Goal: Task Accomplishment & Management: Manage account settings

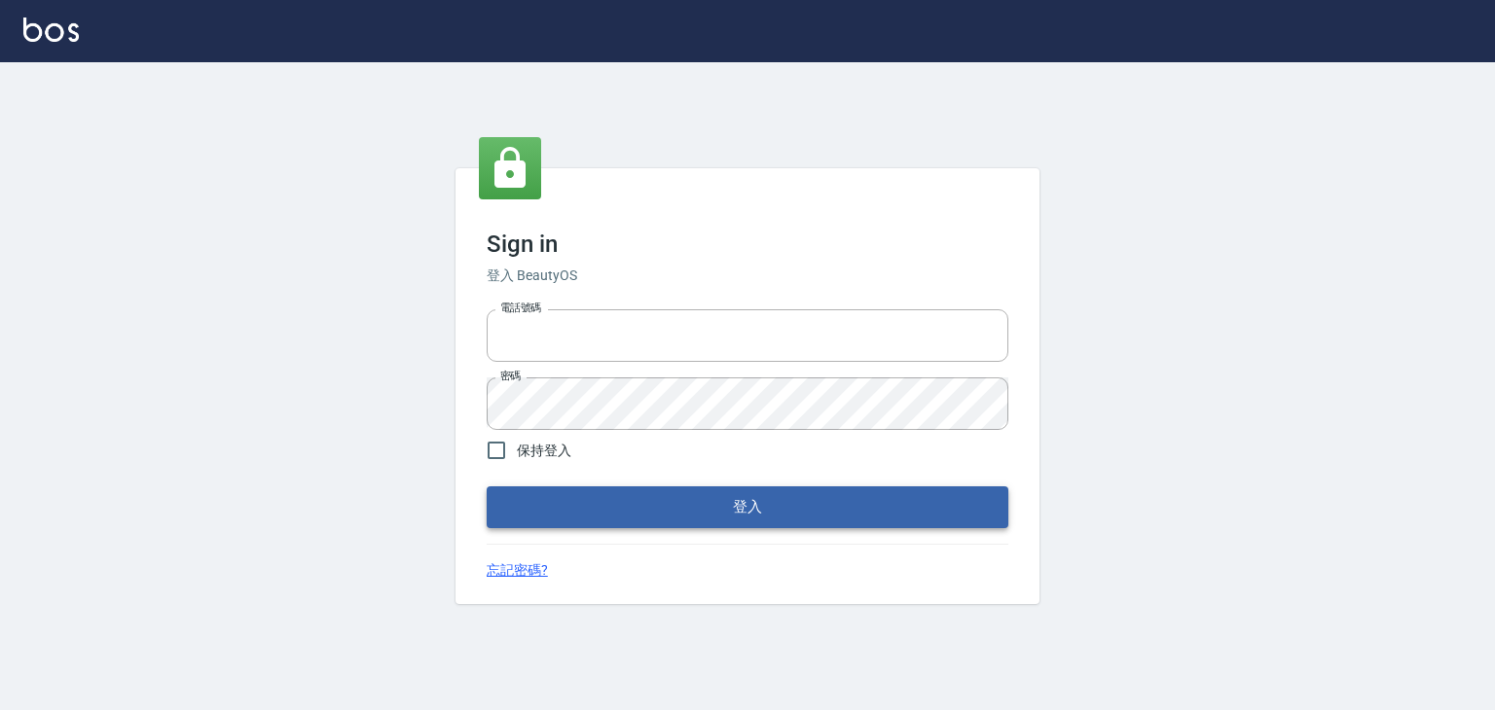
type input "6430581"
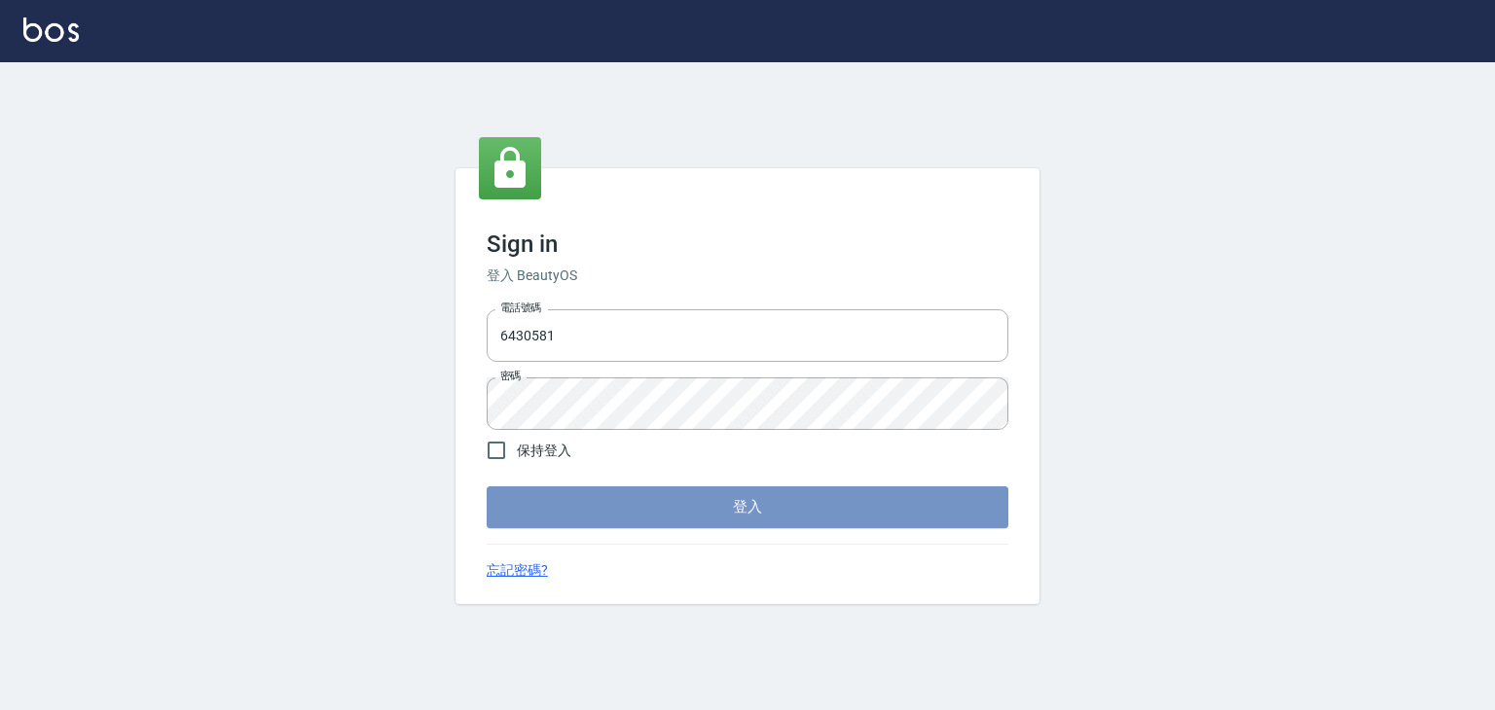
drag, startPoint x: 565, startPoint y: 502, endPoint x: 572, endPoint y: 511, distance: 11.1
click at [565, 503] on button "登入" at bounding box center [748, 507] width 522 height 41
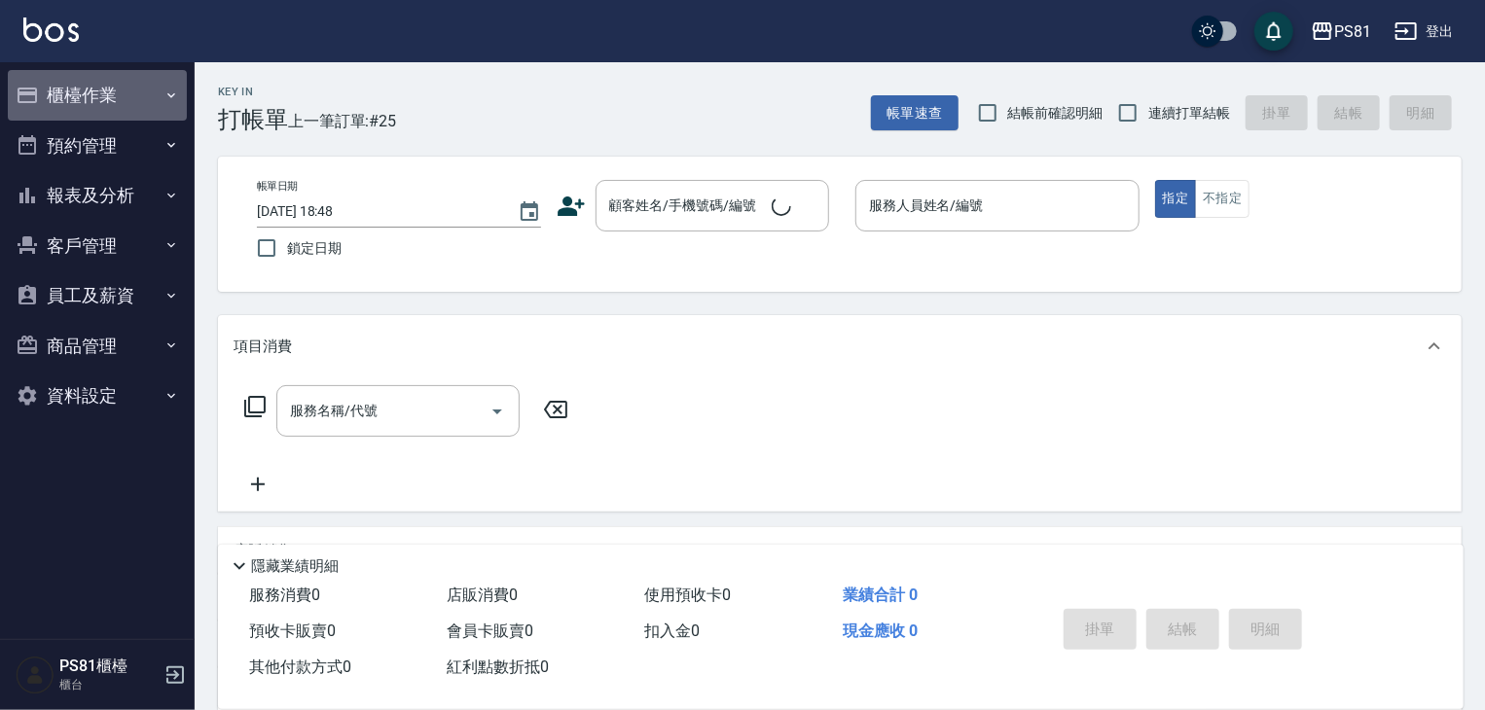
click at [67, 88] on button "櫃檯作業" at bounding box center [97, 95] width 179 height 51
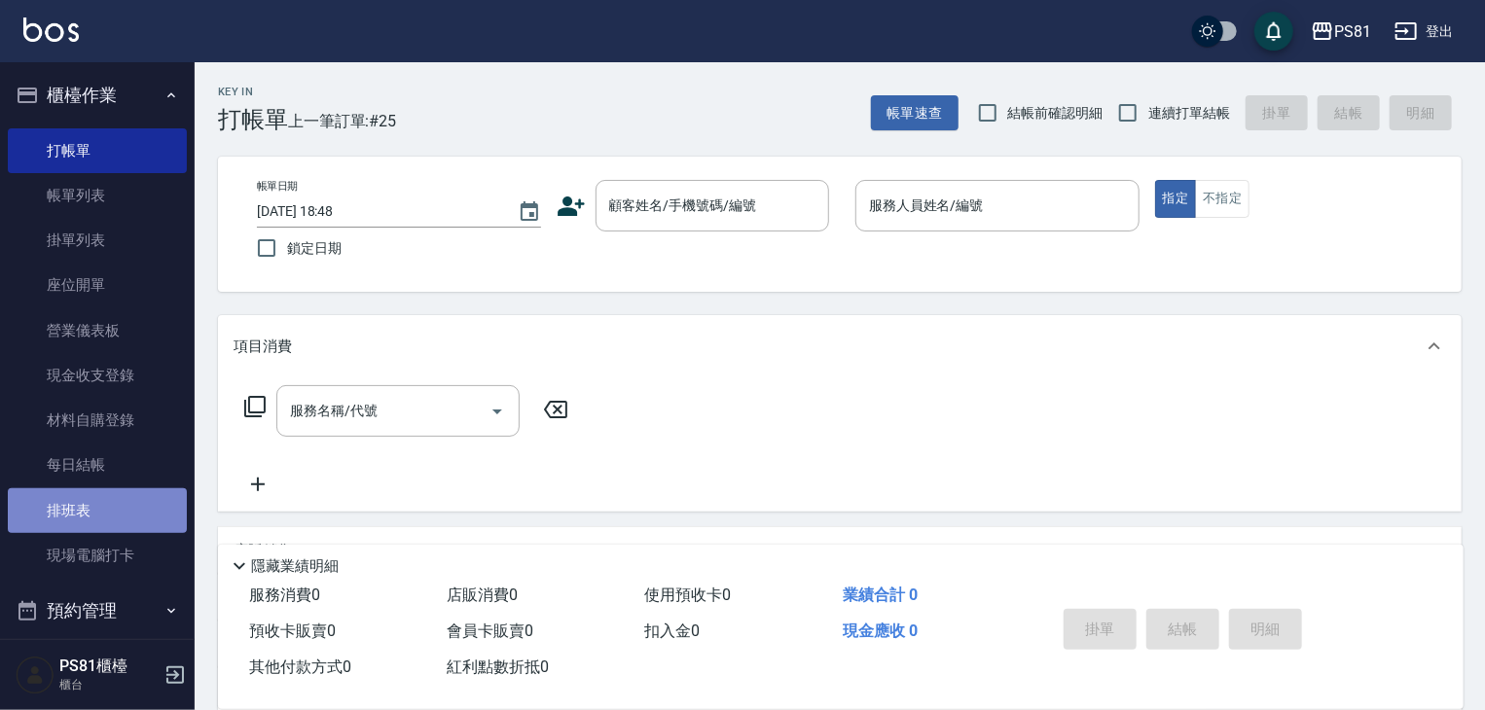
click at [116, 514] on link "排班表" at bounding box center [97, 510] width 179 height 45
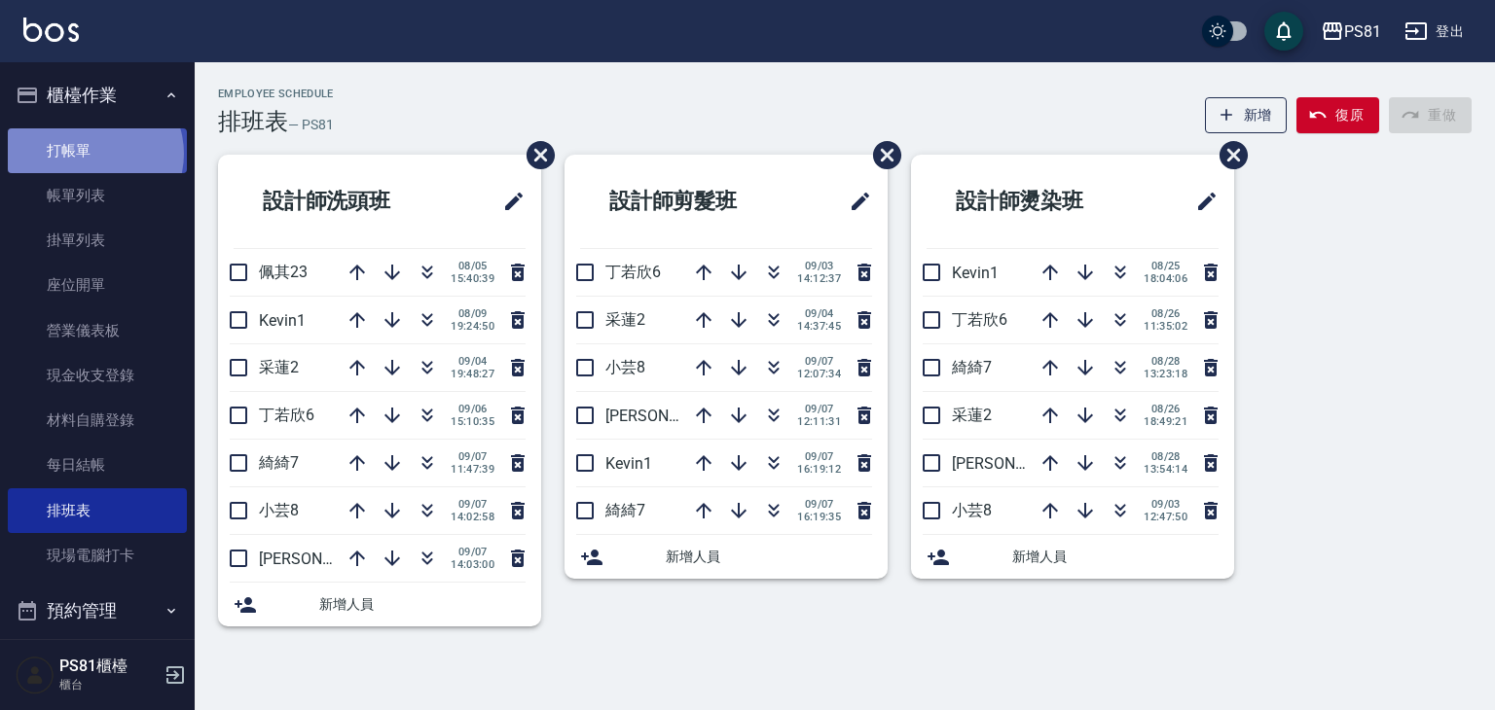
click at [93, 153] on link "打帳單" at bounding box center [97, 150] width 179 height 45
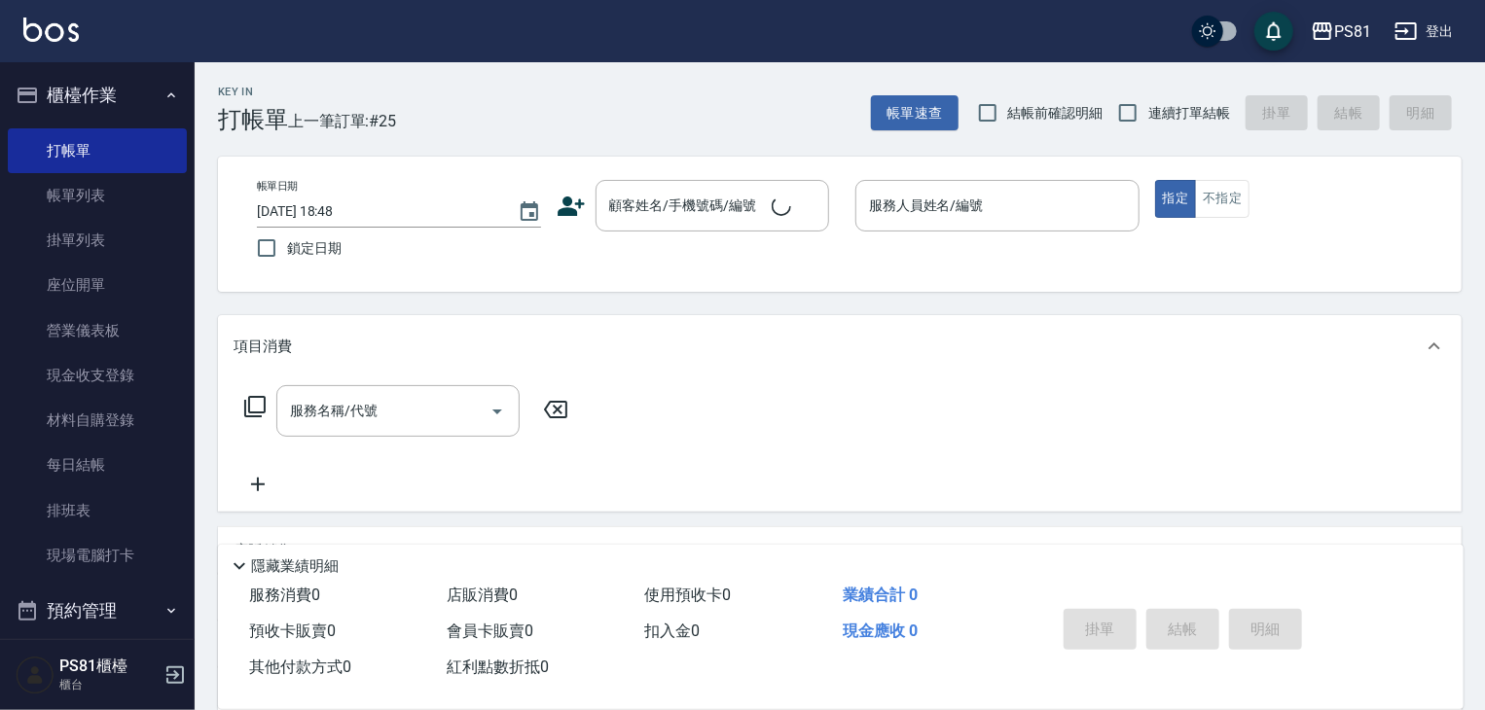
drag, startPoint x: 403, startPoint y: 137, endPoint x: 363, endPoint y: 90, distance: 62.2
click at [403, 135] on div "Key In 打帳單 上一筆訂單:#25 帳單速查 結帳前確認明細 連續打單結帳 掛單 結帳 明細 帳單日期 [DATE] 18:48 鎖定日期 顧客姓名/手…" at bounding box center [840, 504] width 1290 height 884
drag, startPoint x: 363, startPoint y: 90, endPoint x: 546, endPoint y: 238, distance: 235.9
click at [810, 755] on html "PS81 登出 櫃檯作業 打帳單 帳單列表 掛單列表 座位開單 營業儀表板 現金收支登錄 材料自購登錄 每日結帳 排班表 現場電腦打卡 預約管理 預約管理 單…" at bounding box center [742, 473] width 1485 height 946
click at [625, 98] on div "Key In 打帳單 上一筆訂單:#25 帳單速查 結帳前確認明細 連續打單結帳 掛單 結帳 明細" at bounding box center [828, 97] width 1267 height 71
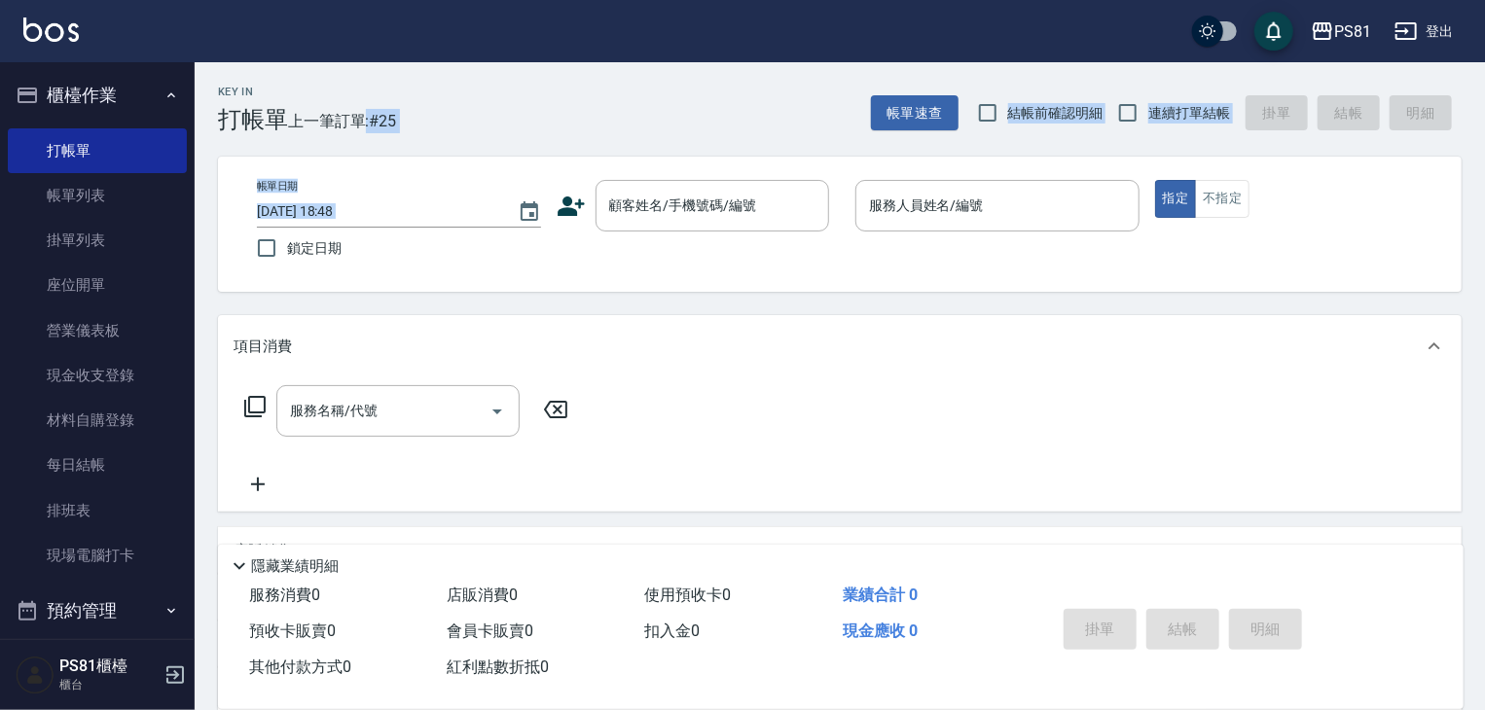
click at [627, 95] on div "Key In 打帳單 上一筆訂單:#25 帳單速查 結帳前確認明細 連續打單結帳 掛單 結帳 明細" at bounding box center [828, 97] width 1267 height 71
click at [1164, 111] on span "連續打單結帳" at bounding box center [1189, 113] width 82 height 20
click at [1148, 111] on input "連續打單結帳" at bounding box center [1127, 112] width 41 height 41
checkbox input "true"
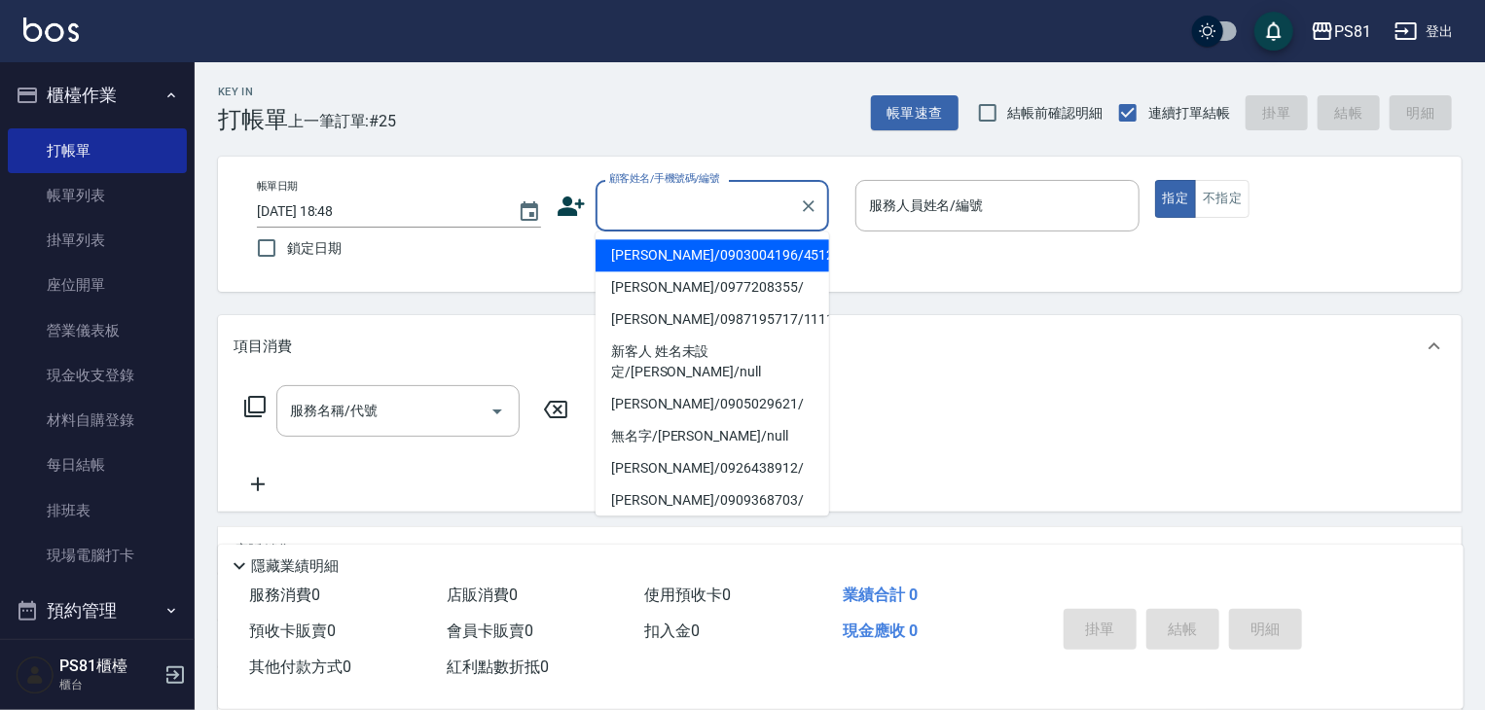
click at [697, 221] on input "顧客姓名/手機號碼/編號" at bounding box center [697, 206] width 187 height 34
click at [696, 251] on li "[PERSON_NAME]/0976025353/" at bounding box center [712, 255] width 234 height 32
type input "[PERSON_NAME]/0976025353/"
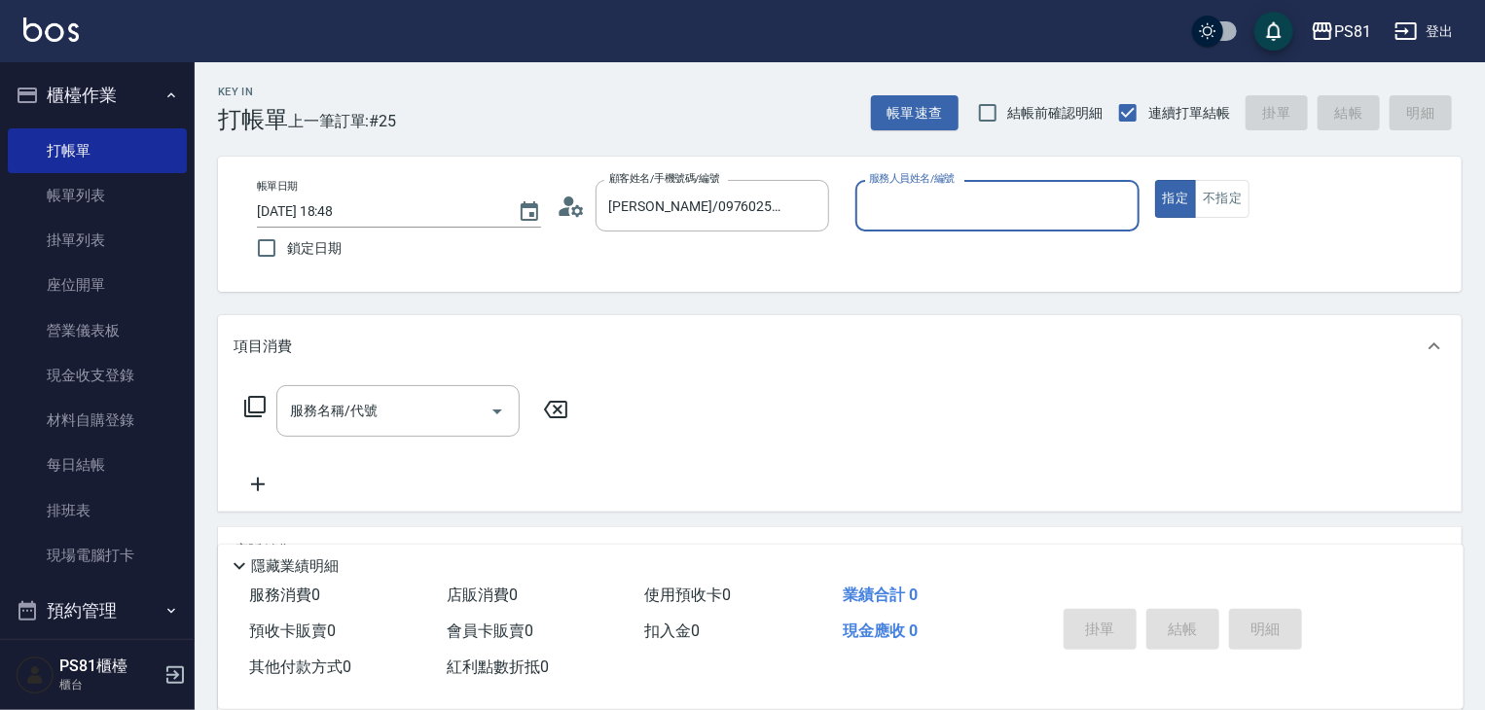
type input "小芸-8"
click at [354, 429] on div "服務名稱/代號" at bounding box center [397, 411] width 243 height 52
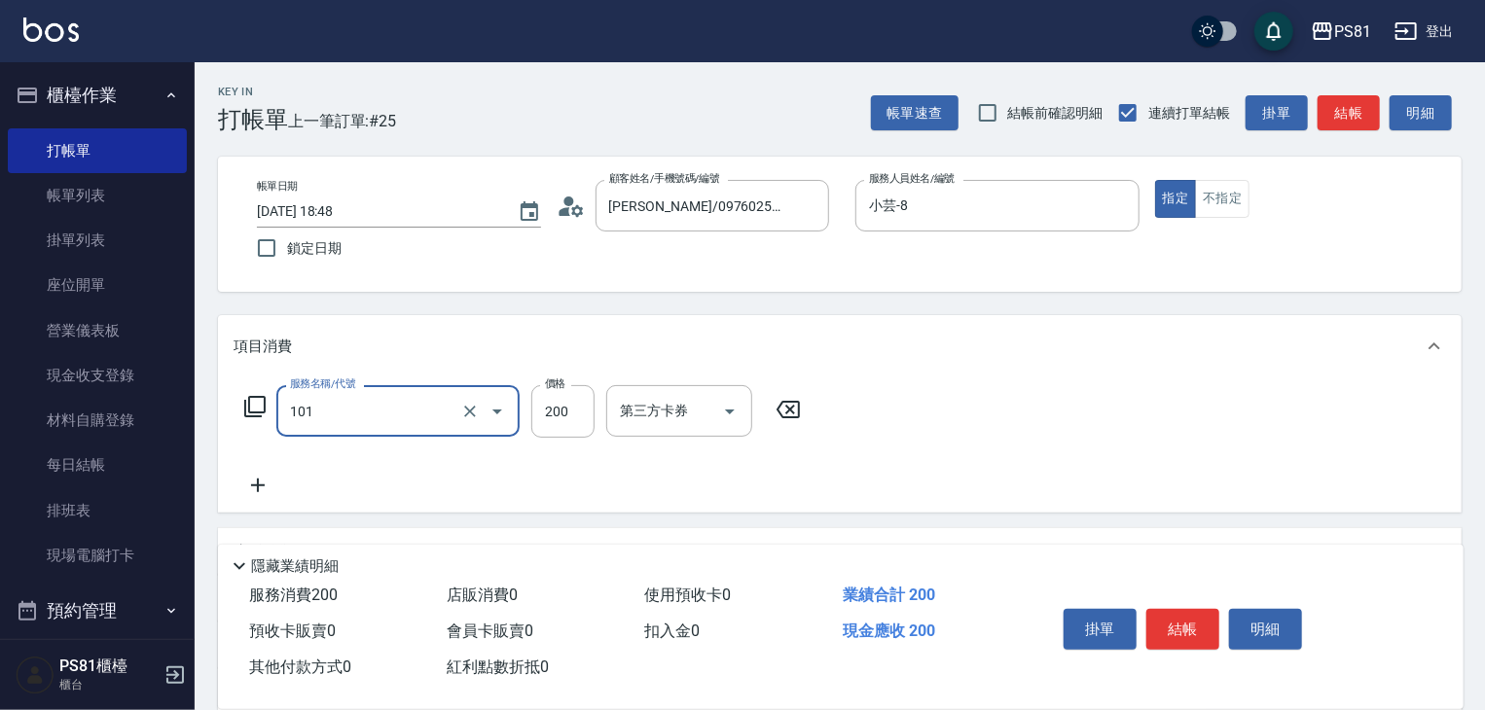
type input "一般洗髮(101)"
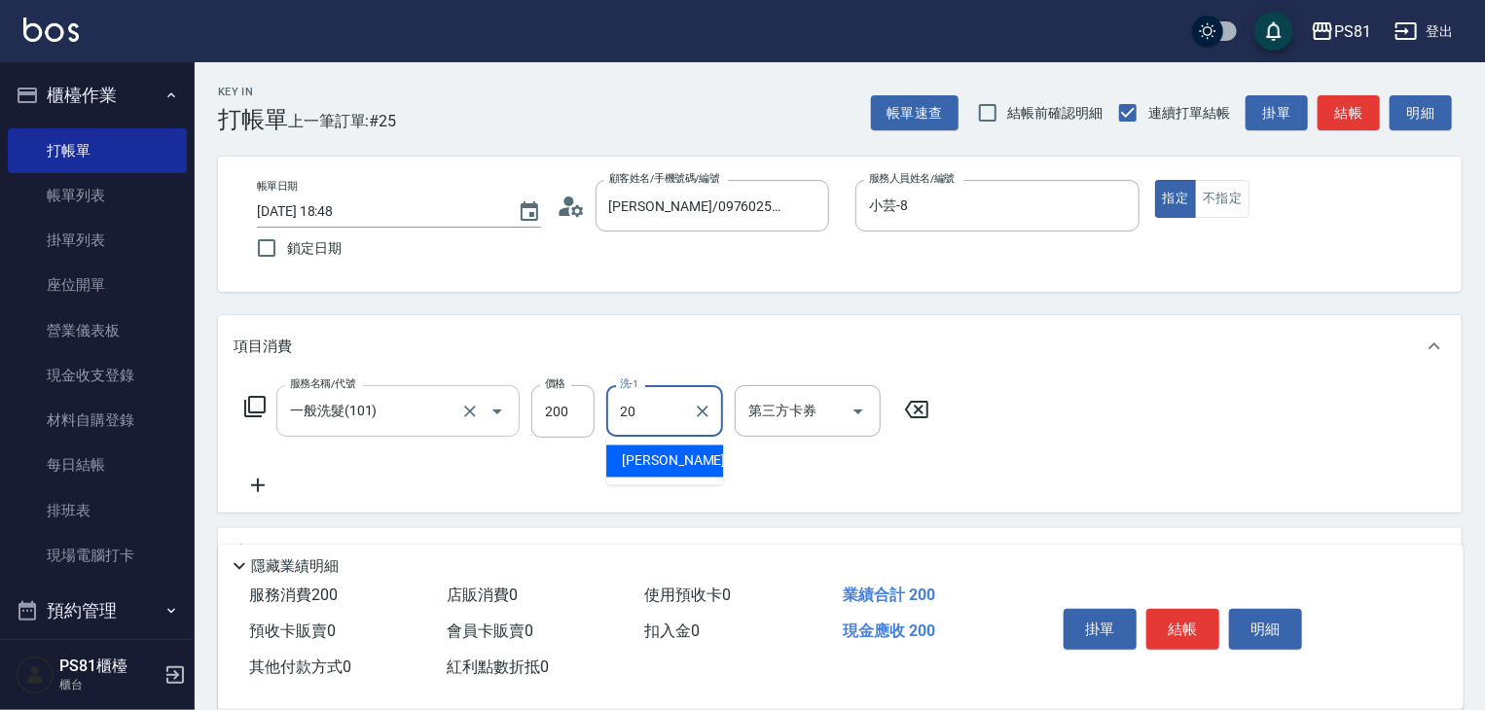
type input "[PERSON_NAME]-20"
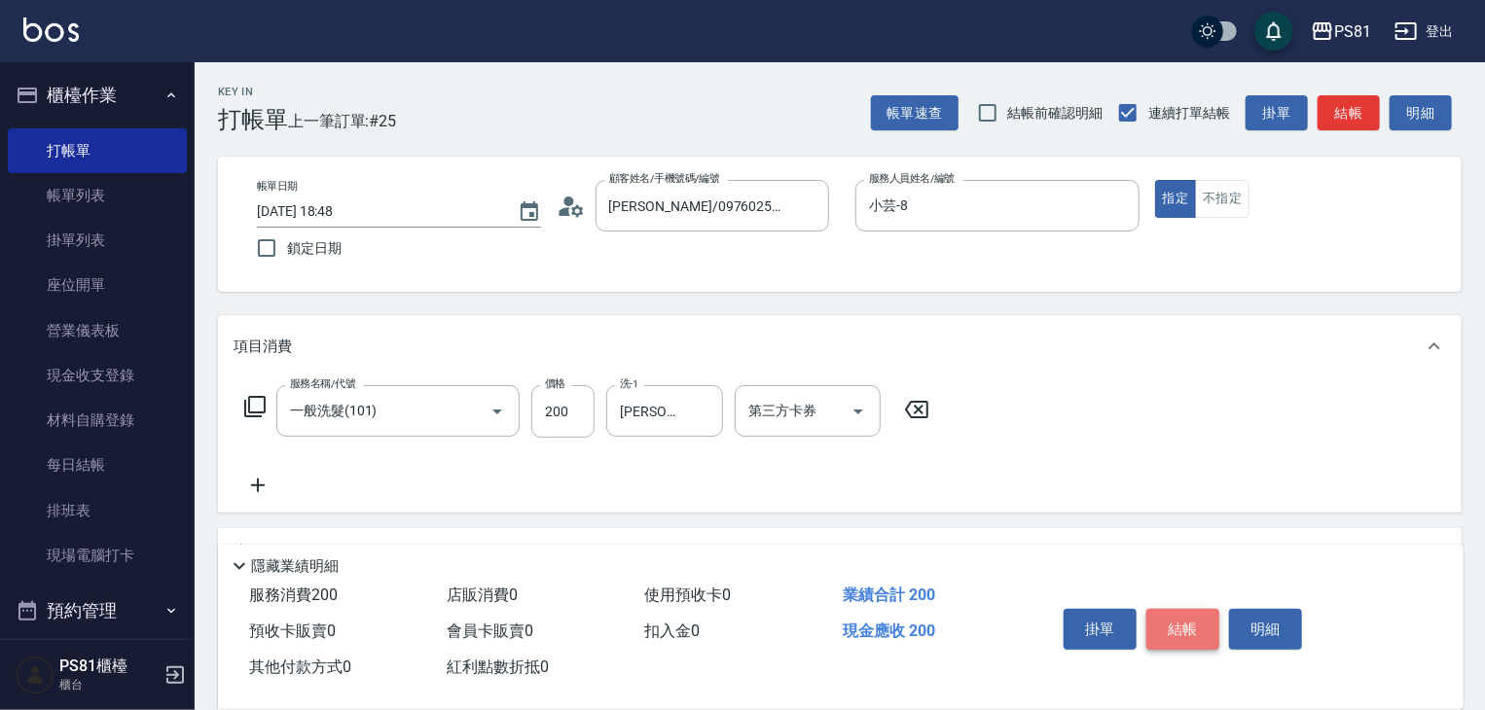
click at [1183, 624] on button "結帳" at bounding box center [1182, 629] width 73 height 41
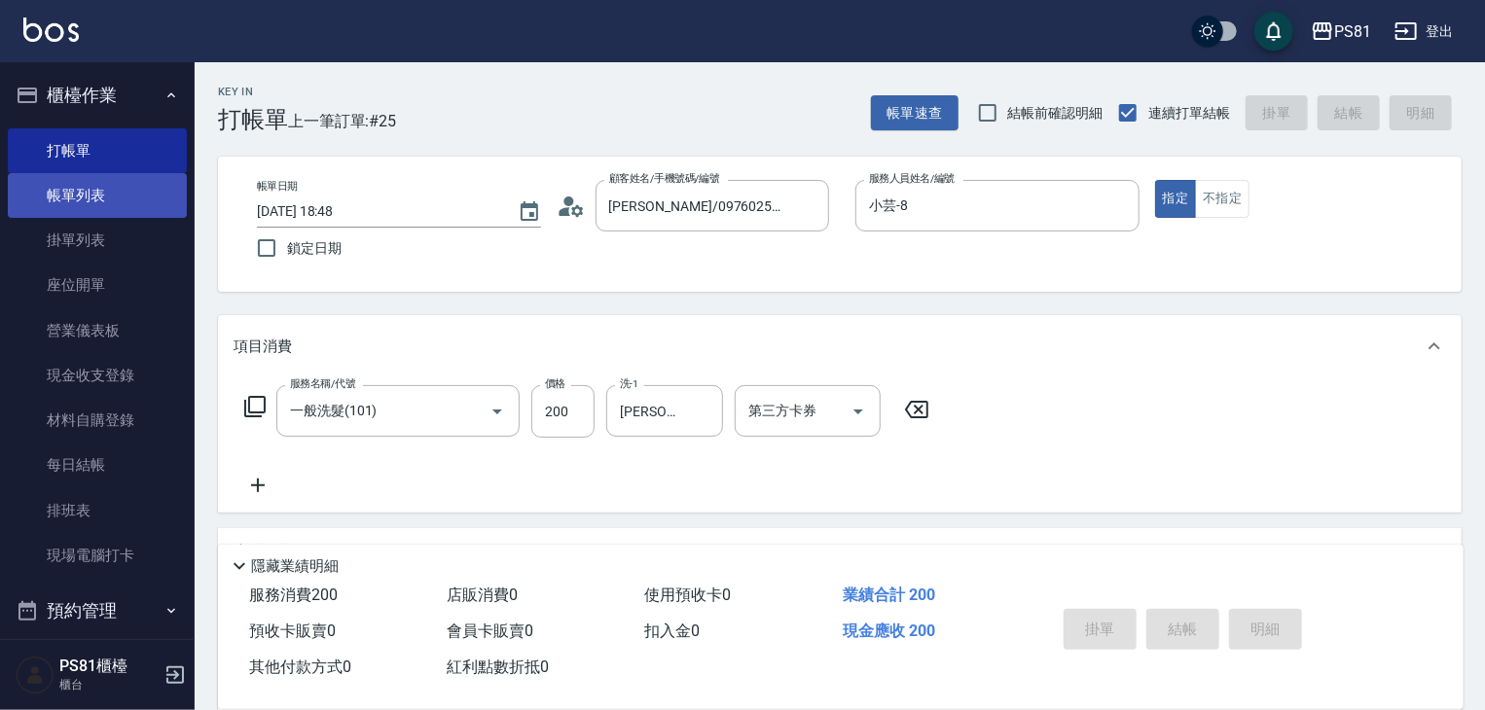
type input "[DATE] 19:14"
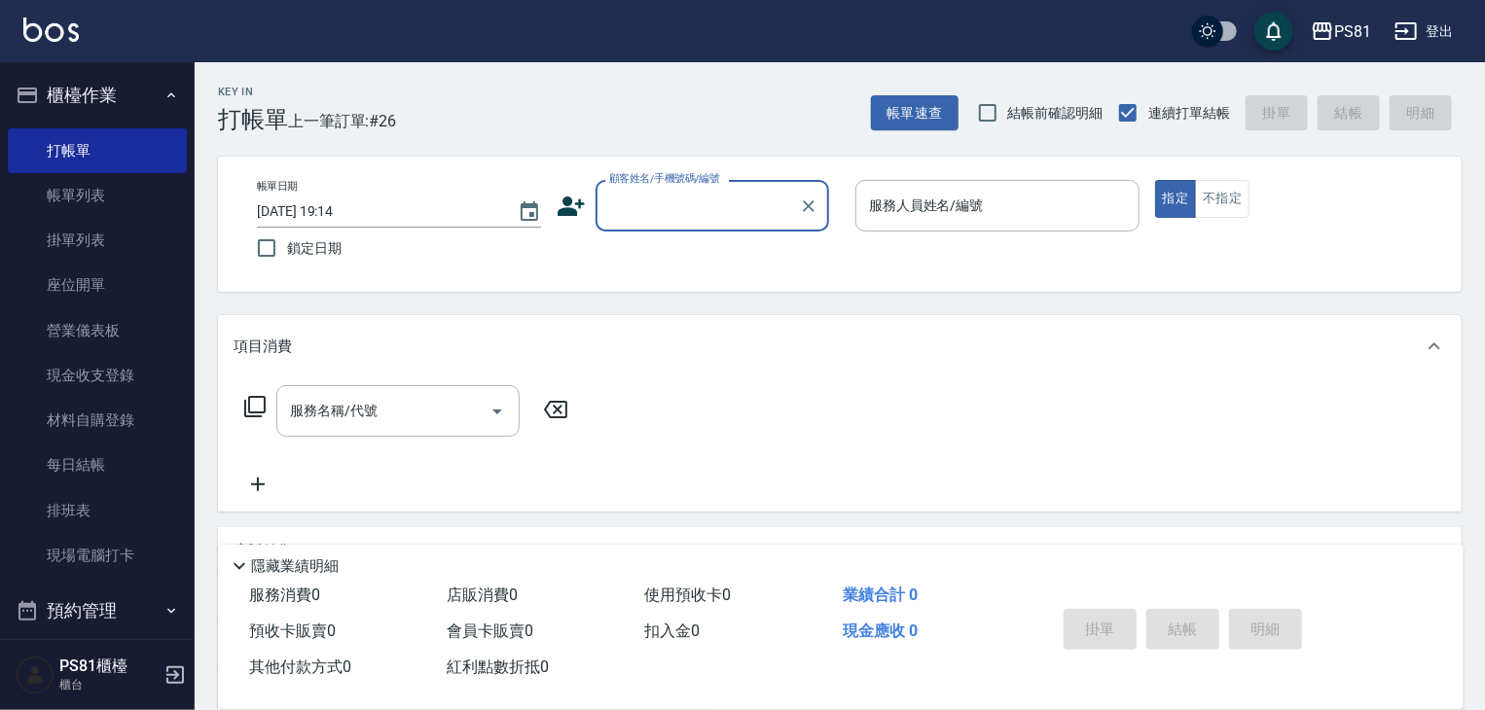
click at [84, 107] on button "櫃檯作業" at bounding box center [97, 95] width 179 height 51
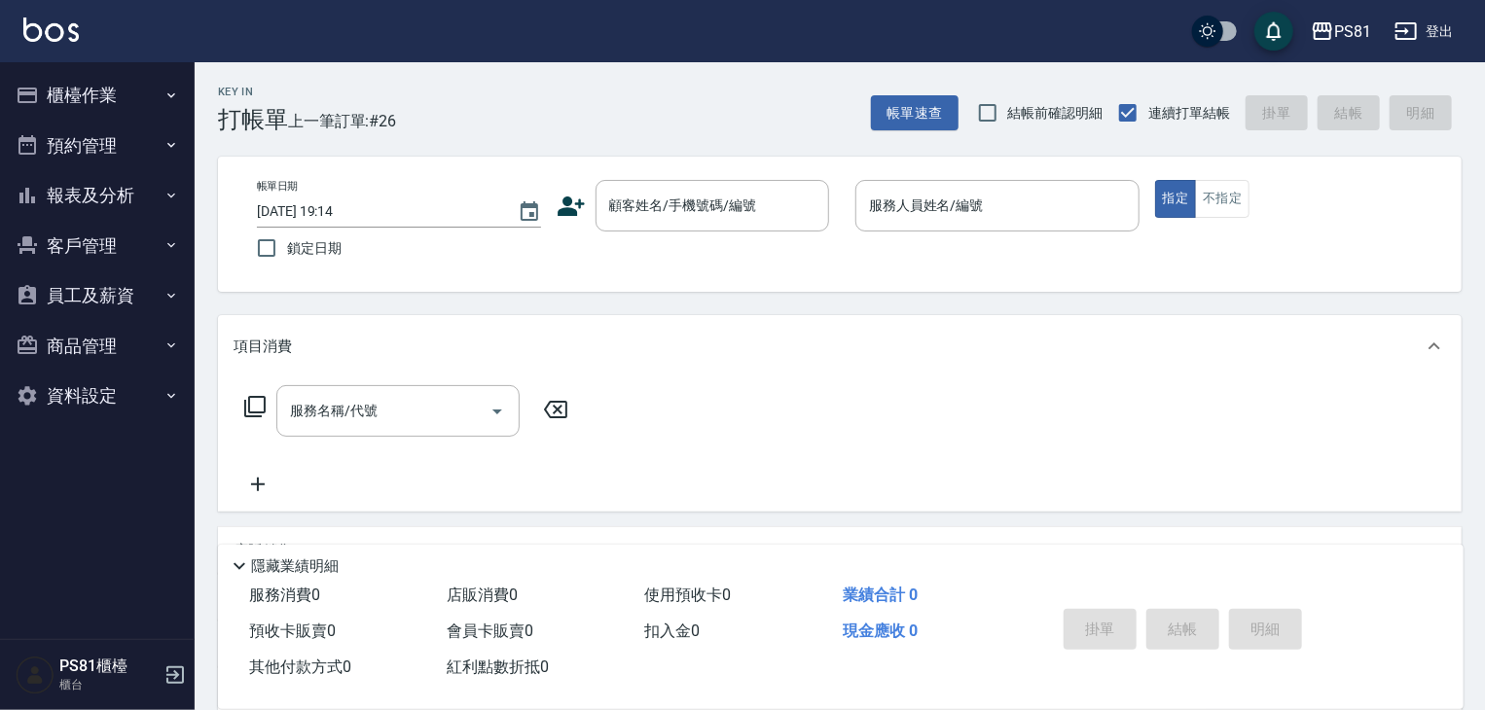
click at [84, 107] on button "櫃檯作業" at bounding box center [97, 95] width 179 height 51
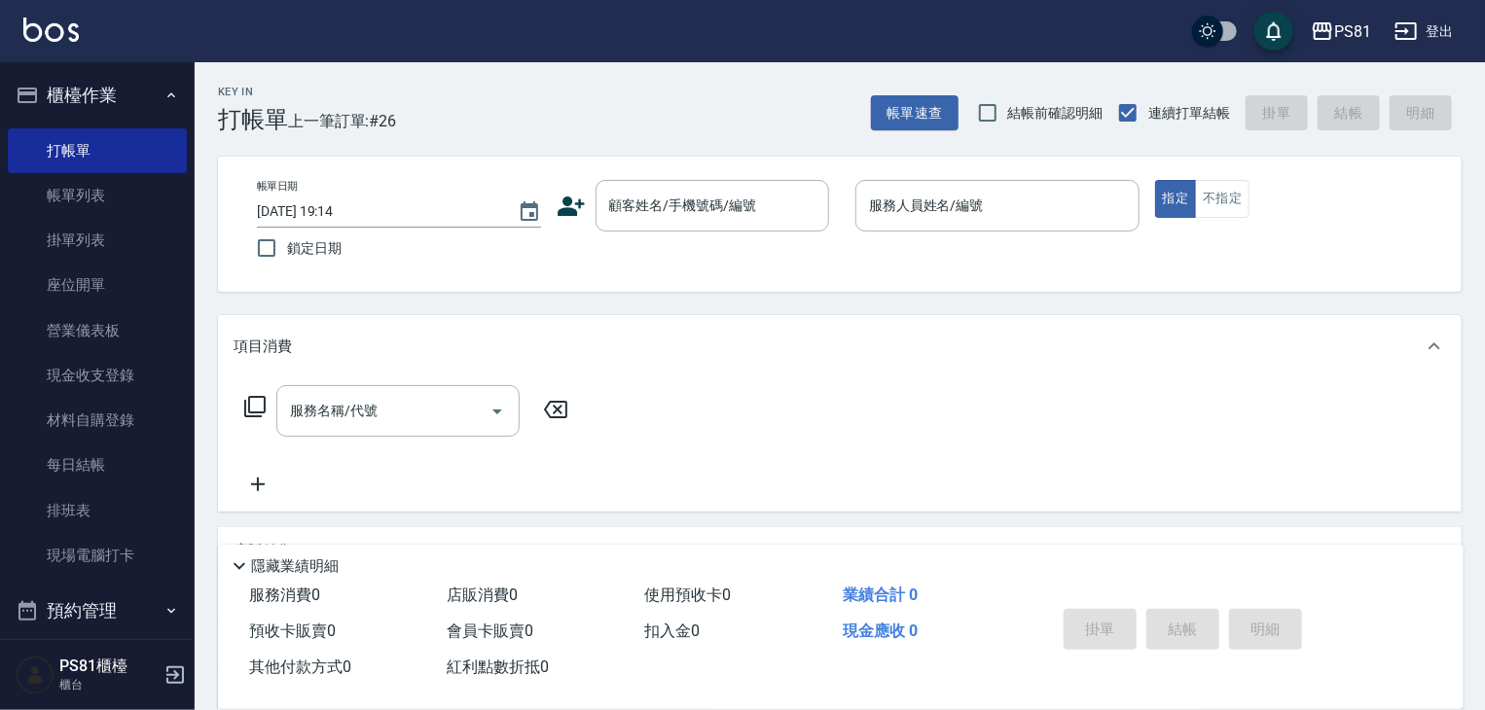
click at [358, 110] on span "上一筆訂單:#26" at bounding box center [342, 121] width 109 height 24
drag, startPoint x: 291, startPoint y: 95, endPoint x: 401, endPoint y: 115, distance: 111.7
click at [401, 115] on div "Key In 打帳單 上一筆訂單:#26 帳單速查 結帳前確認明細 連續打單結帳 掛單 結帳 明細" at bounding box center [828, 97] width 1267 height 71
click at [410, 123] on div "Key In 打帳單 上一筆訂單:#26 帳單速查 結帳前確認明細 連續打單結帳 掛單 結帳 明細" at bounding box center [828, 97] width 1267 height 71
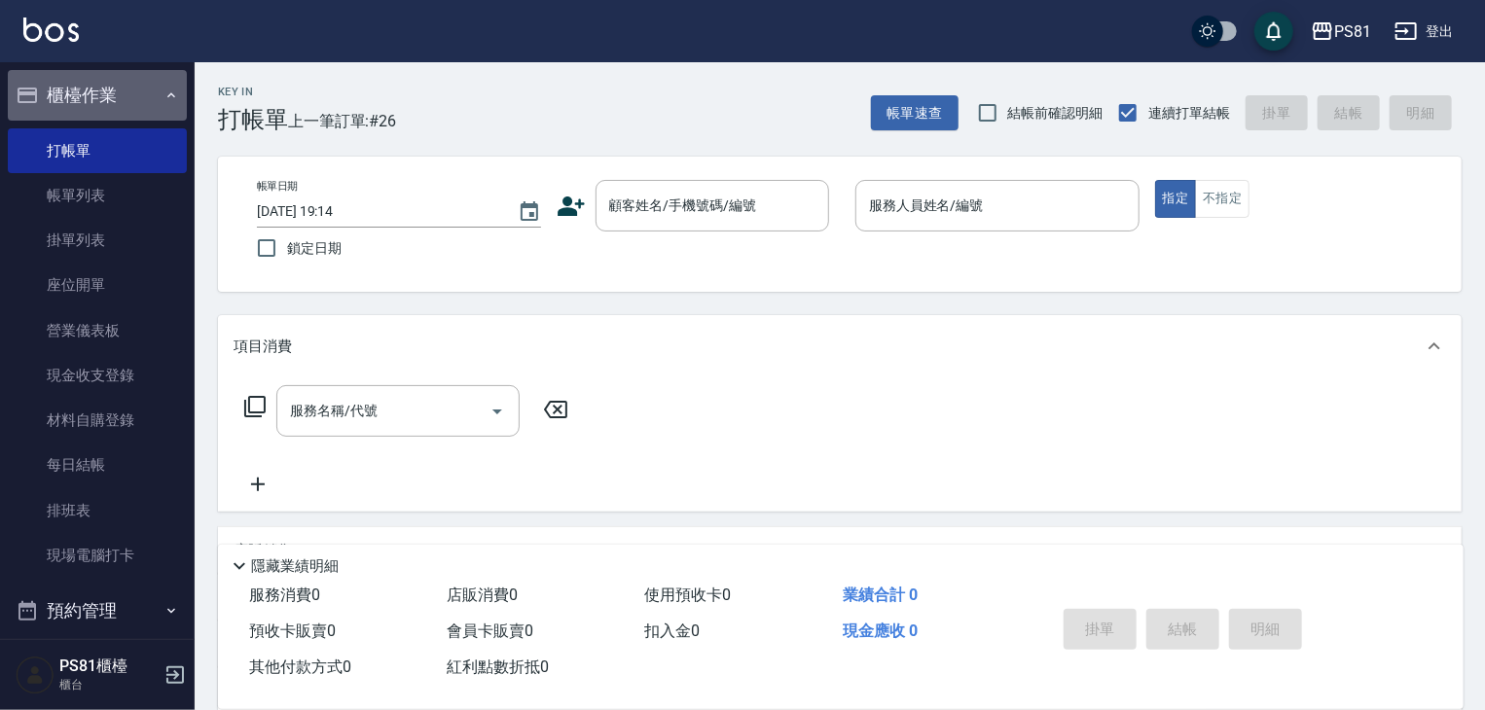
click at [163, 89] on icon "button" at bounding box center [171, 96] width 16 height 16
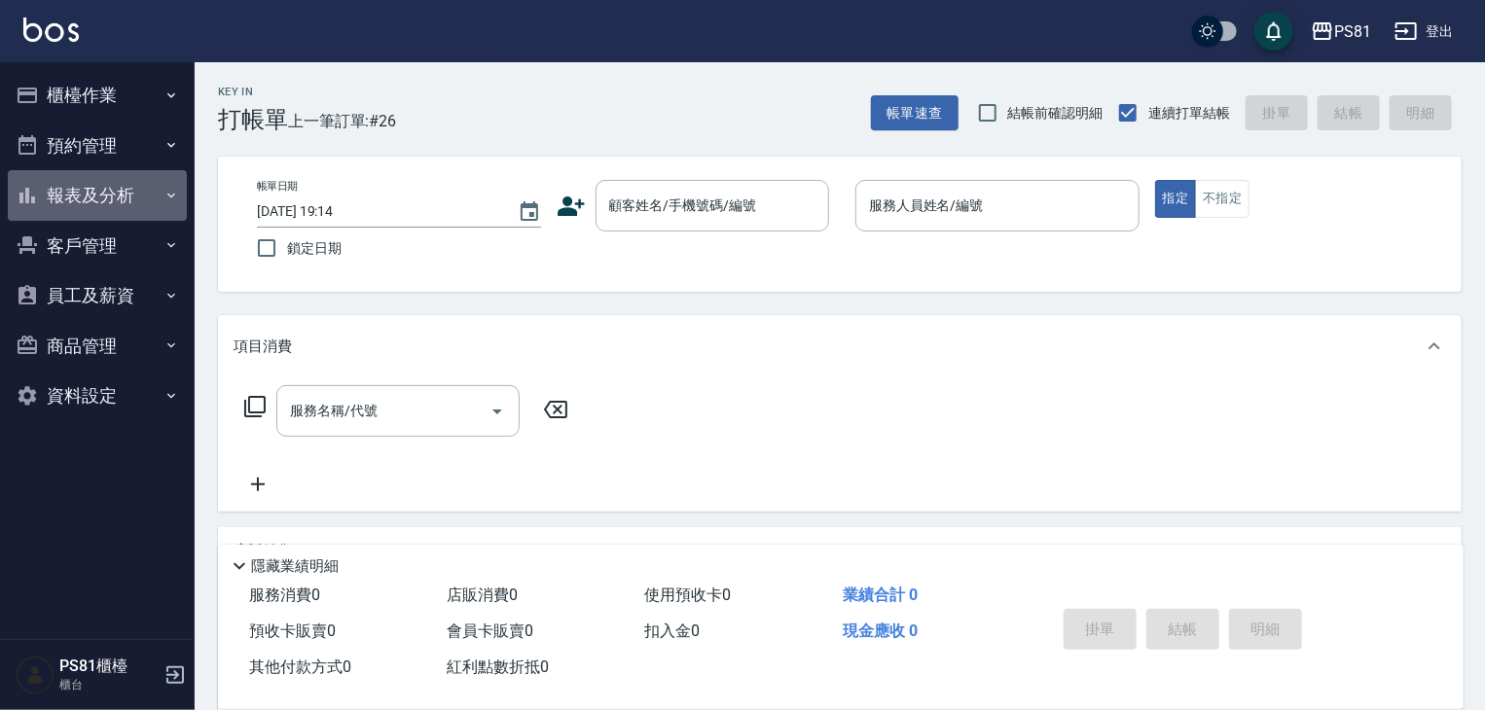
click at [120, 188] on button "報表及分析" at bounding box center [97, 195] width 179 height 51
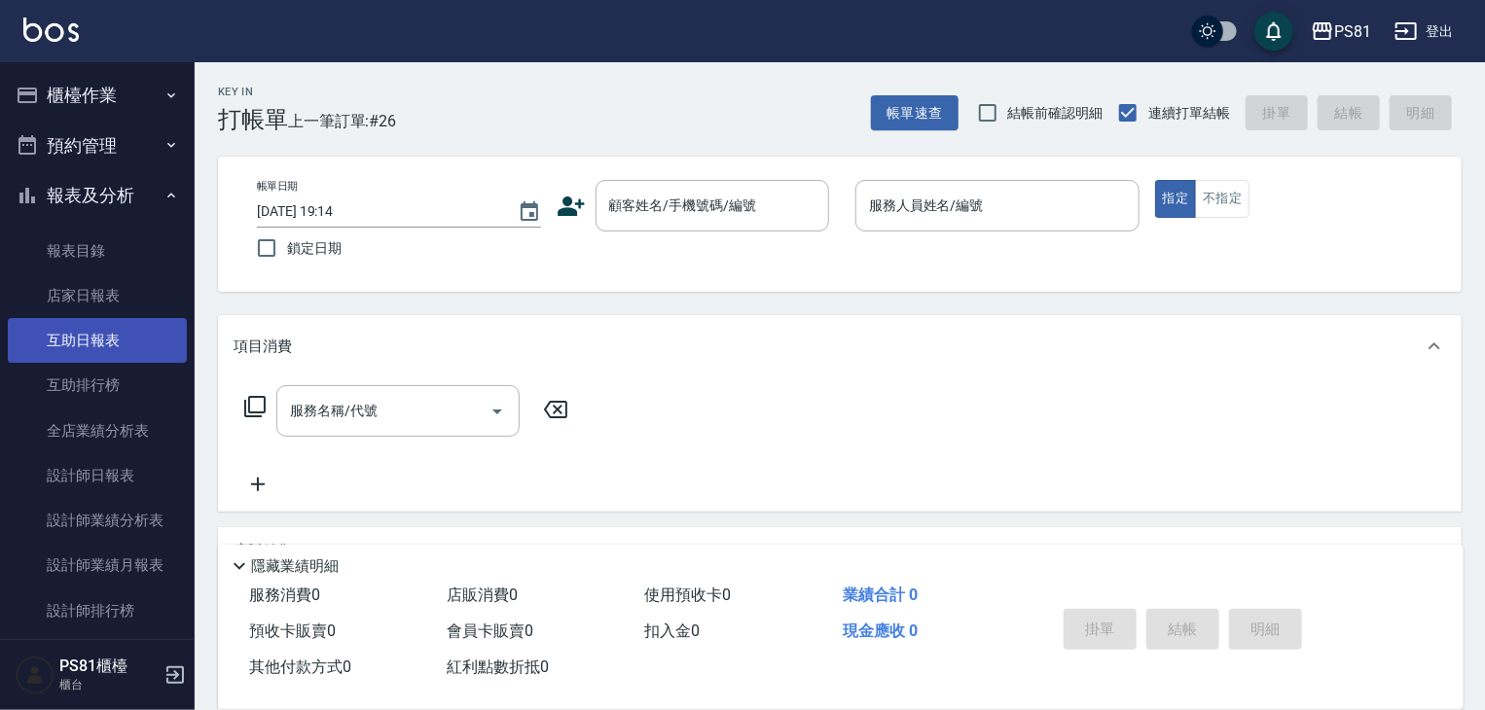
click at [131, 343] on link "互助日報表" at bounding box center [97, 340] width 179 height 45
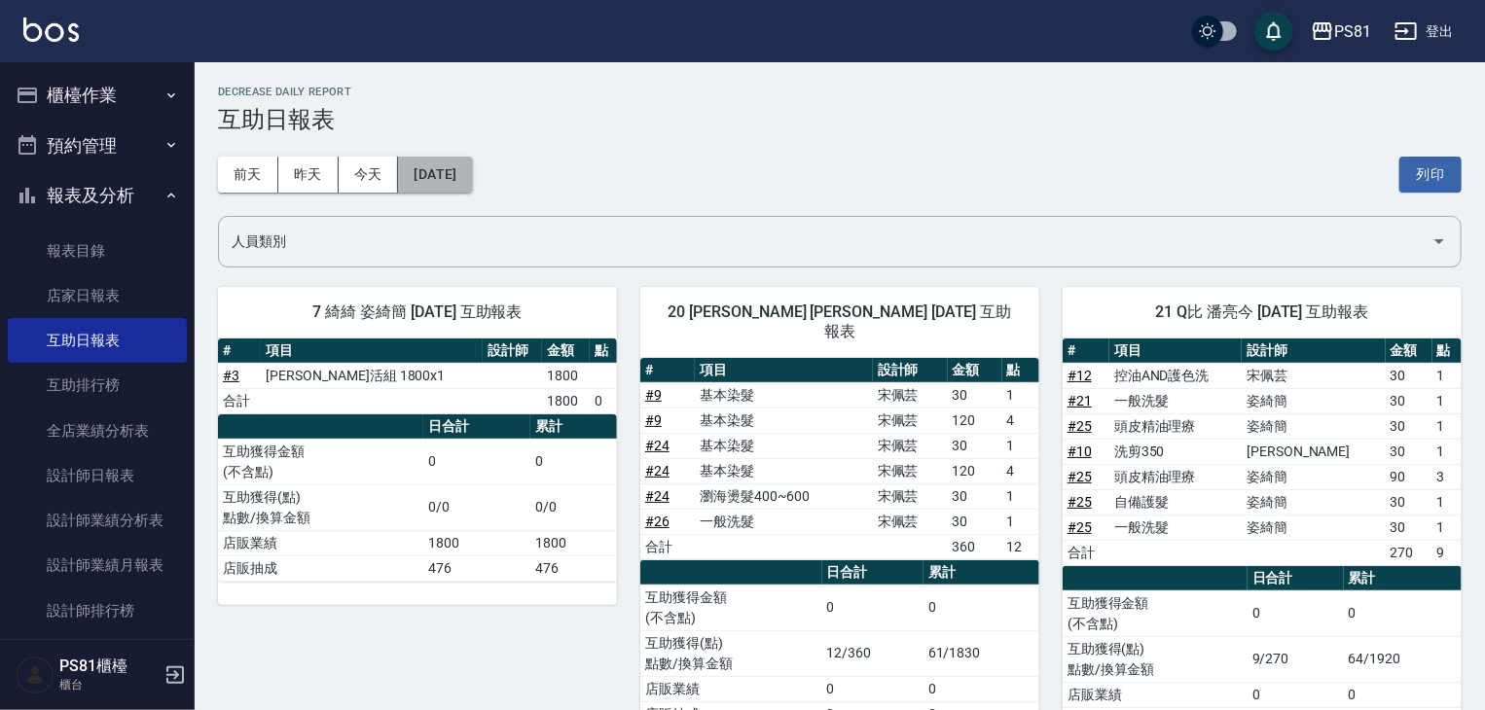
click at [472, 169] on button "[DATE]" at bounding box center [435, 175] width 74 height 36
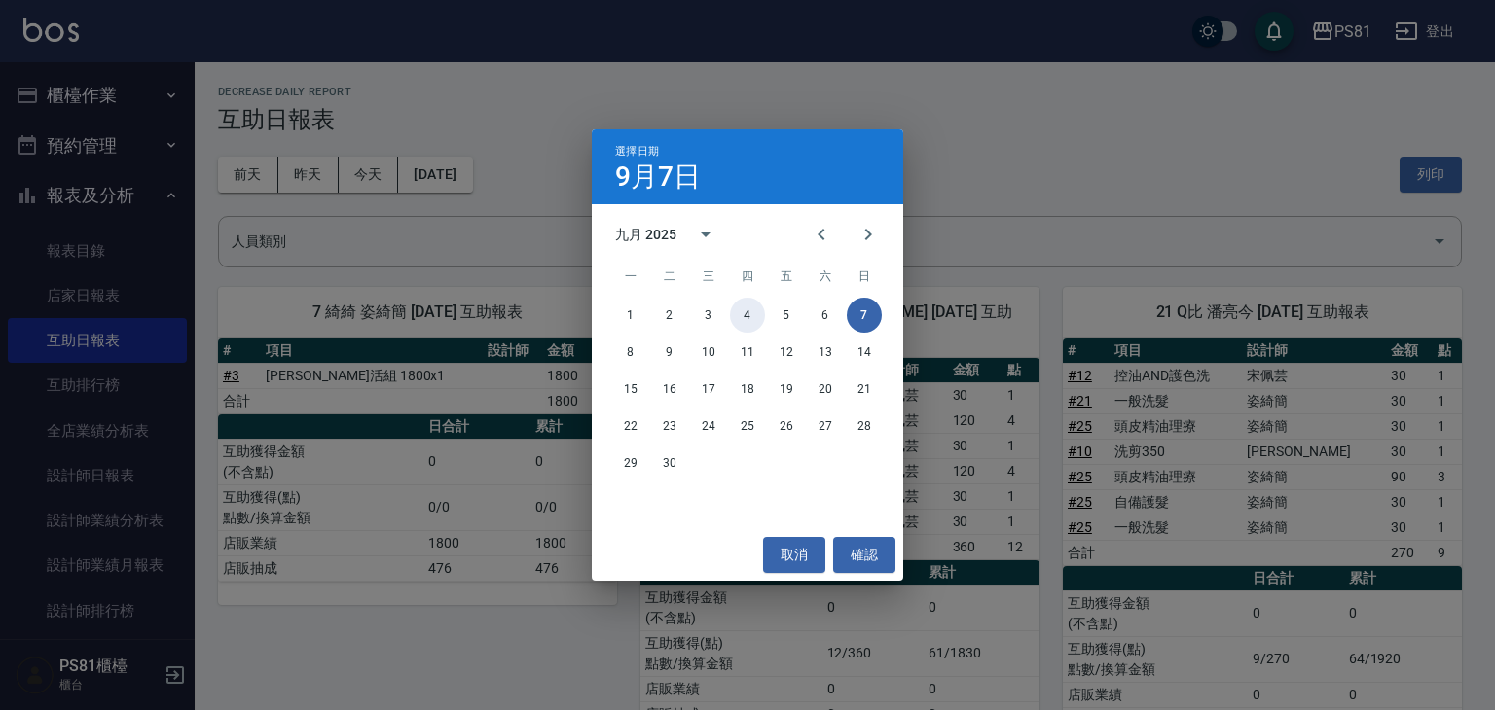
click at [747, 313] on button "4" at bounding box center [747, 315] width 35 height 35
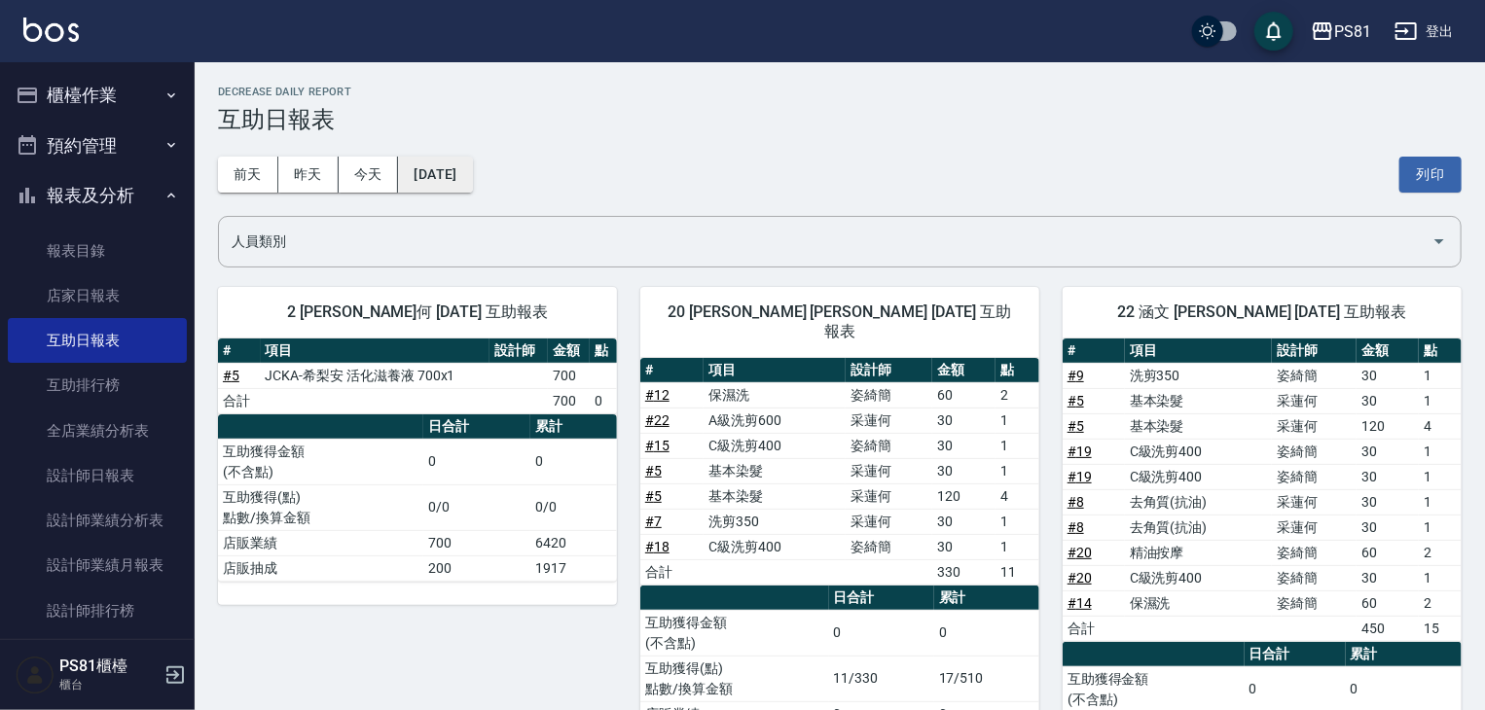
click at [472, 164] on button "[DATE]" at bounding box center [435, 175] width 74 height 36
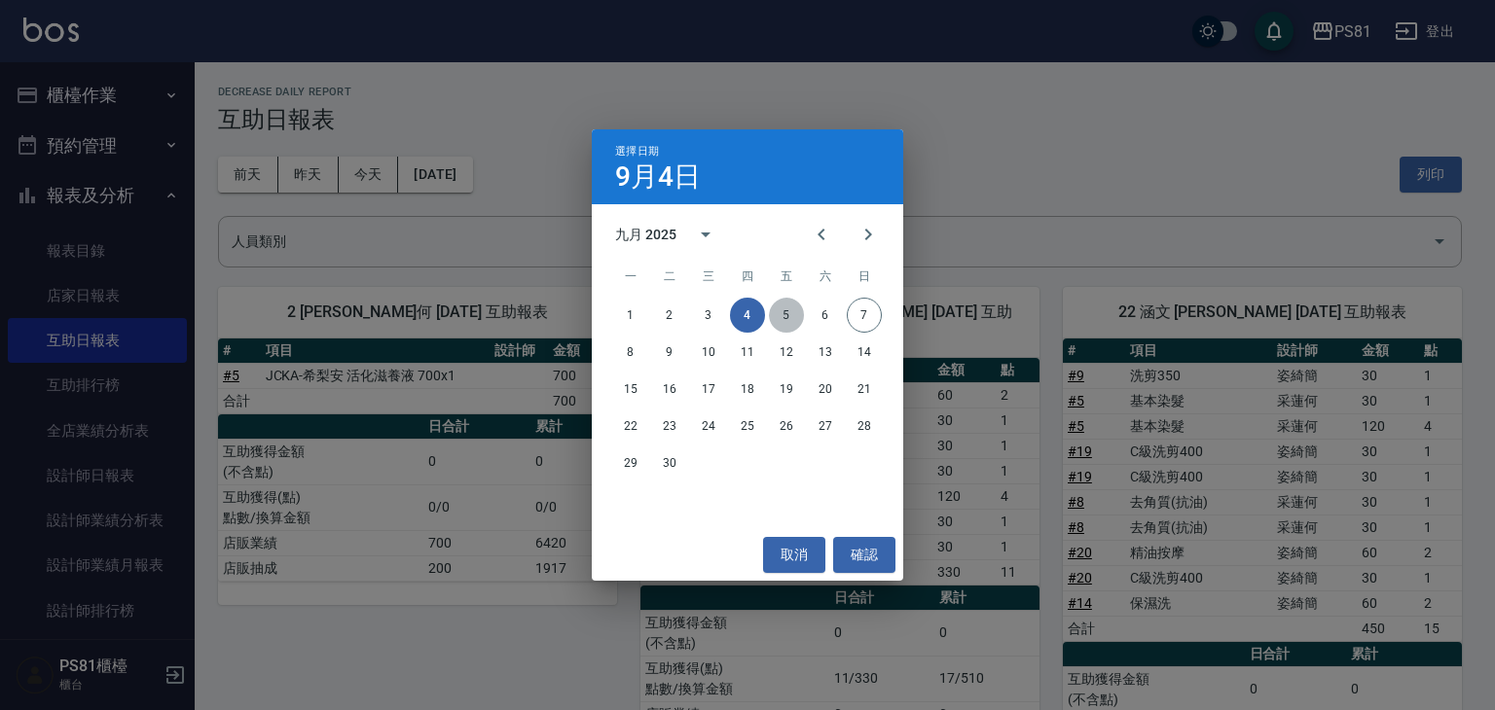
click at [782, 315] on button "5" at bounding box center [786, 315] width 35 height 35
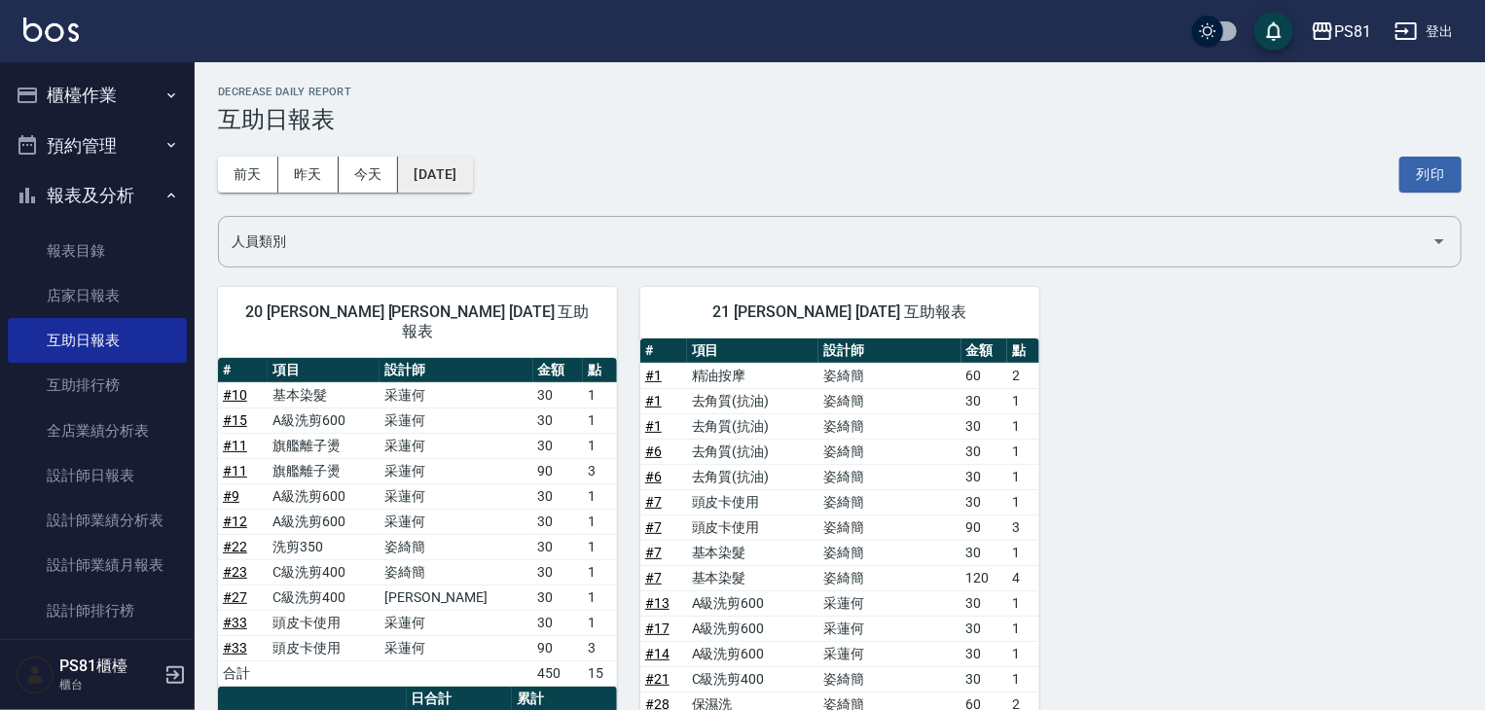
click at [468, 171] on button "[DATE]" at bounding box center [435, 175] width 74 height 36
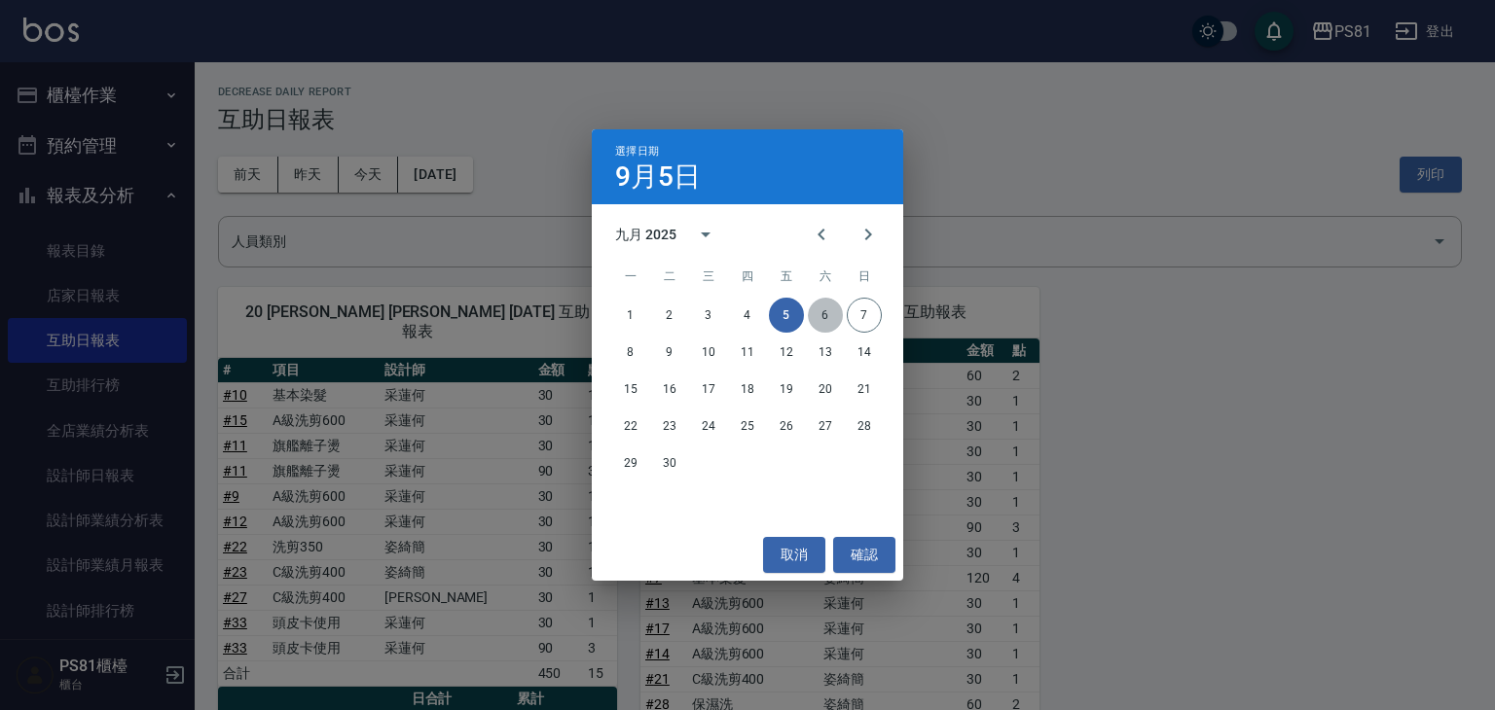
click at [821, 308] on button "6" at bounding box center [825, 315] width 35 height 35
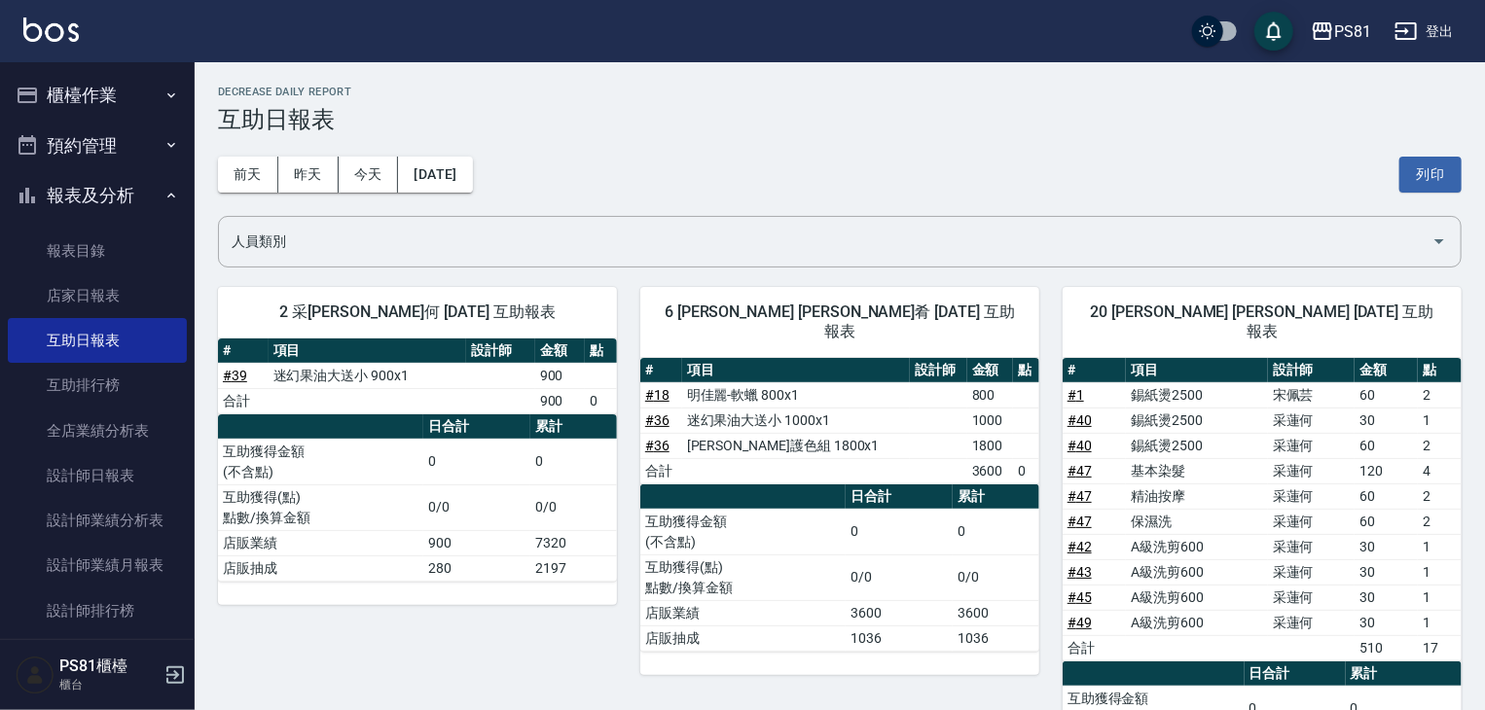
click at [97, 91] on button "櫃檯作業" at bounding box center [97, 95] width 179 height 51
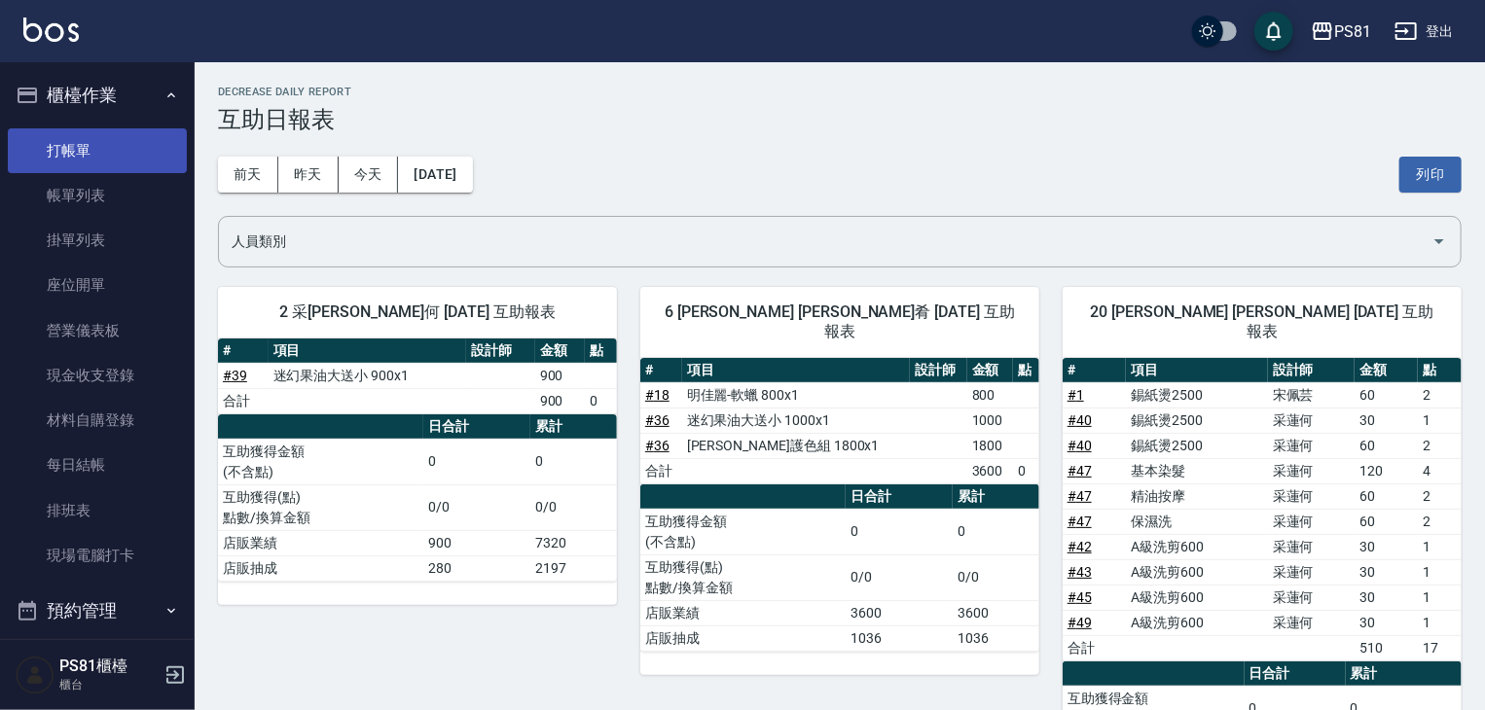
click at [129, 133] on link "打帳單" at bounding box center [97, 150] width 179 height 45
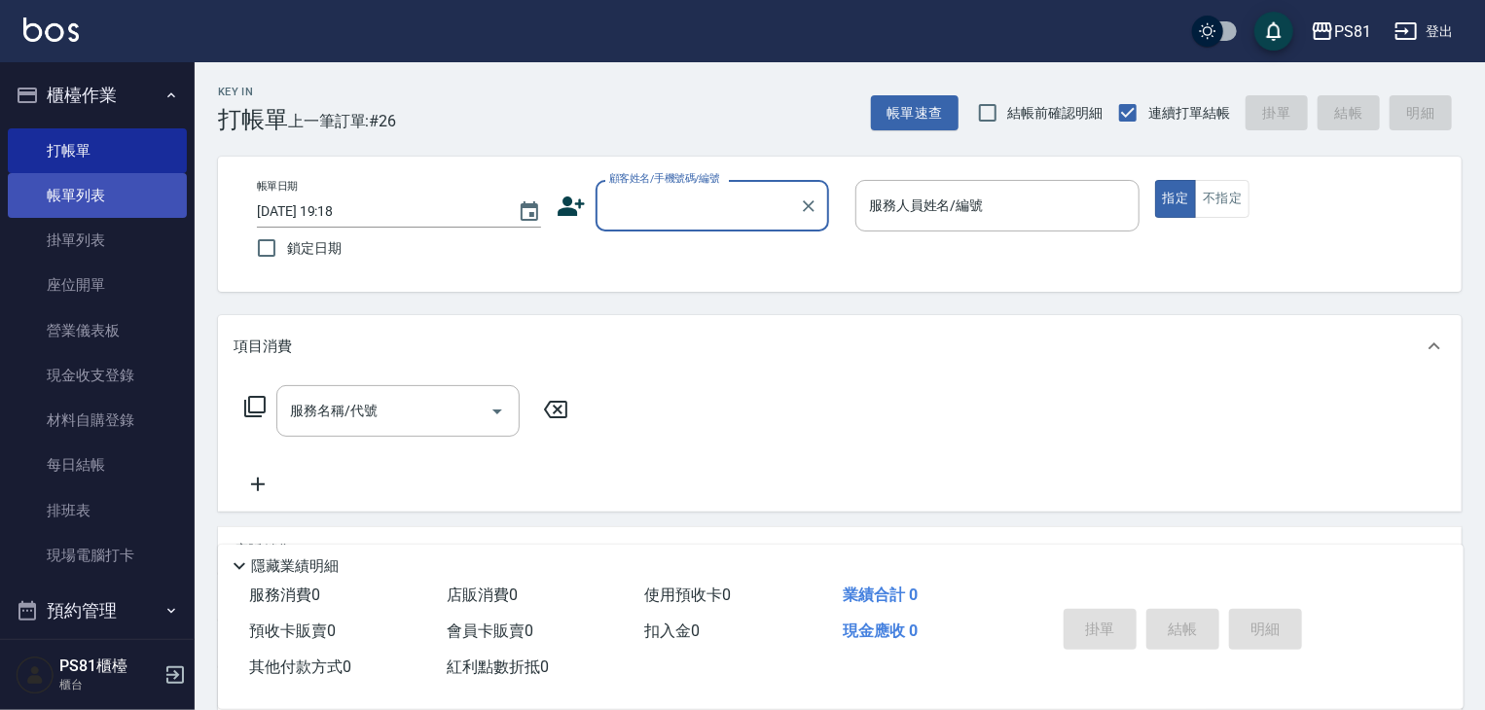
click at [113, 193] on link "帳單列表" at bounding box center [97, 195] width 179 height 45
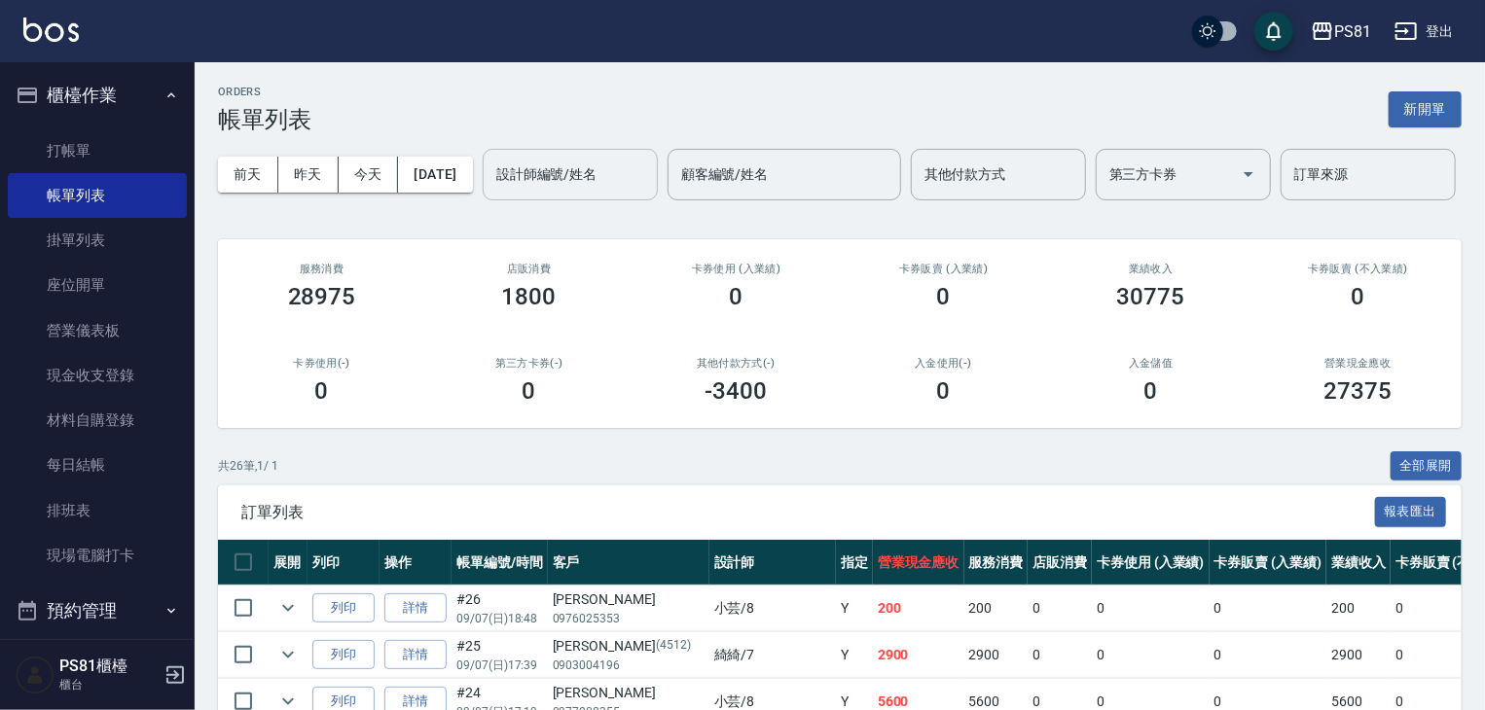
click at [483, 200] on div "設計師編號/姓名" at bounding box center [570, 175] width 175 height 52
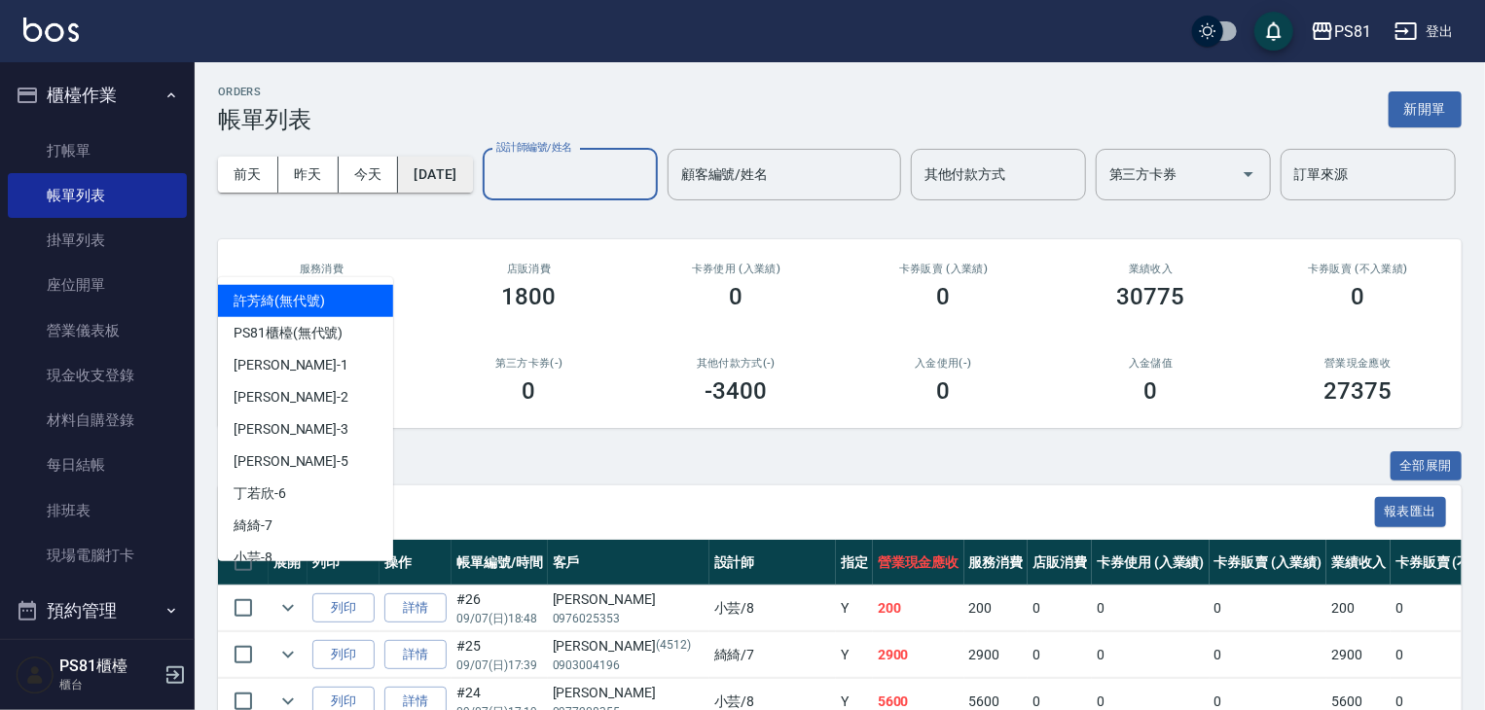
click at [465, 167] on button "[DATE]" at bounding box center [435, 175] width 74 height 36
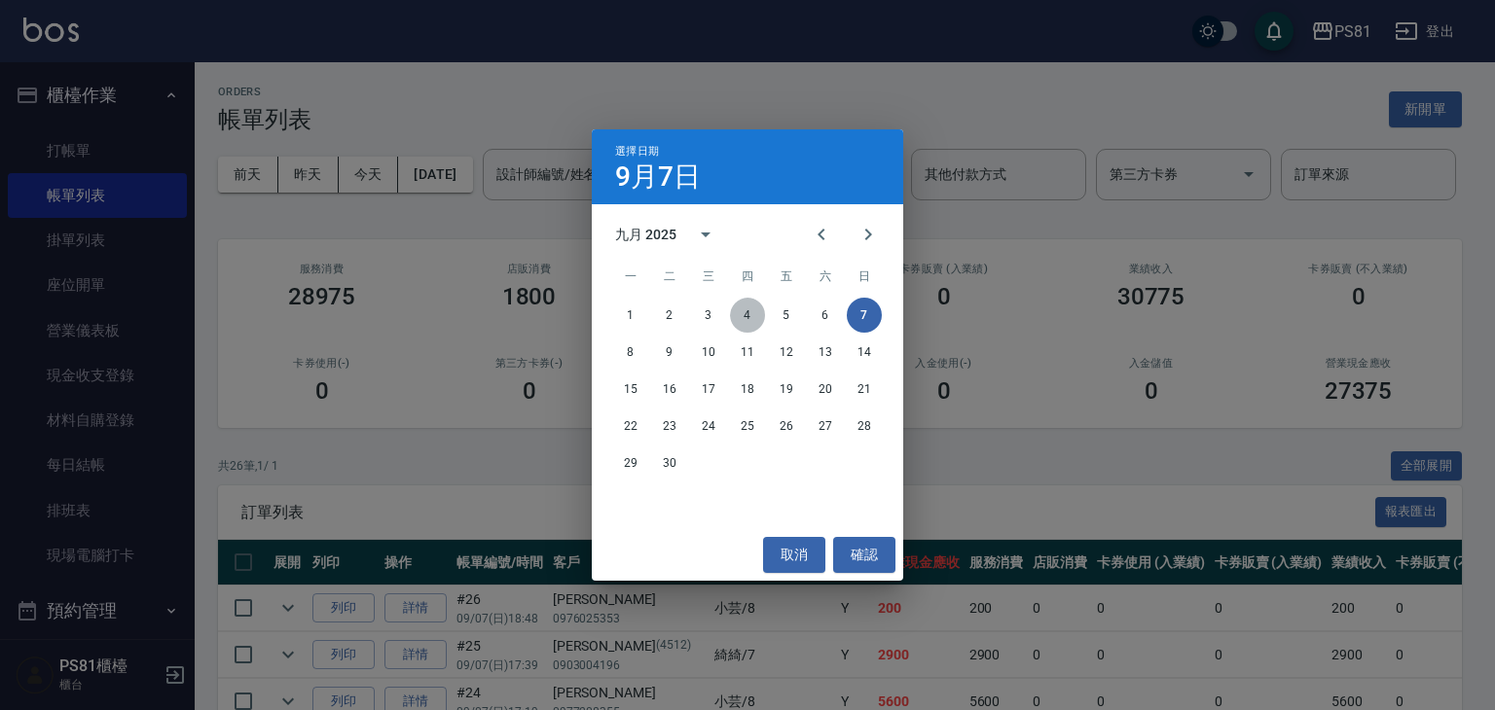
click at [751, 318] on button "4" at bounding box center [747, 315] width 35 height 35
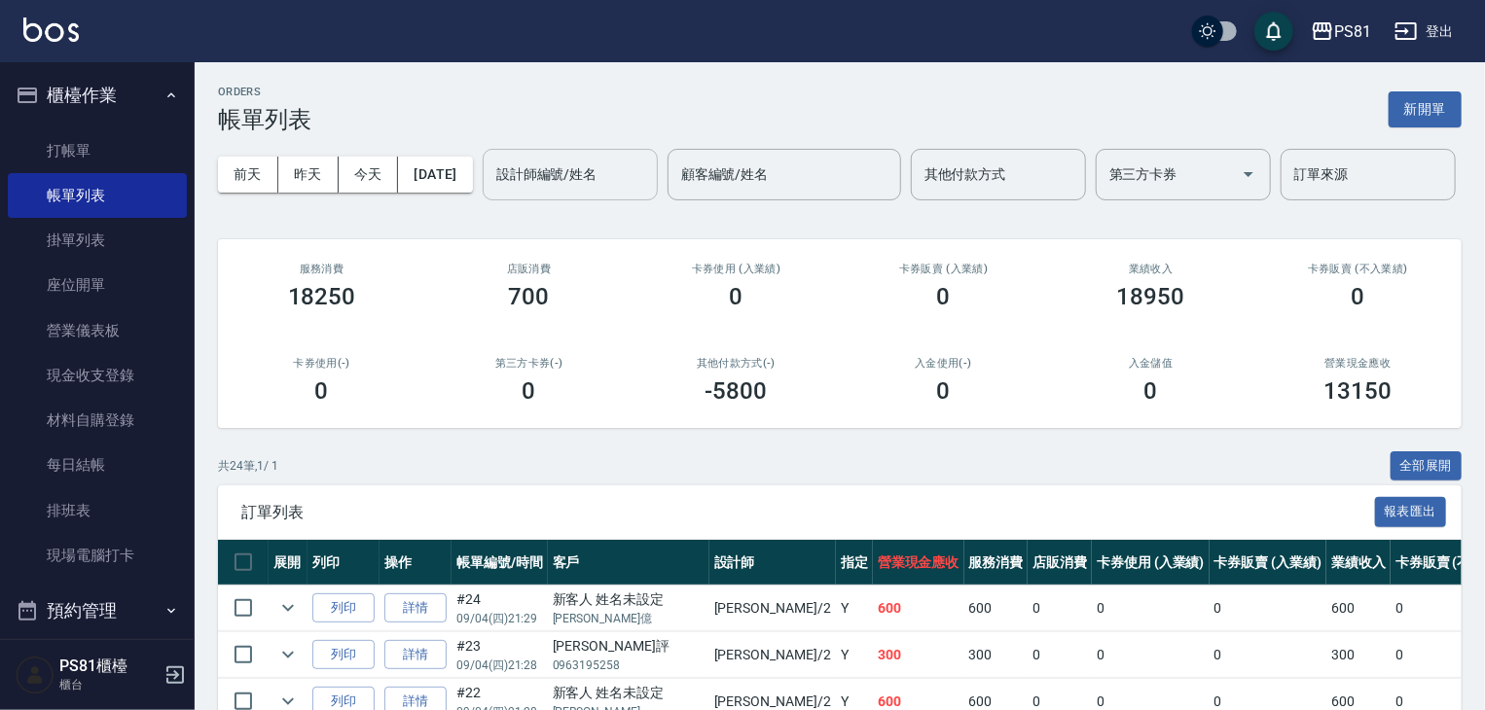
click at [491, 192] on input "設計師編號/姓名" at bounding box center [570, 175] width 158 height 34
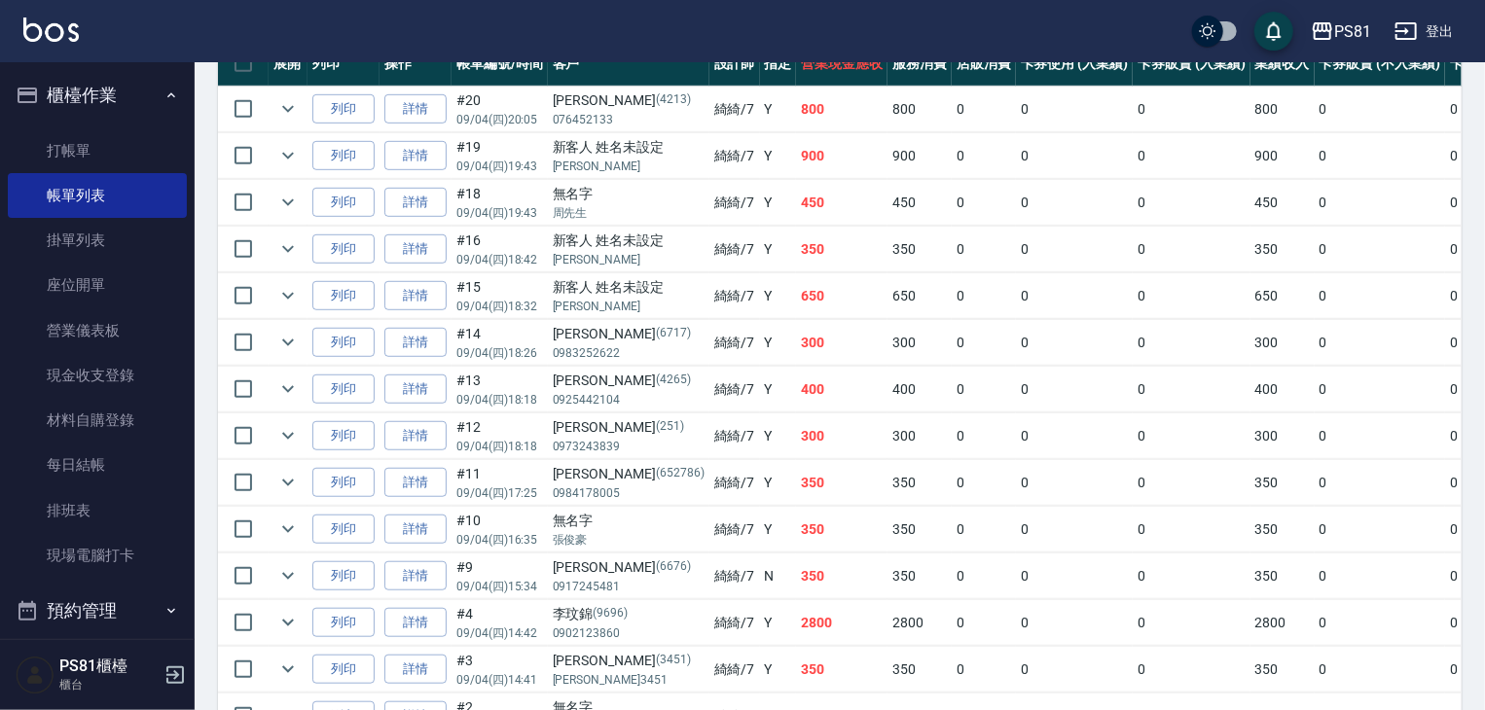
scroll to position [389, 0]
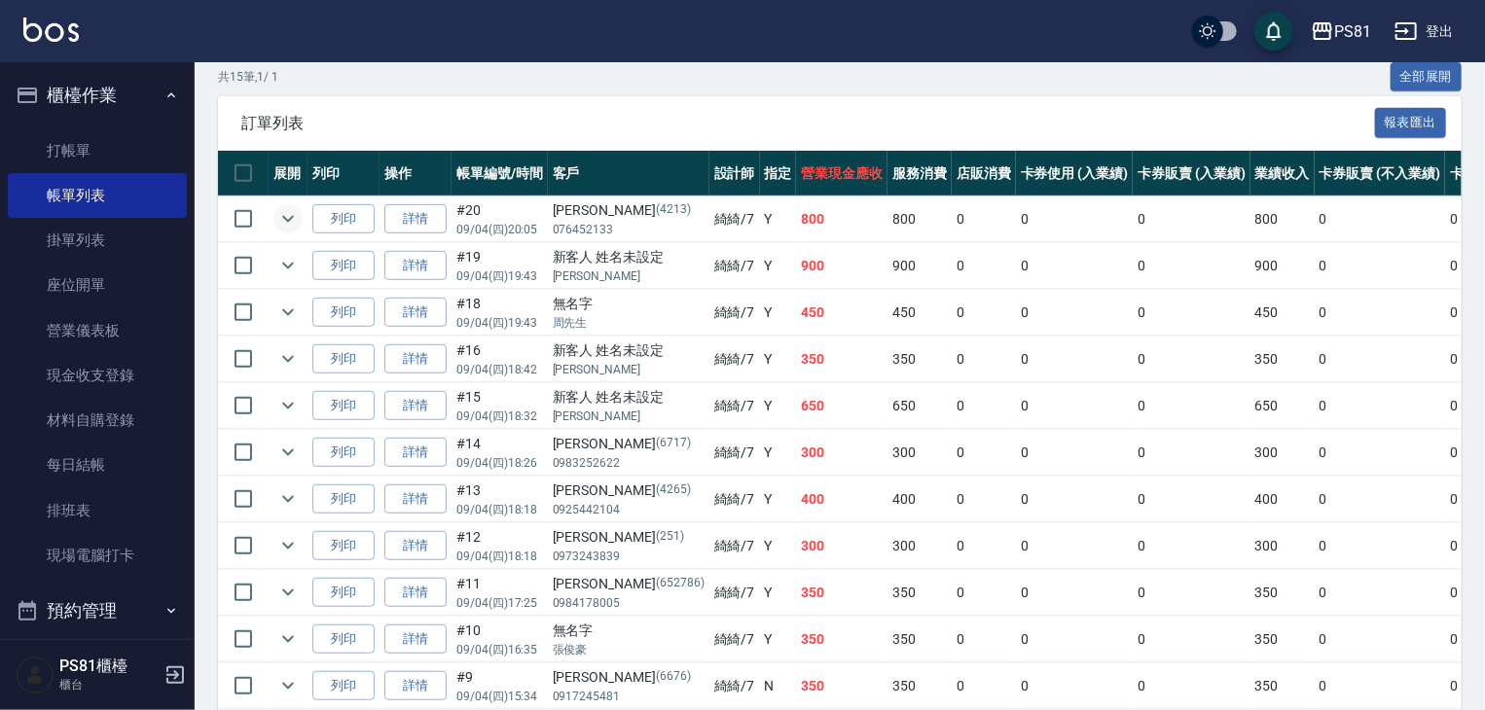
type input "綺綺-7"
click at [283, 231] on icon "expand row" at bounding box center [287, 218] width 23 height 23
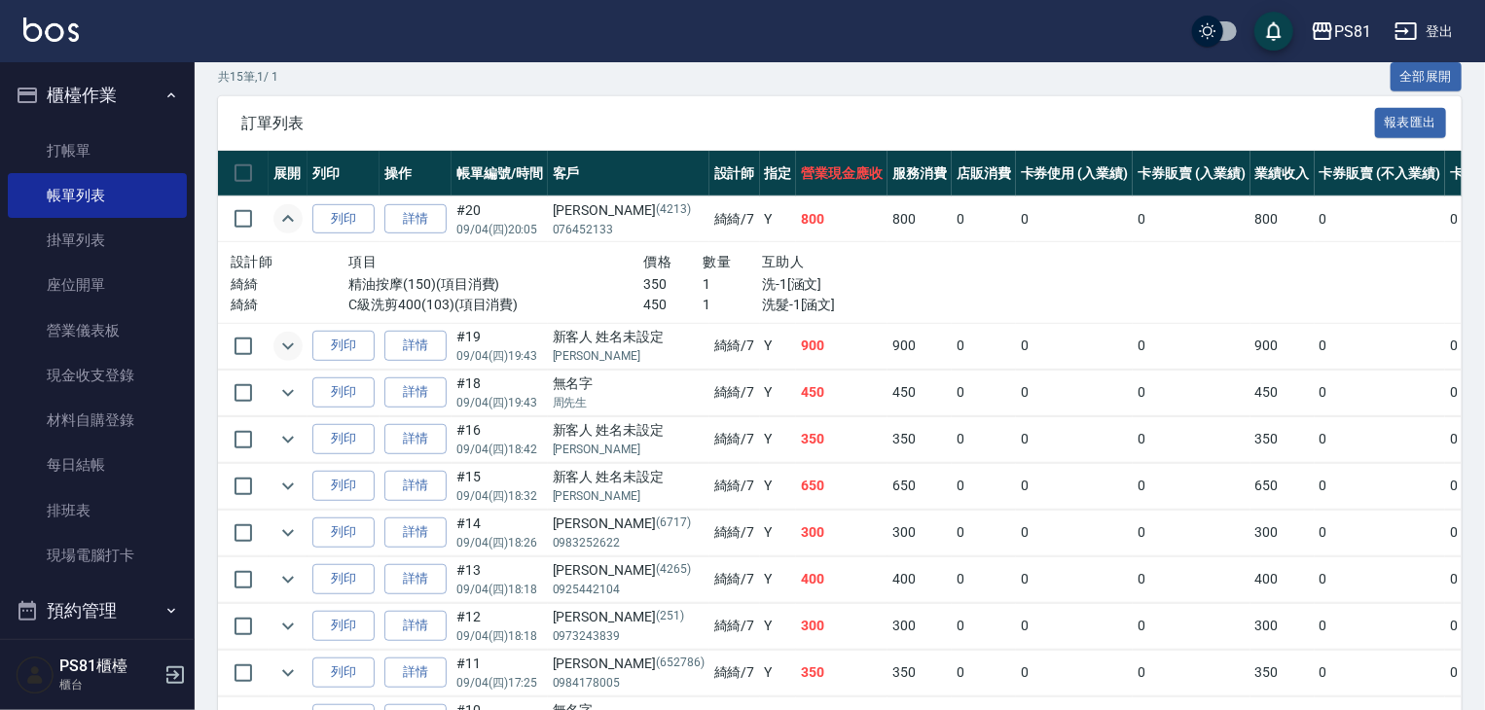
click at [284, 358] on icon "expand row" at bounding box center [287, 346] width 23 height 23
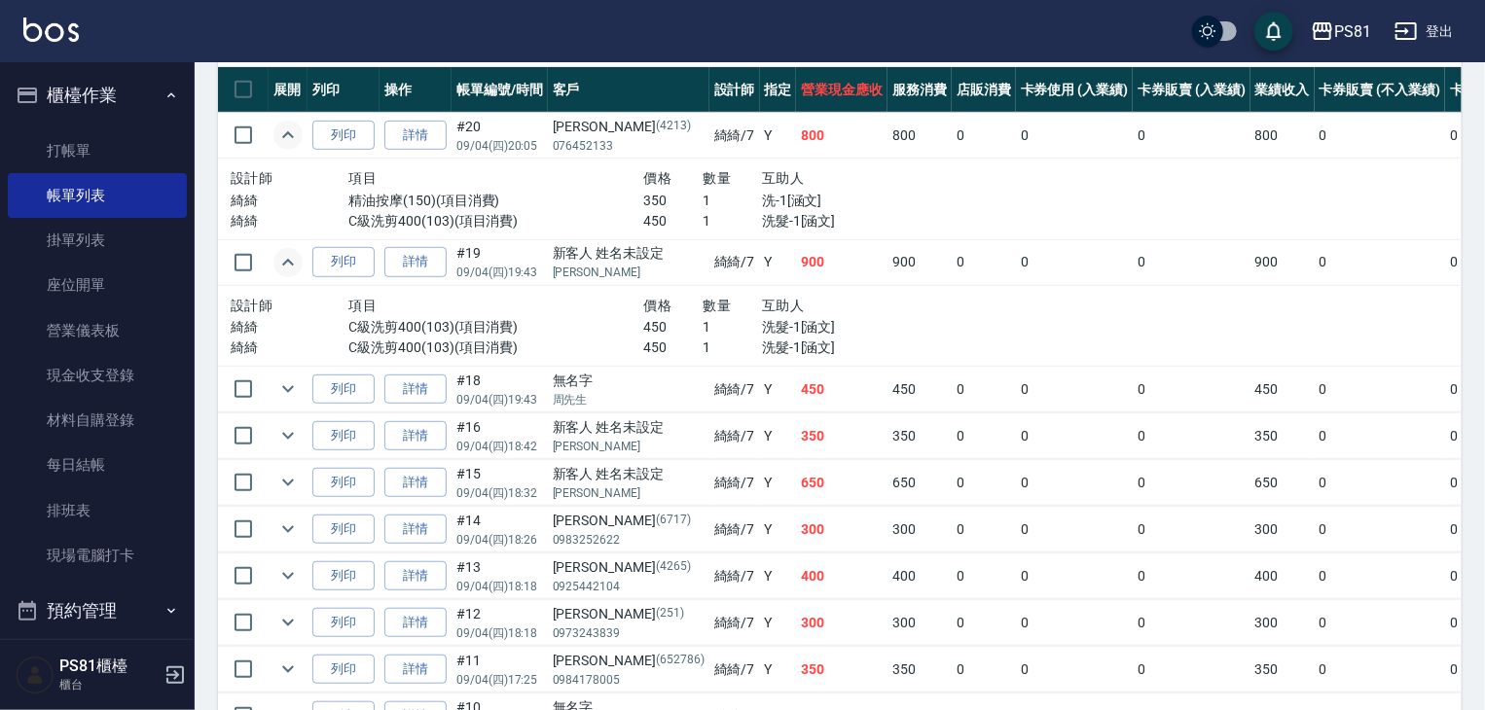
scroll to position [584, 0]
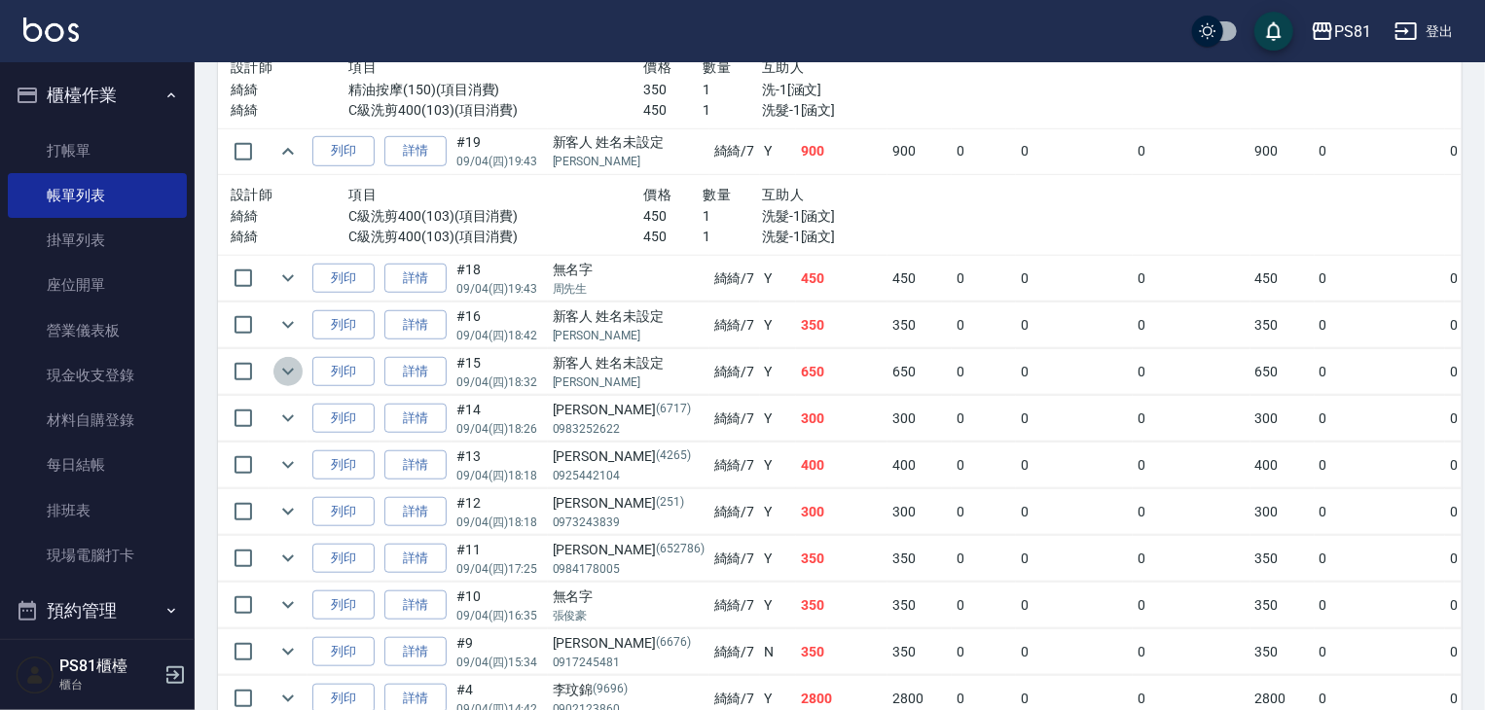
click at [296, 383] on icon "expand row" at bounding box center [287, 371] width 23 height 23
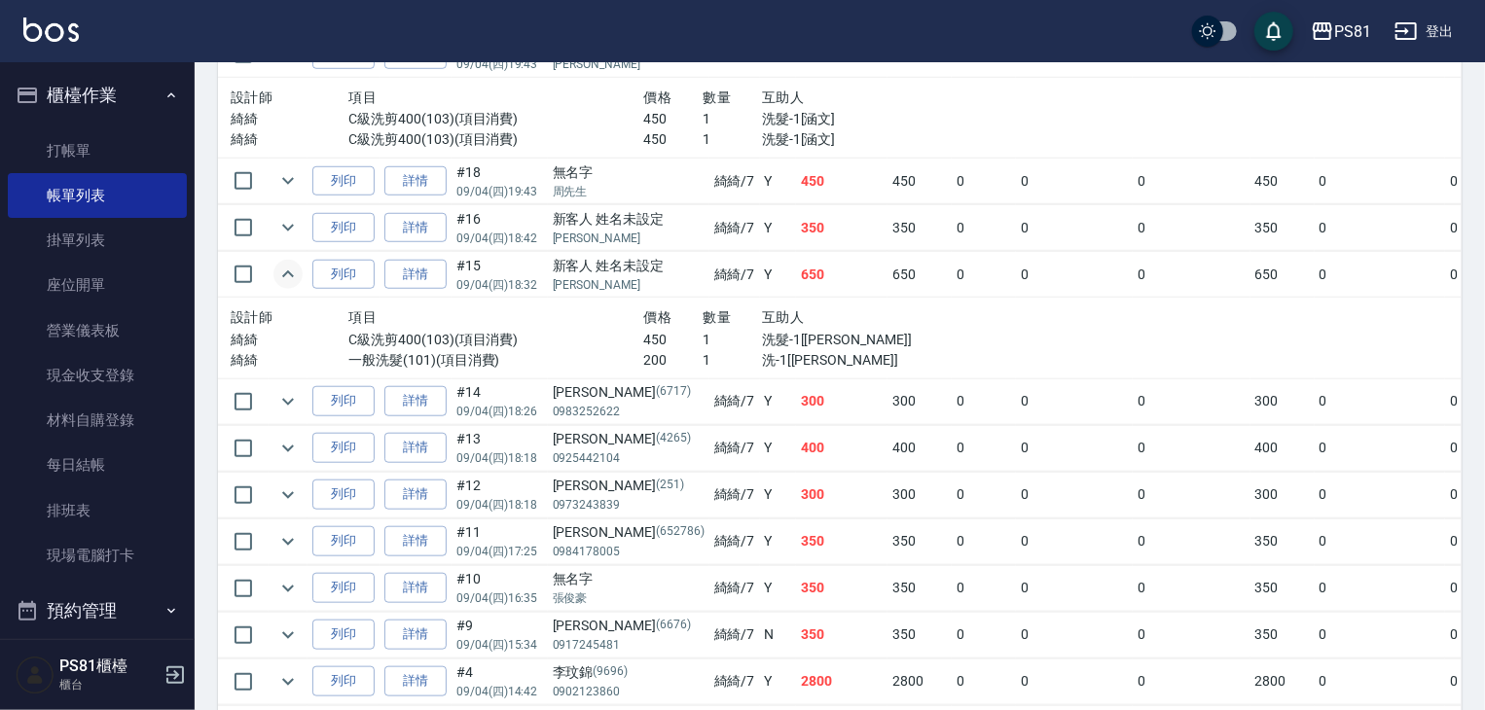
scroll to position [778, 0]
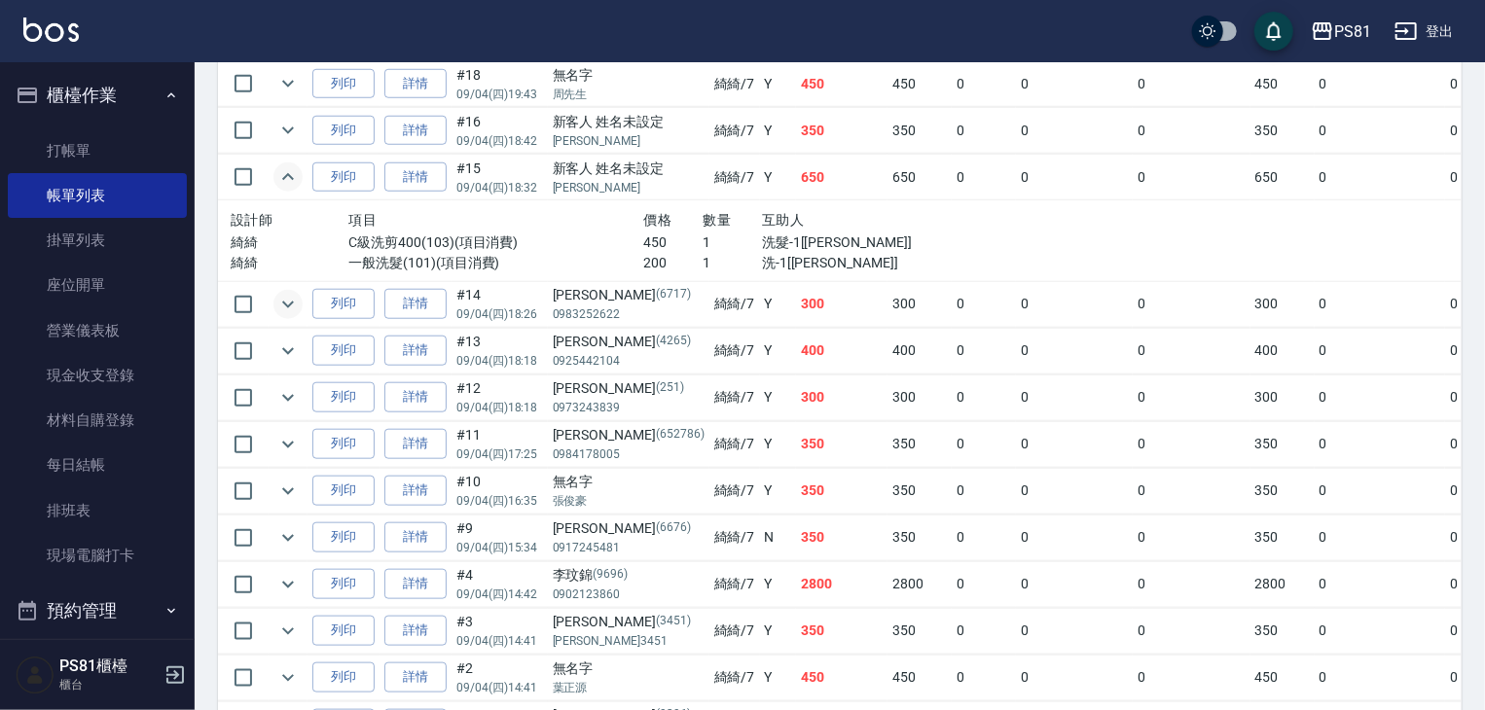
click at [284, 316] on icon "expand row" at bounding box center [287, 304] width 23 height 23
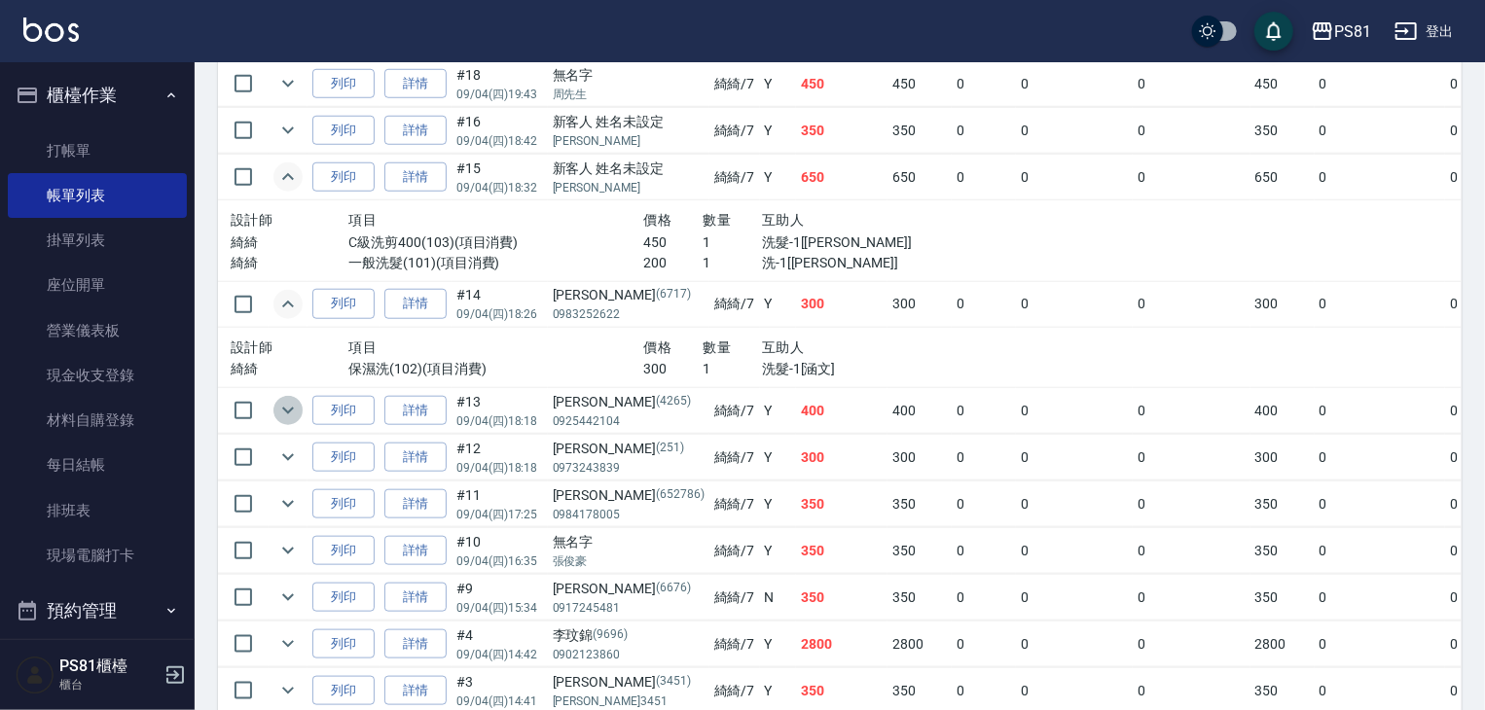
click at [294, 422] on icon "expand row" at bounding box center [287, 410] width 23 height 23
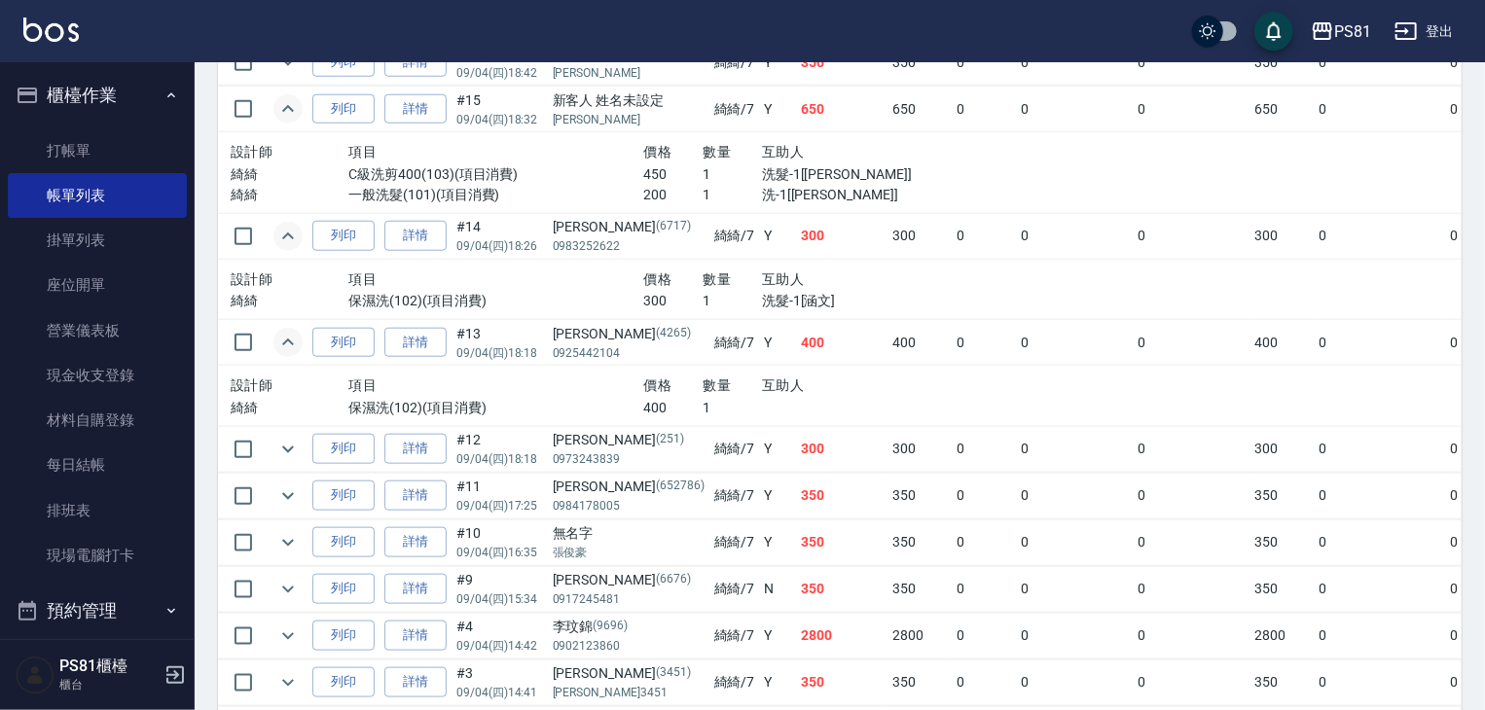
scroll to position [876, 0]
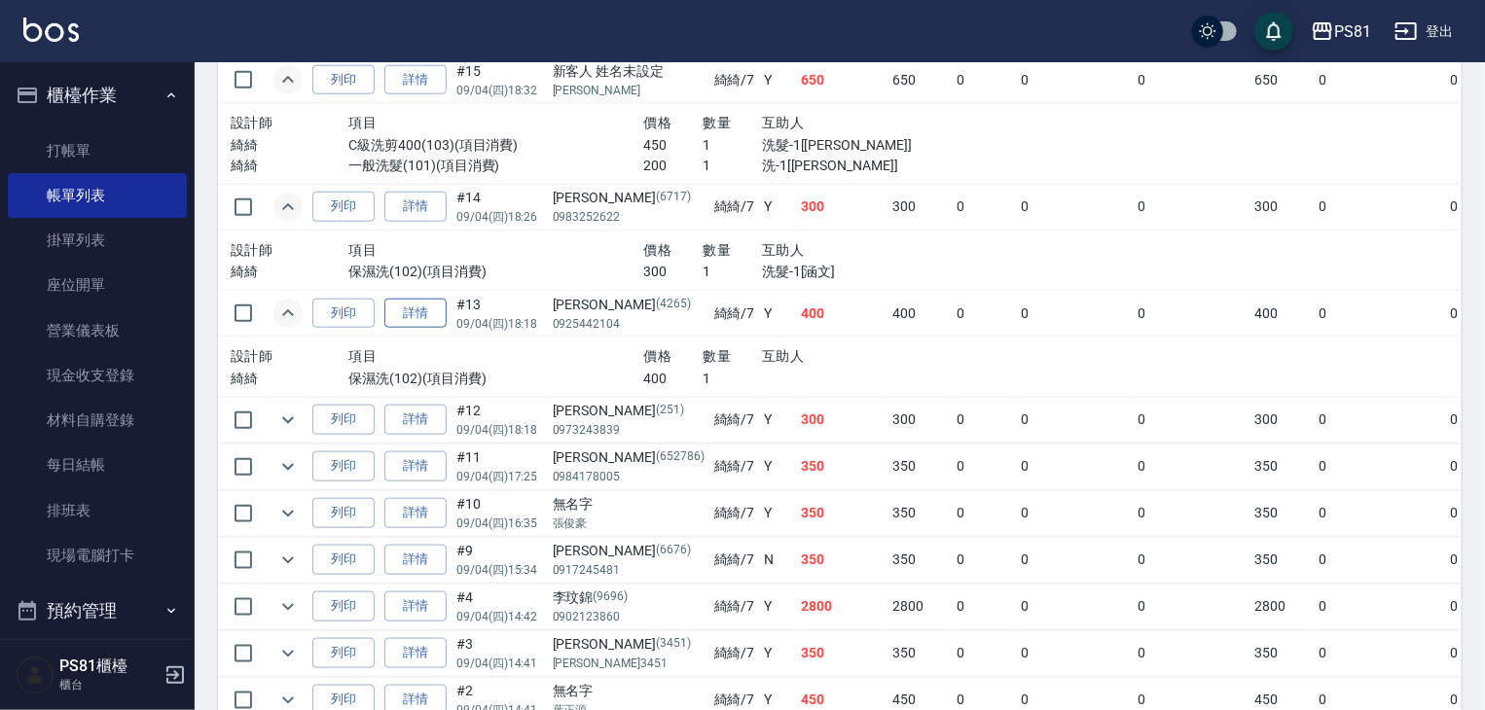
click at [430, 329] on link "詳情" at bounding box center [415, 314] width 62 height 30
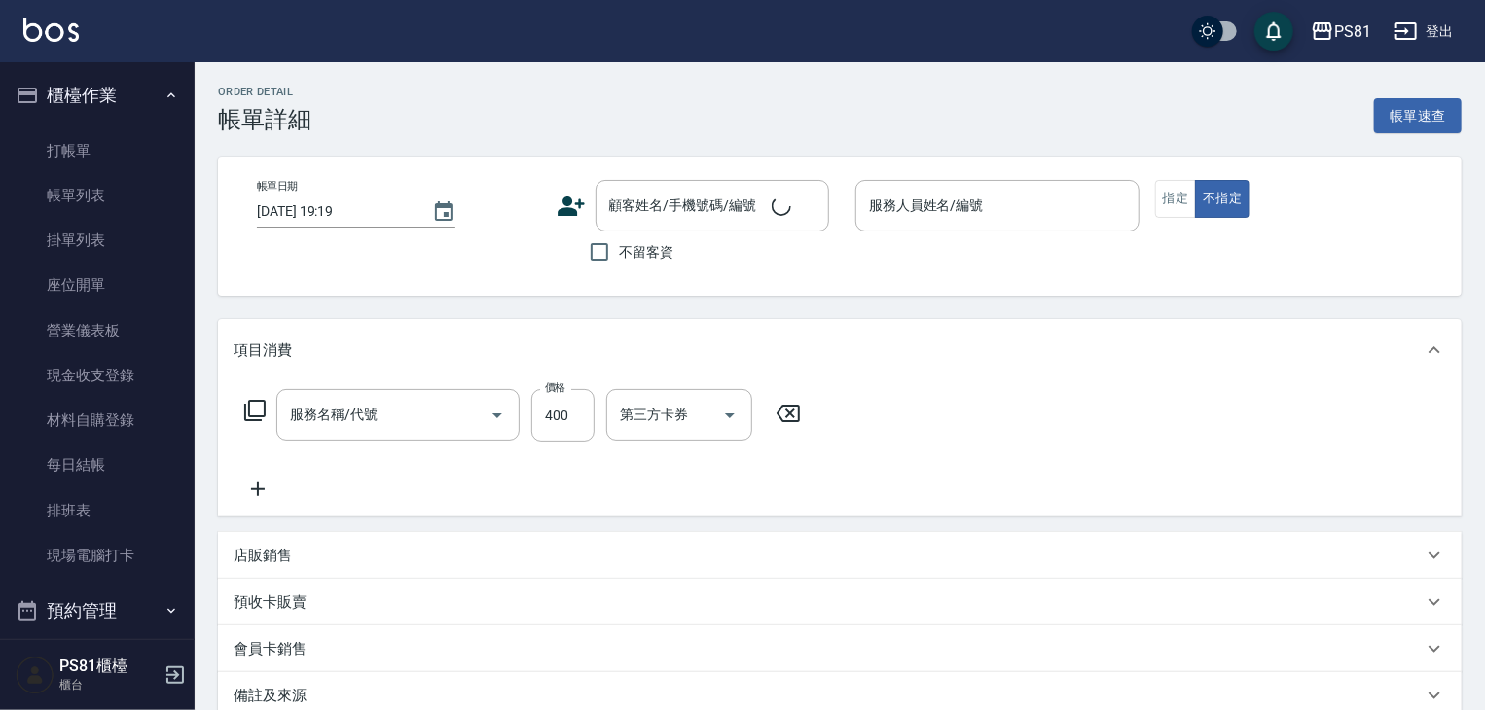
type input "[DATE] 18:18"
type input "綺綺-7"
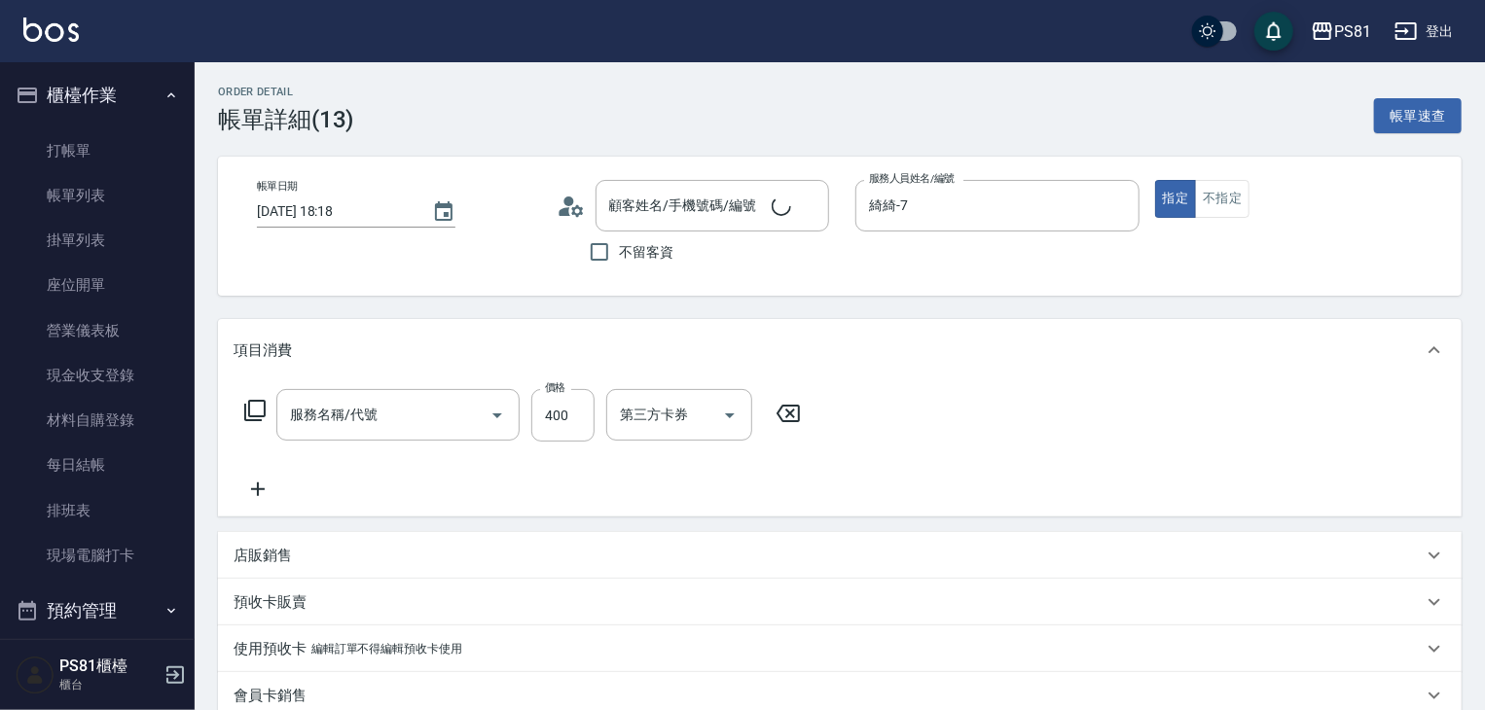
type input "[PERSON_NAME]/0925442104/4265"
type input "保濕洗(102)"
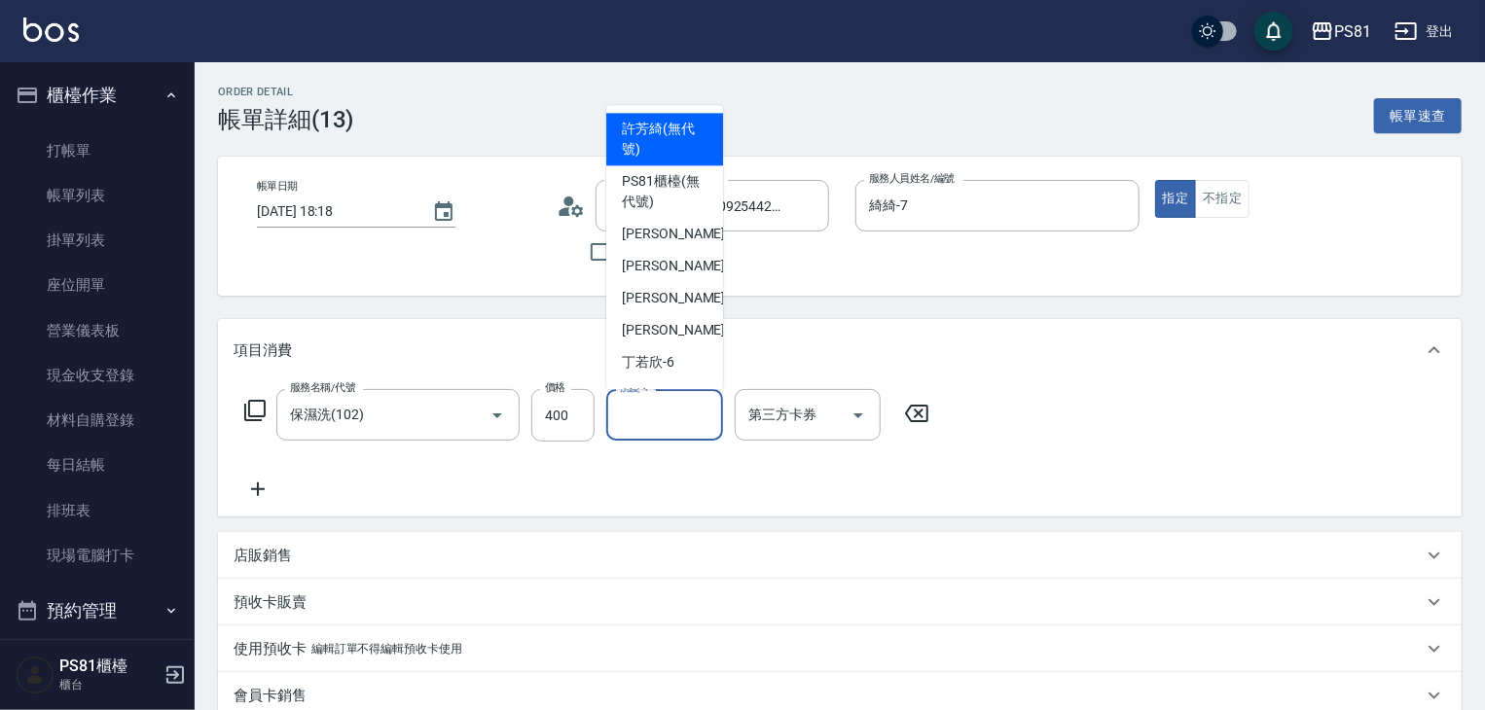
click at [655, 426] on input "洗髮-1" at bounding box center [664, 415] width 99 height 34
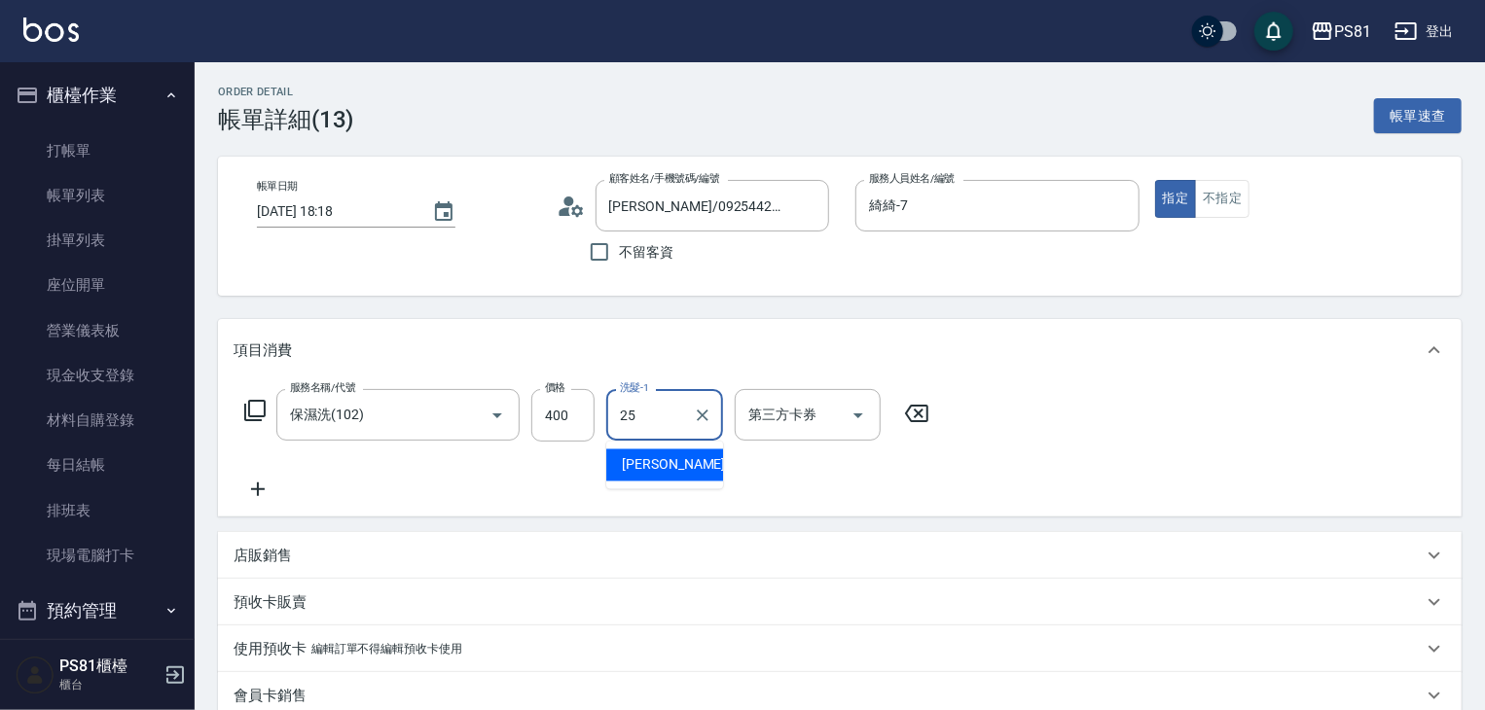
type input "[PERSON_NAME]-25"
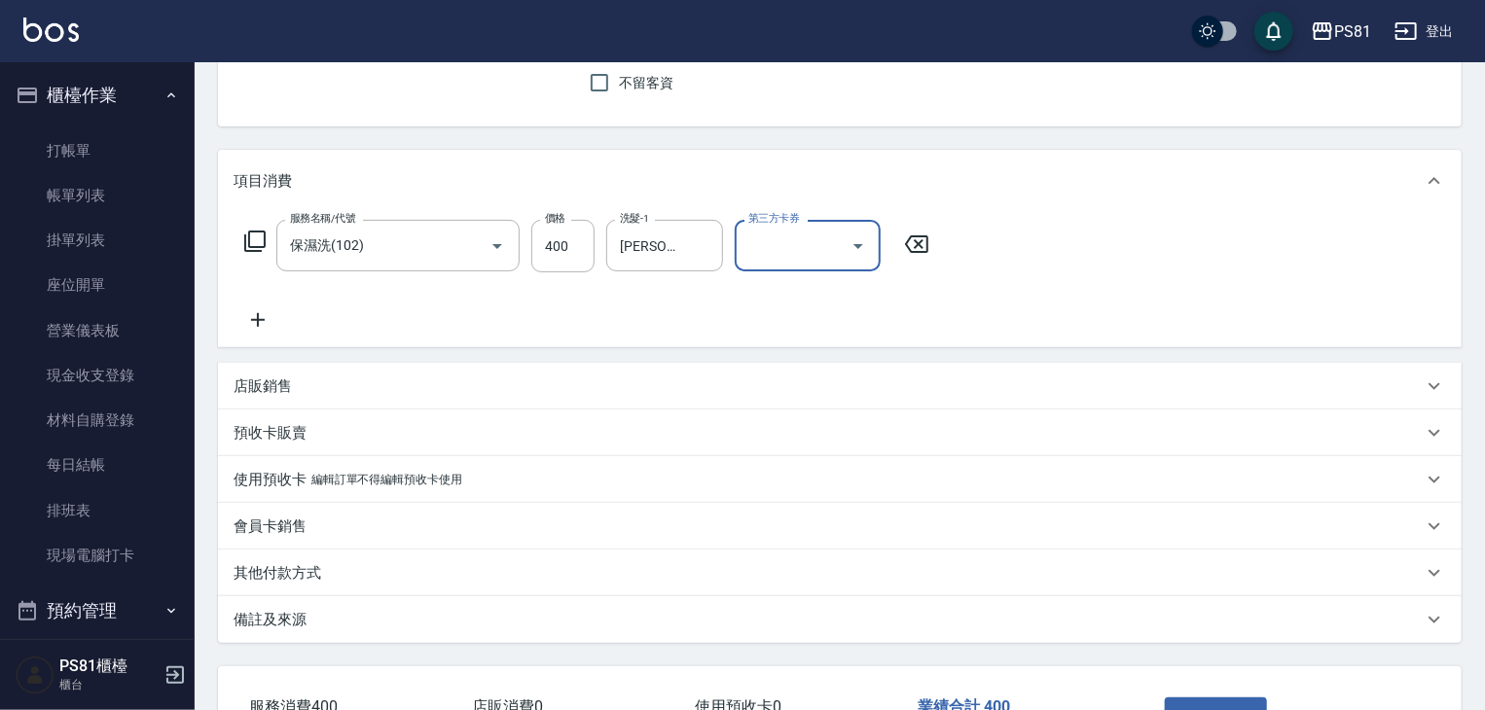
scroll to position [310, 0]
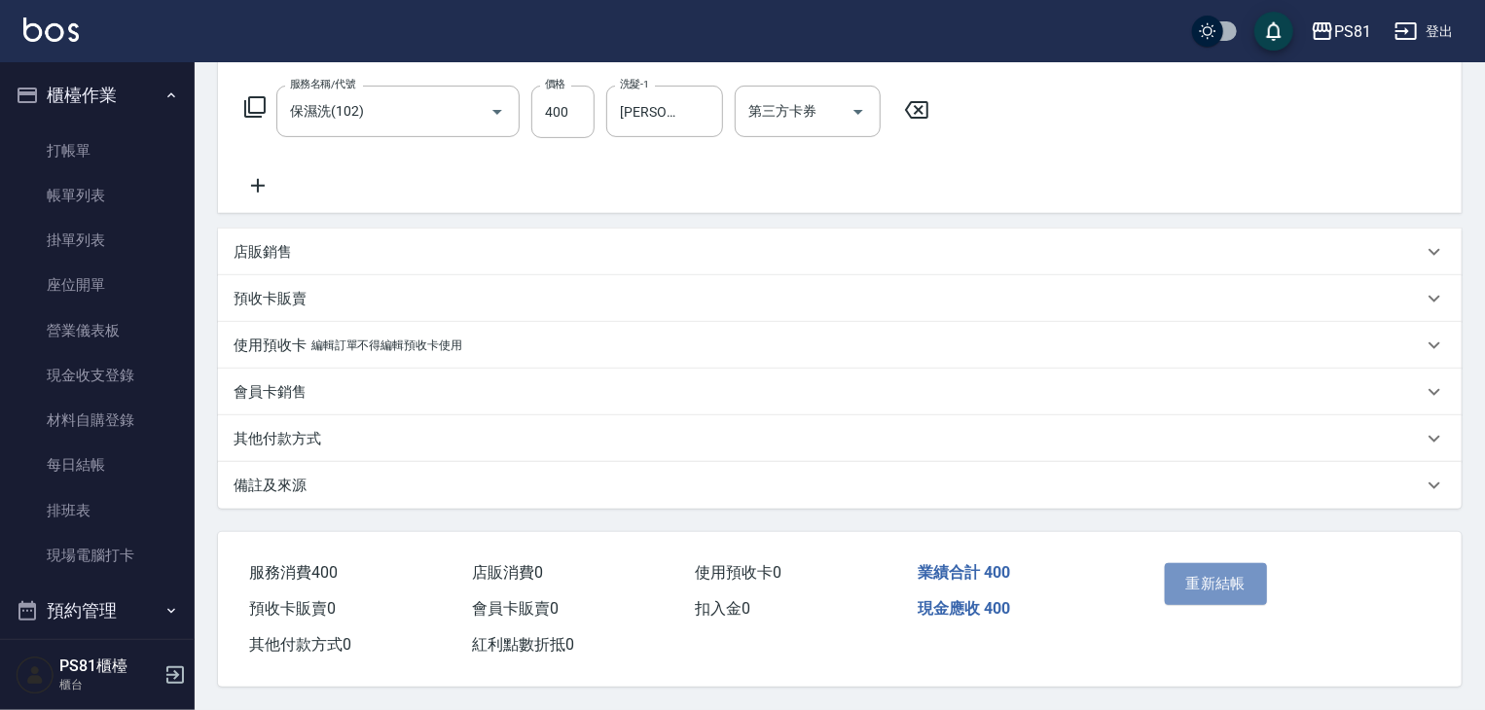
click at [1179, 577] on button "重新結帳" at bounding box center [1216, 583] width 103 height 41
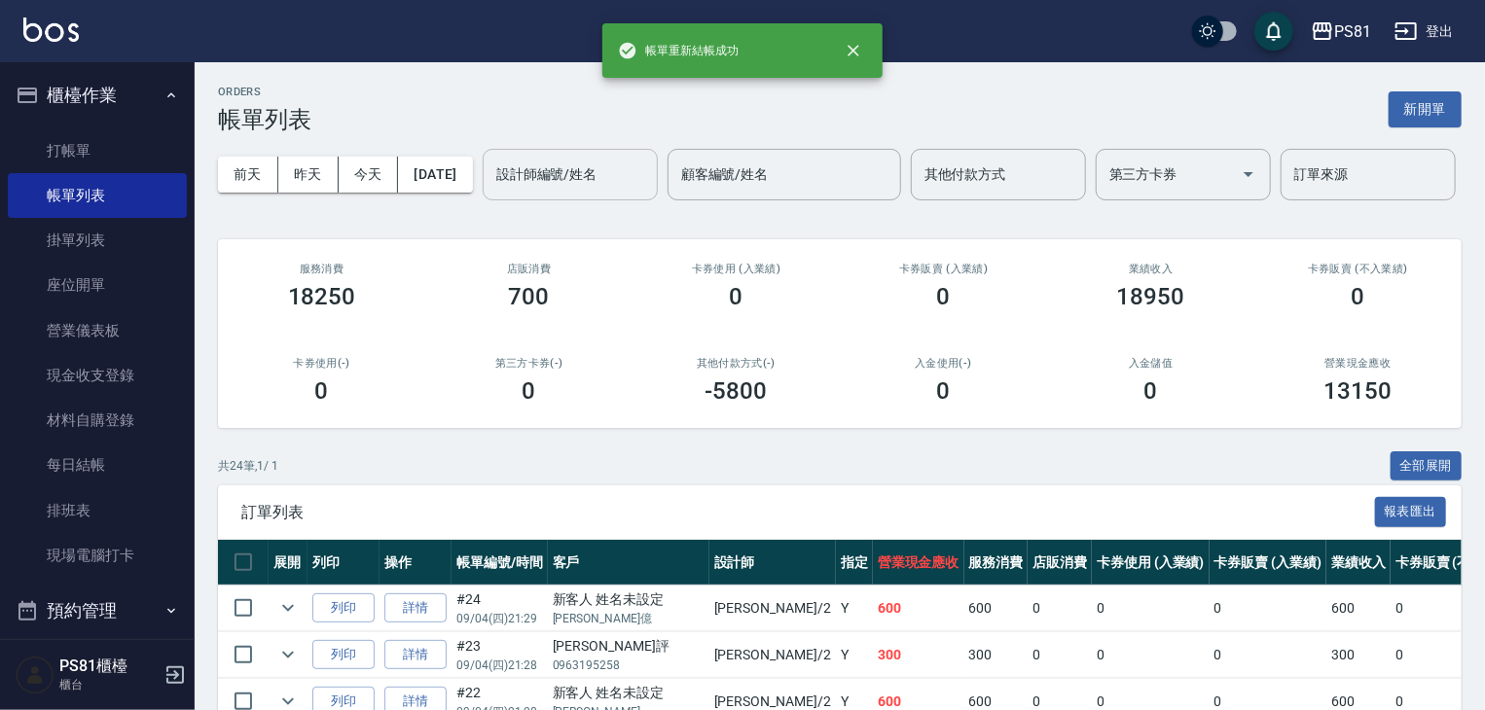
click at [491, 192] on input "設計師編號/姓名" at bounding box center [570, 175] width 158 height 34
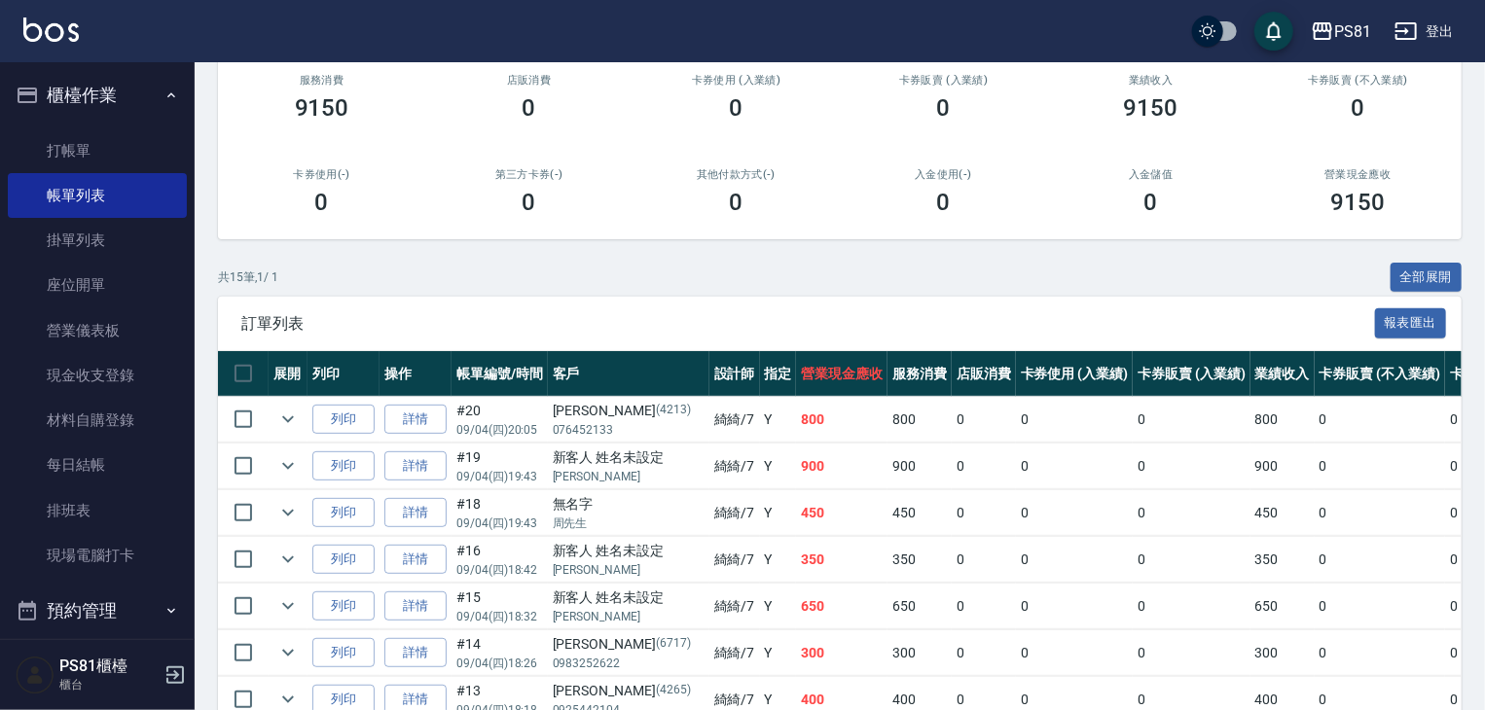
scroll to position [681, 0]
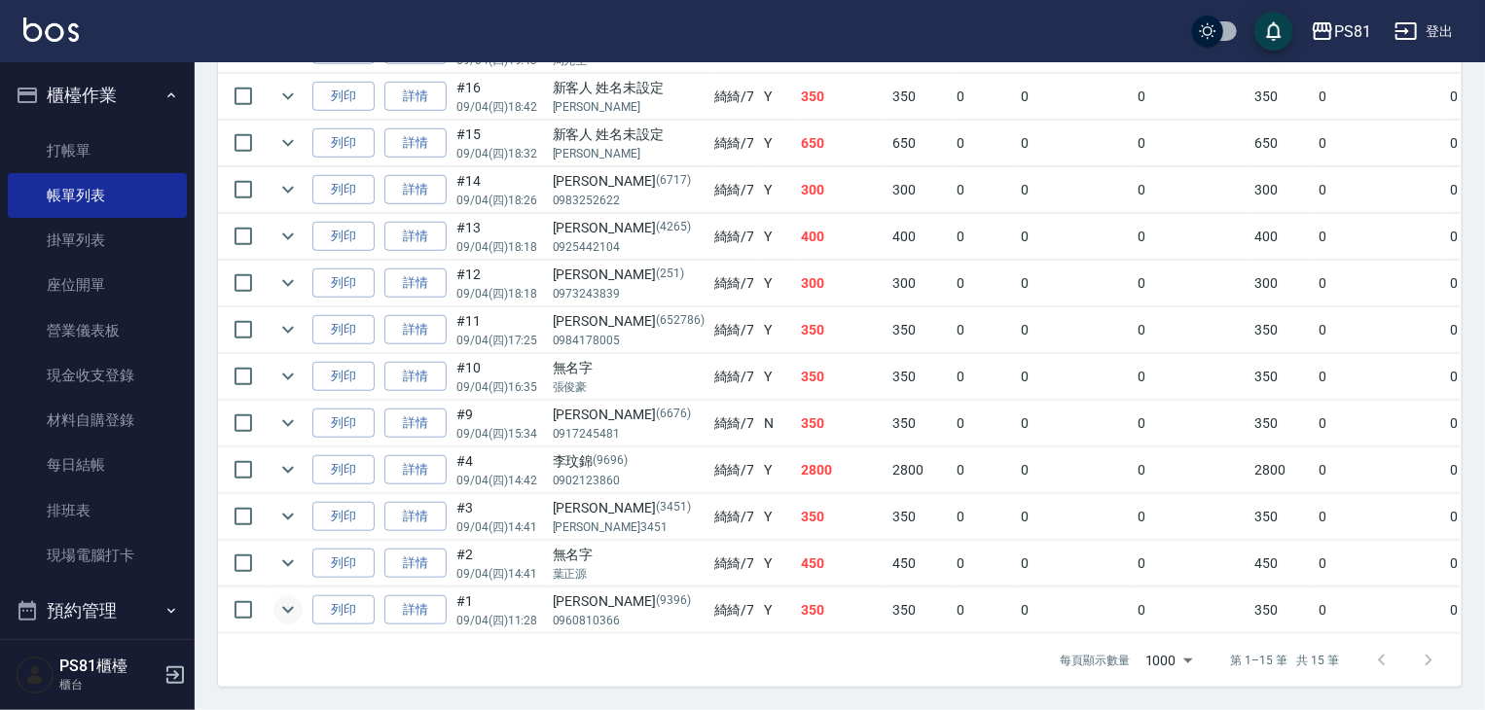
type input "綺綺-7"
click at [290, 622] on icon "expand row" at bounding box center [287, 609] width 23 height 23
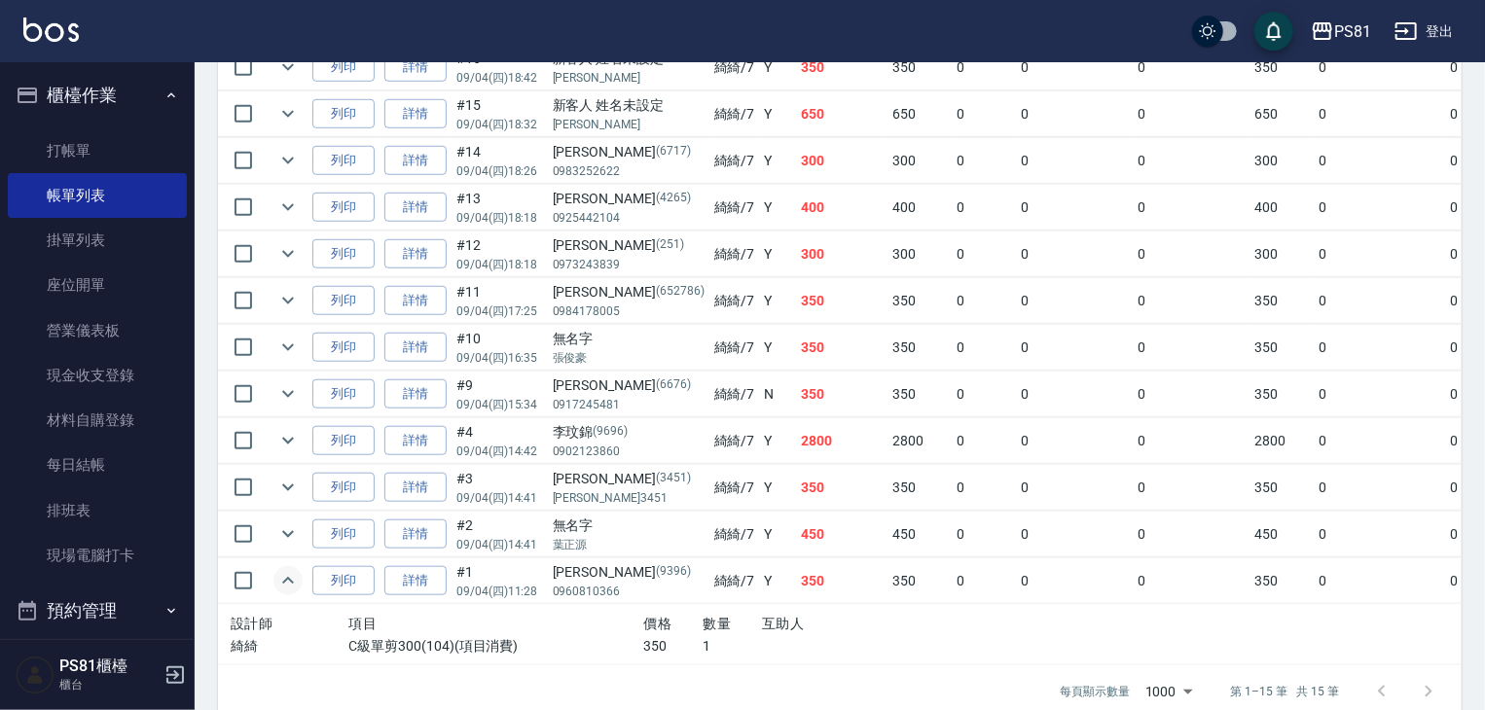
scroll to position [778, 0]
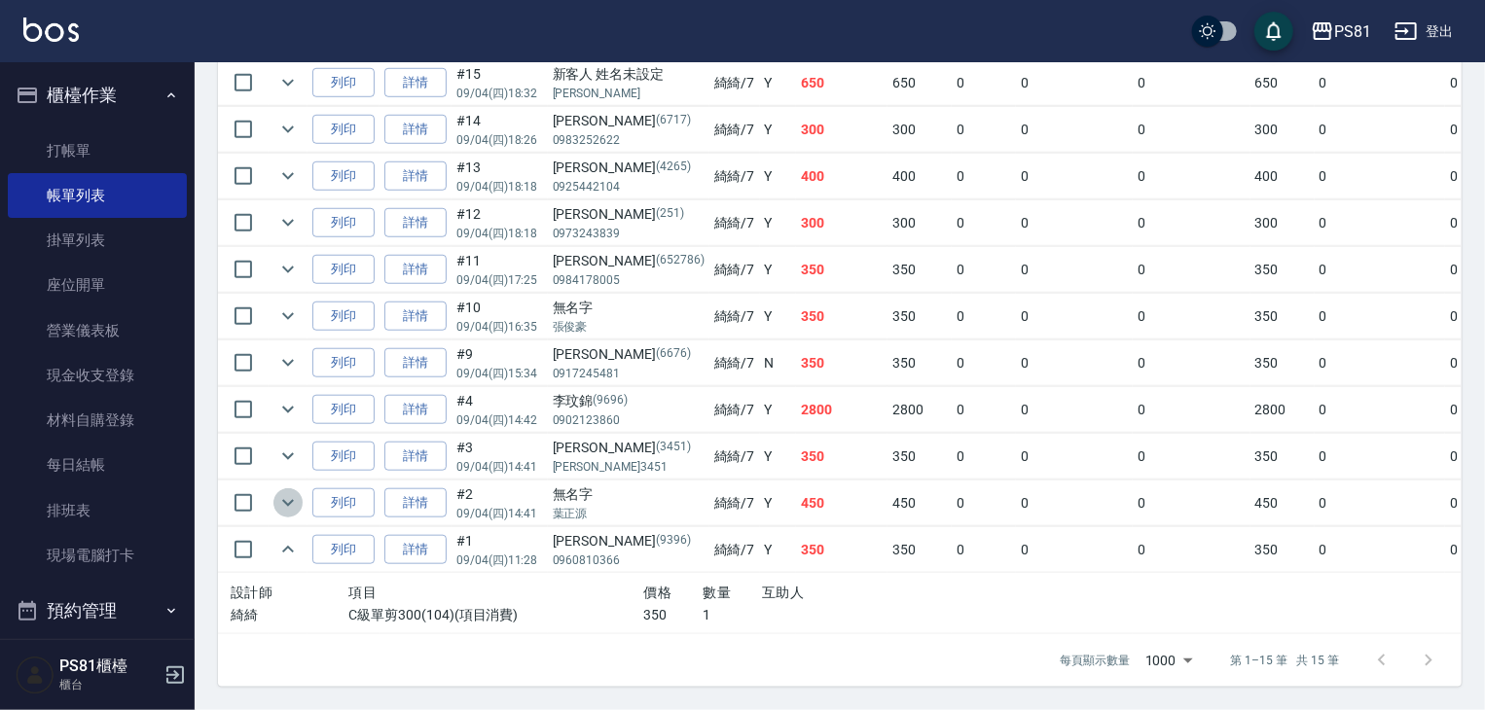
click at [286, 506] on button "expand row" at bounding box center [287, 502] width 29 height 29
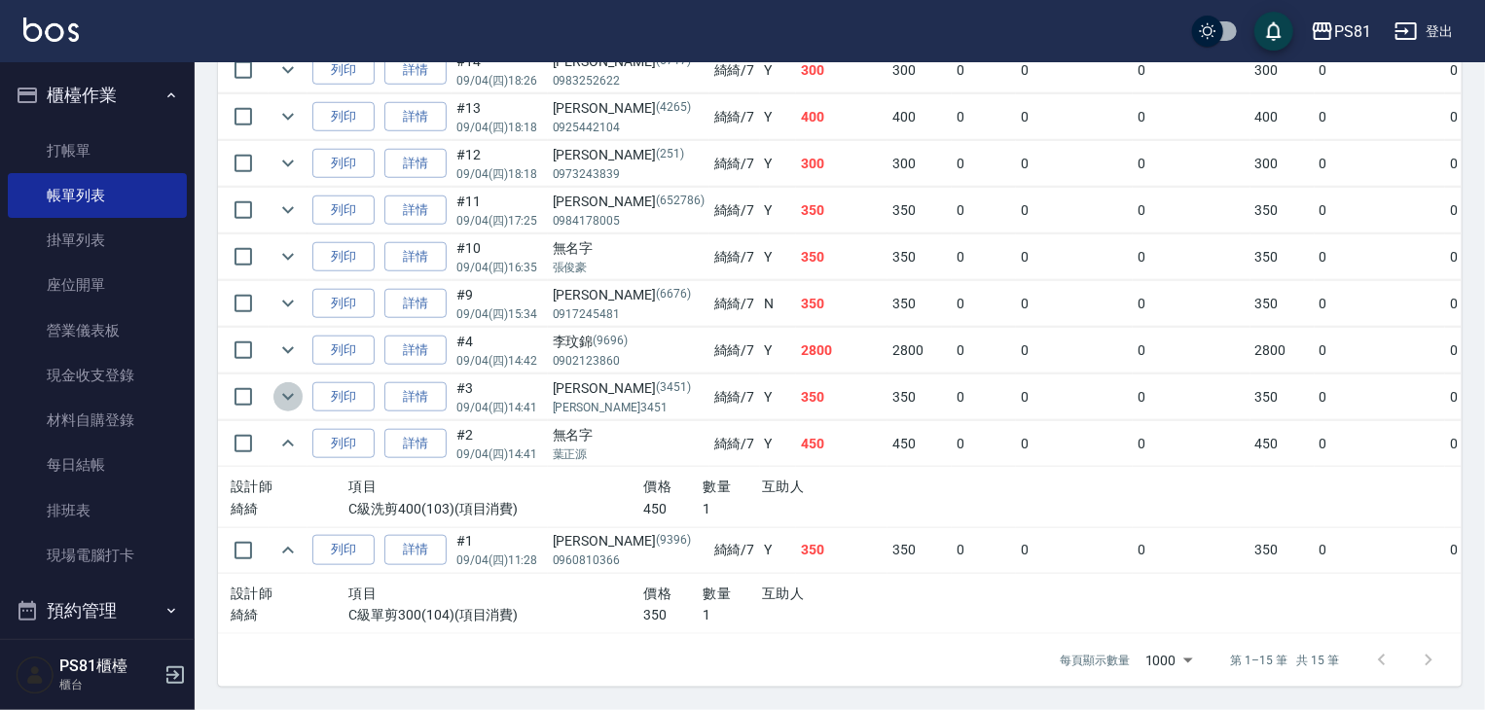
click at [282, 409] on icon "expand row" at bounding box center [287, 396] width 23 height 23
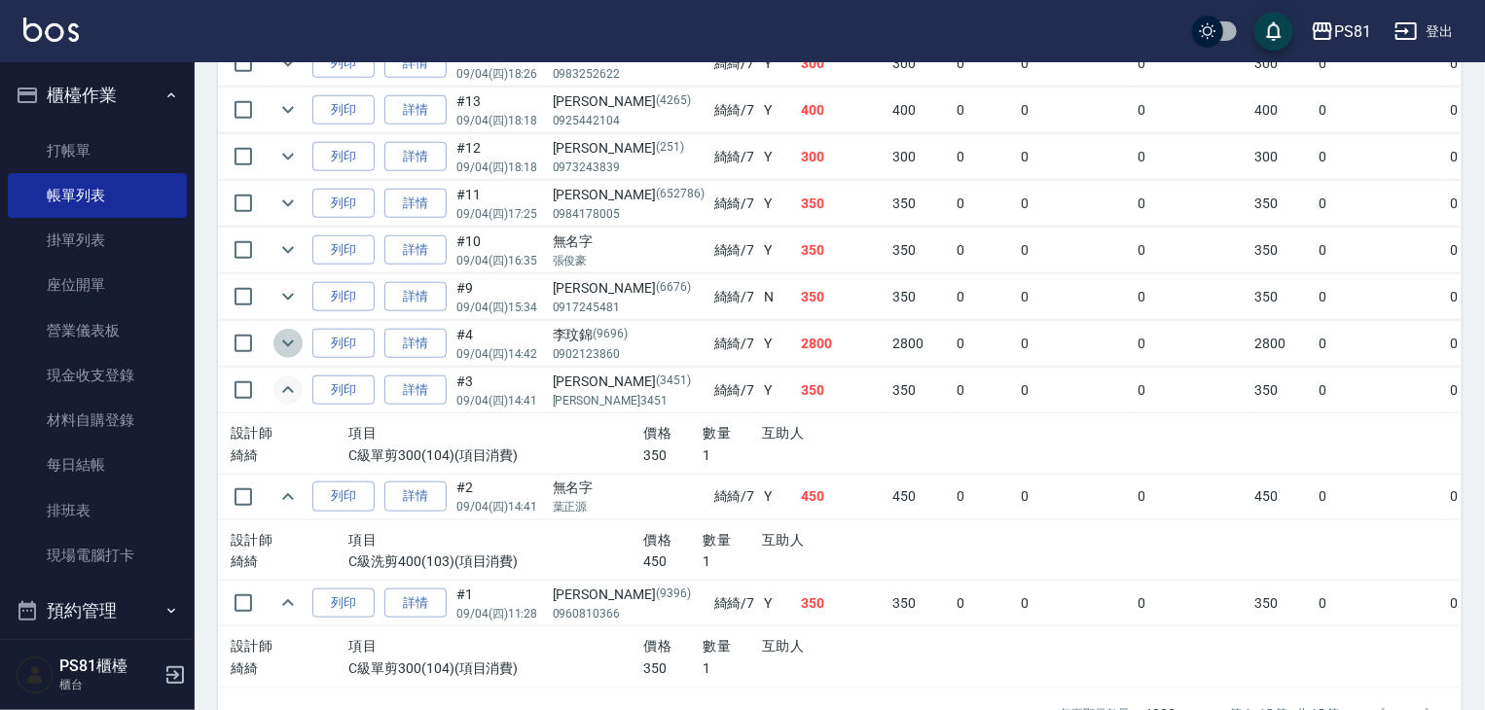
click at [294, 358] on button "expand row" at bounding box center [287, 343] width 29 height 29
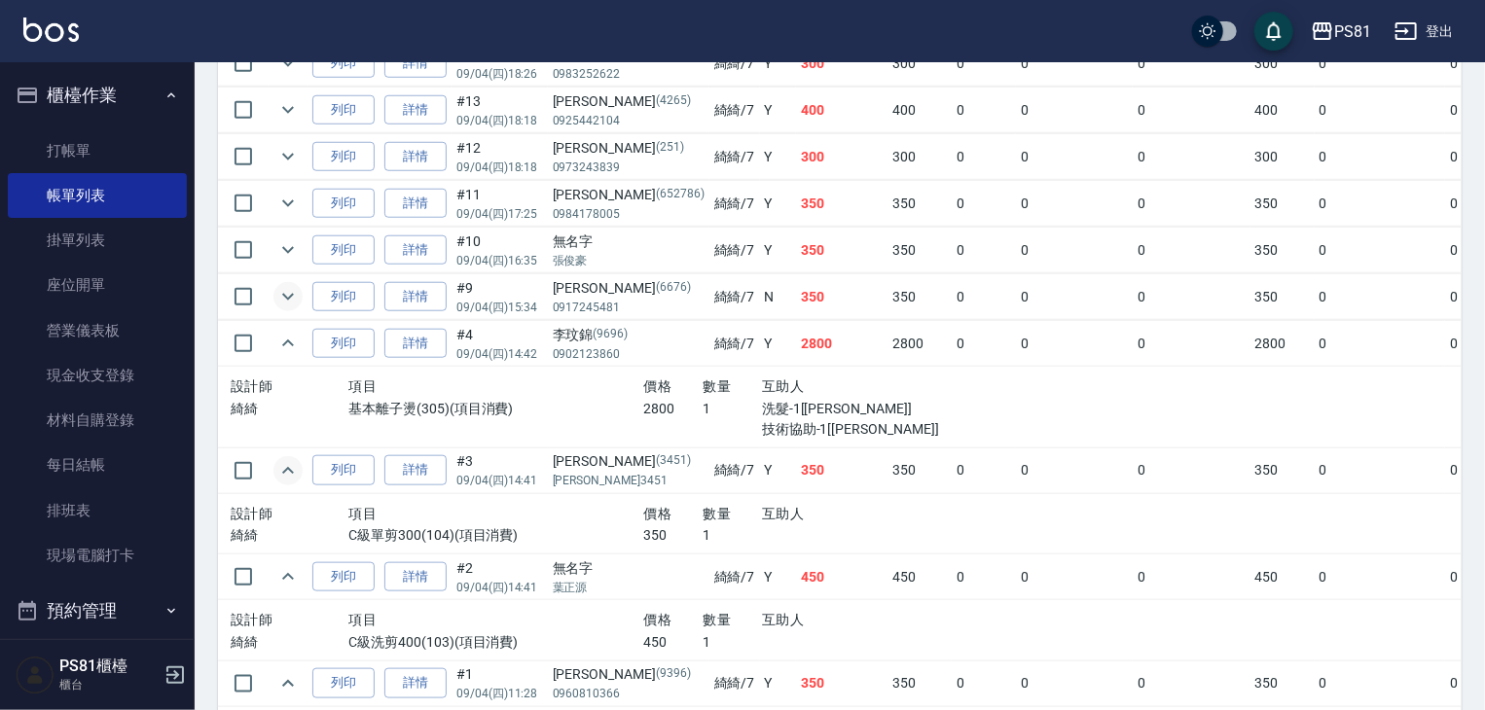
click at [288, 308] on icon "expand row" at bounding box center [287, 296] width 23 height 23
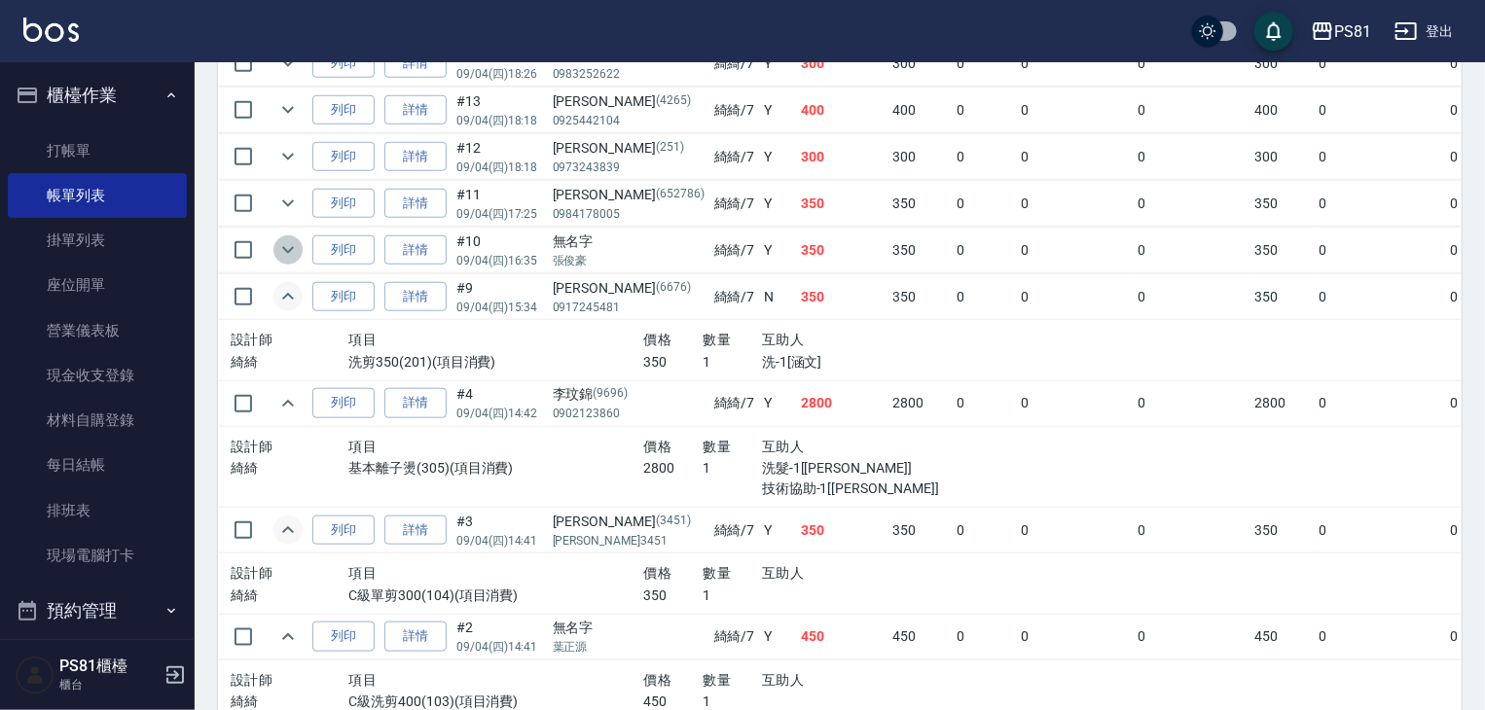
click at [288, 262] on icon "expand row" at bounding box center [287, 249] width 23 height 23
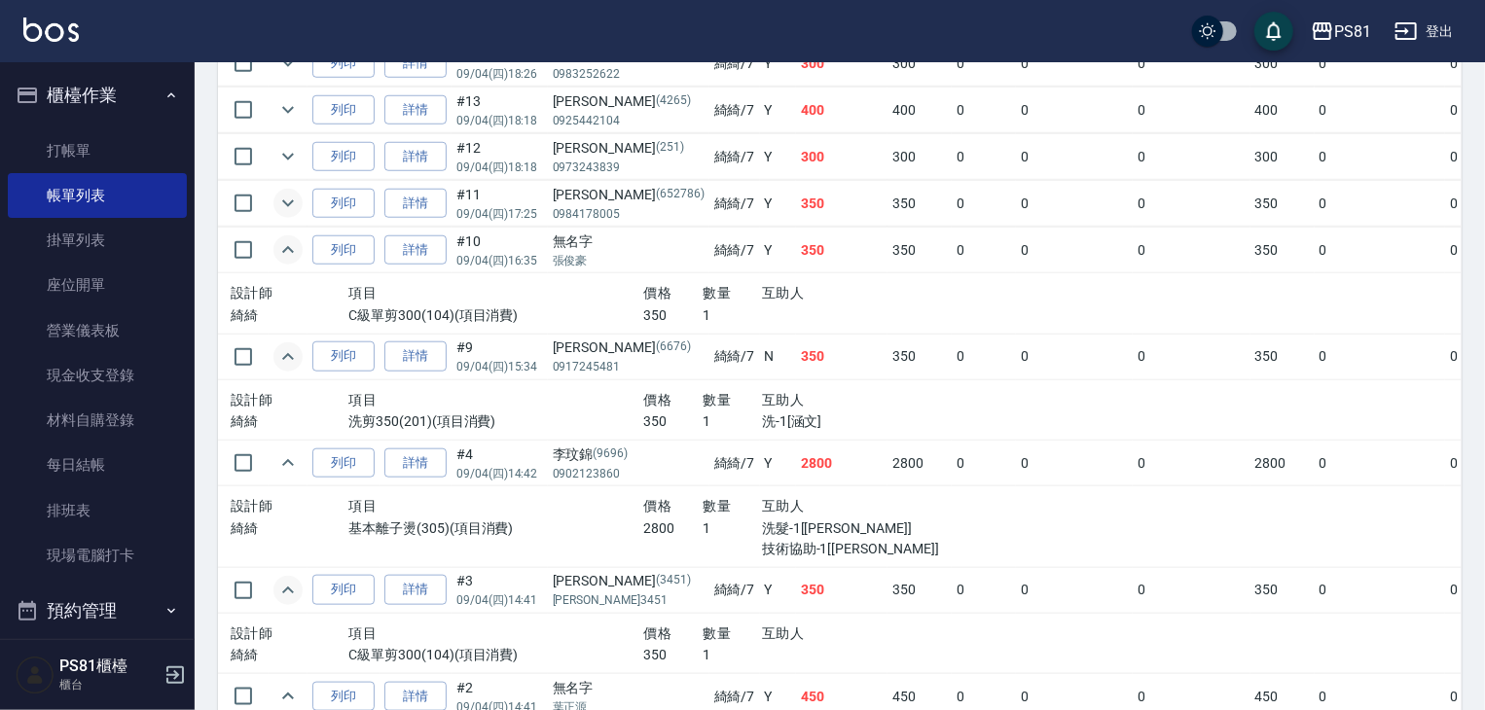
click at [284, 215] on icon "expand row" at bounding box center [287, 203] width 23 height 23
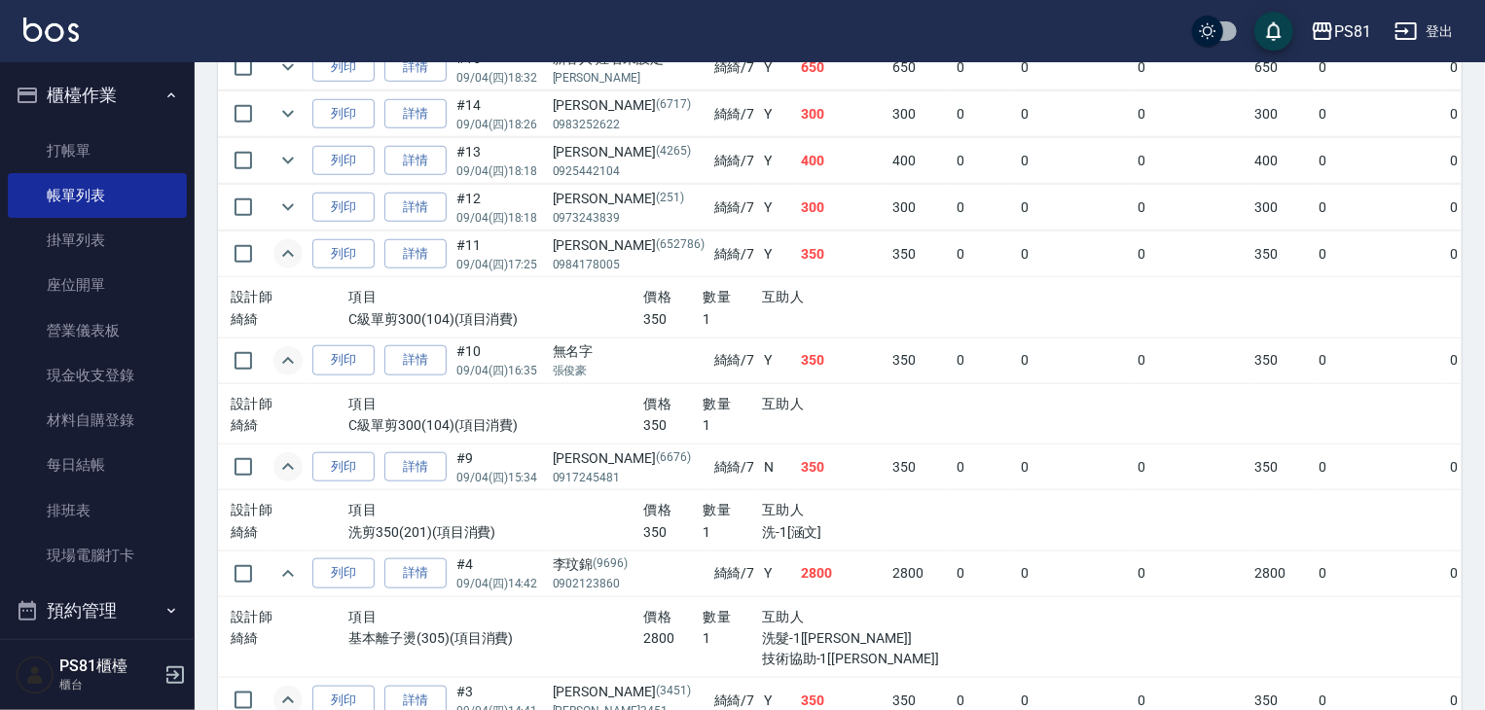
scroll to position [681, 0]
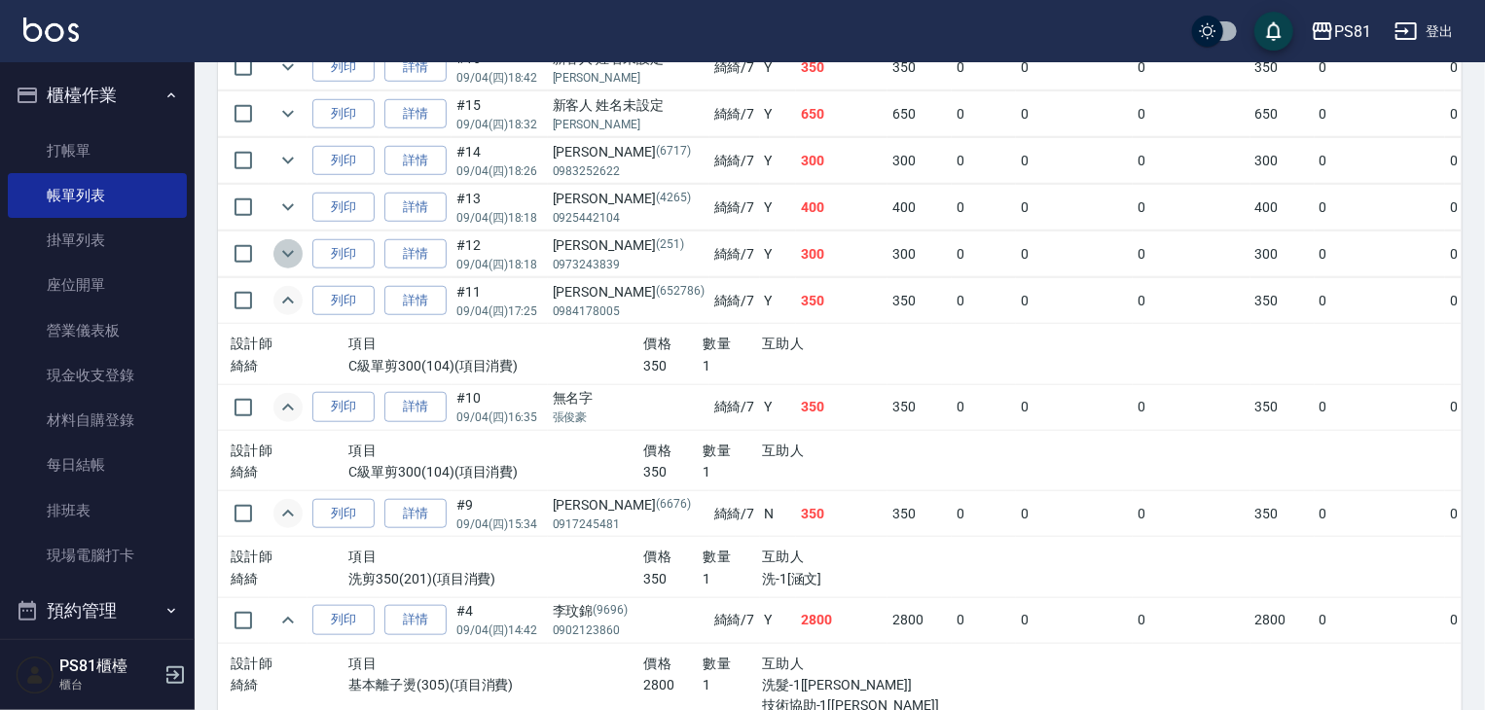
click at [298, 266] on icon "expand row" at bounding box center [287, 253] width 23 height 23
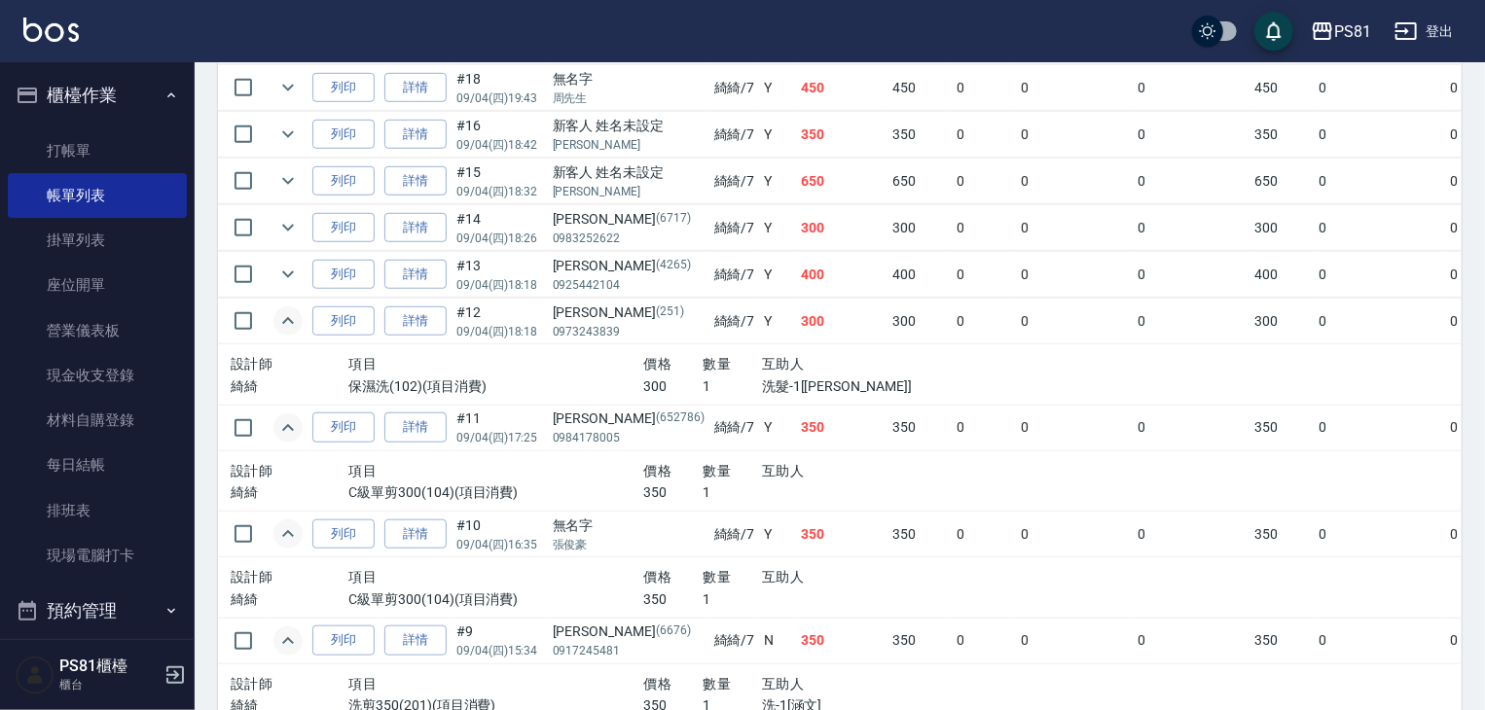
scroll to position [584, 0]
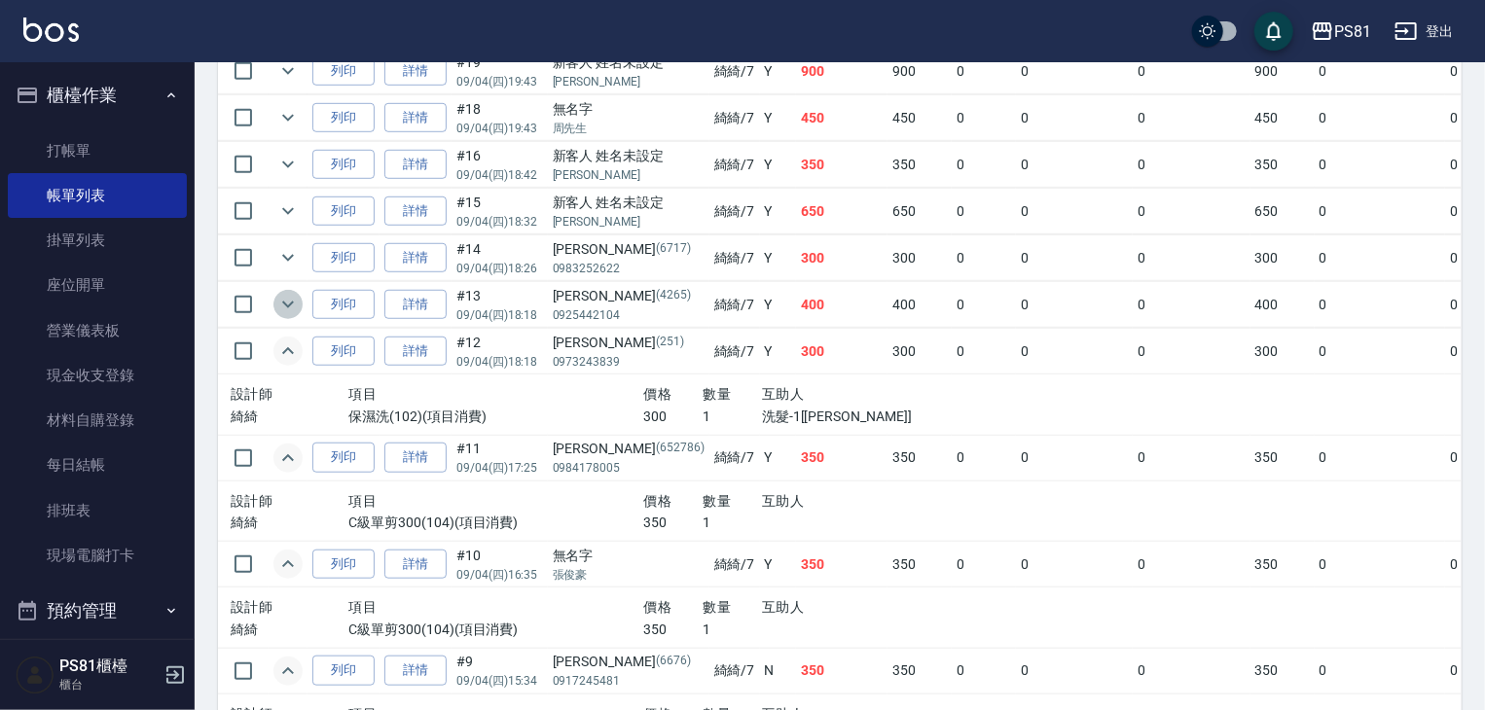
click at [282, 316] on icon "expand row" at bounding box center [287, 304] width 23 height 23
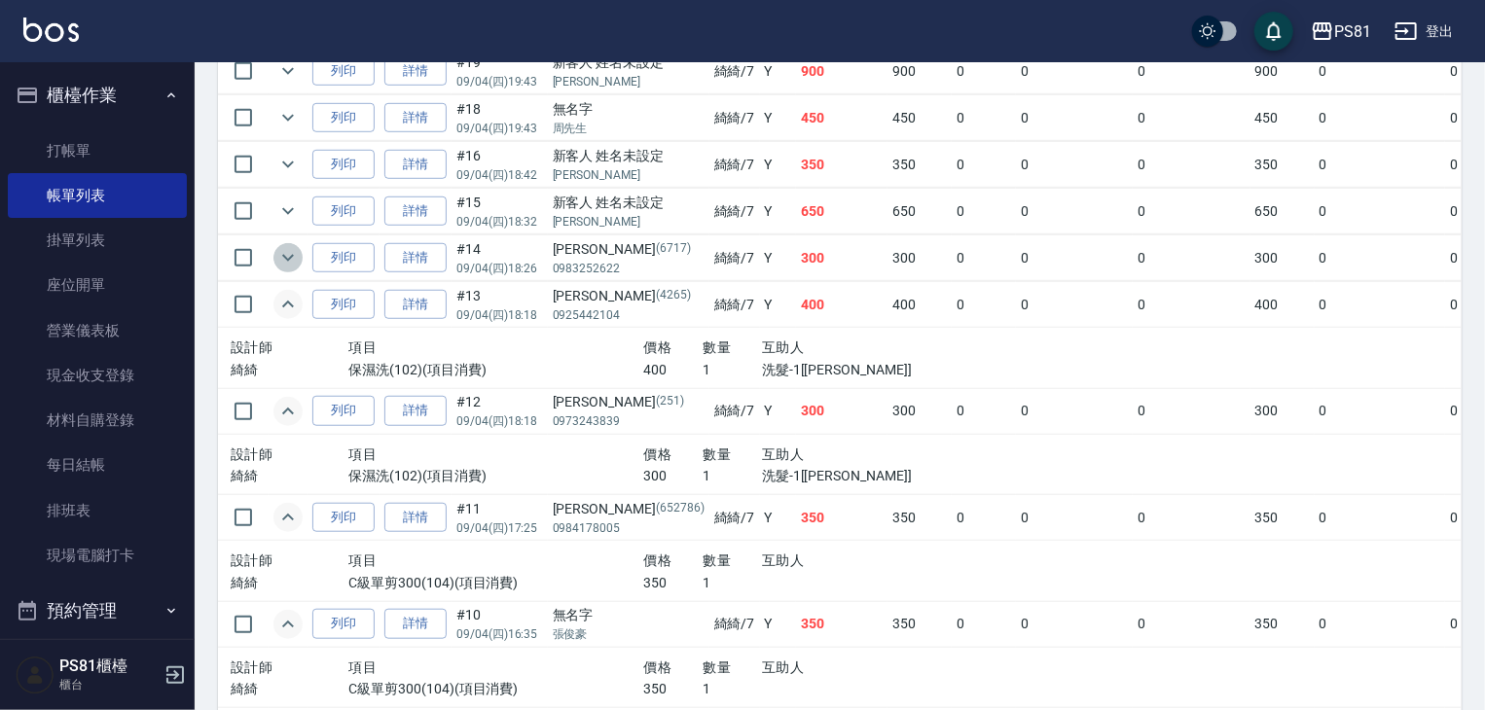
click at [286, 270] on icon "expand row" at bounding box center [287, 257] width 23 height 23
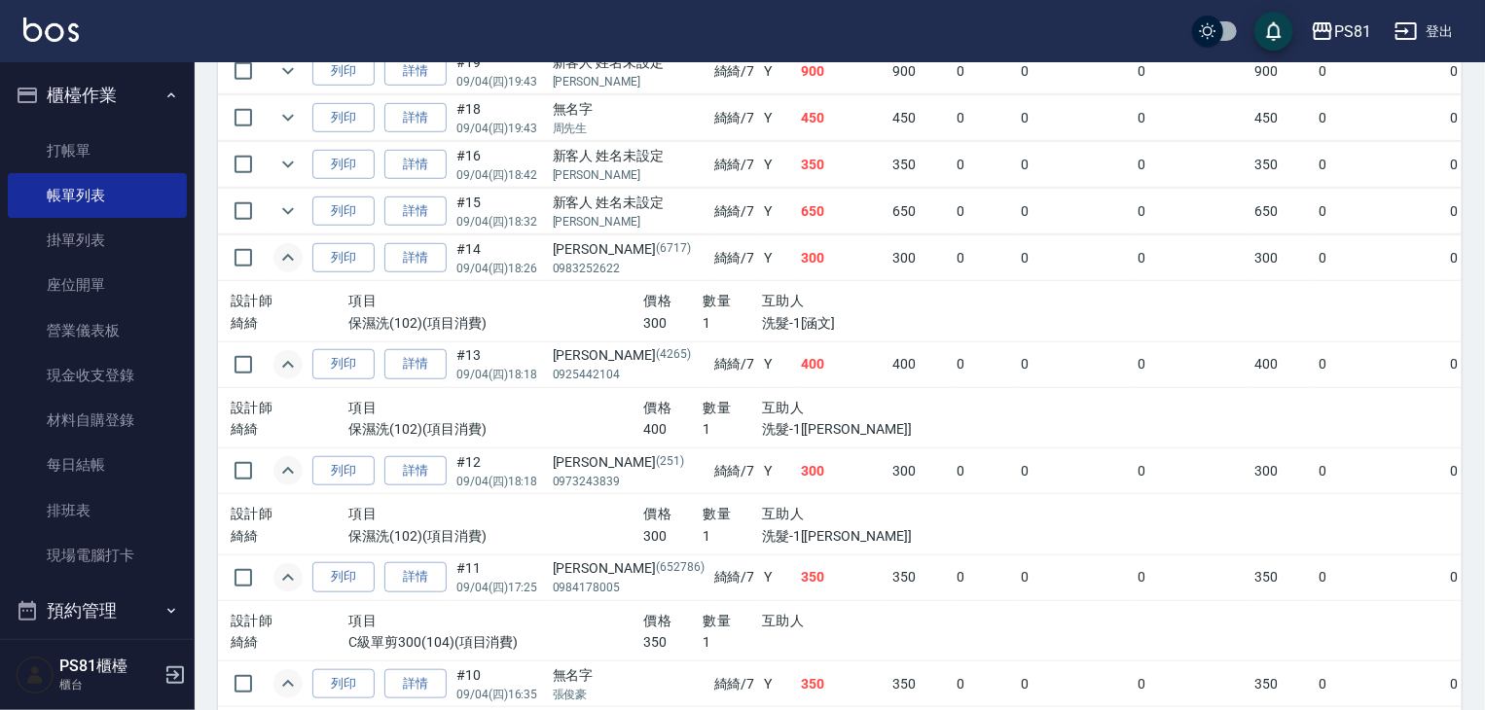
click at [287, 235] on td at bounding box center [288, 212] width 39 height 46
click at [286, 223] on icon "expand row" at bounding box center [287, 210] width 23 height 23
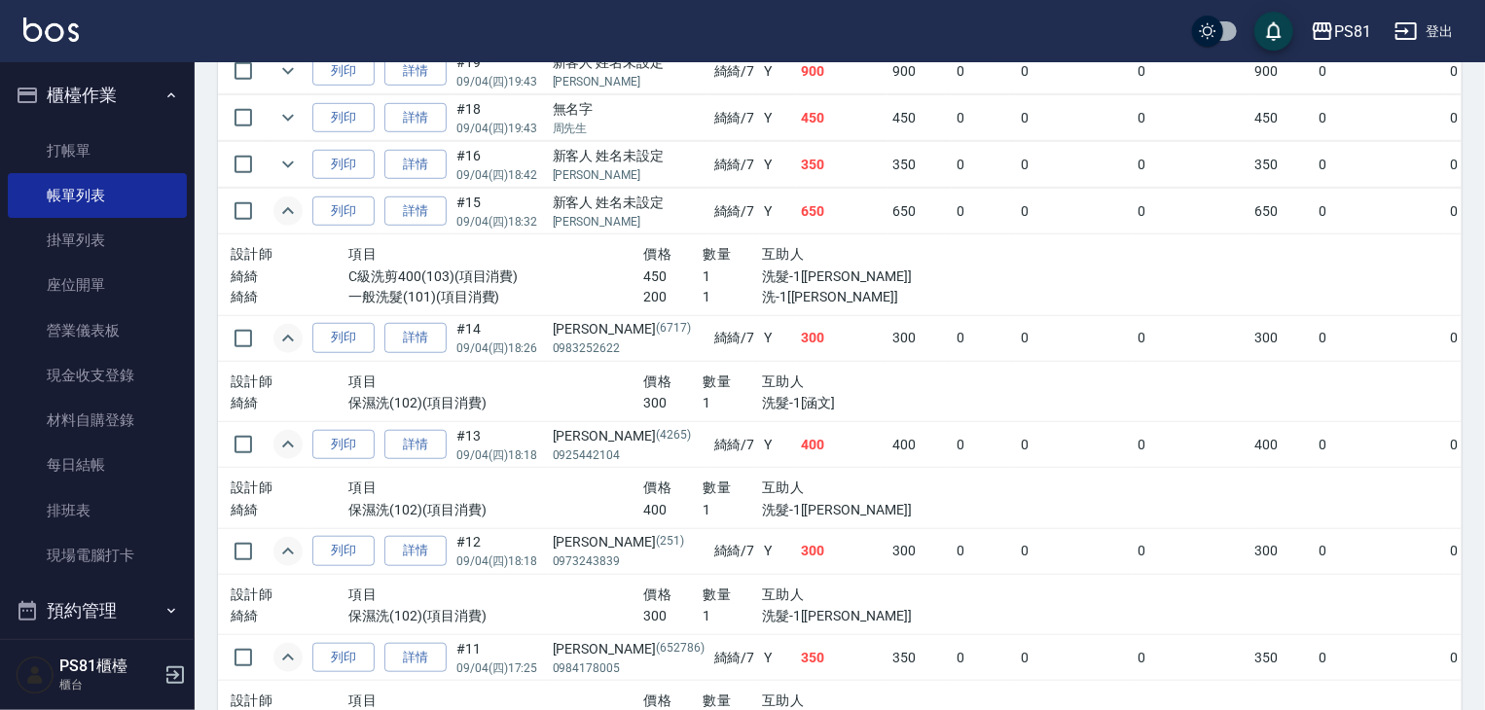
click at [280, 188] on td at bounding box center [288, 165] width 39 height 46
click at [287, 176] on icon "expand row" at bounding box center [287, 164] width 23 height 23
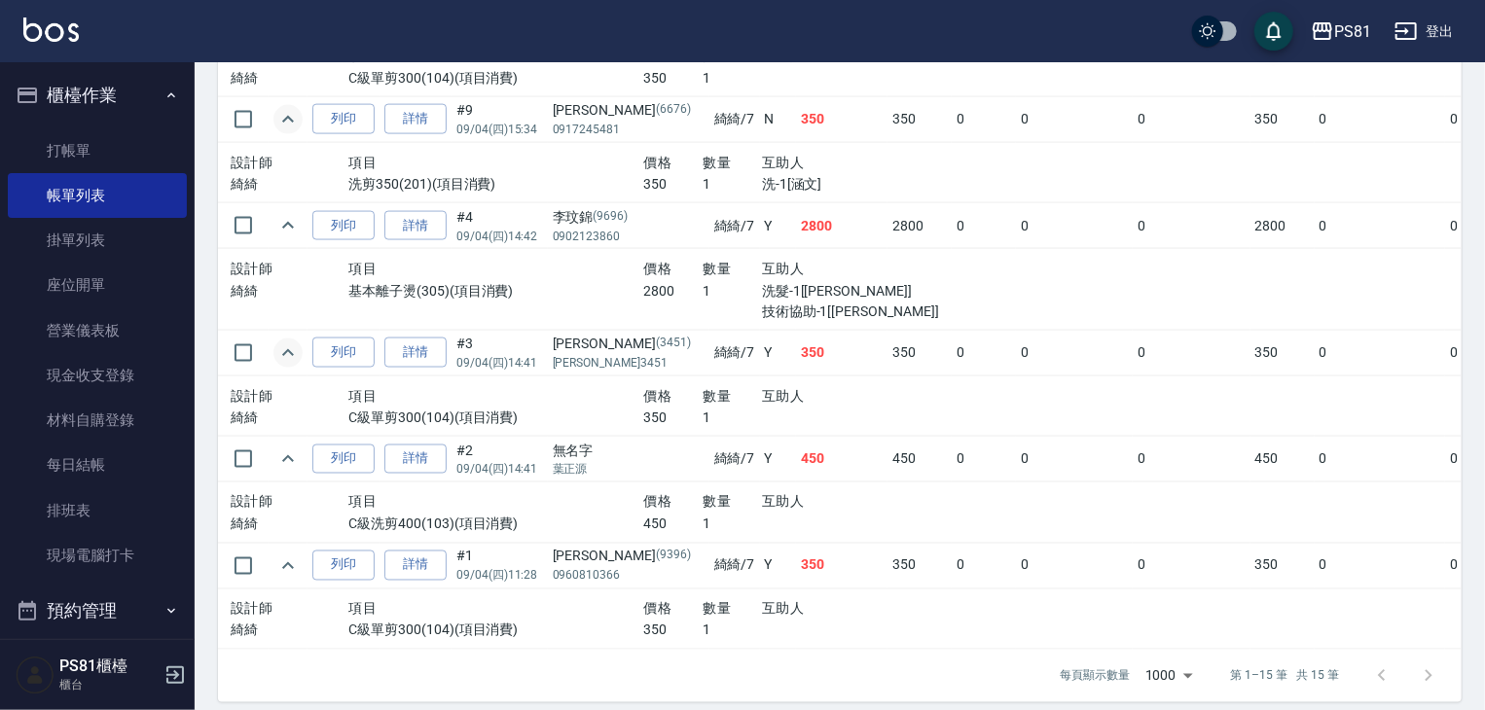
scroll to position [1481, 0]
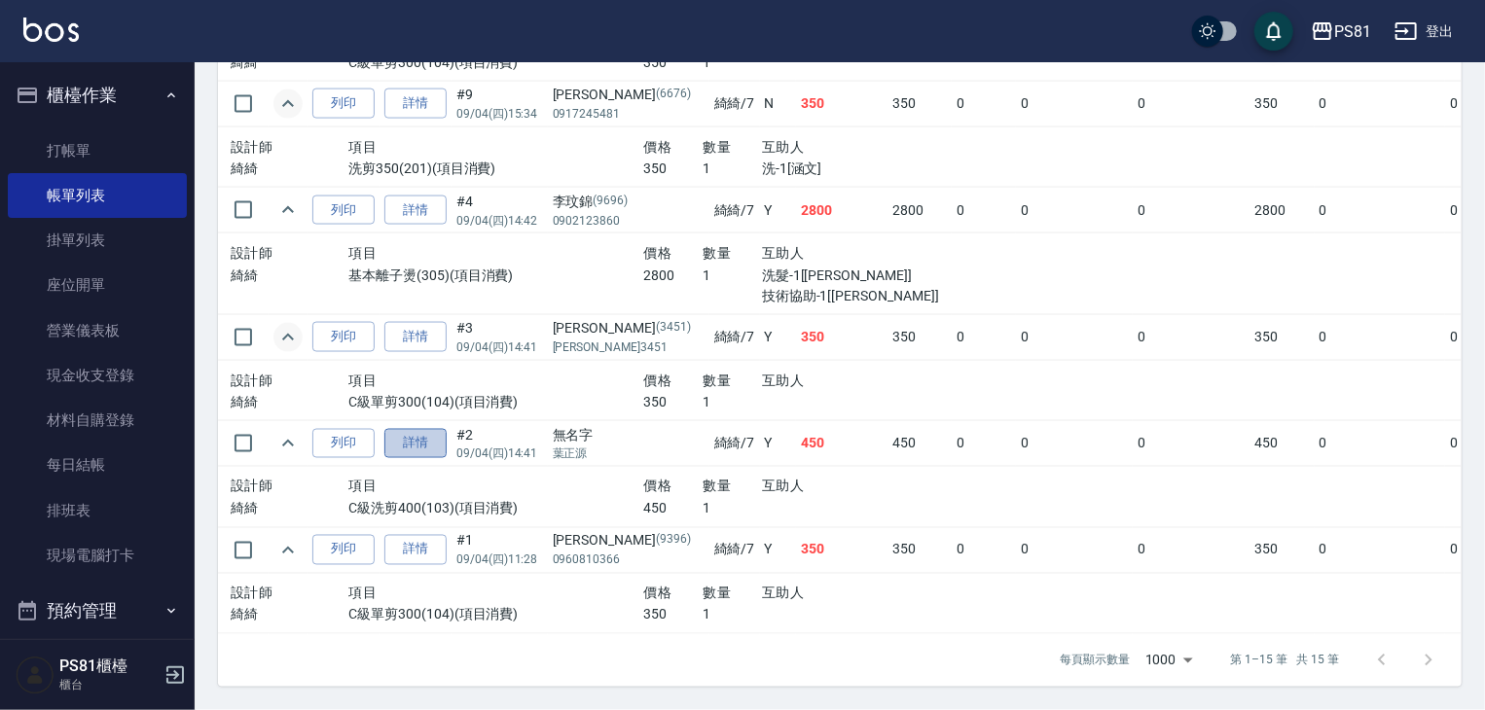
click at [409, 432] on link "詳情" at bounding box center [415, 444] width 62 height 30
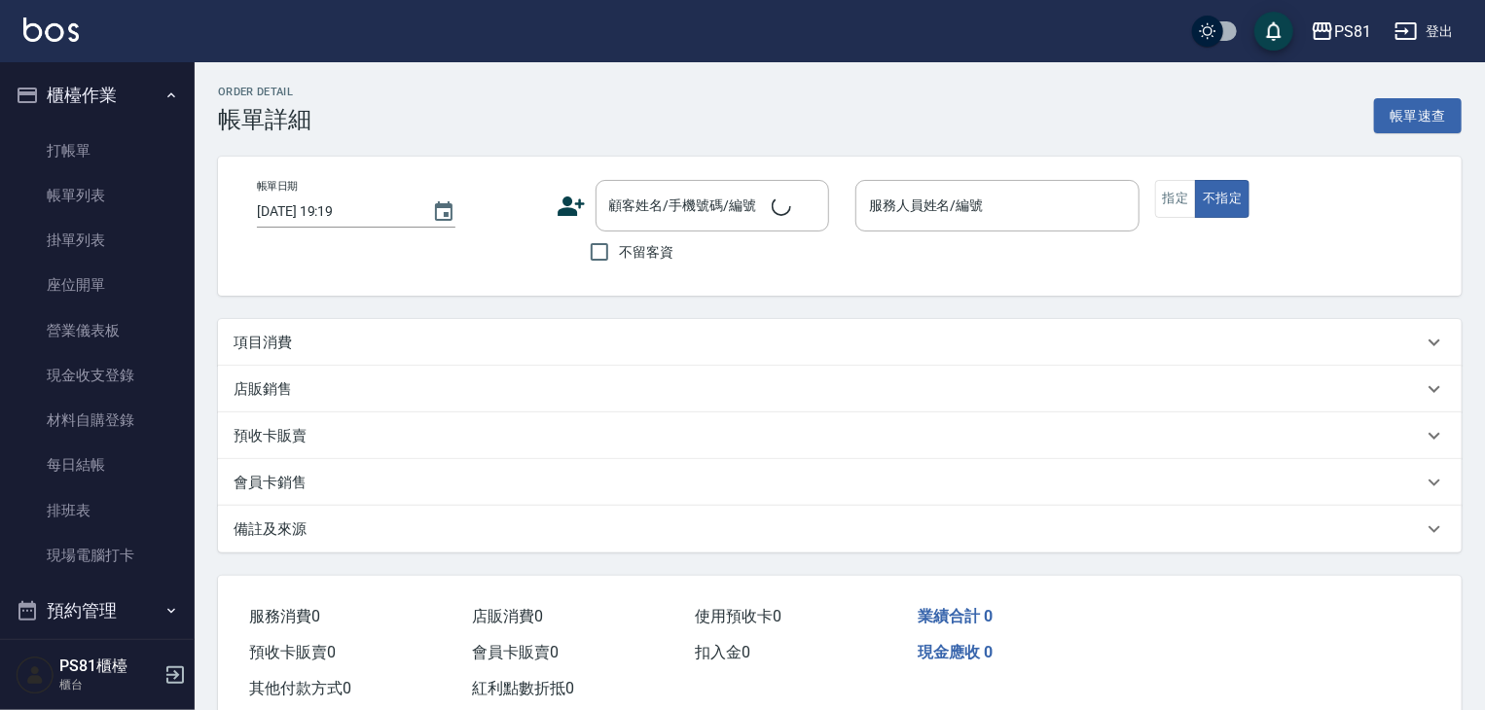
type input "[DATE] 14:41"
type input "綺綺-7"
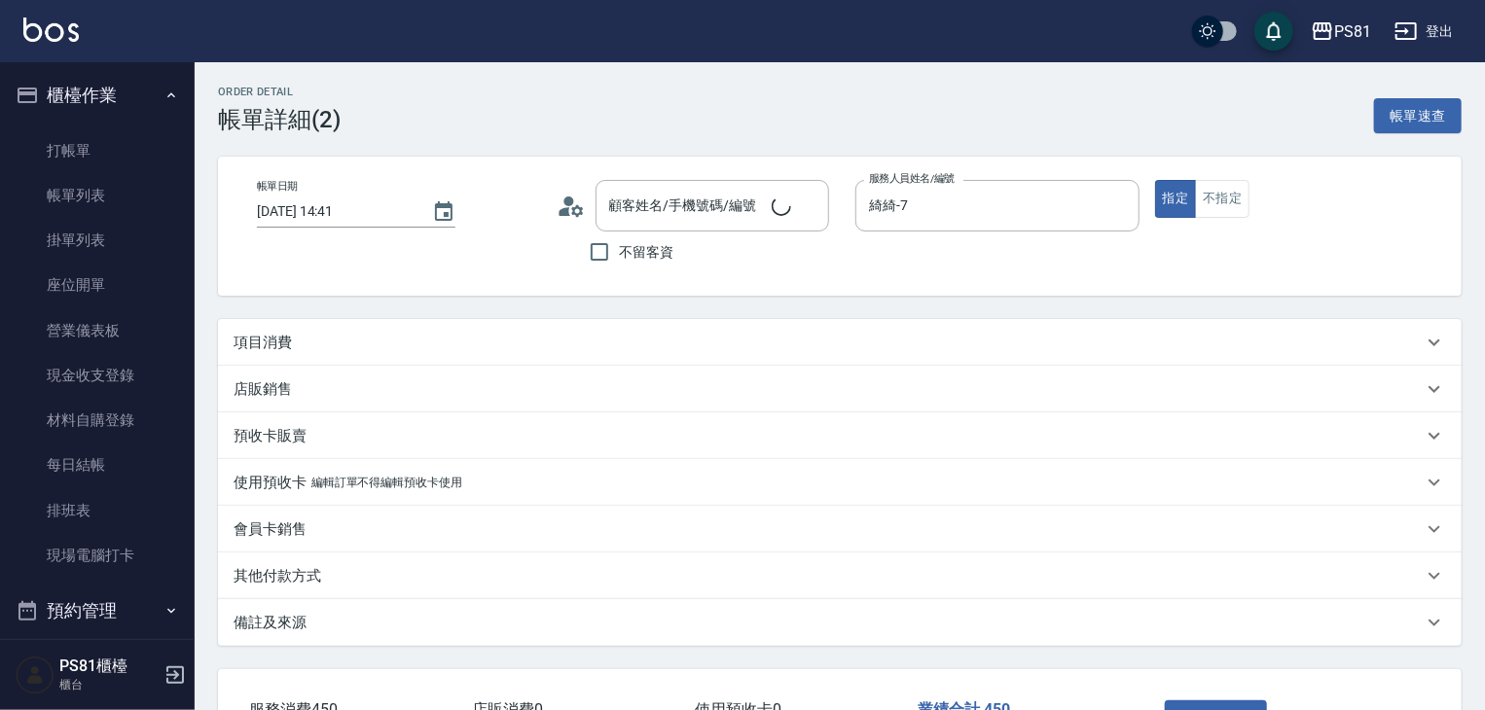
type input "無名字/[PERSON_NAME]/null"
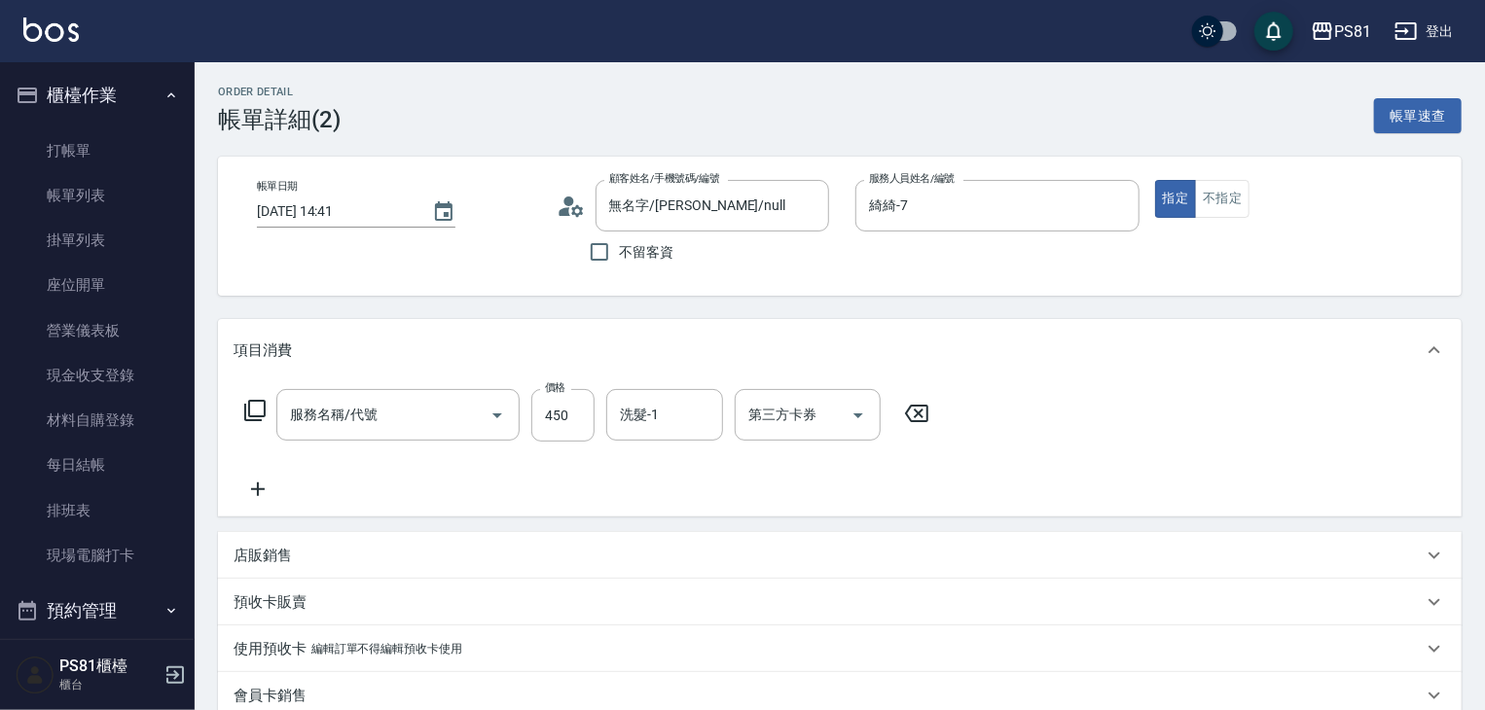
type input "C級洗剪400(103)"
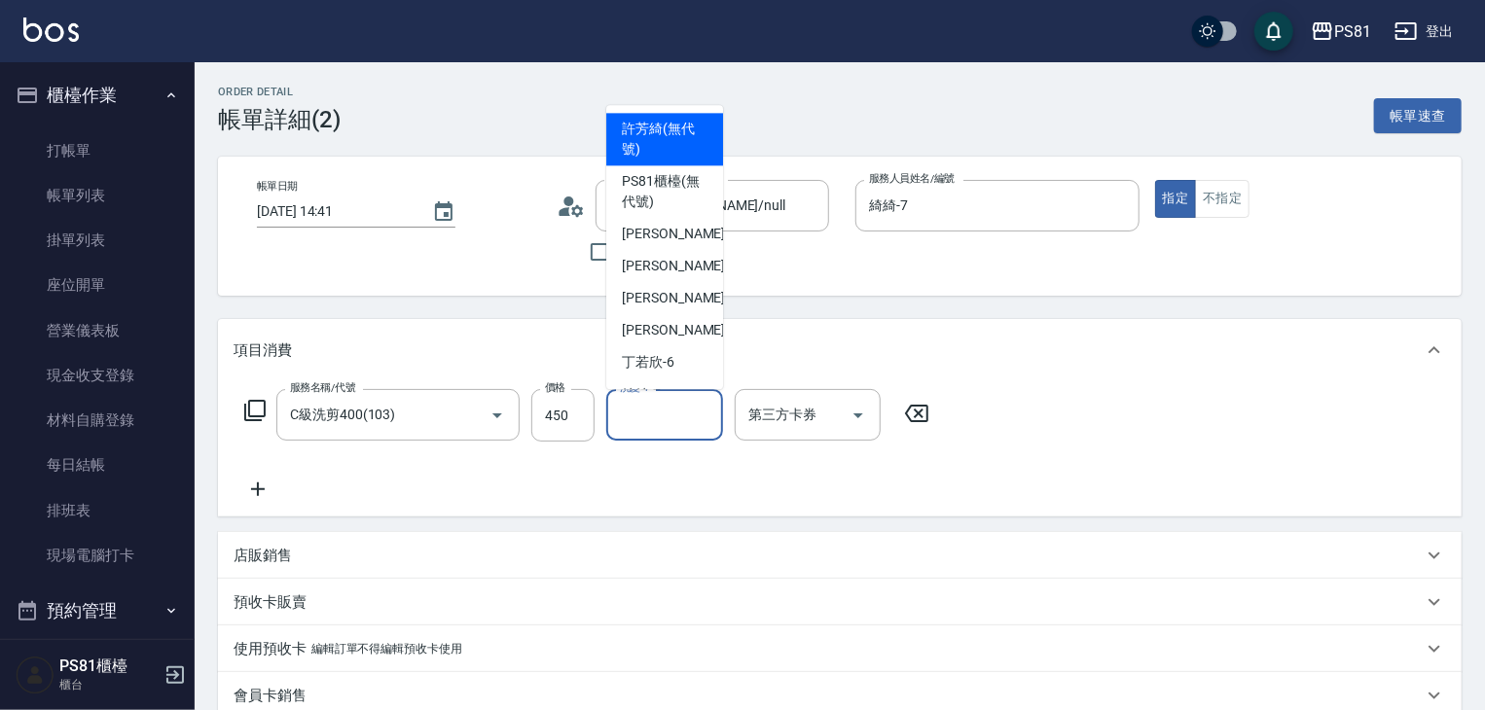
drag, startPoint x: 641, startPoint y: 409, endPoint x: 632, endPoint y: 403, distance: 10.5
click at [636, 406] on input "洗髮-1" at bounding box center [664, 415] width 99 height 34
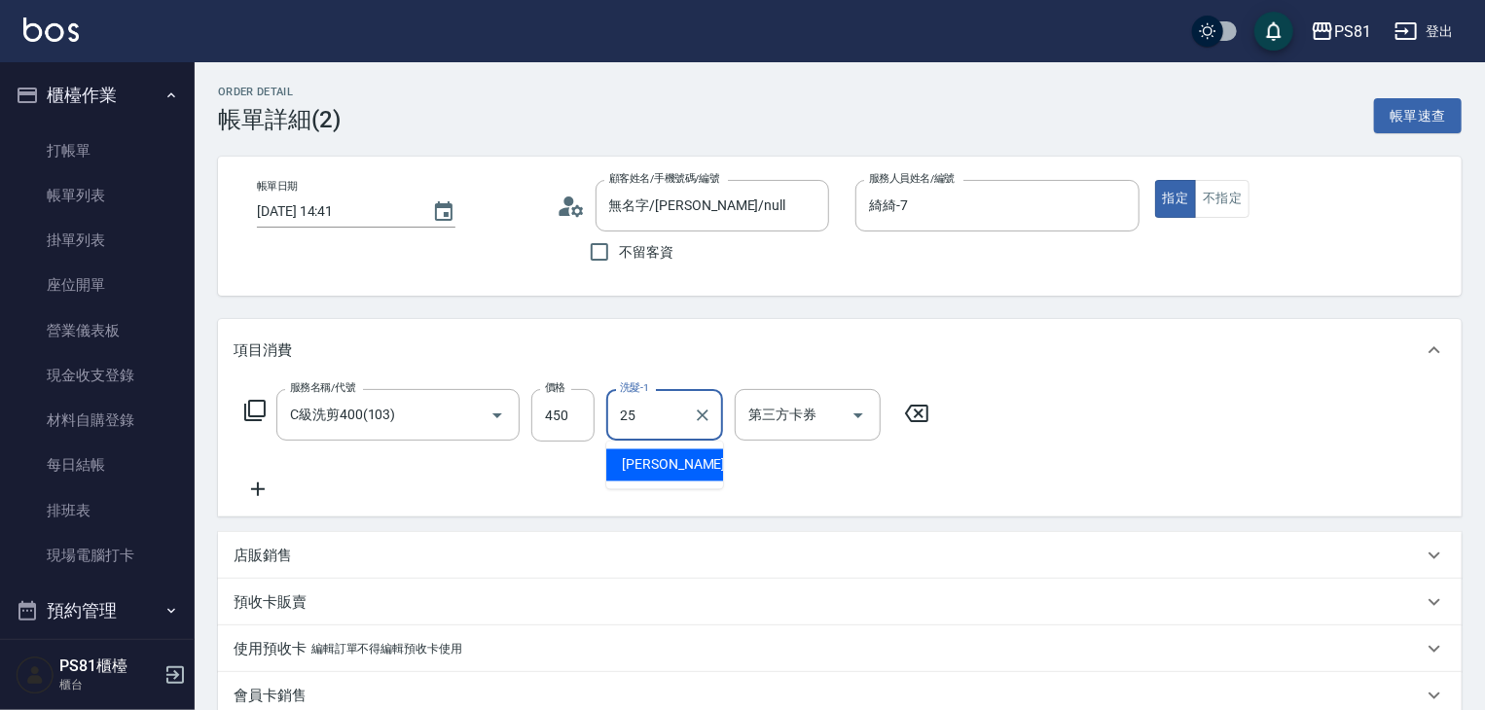
type input "[PERSON_NAME]-25"
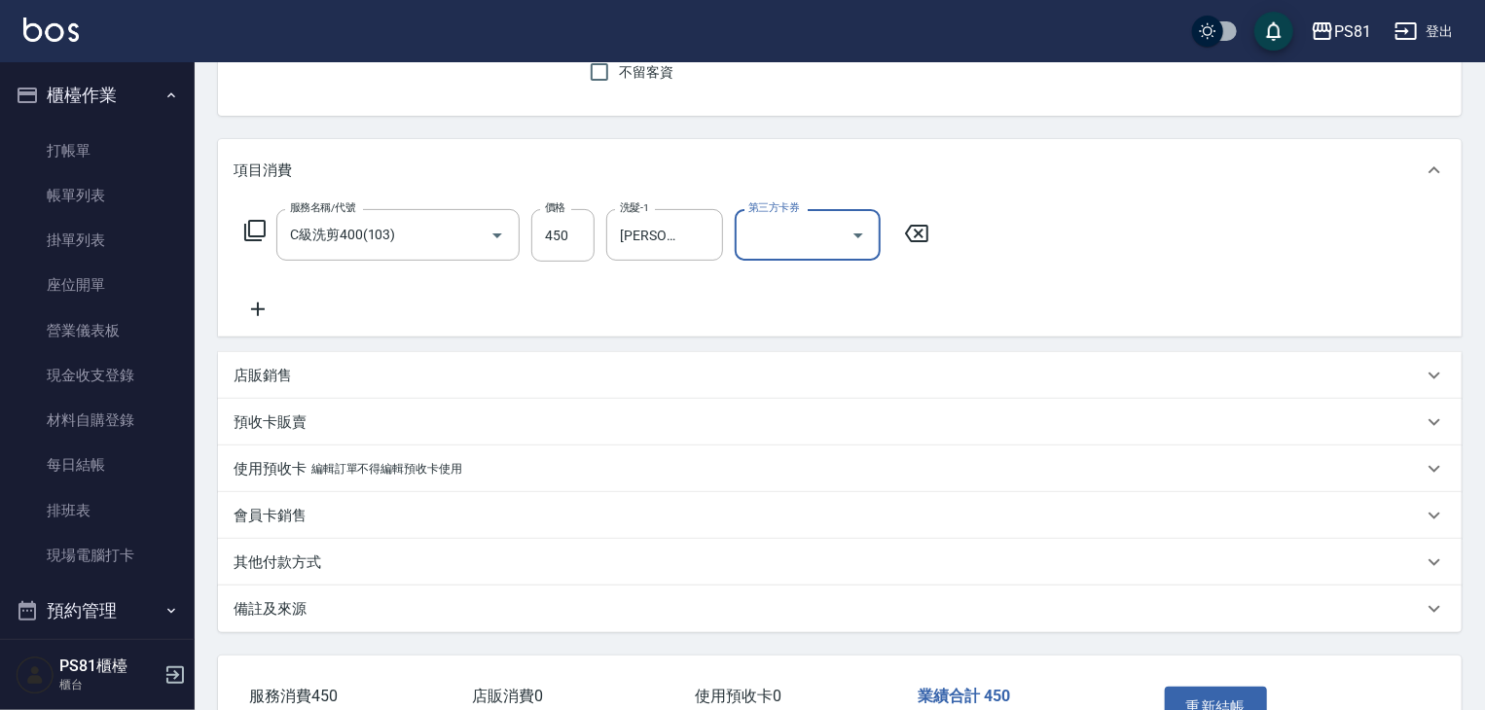
scroll to position [310, 0]
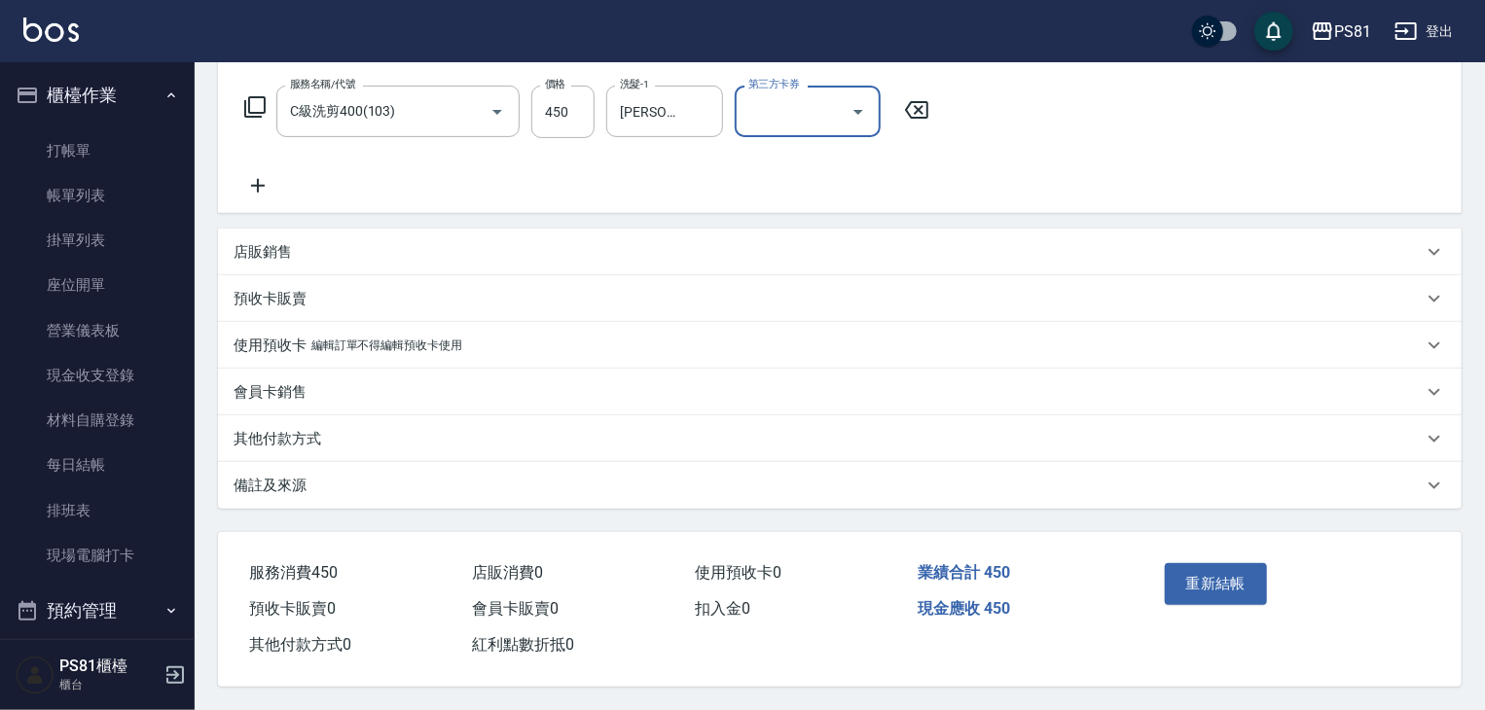
click at [1201, 583] on button "重新結帳" at bounding box center [1216, 583] width 103 height 41
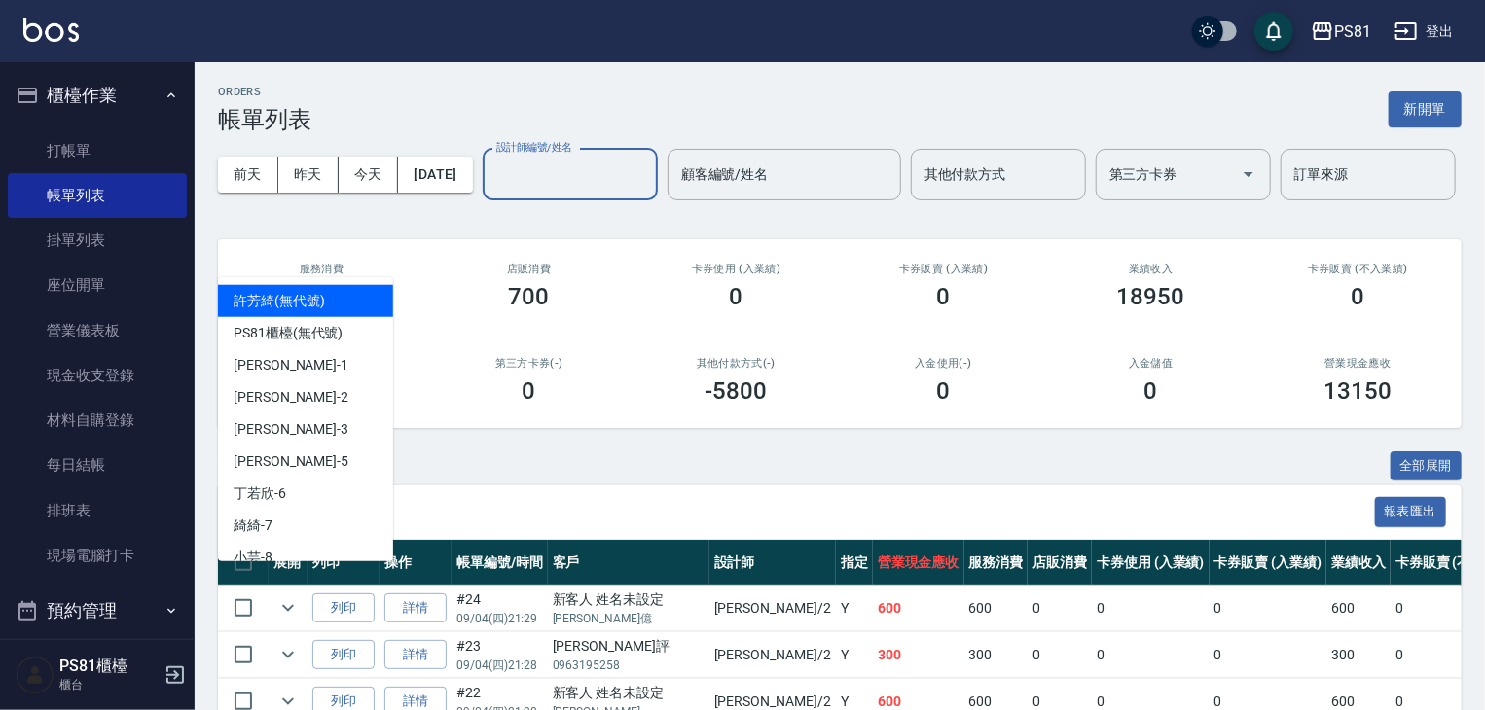
click at [491, 192] on input "設計師編號/姓名" at bounding box center [570, 175] width 158 height 34
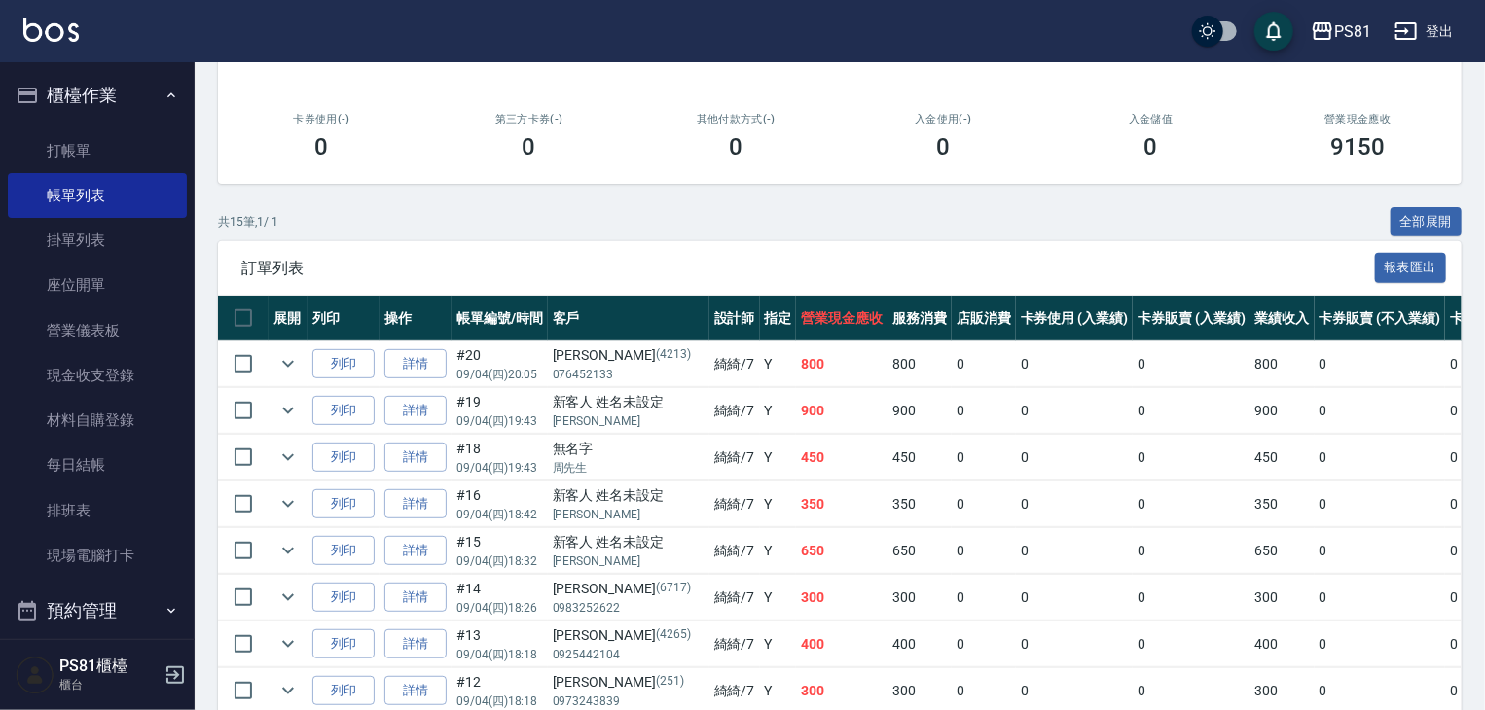
scroll to position [487, 0]
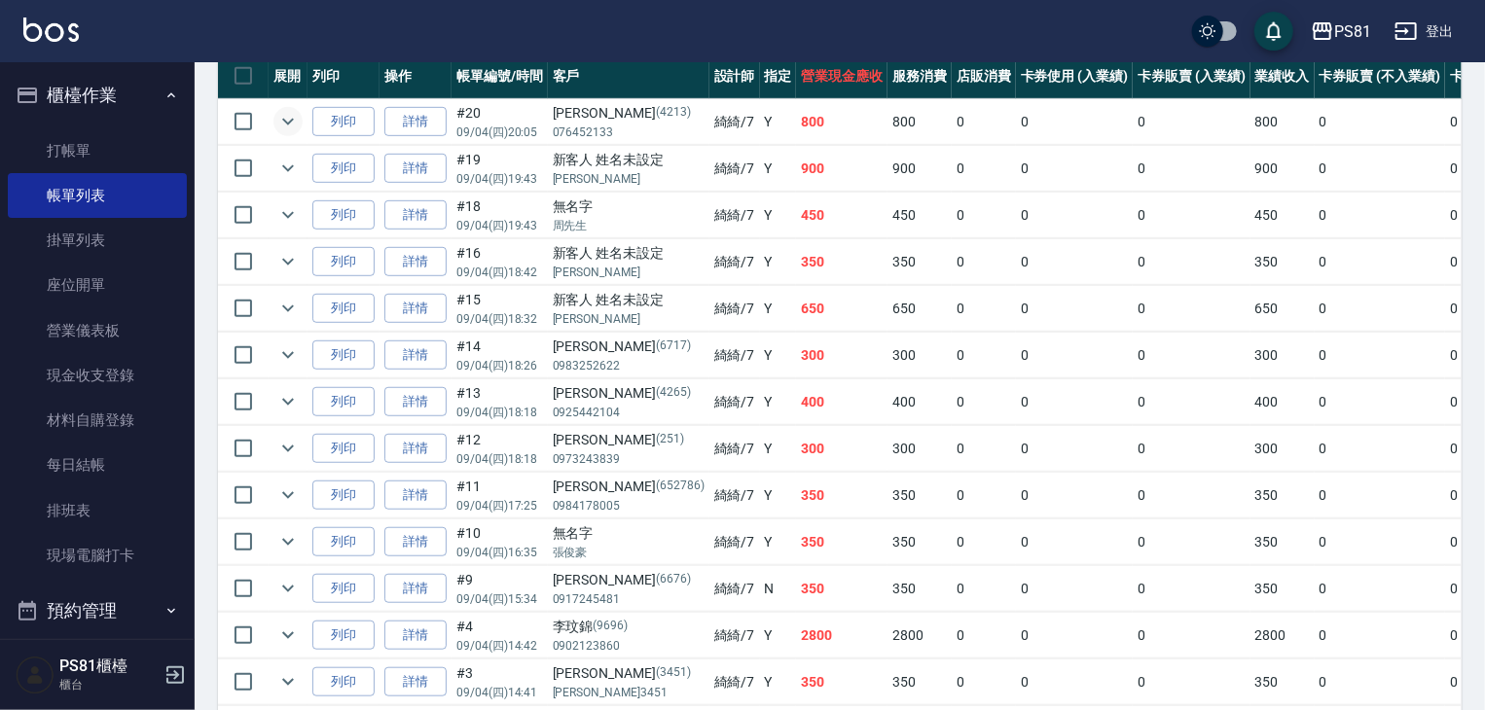
type input "綺綺-7"
click at [296, 133] on icon "expand row" at bounding box center [287, 121] width 23 height 23
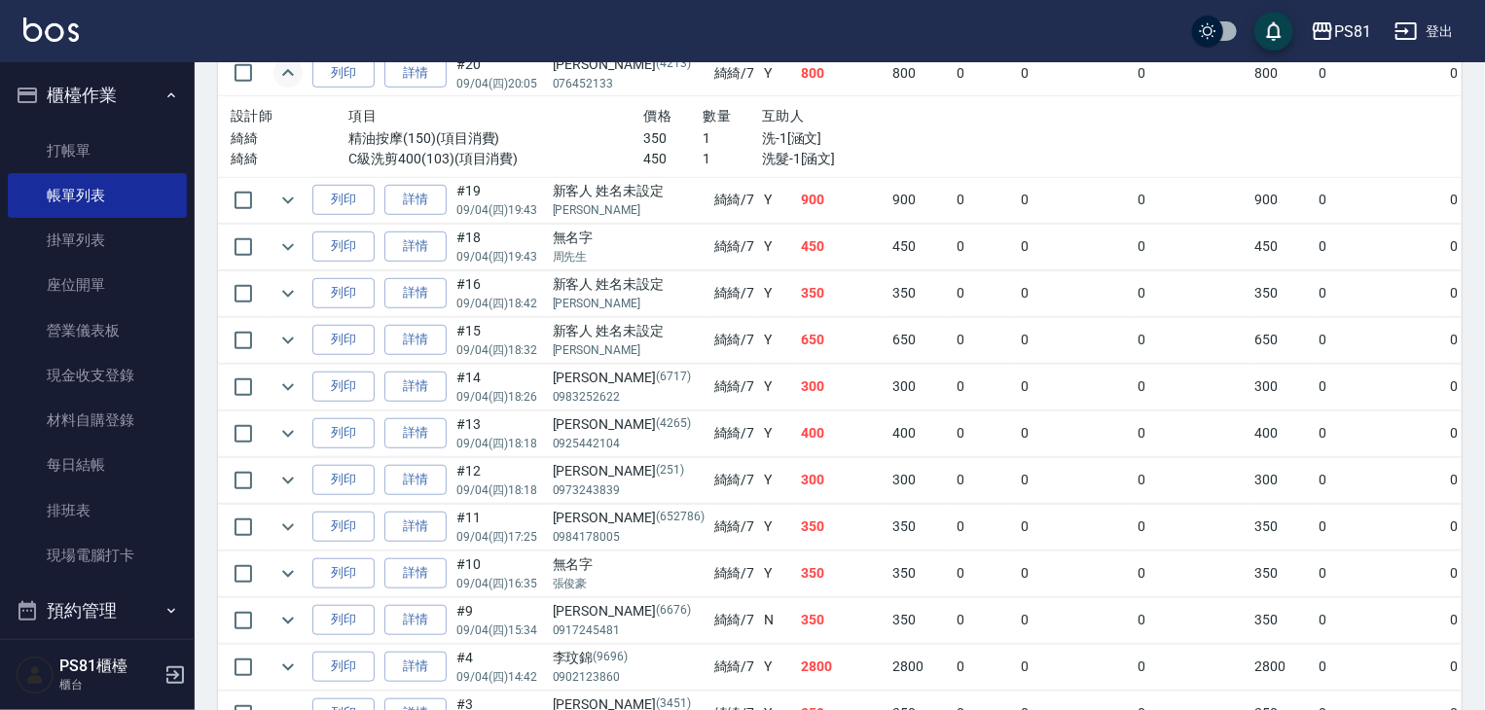
scroll to position [584, 0]
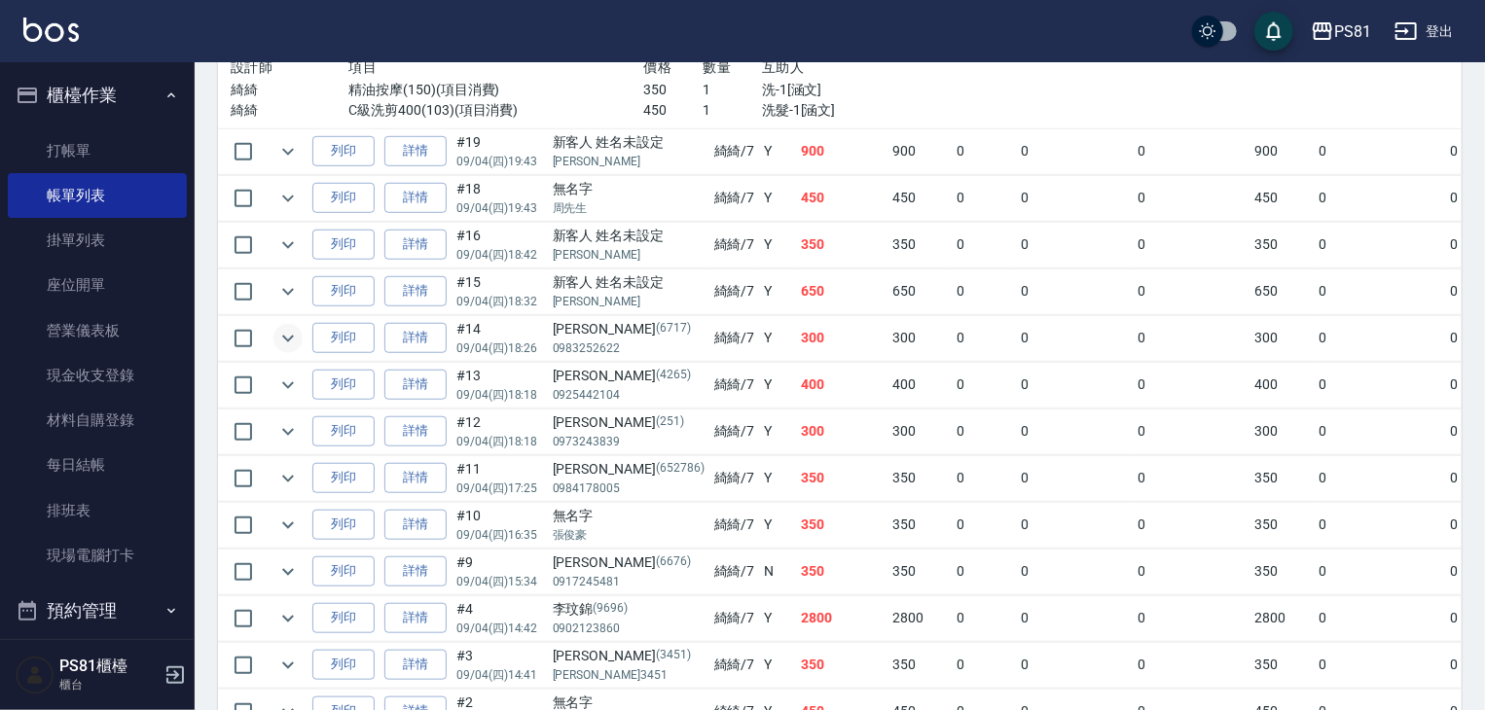
click at [292, 350] on icon "expand row" at bounding box center [287, 338] width 23 height 23
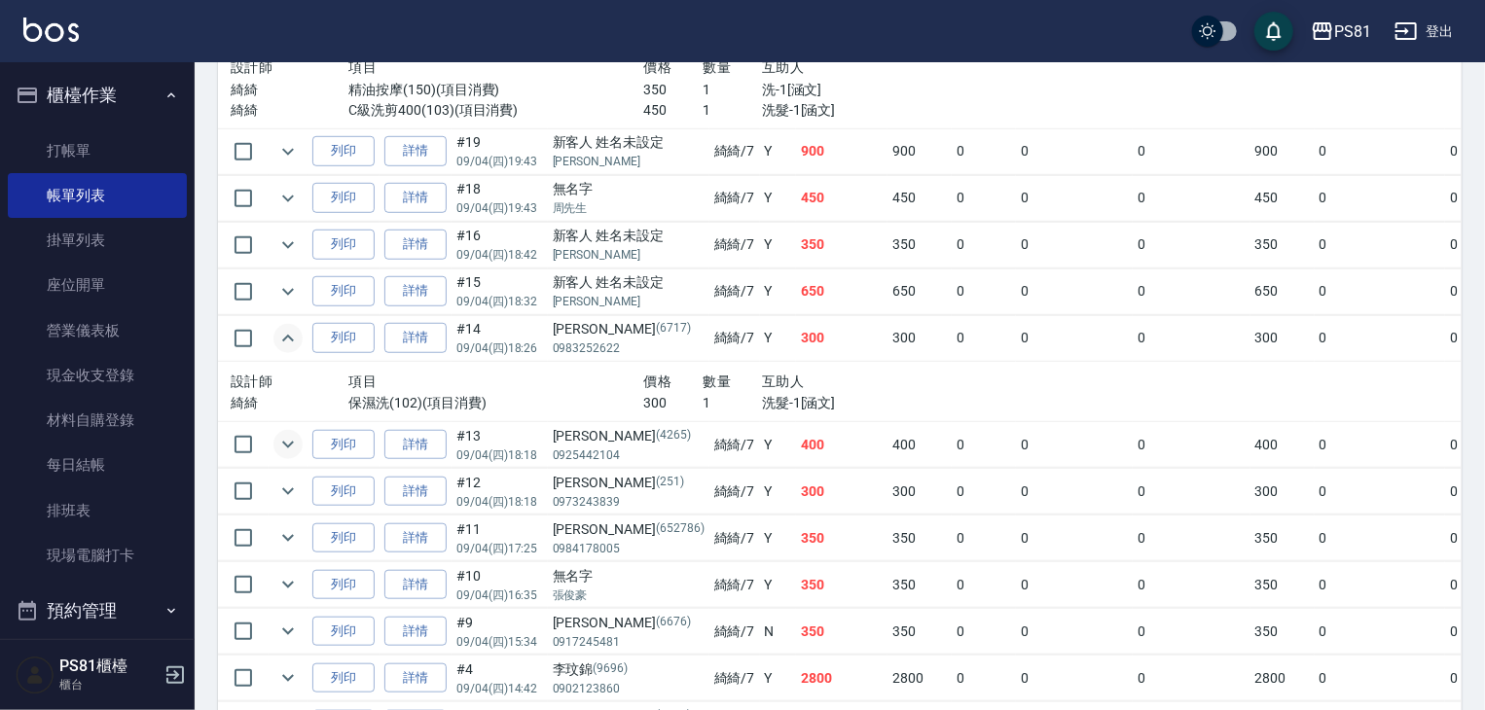
click at [288, 456] on icon "expand row" at bounding box center [287, 444] width 23 height 23
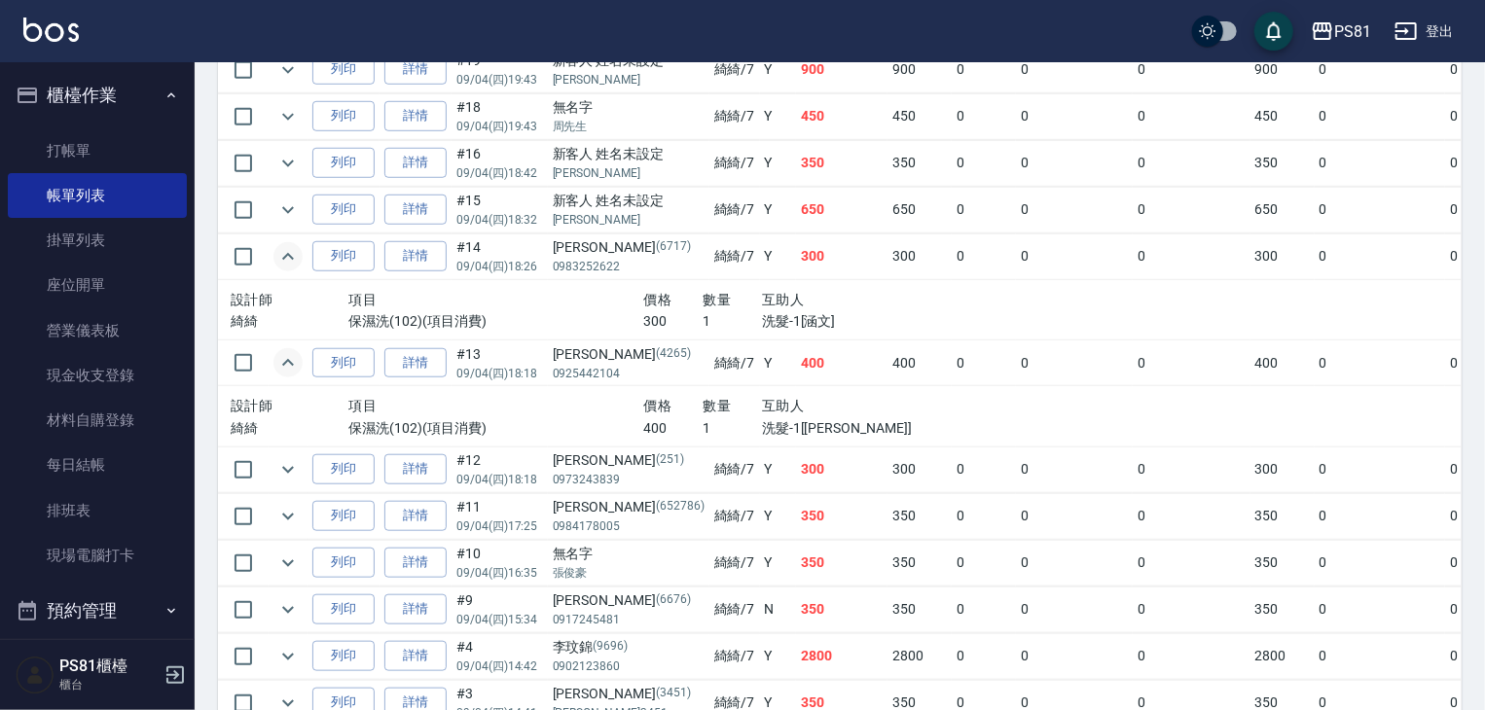
scroll to position [778, 0]
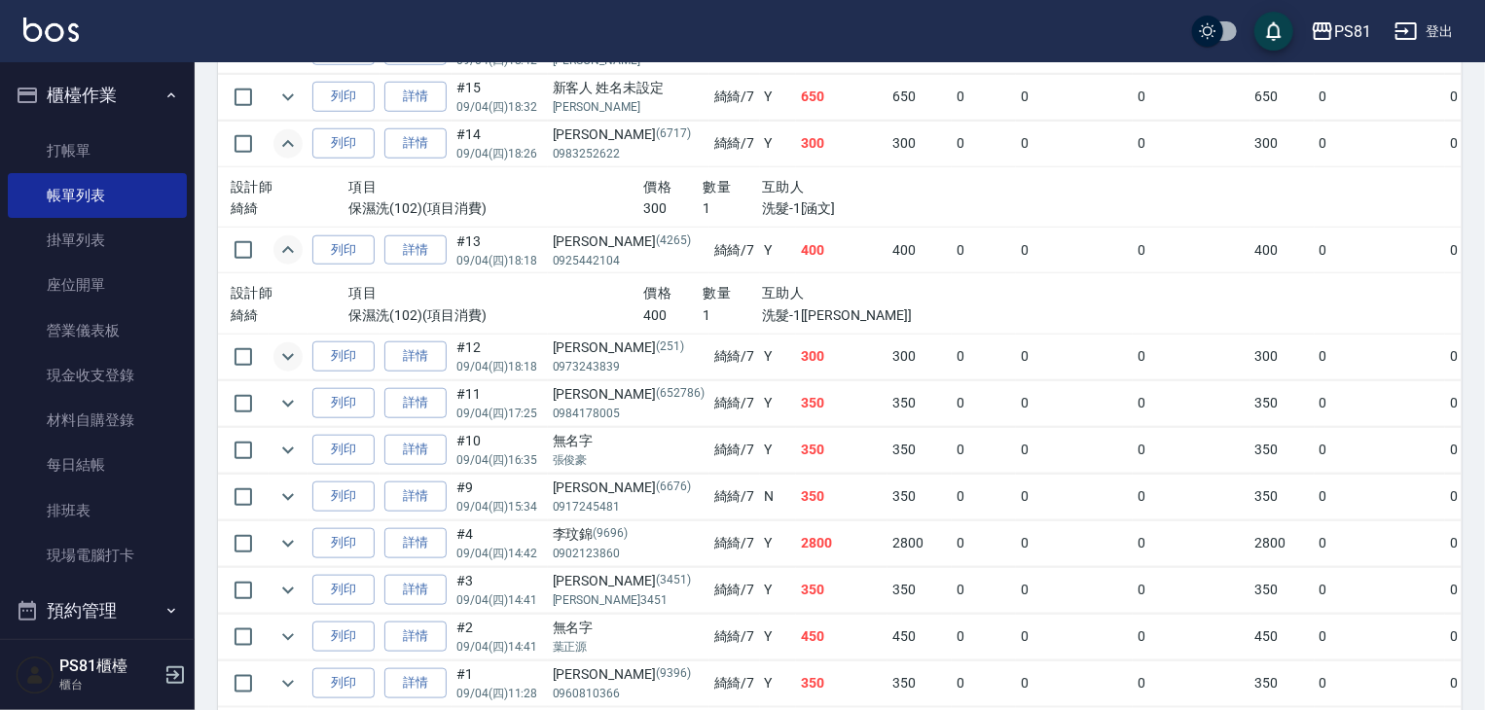
click at [296, 369] on icon "expand row" at bounding box center [287, 356] width 23 height 23
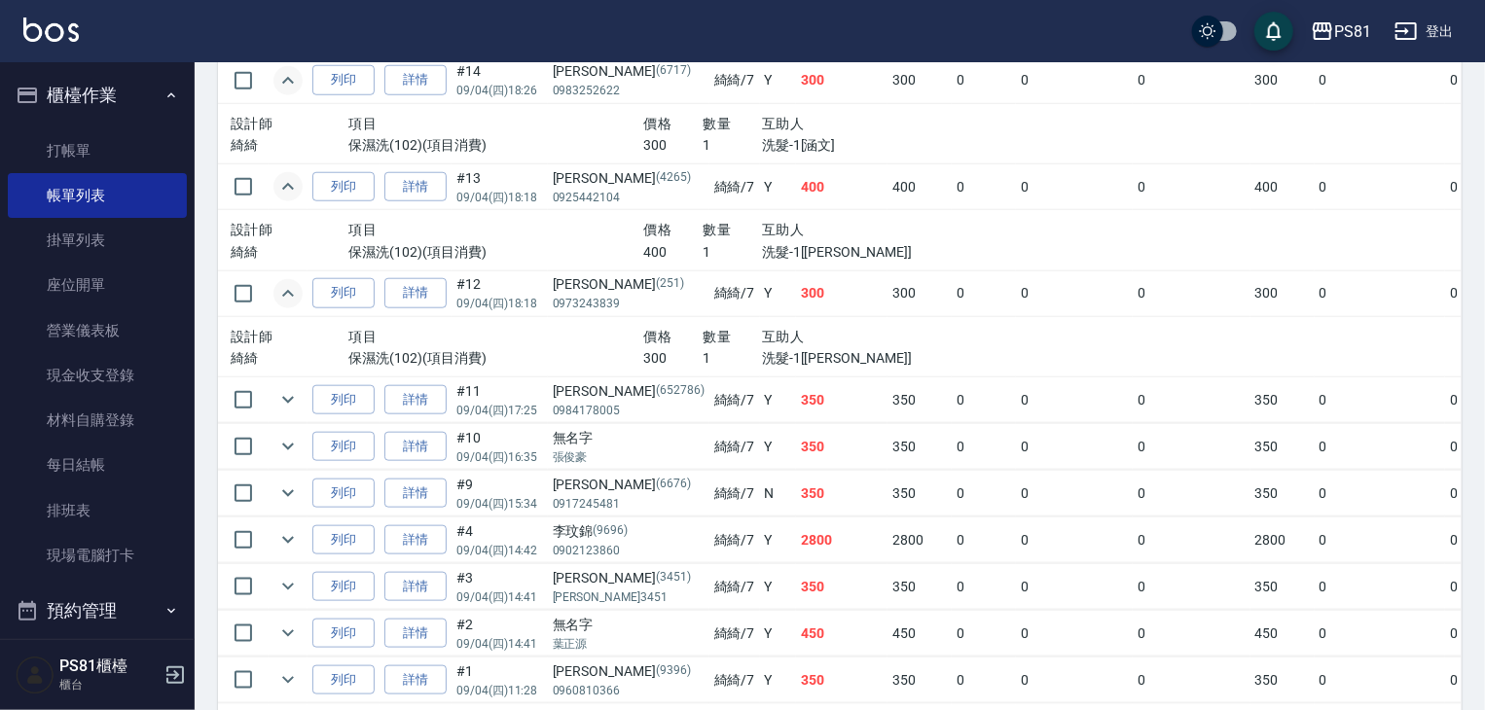
scroll to position [876, 0]
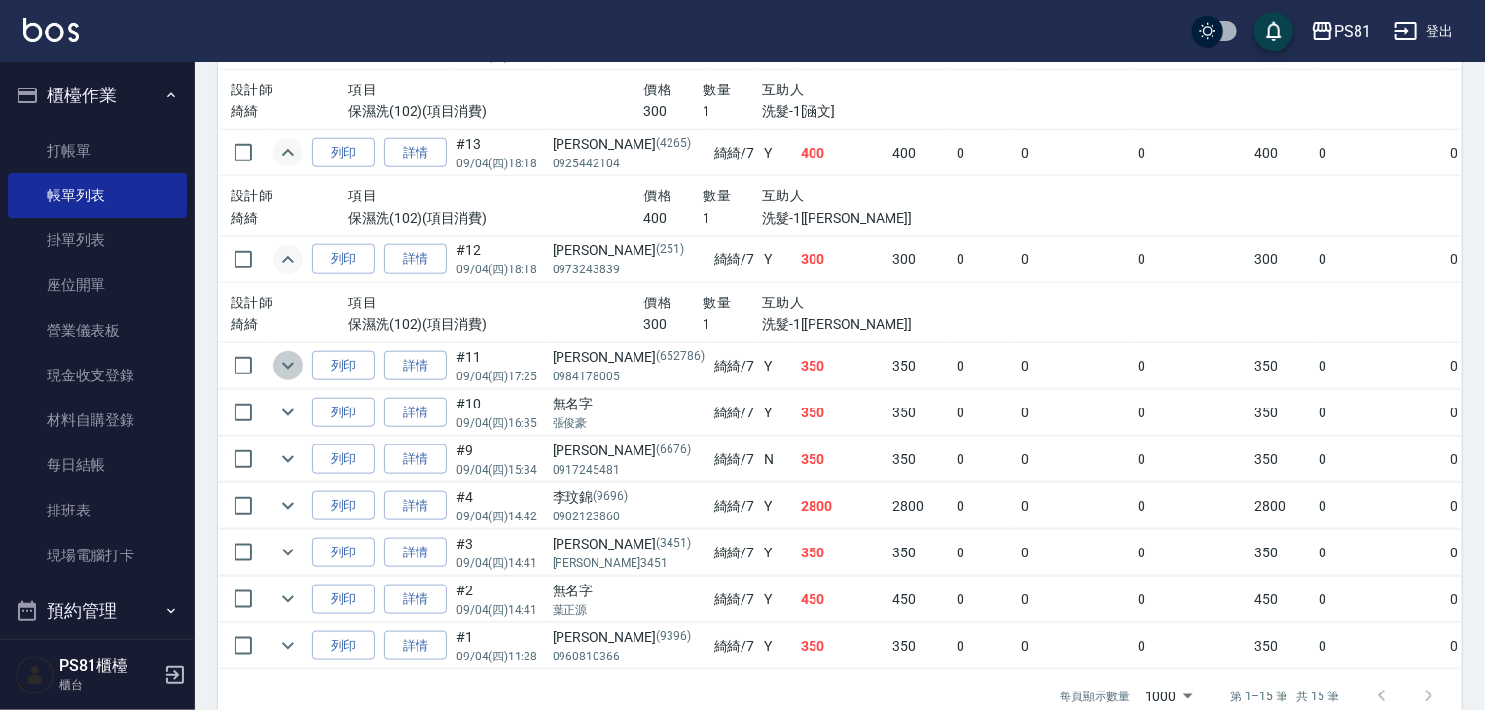
click at [285, 378] on icon "expand row" at bounding box center [287, 365] width 23 height 23
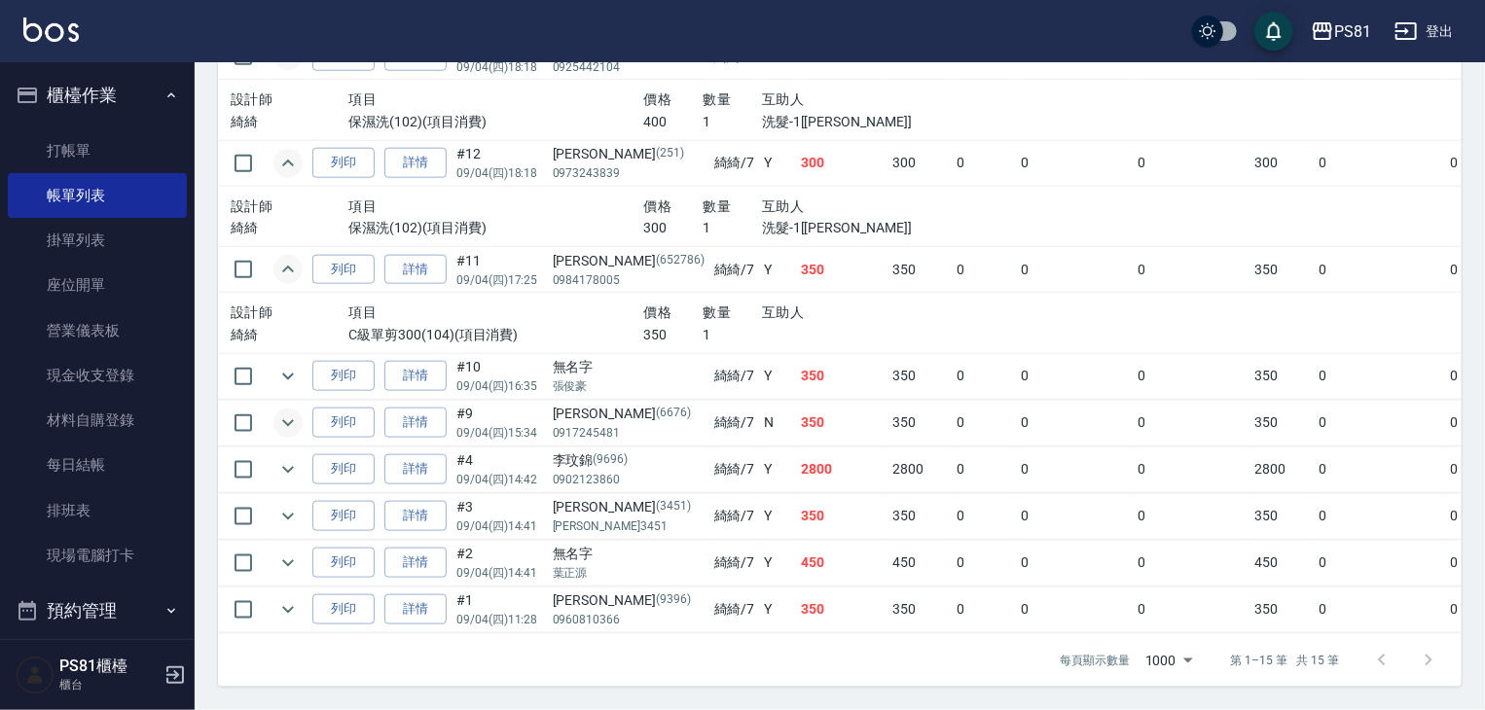
scroll to position [1042, 0]
click at [283, 373] on icon "expand row" at bounding box center [288, 376] width 12 height 7
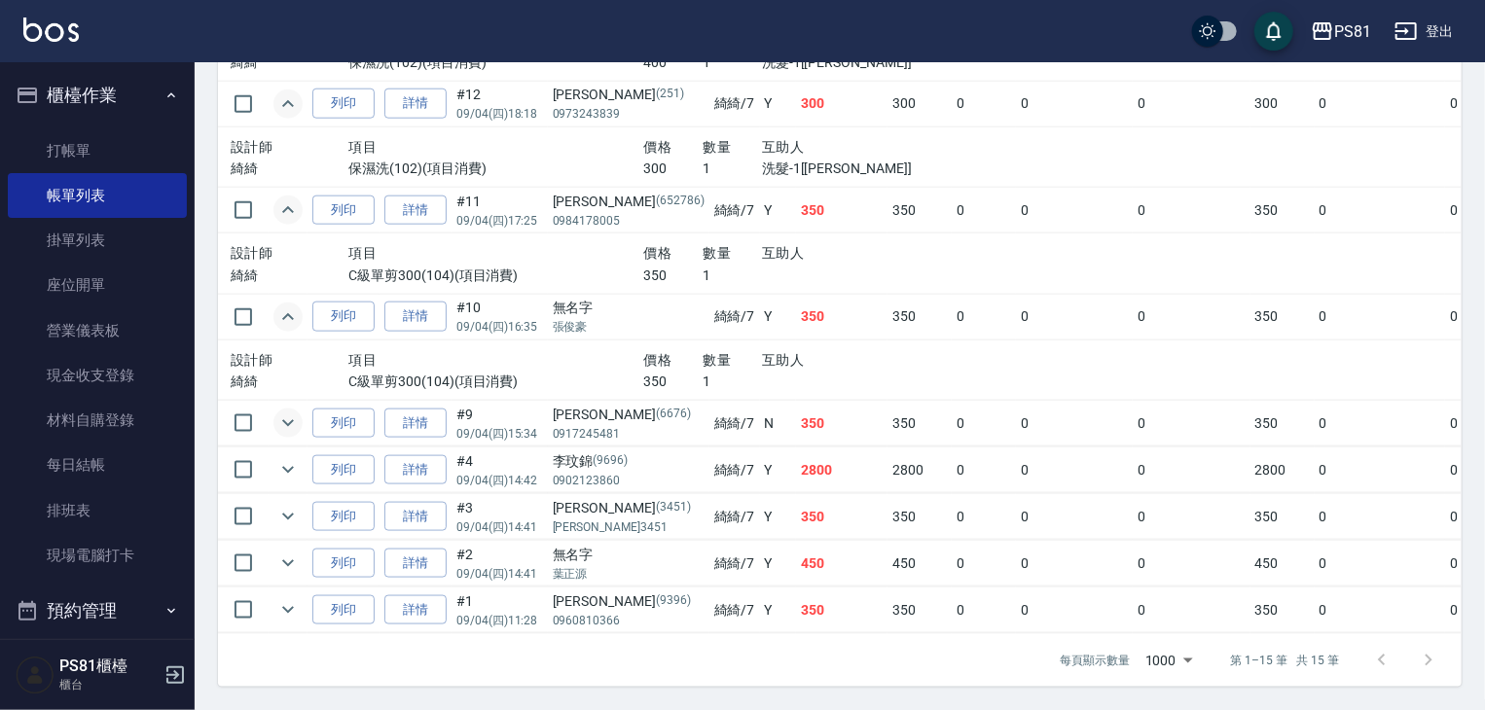
click at [293, 435] on icon "expand row" at bounding box center [287, 423] width 23 height 23
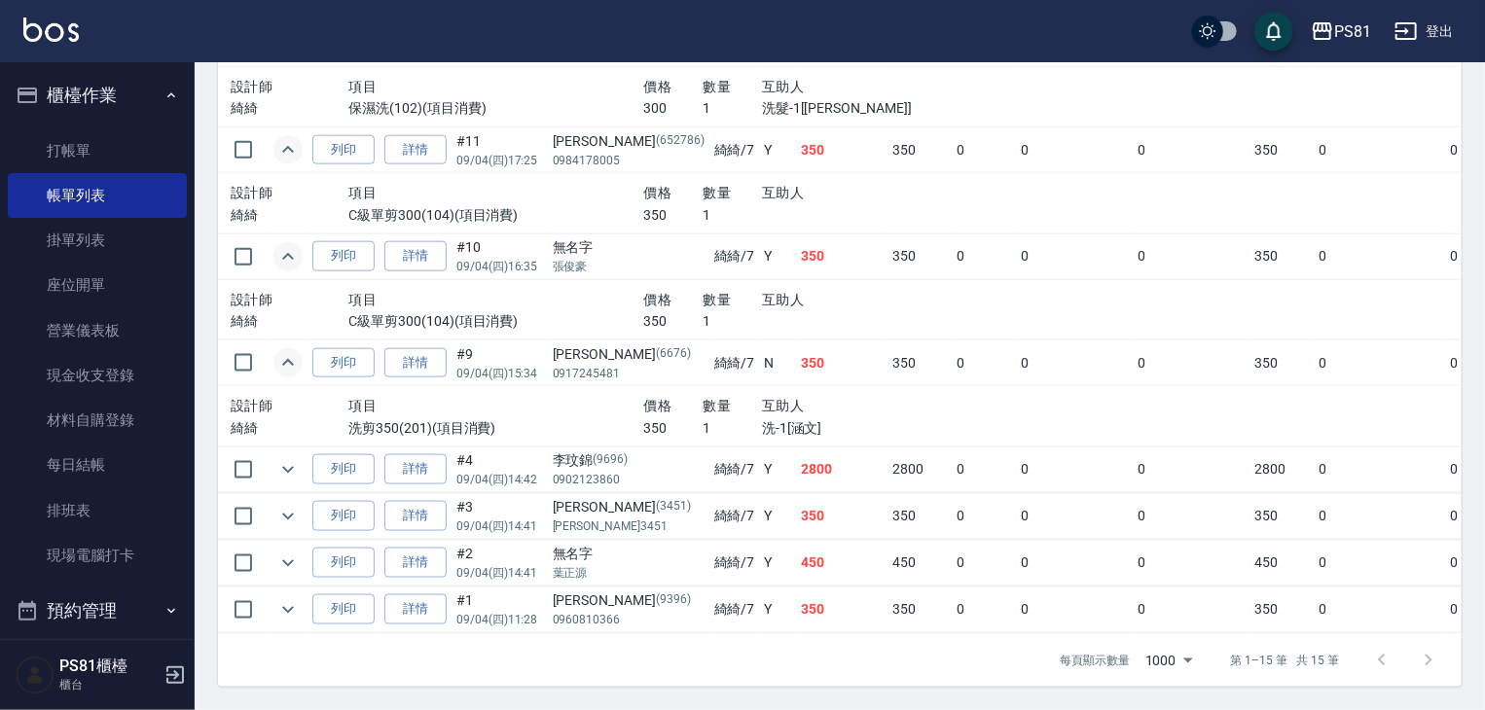
scroll to position [1161, 0]
click at [280, 460] on icon "expand row" at bounding box center [287, 469] width 23 height 23
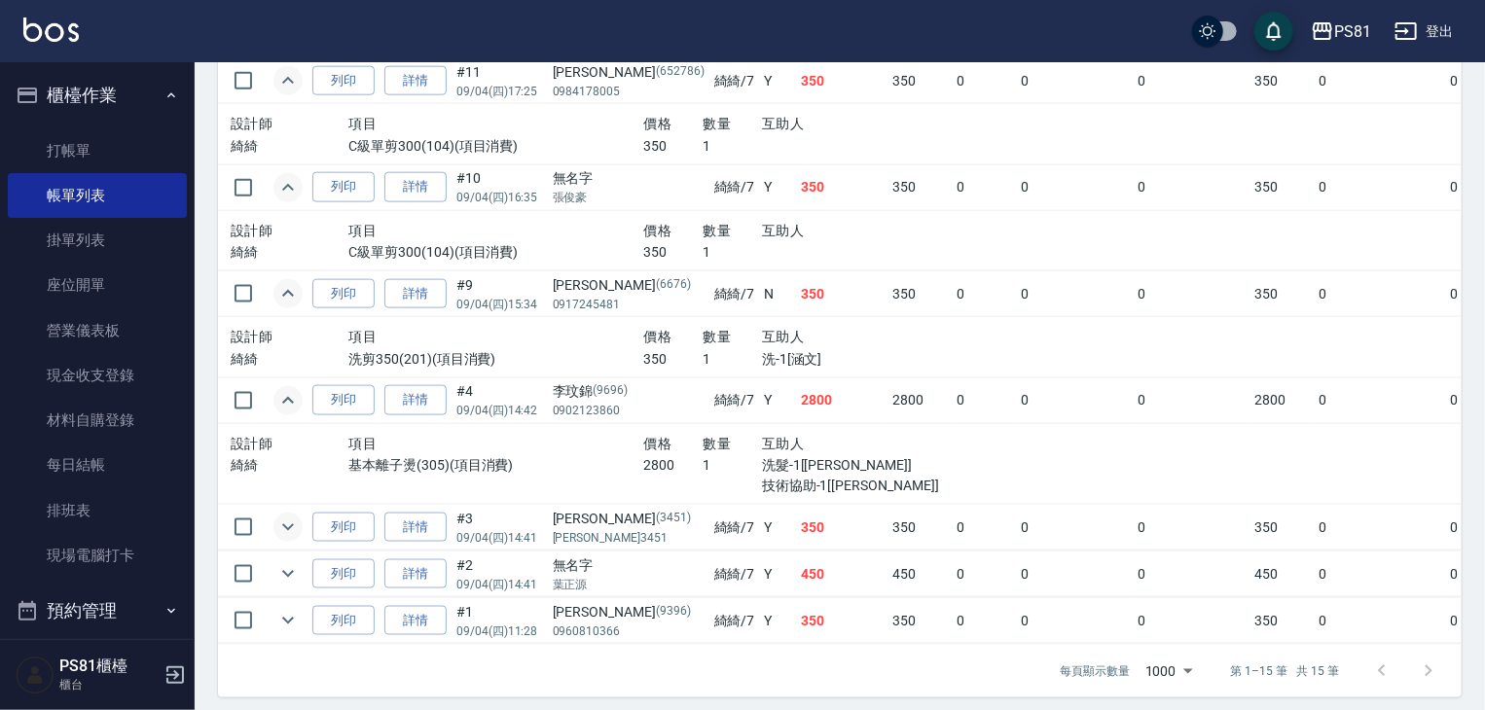
click at [286, 539] on icon "expand row" at bounding box center [287, 527] width 23 height 23
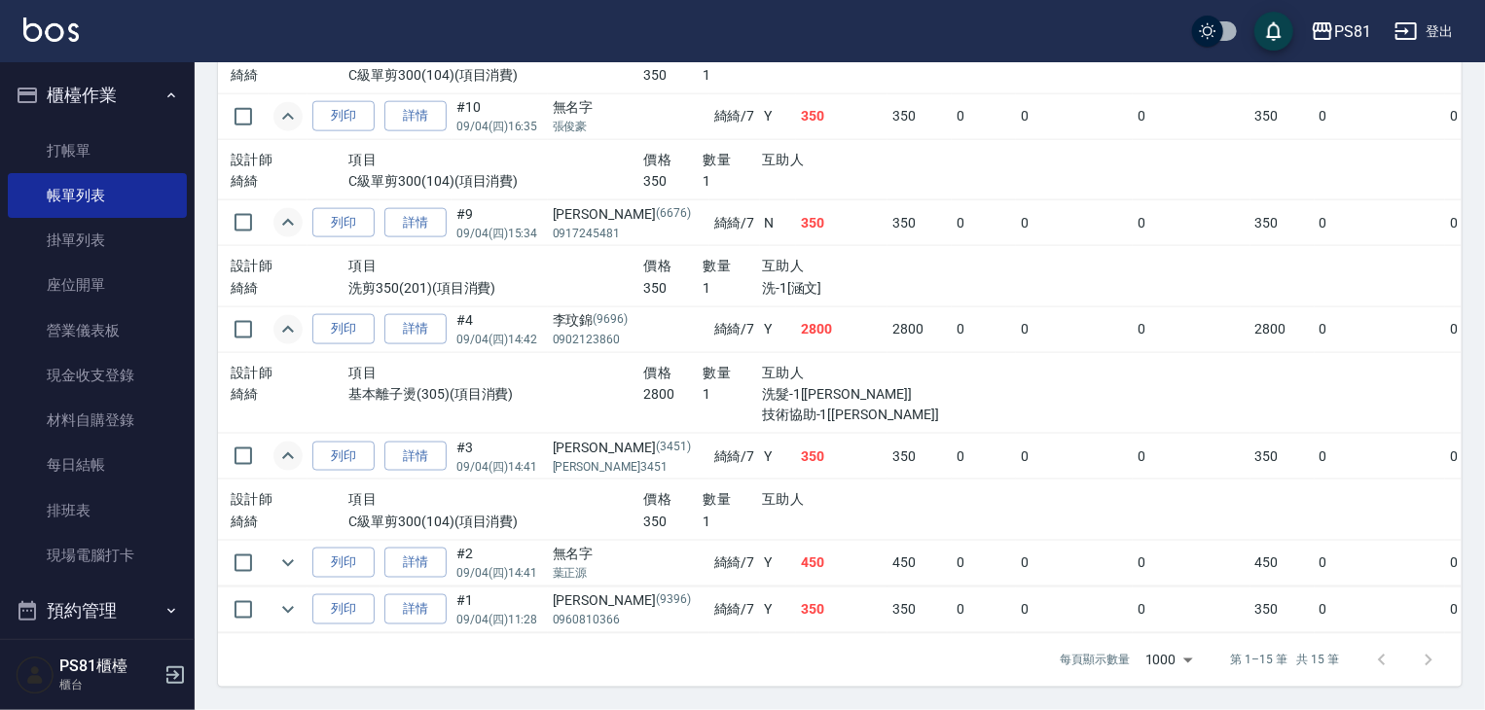
scroll to position [1301, 0]
click at [290, 556] on icon "expand row" at bounding box center [287, 563] width 23 height 23
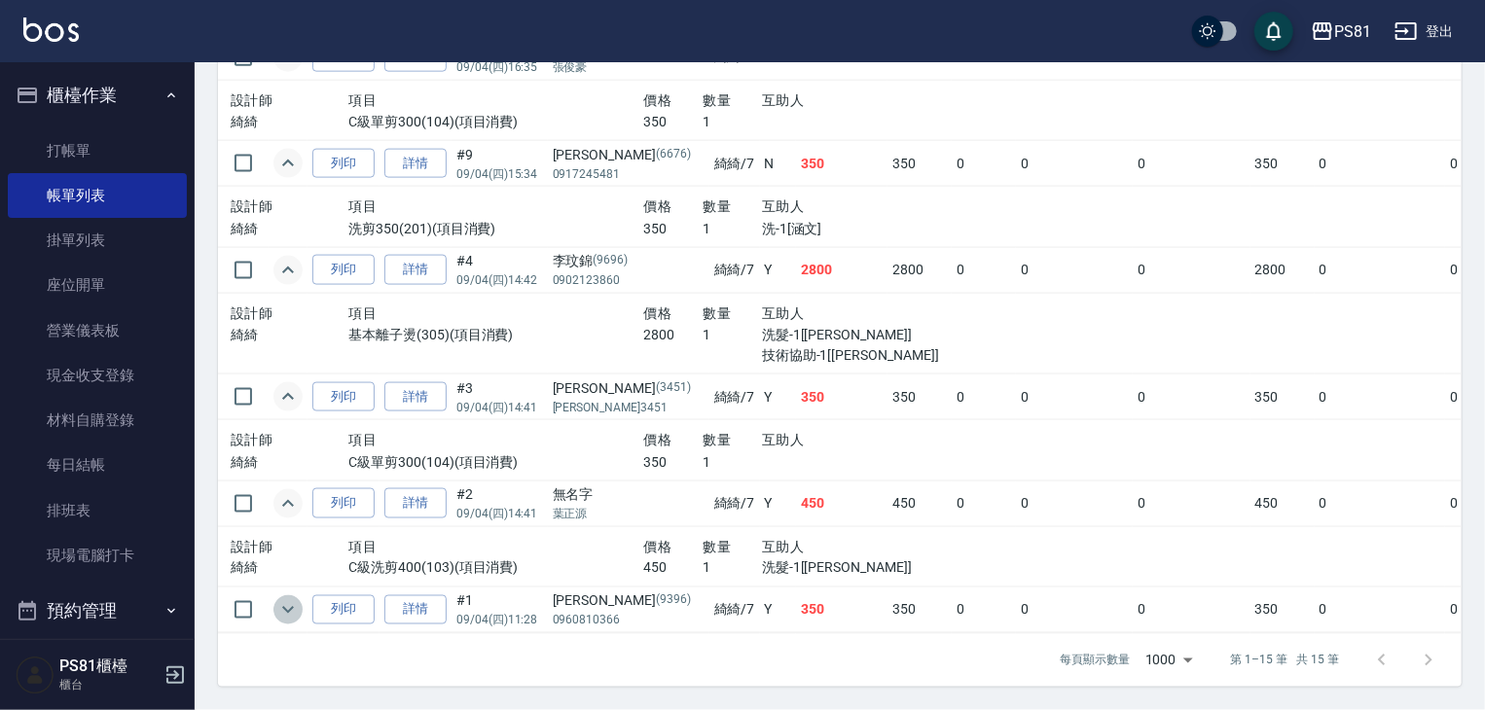
click at [289, 622] on icon "expand row" at bounding box center [287, 609] width 23 height 23
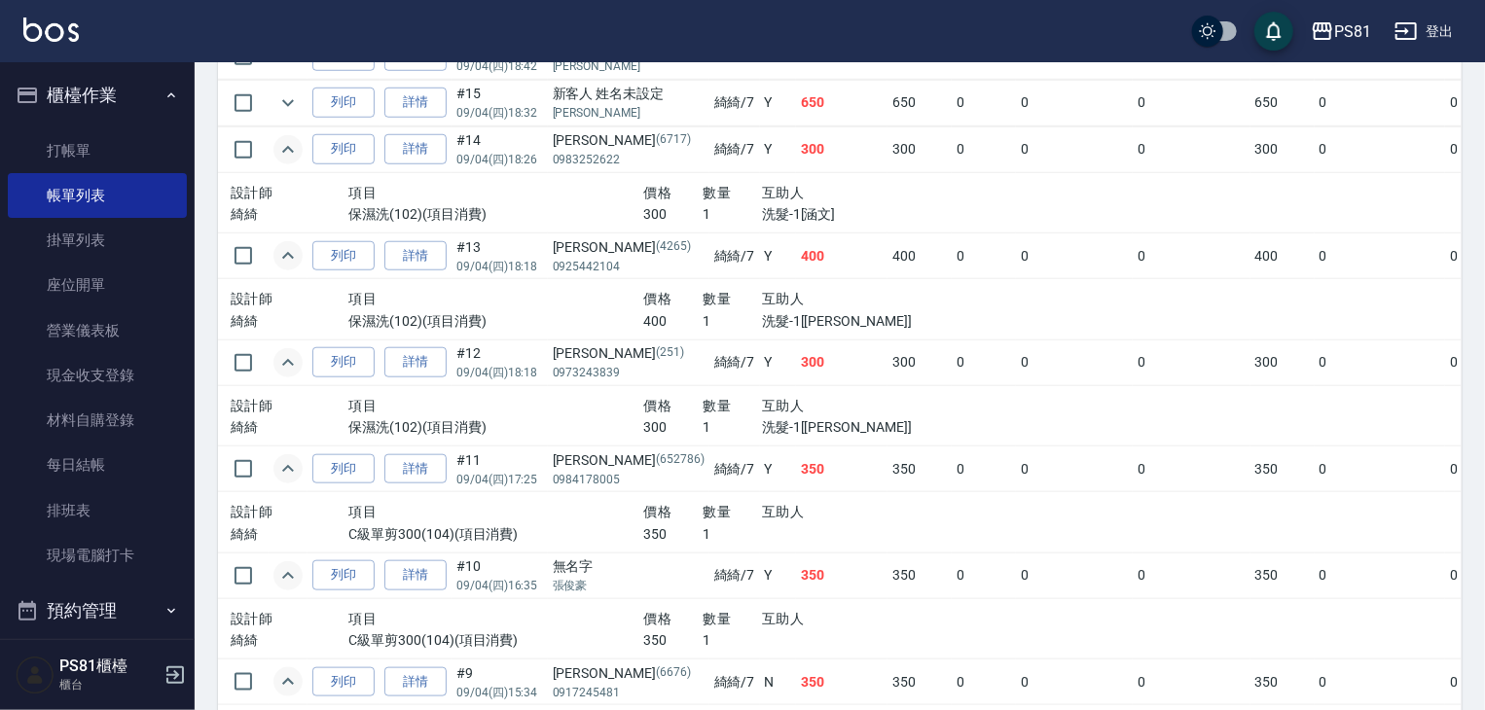
scroll to position [740, 0]
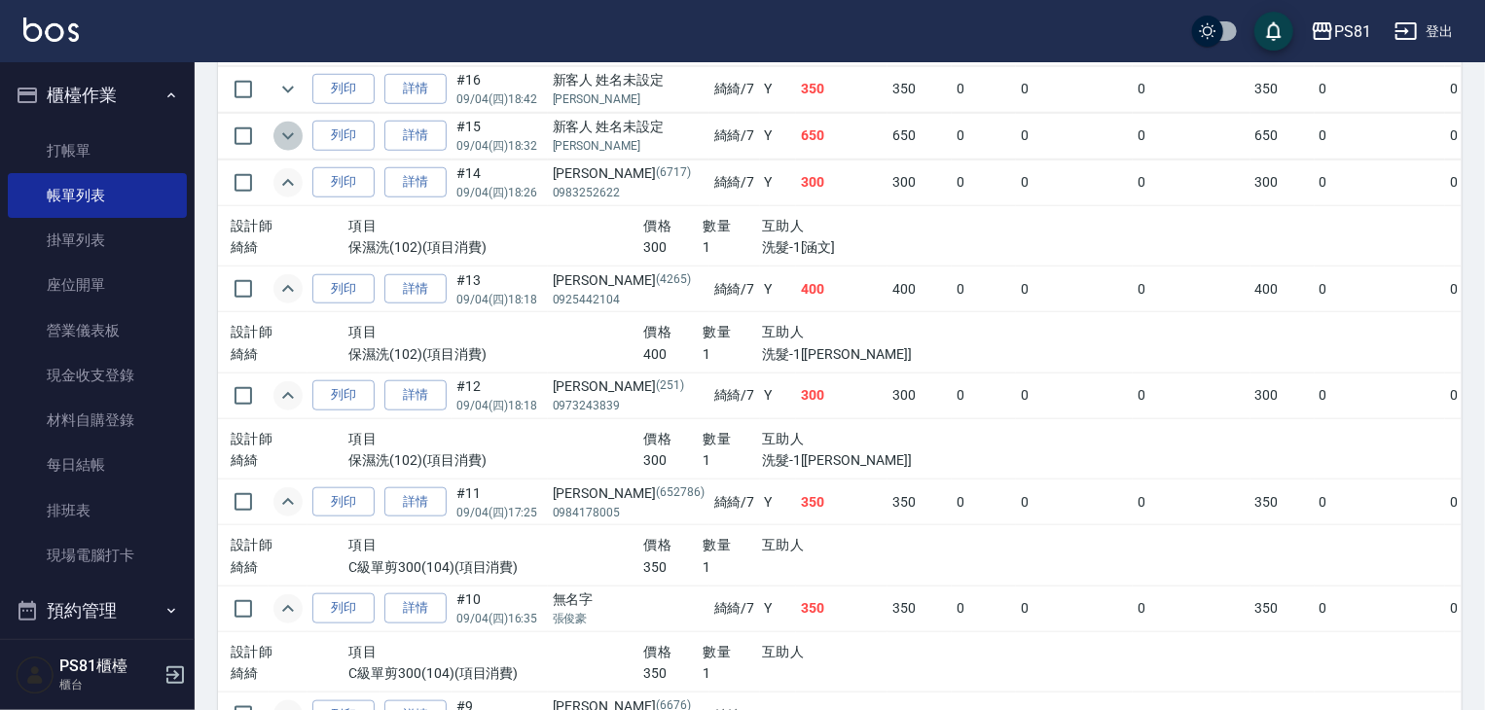
click at [281, 148] on icon "expand row" at bounding box center [287, 136] width 23 height 23
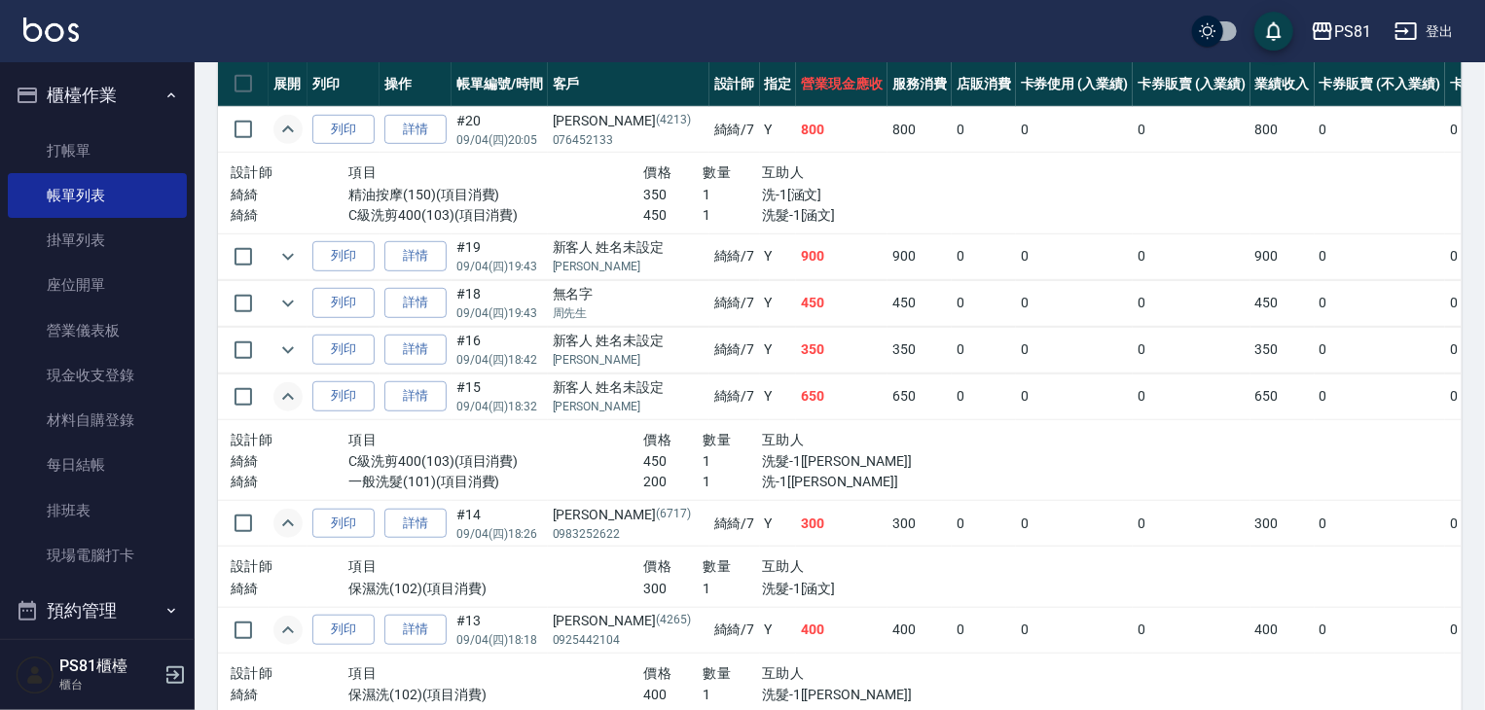
scroll to position [448, 0]
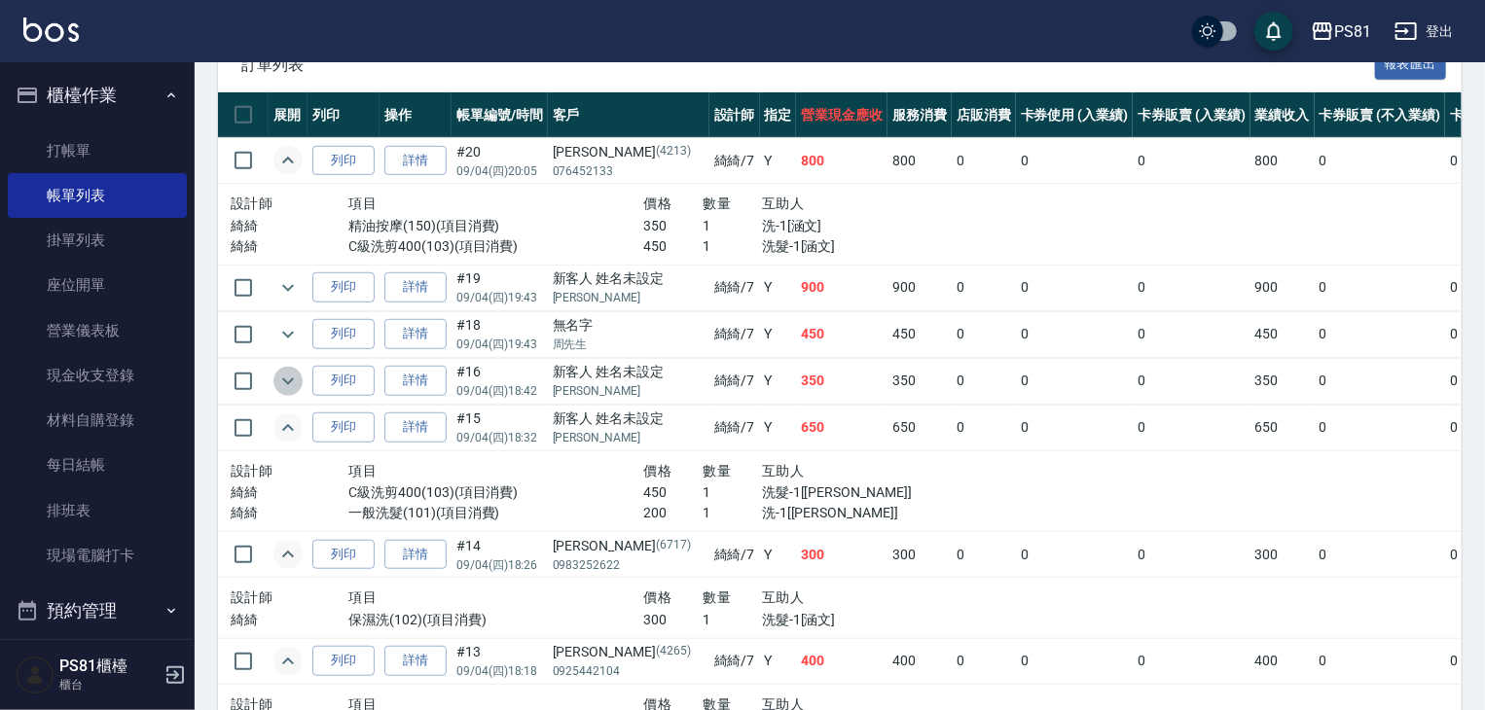
click at [281, 393] on icon "expand row" at bounding box center [287, 381] width 23 height 23
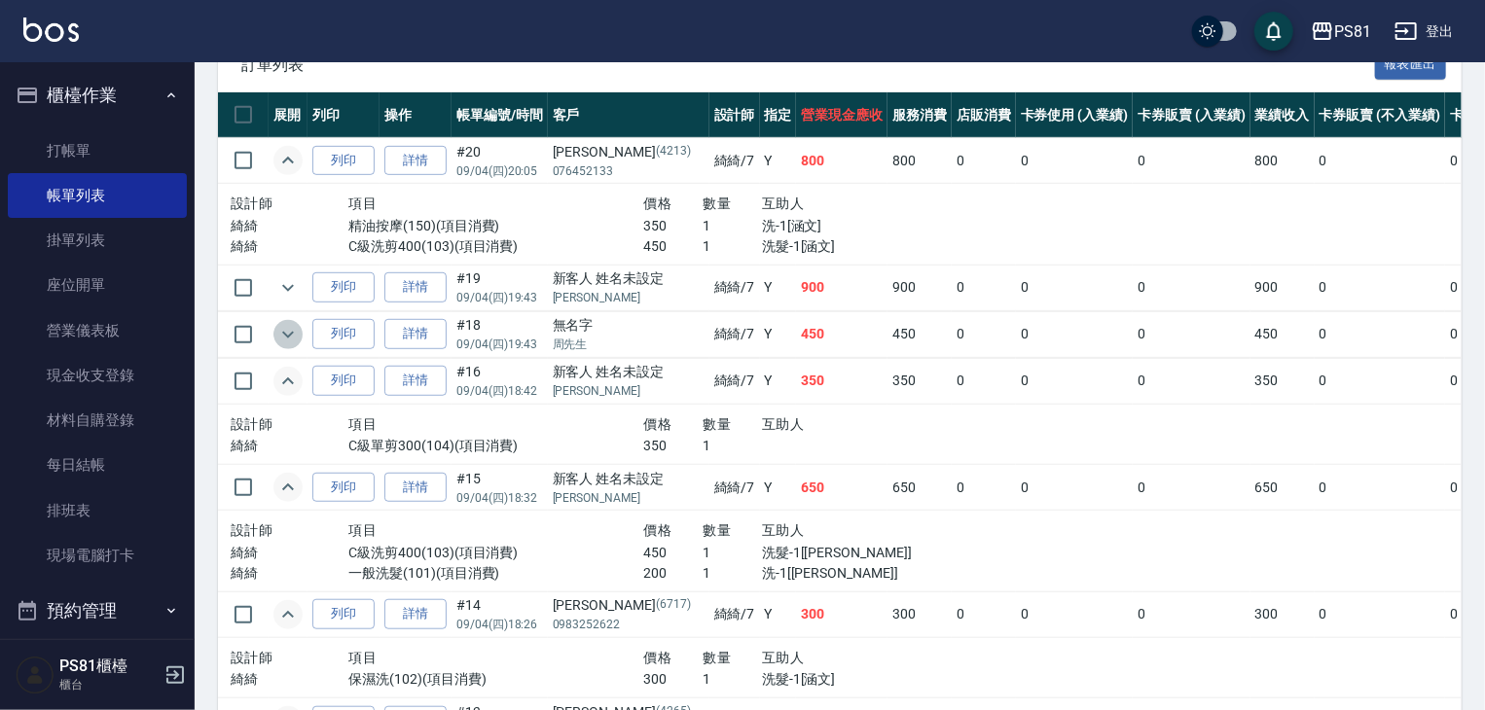
click at [284, 346] on icon "expand row" at bounding box center [287, 334] width 23 height 23
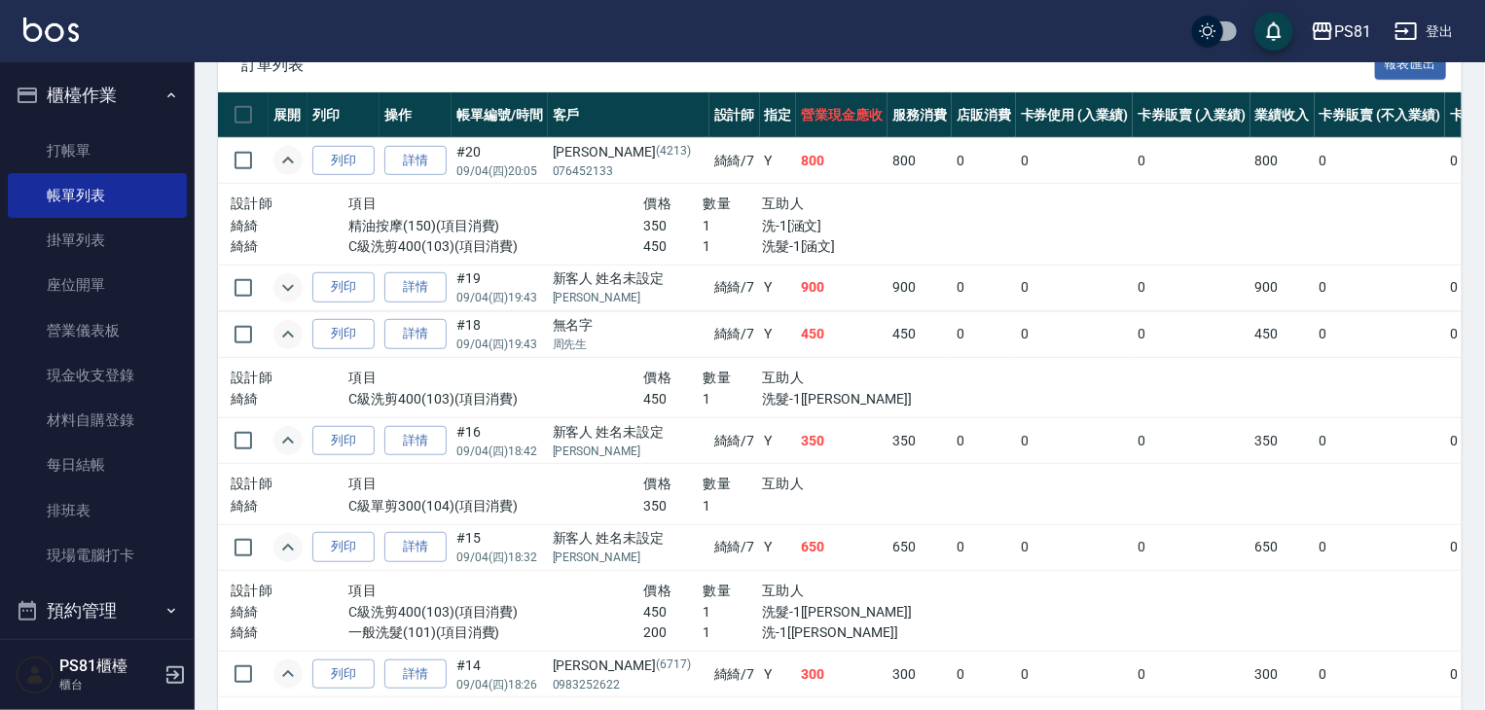
click at [282, 300] on icon "expand row" at bounding box center [287, 287] width 23 height 23
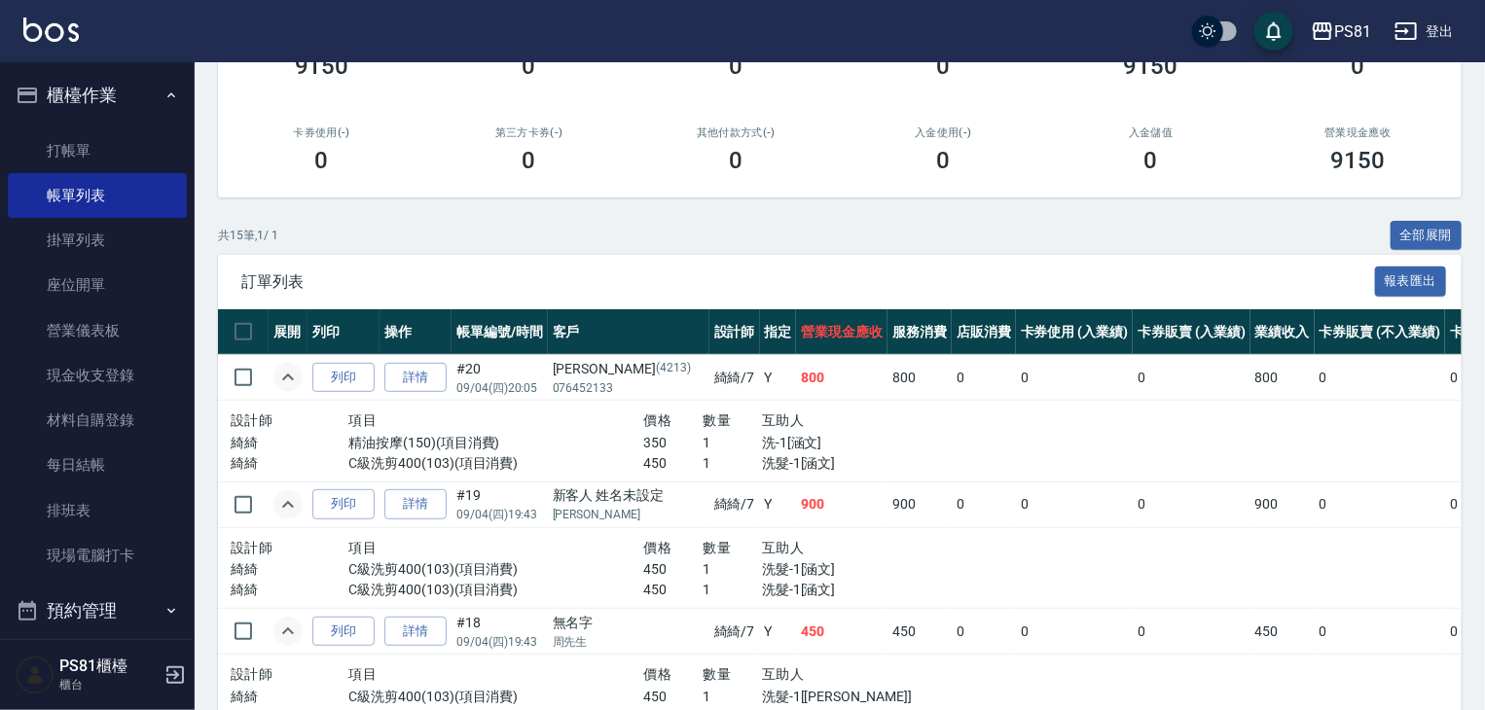
scroll to position [0, 0]
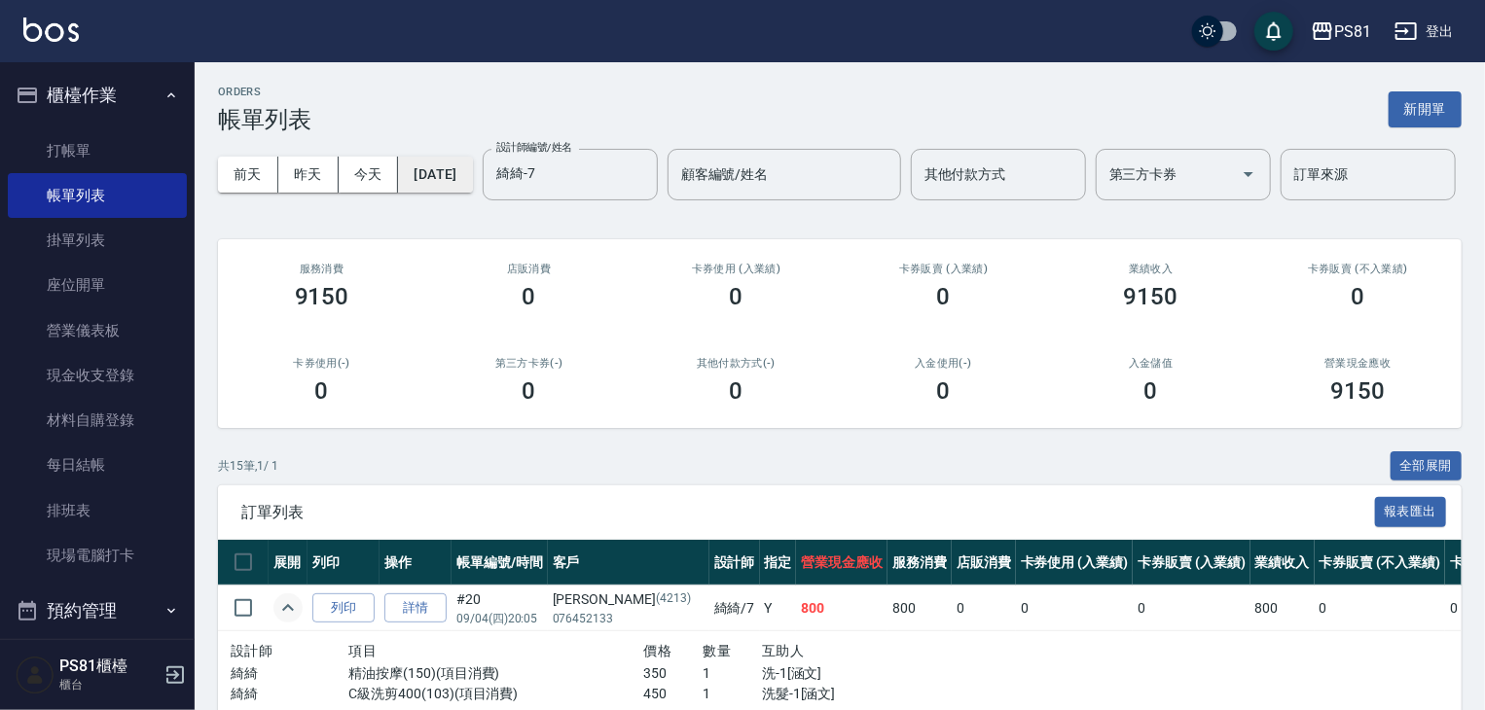
click at [463, 174] on button "[DATE]" at bounding box center [435, 175] width 74 height 36
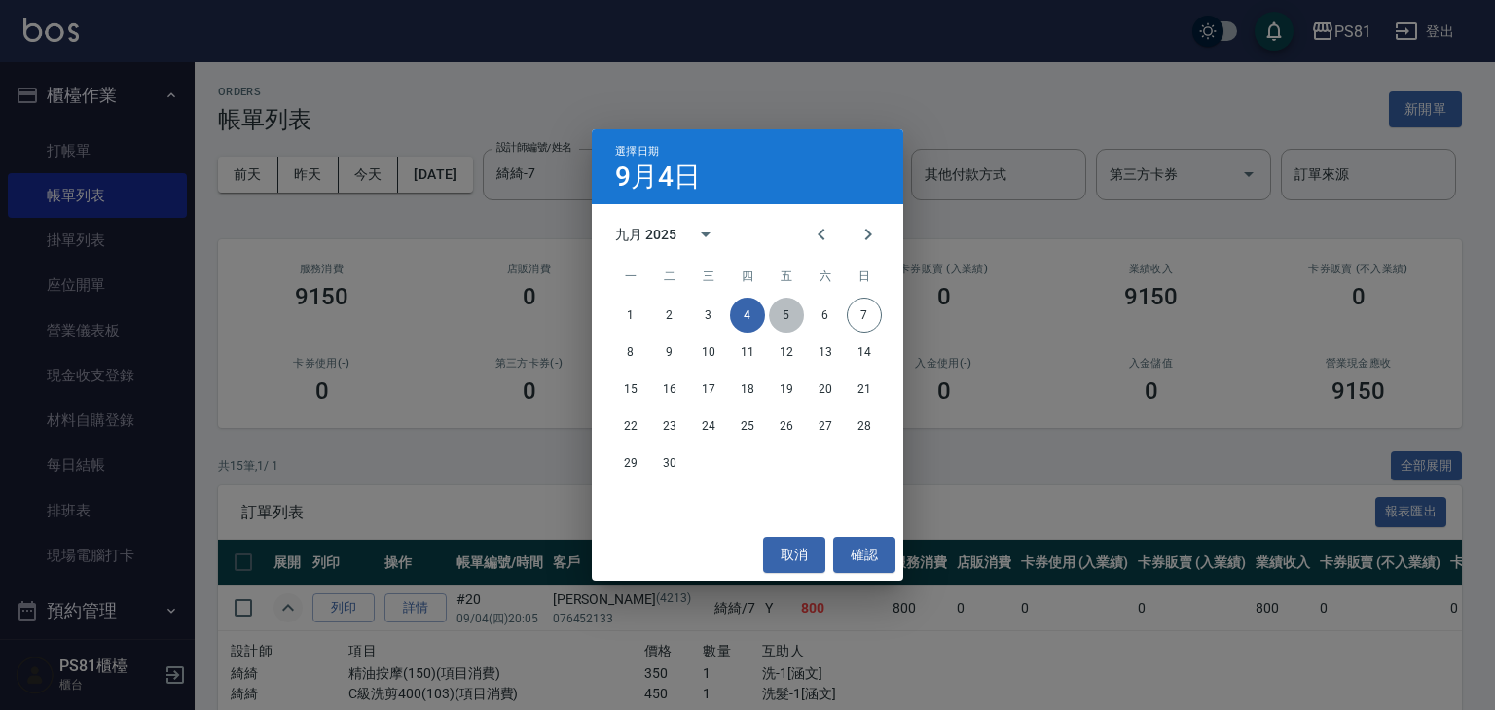
click at [780, 316] on button "5" at bounding box center [786, 315] width 35 height 35
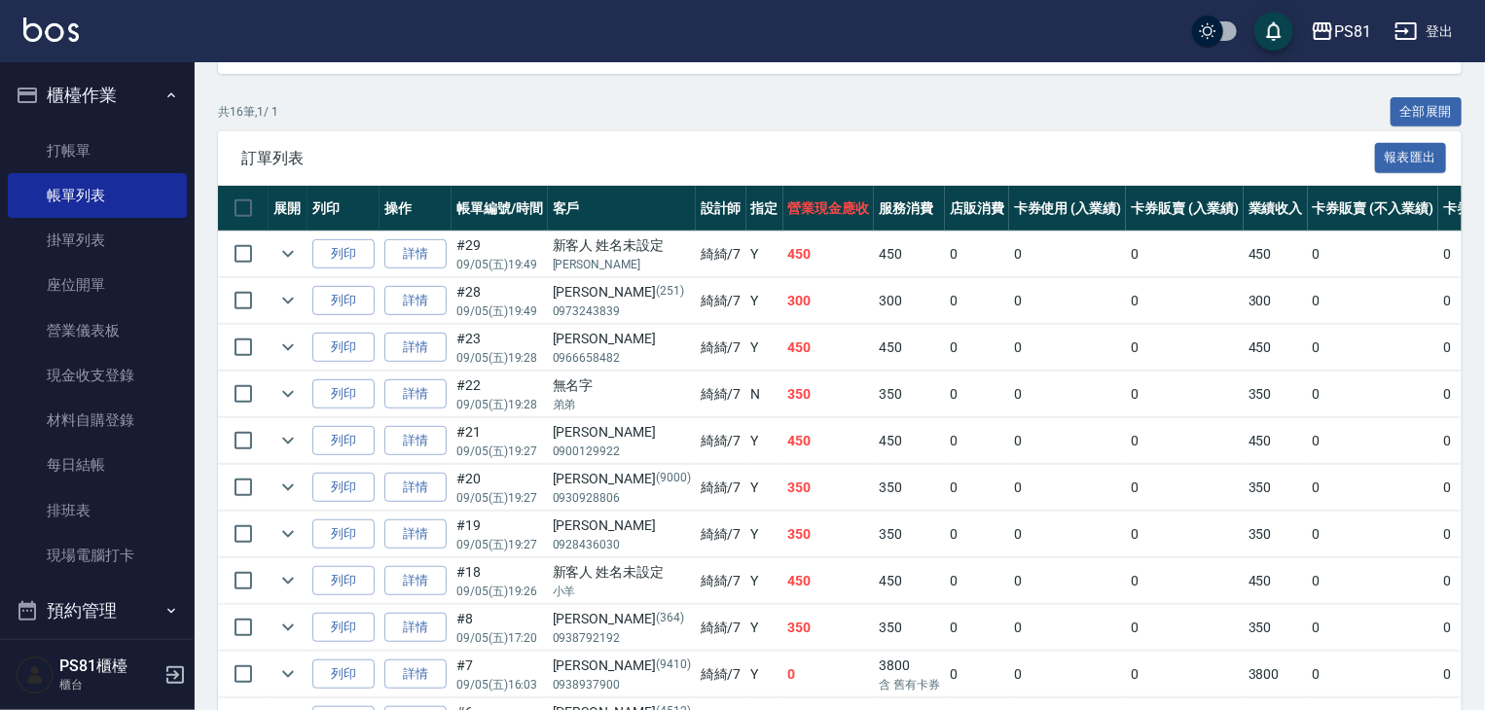
scroll to position [389, 0]
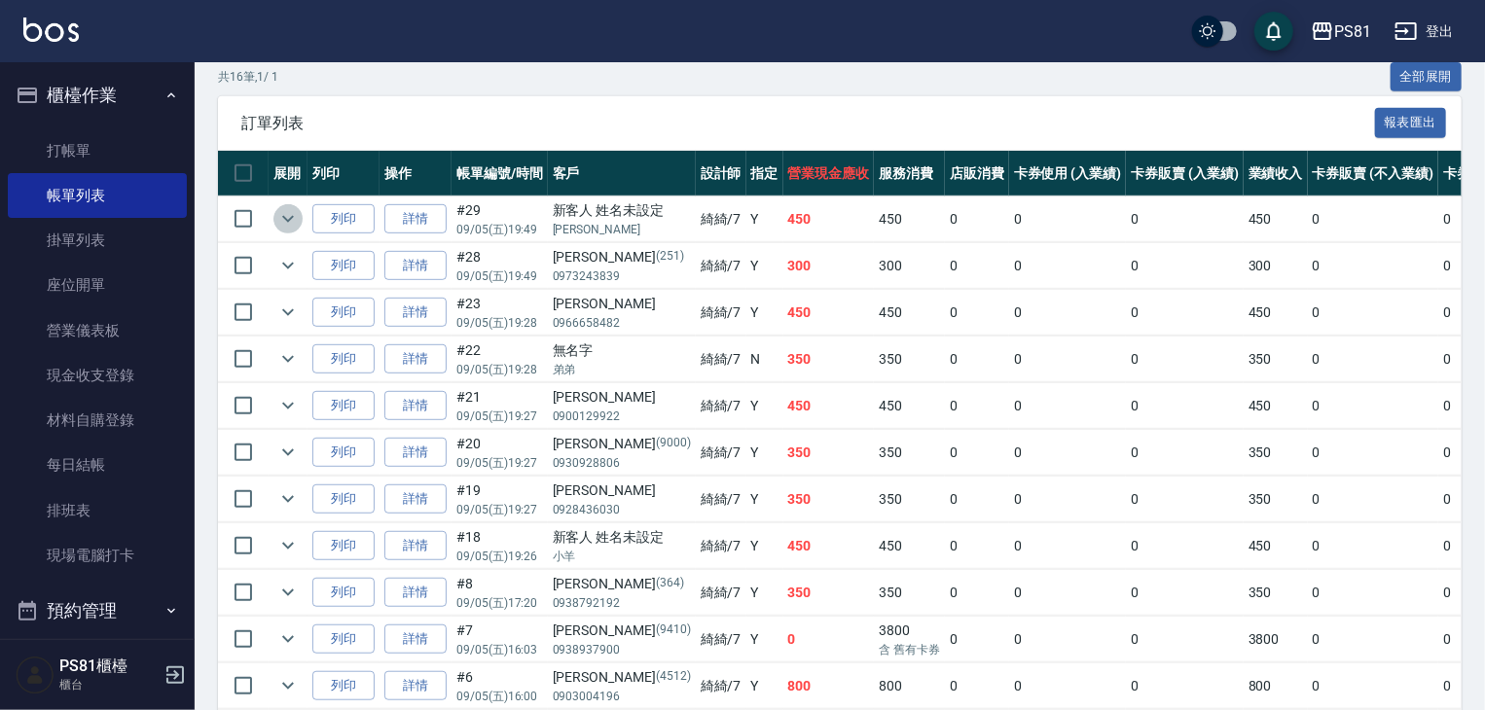
click at [287, 231] on icon "expand row" at bounding box center [287, 218] width 23 height 23
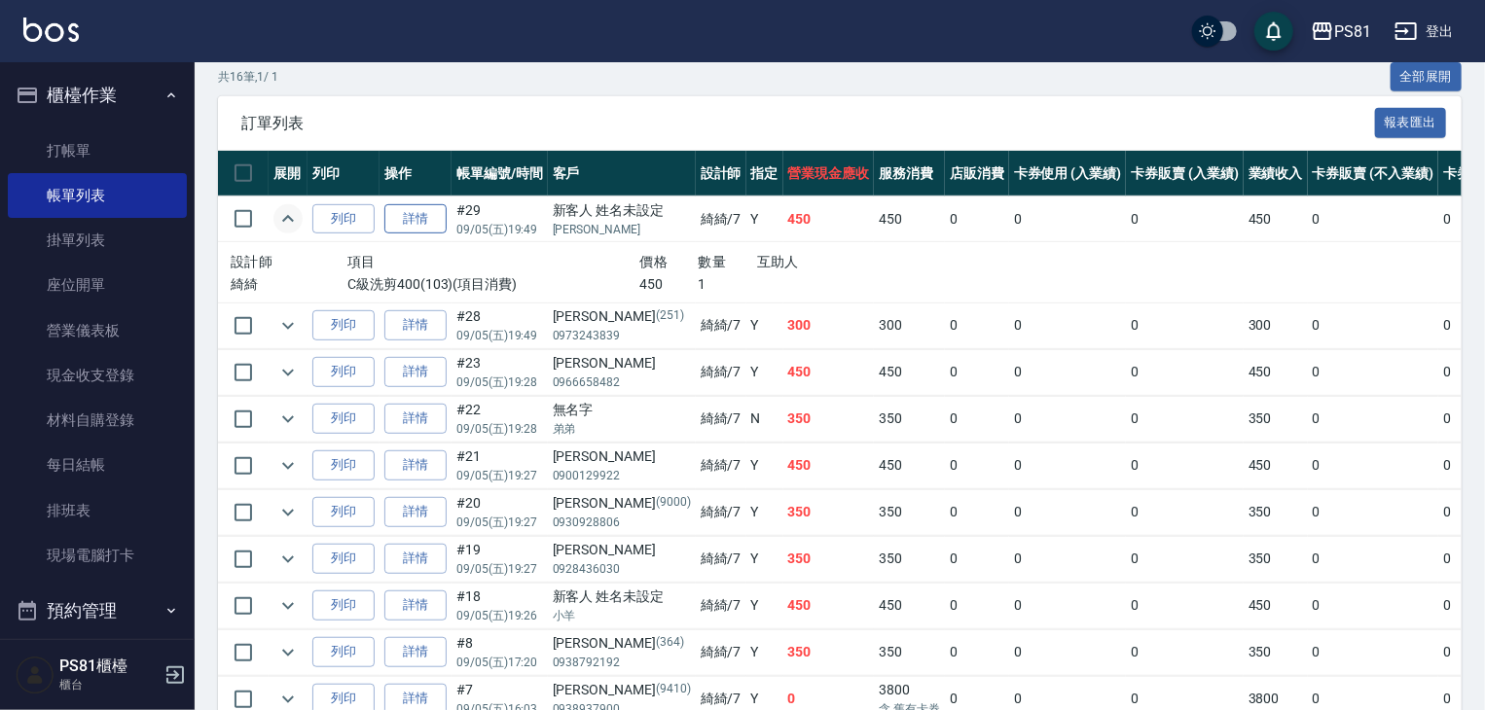
click at [441, 235] on link "詳情" at bounding box center [415, 219] width 62 height 30
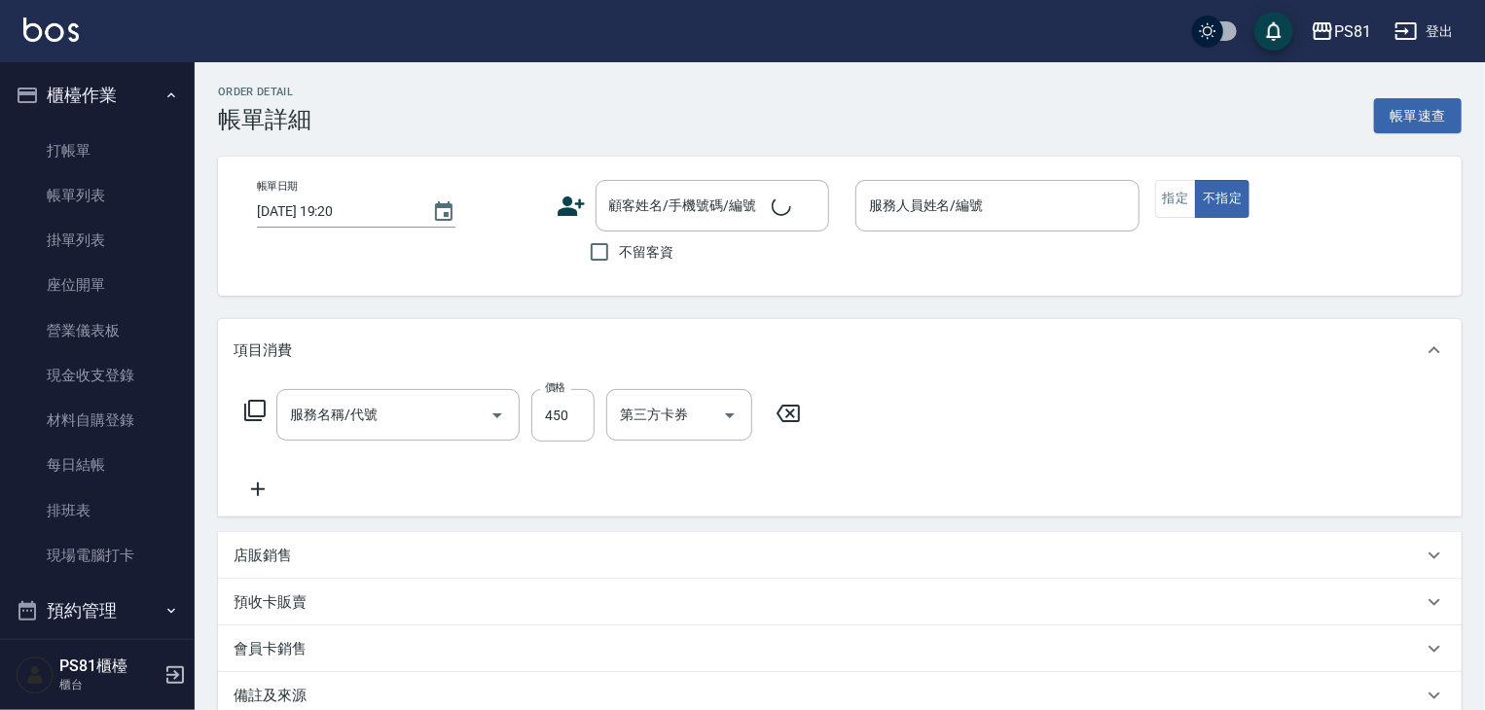
type input "[DATE] 19:49"
type input "綺綺-7"
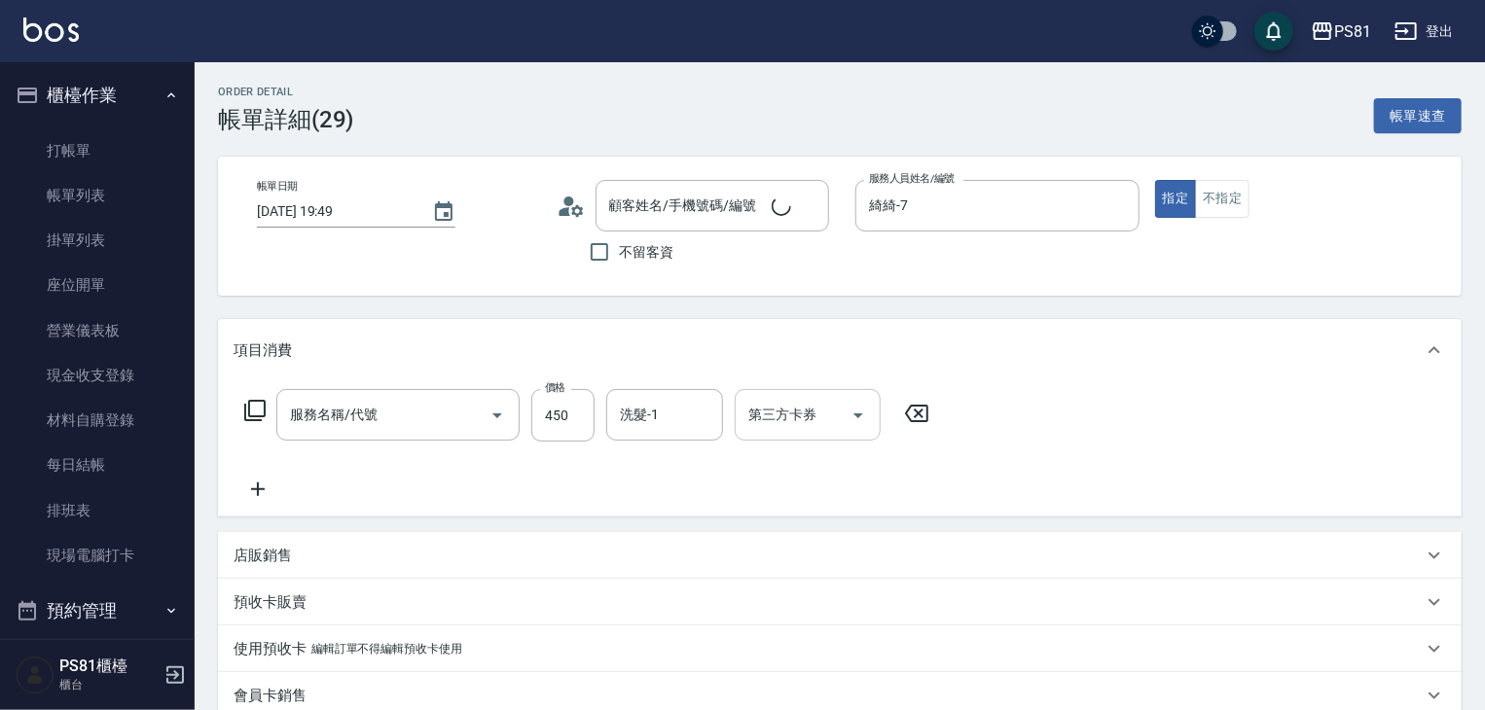
type input "新客人 姓名未設定/[PERSON_NAME]/null"
type input "C級洗剪400(103)"
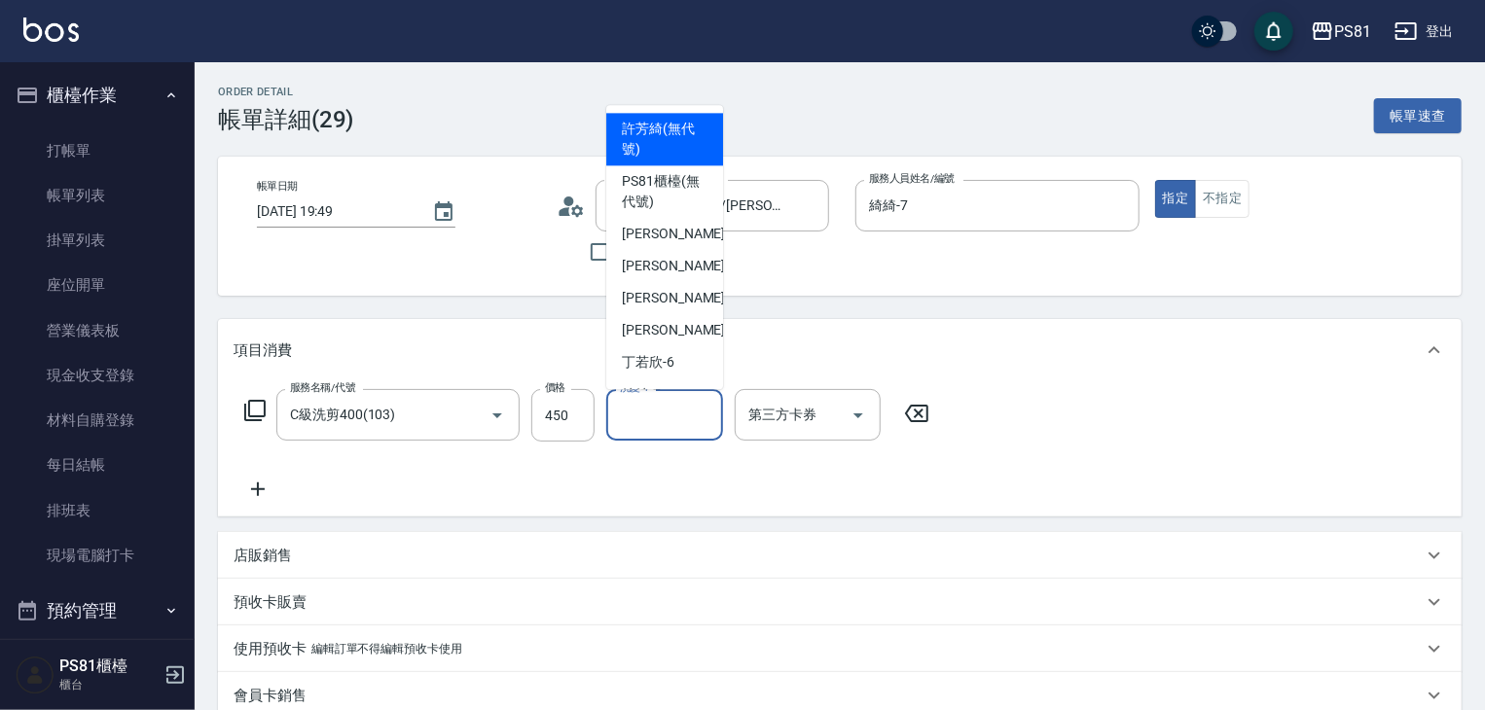
click at [679, 407] on input "洗髮-1" at bounding box center [664, 415] width 99 height 34
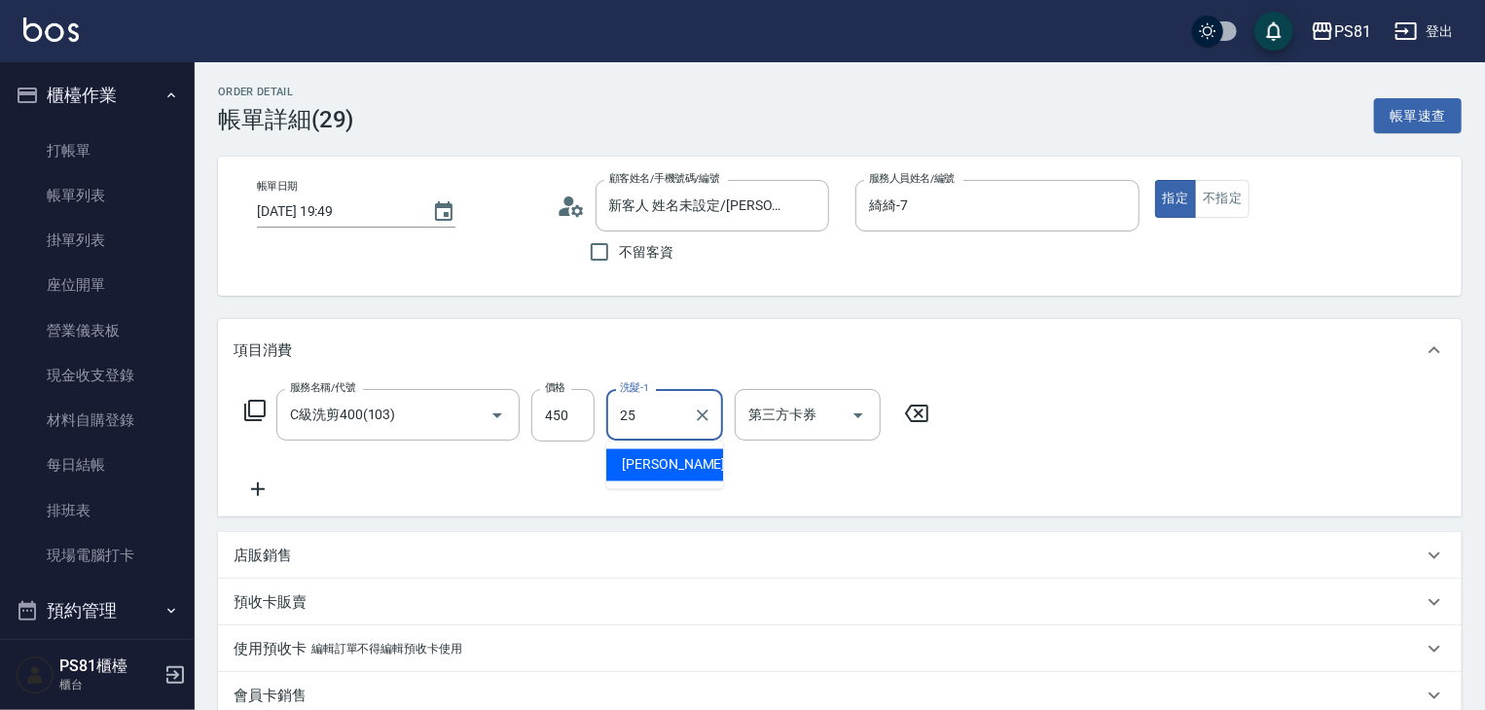
type input "[PERSON_NAME]-25"
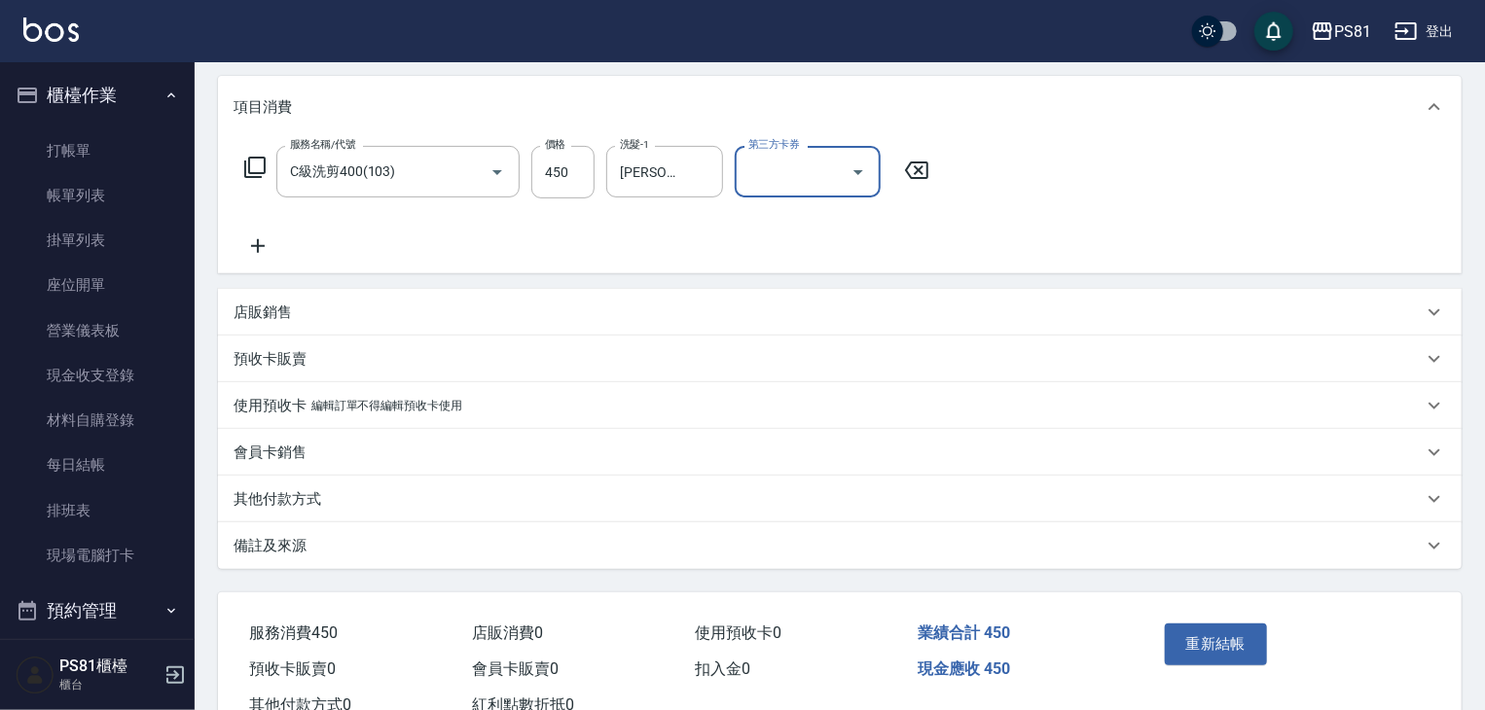
scroll to position [310, 0]
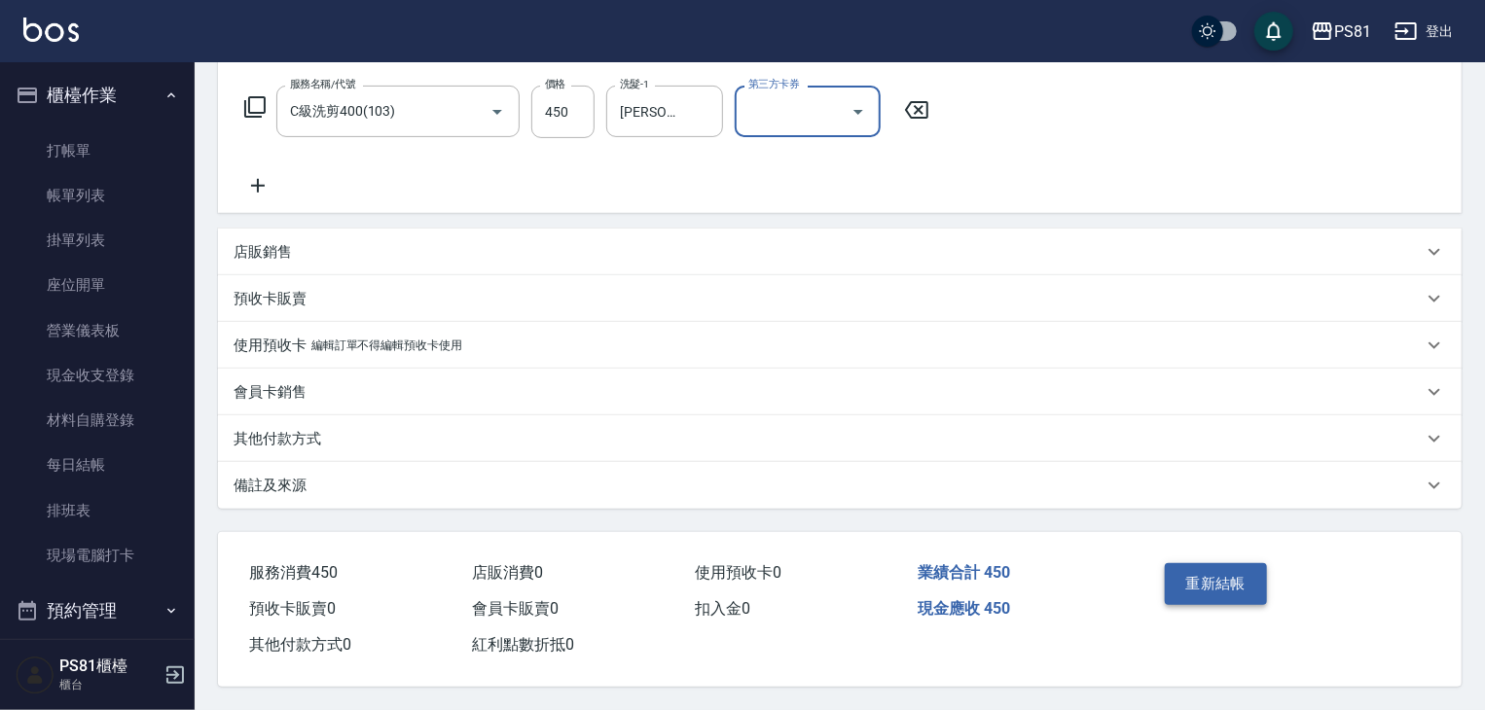
click at [1196, 574] on button "重新結帳" at bounding box center [1216, 583] width 103 height 41
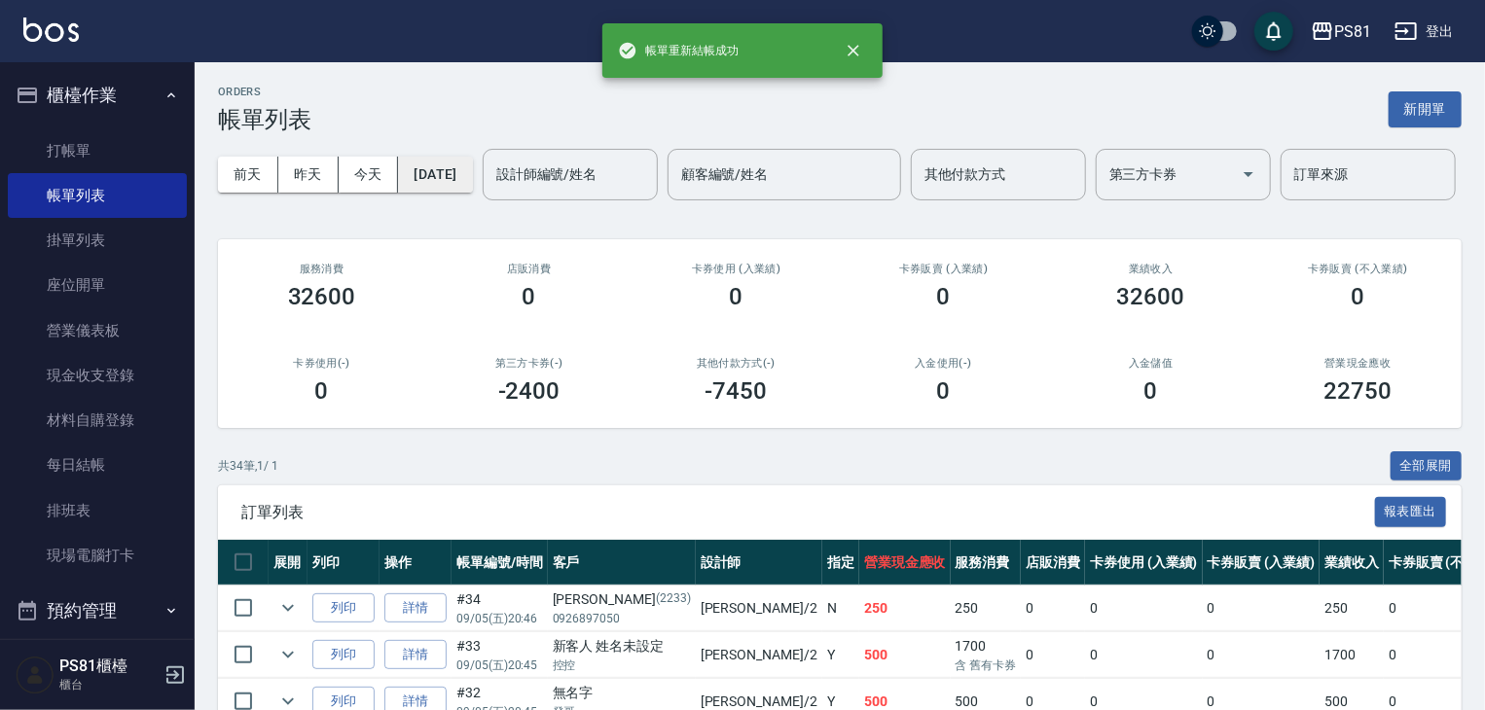
click at [450, 171] on button "[DATE]" at bounding box center [435, 175] width 74 height 36
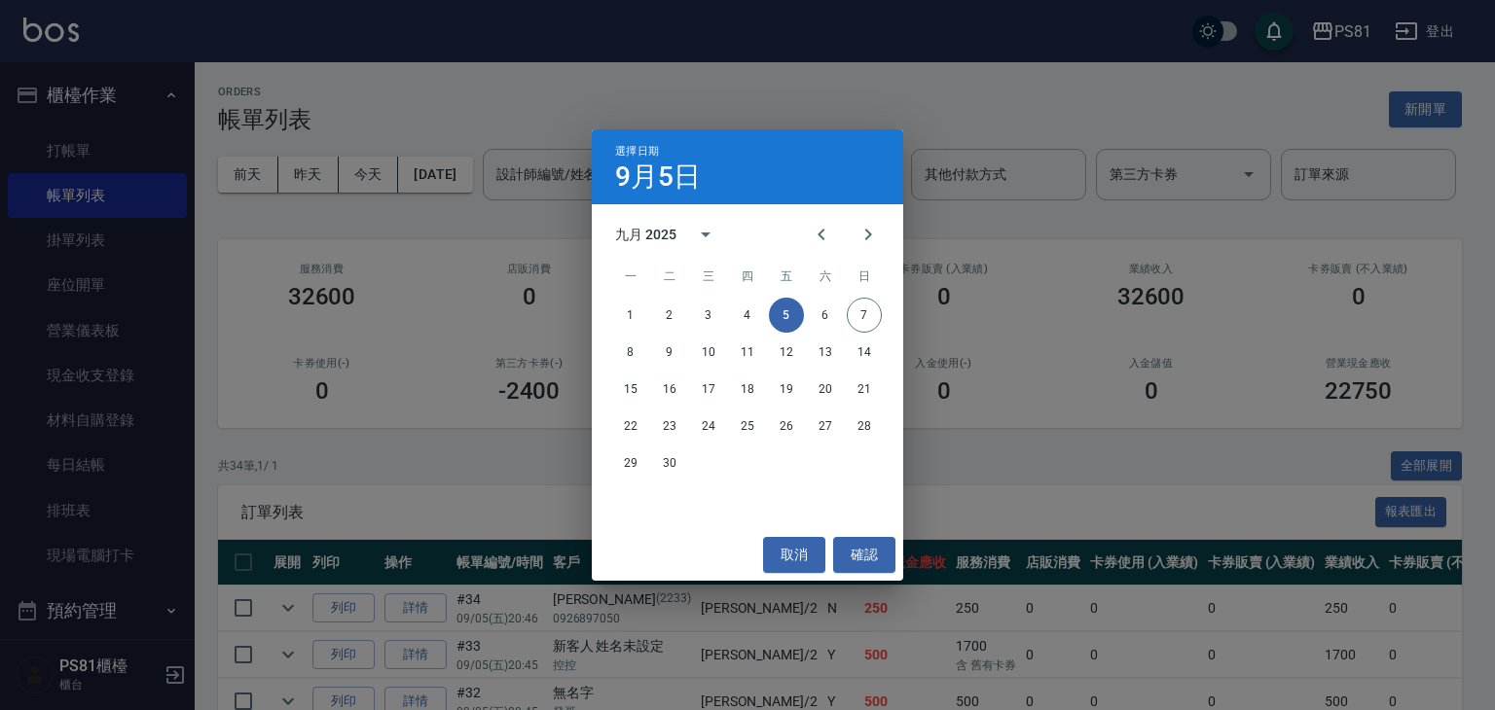
click at [658, 111] on div "選擇日期 [DATE] 九月 2025 一 二 三 四 五 六 日 1 2 3 4 5 6 7 8 9 10 11 12 13 14 15 16 17 18 …" at bounding box center [747, 355] width 1495 height 710
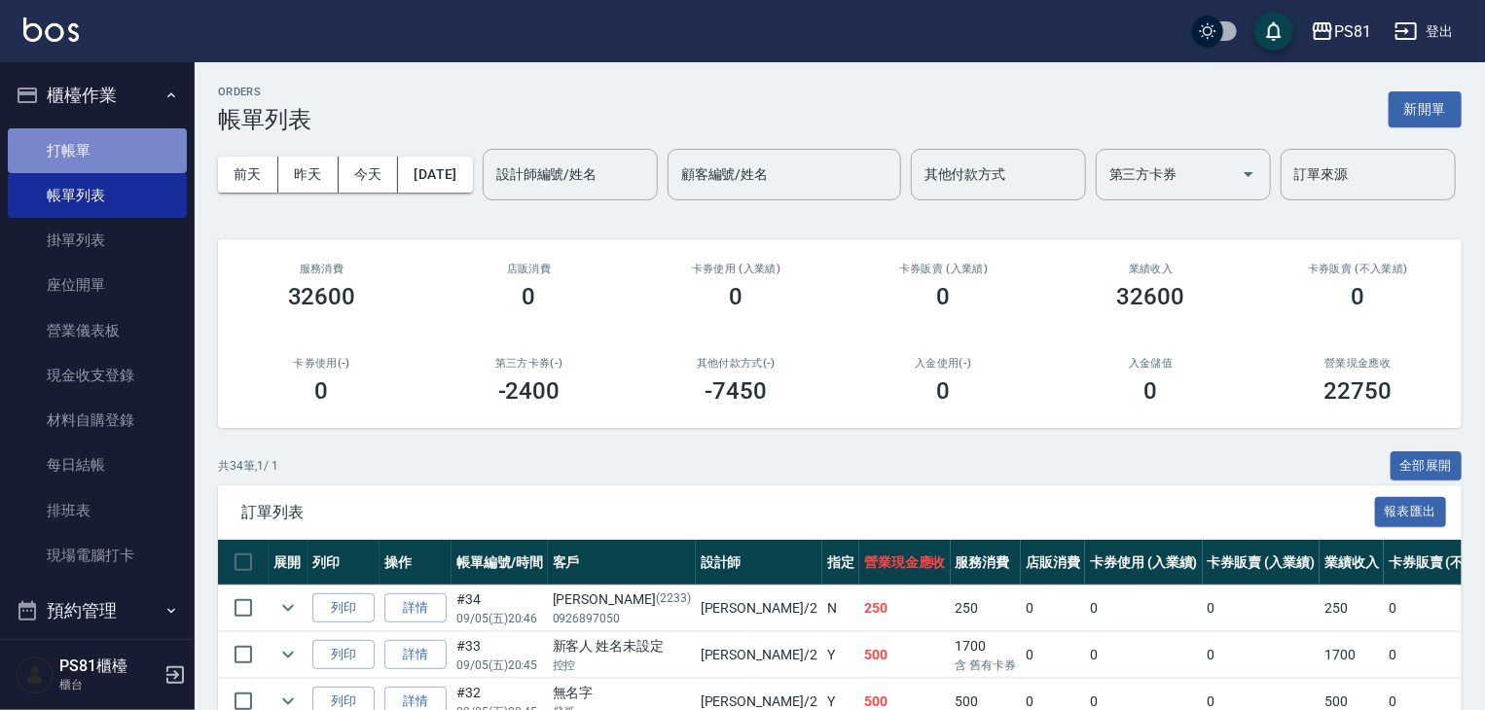
click at [125, 154] on link "打帳單" at bounding box center [97, 150] width 179 height 45
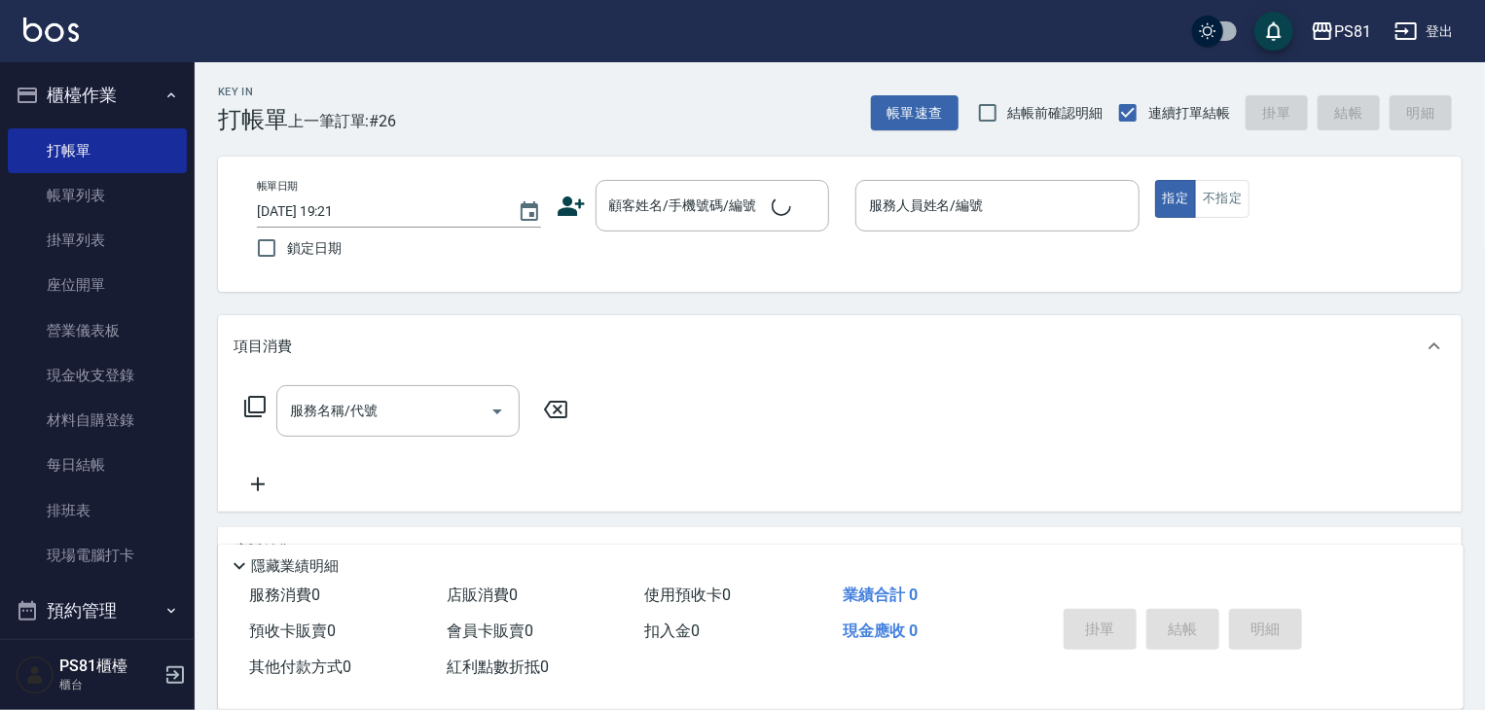
click at [494, 126] on div "Key In 打帳單 上一筆訂單:#26 帳單速查 結帳前確認明細 連續打單結帳 掛單 結帳 明細" at bounding box center [828, 97] width 1267 height 71
click at [90, 93] on button "櫃檯作業" at bounding box center [97, 95] width 179 height 51
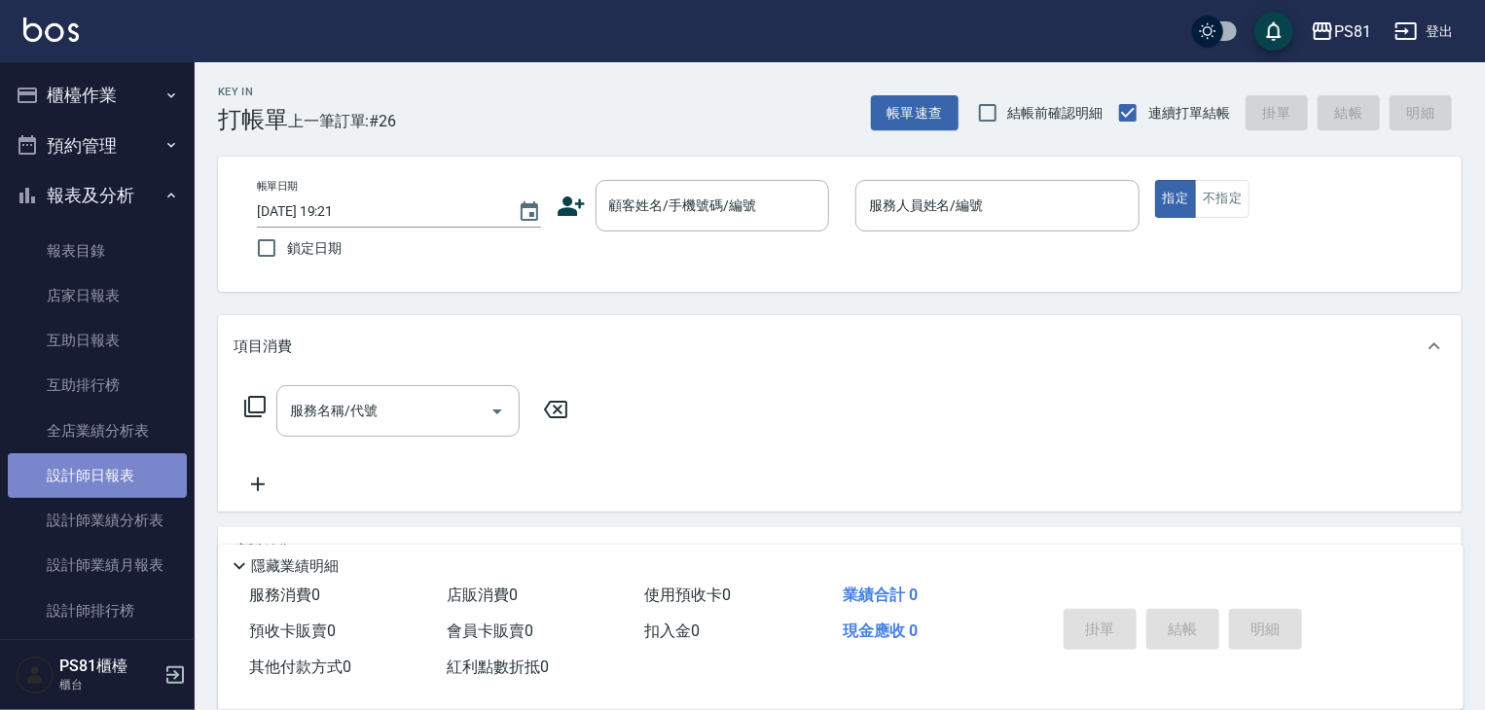
click at [101, 485] on link "設計師日報表" at bounding box center [97, 475] width 179 height 45
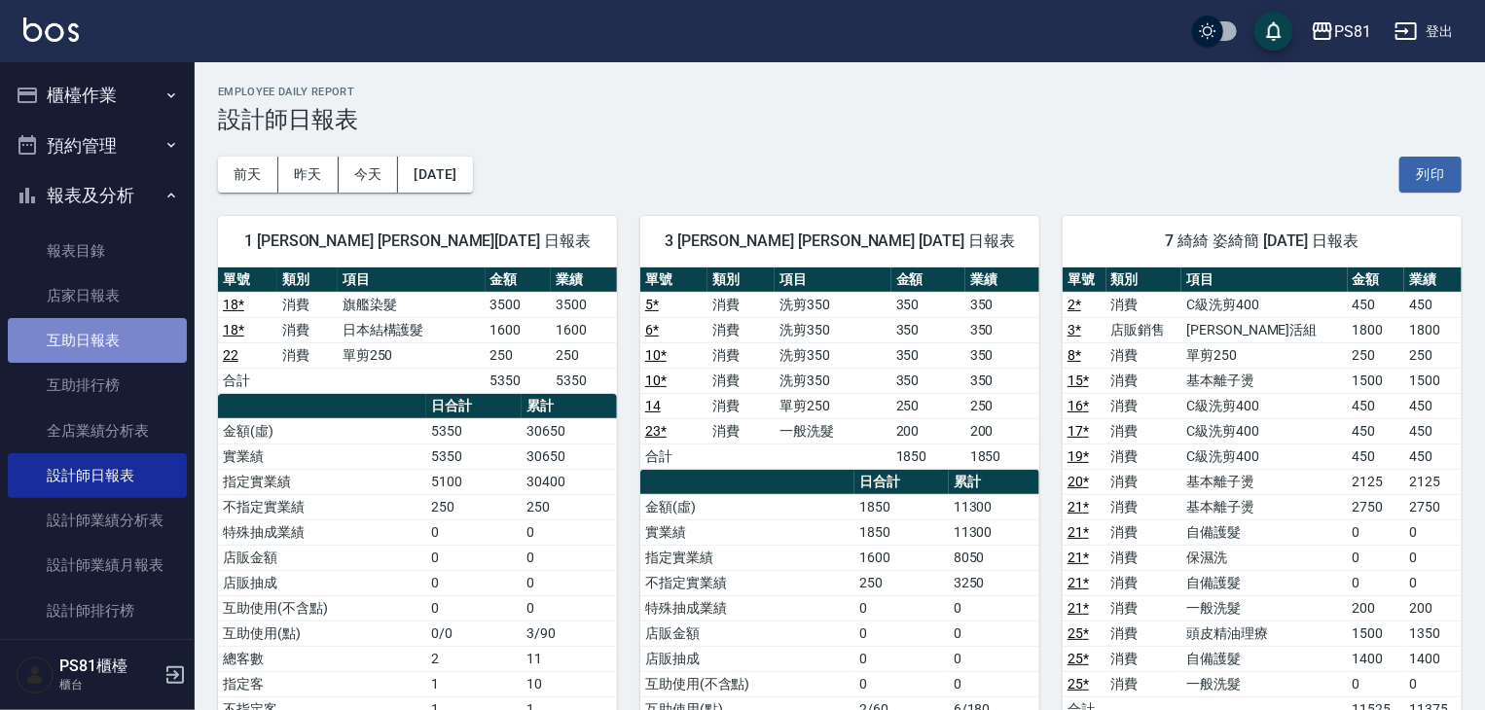
click at [115, 352] on link "互助日報表" at bounding box center [97, 340] width 179 height 45
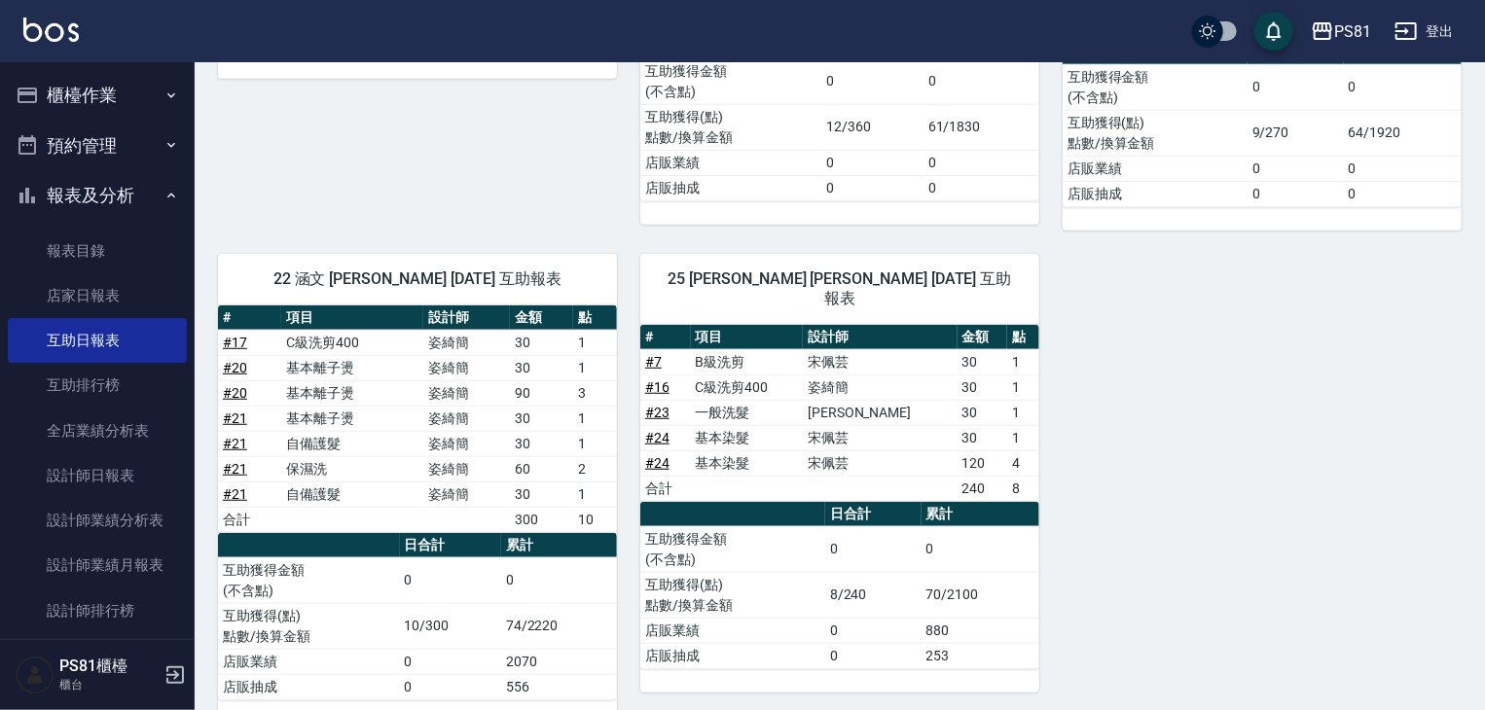
scroll to position [557, 0]
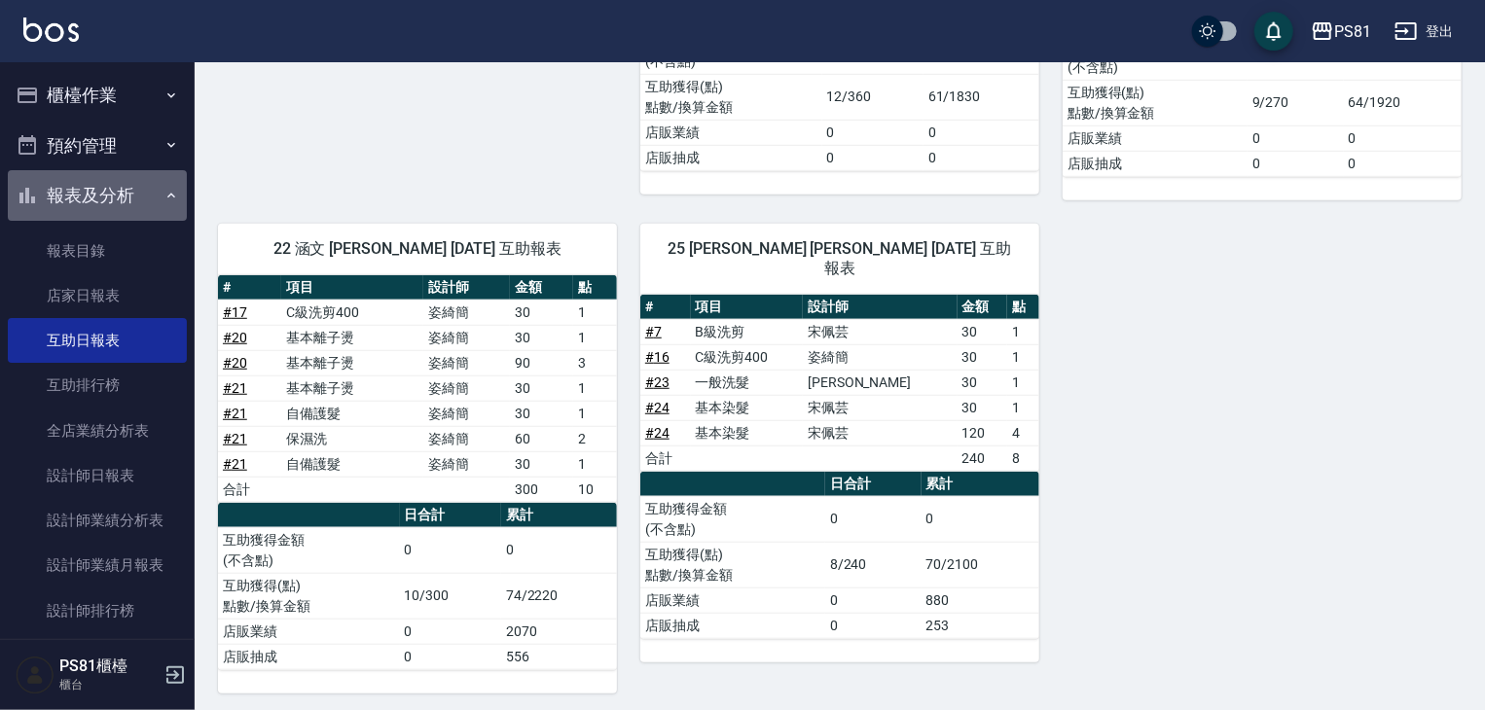
click at [114, 198] on button "報表及分析" at bounding box center [97, 195] width 179 height 51
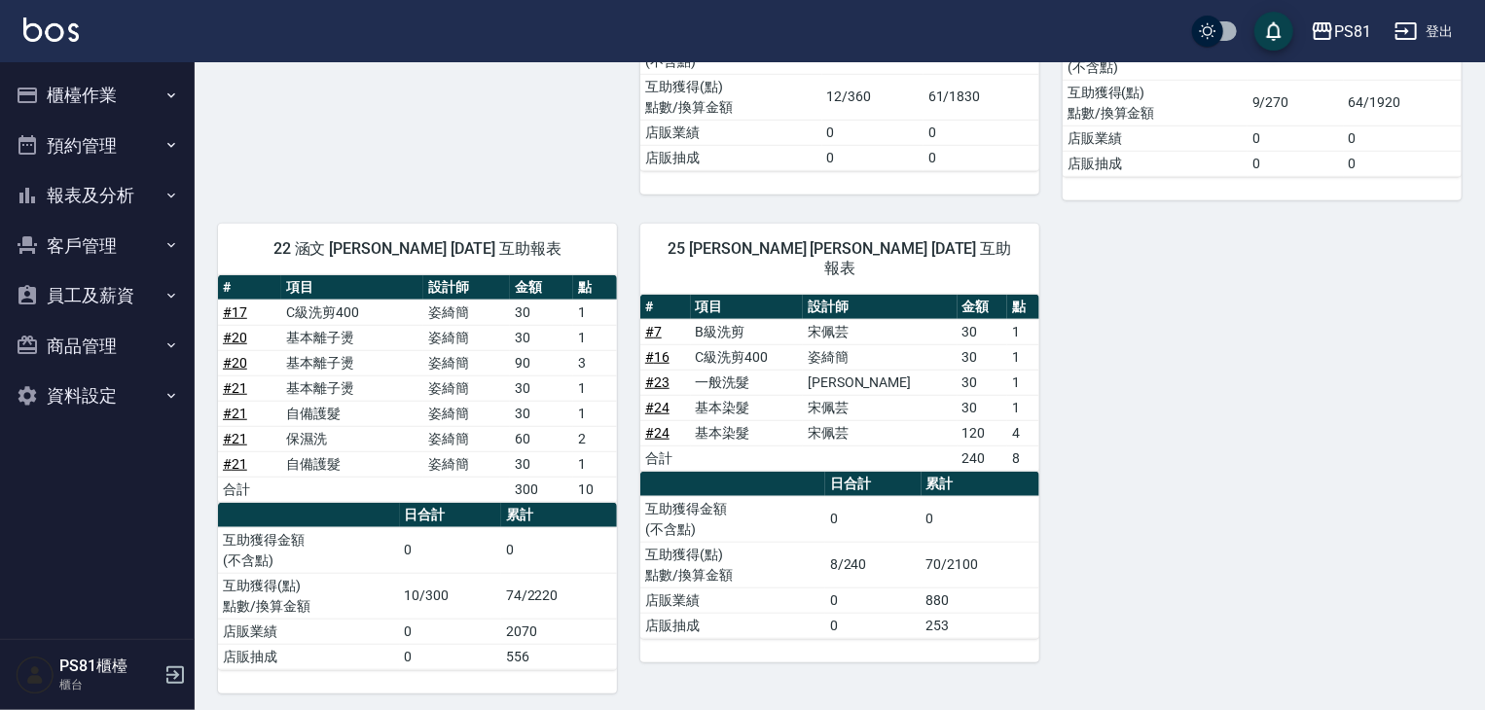
click at [117, 102] on button "櫃檯作業" at bounding box center [97, 95] width 179 height 51
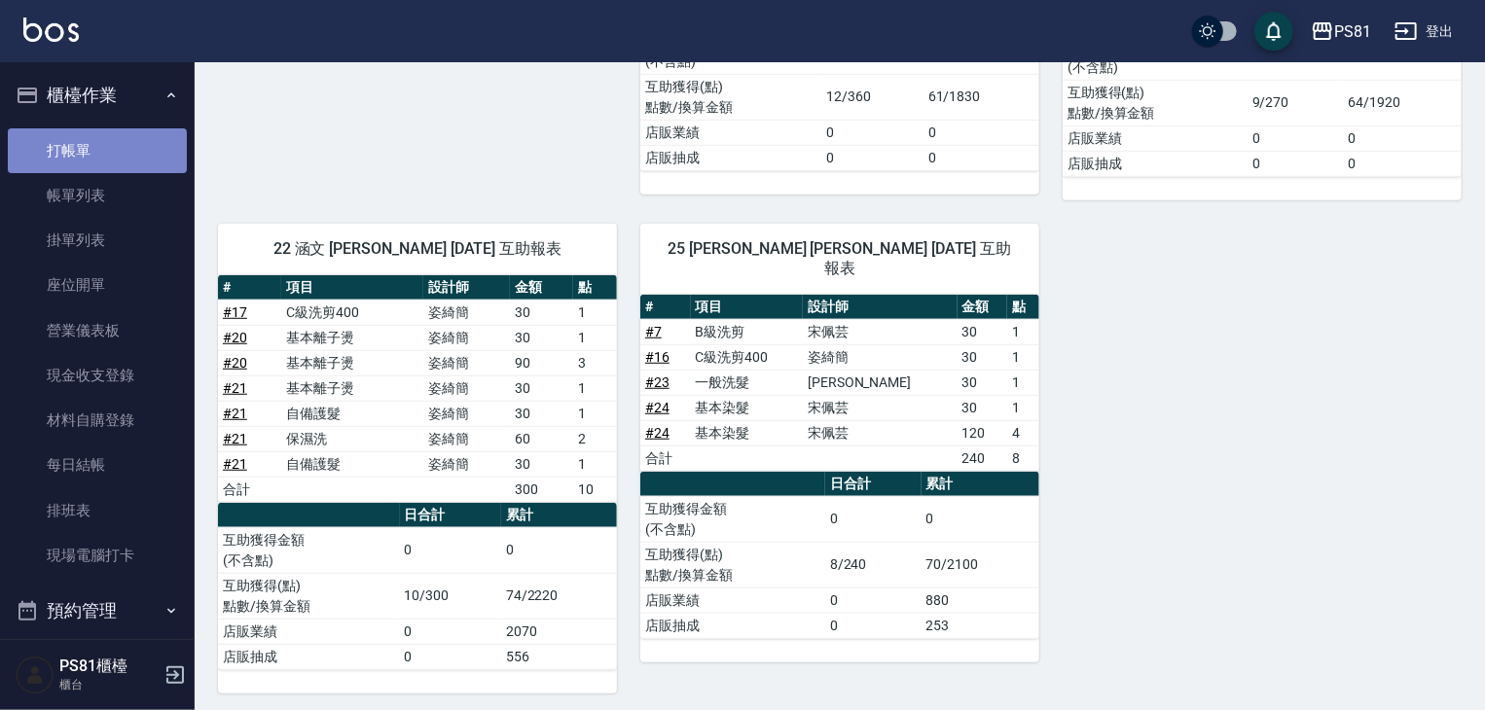
click at [116, 149] on link "打帳單" at bounding box center [97, 150] width 179 height 45
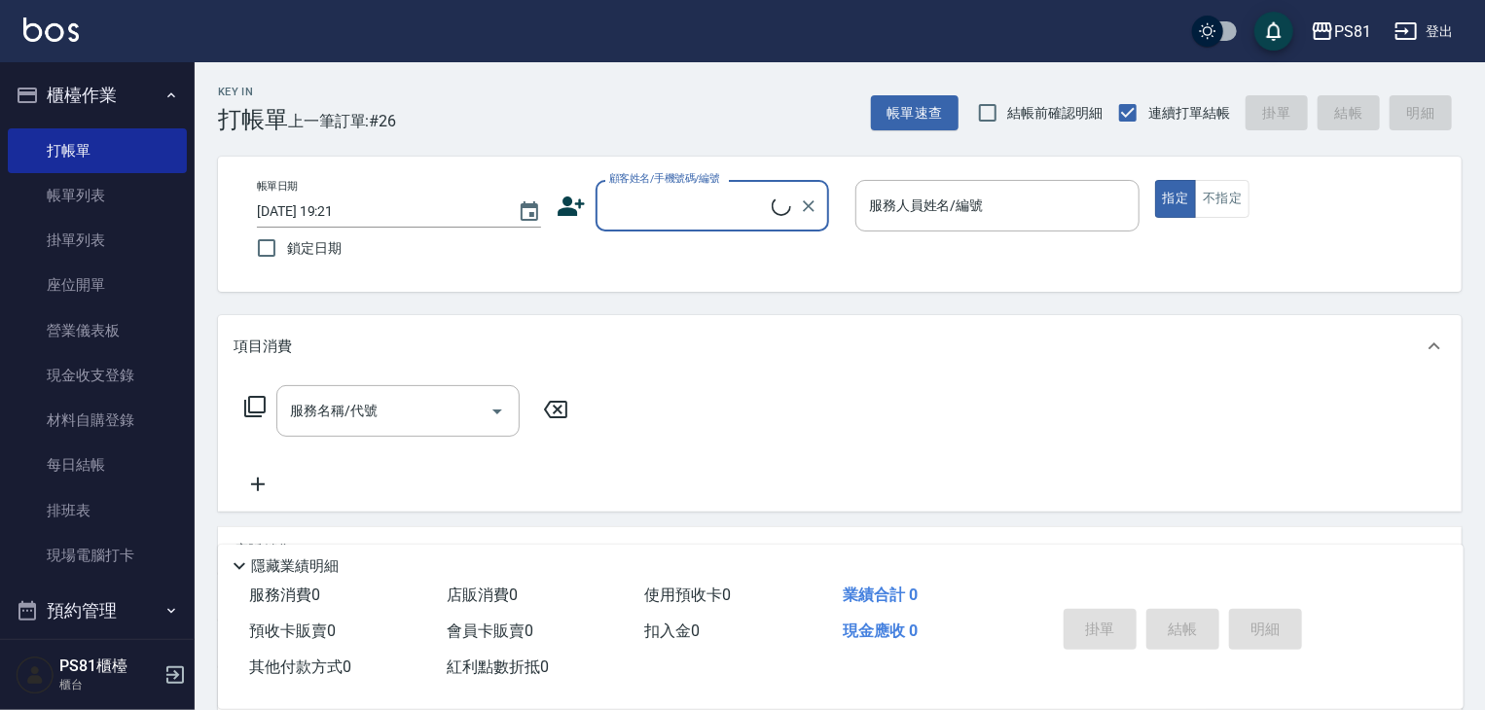
click at [399, 89] on div "Key In 打帳單 上一筆訂單:#26 帳單速查 結帳前確認明細 連續打單結帳 掛單 結帳 明細" at bounding box center [828, 97] width 1267 height 71
click at [523, 126] on div "Key In 打帳單 上一筆訂單:#26 帳單速查 結帳前確認明細 連續打單結帳 掛單 結帳 明細" at bounding box center [828, 97] width 1267 height 71
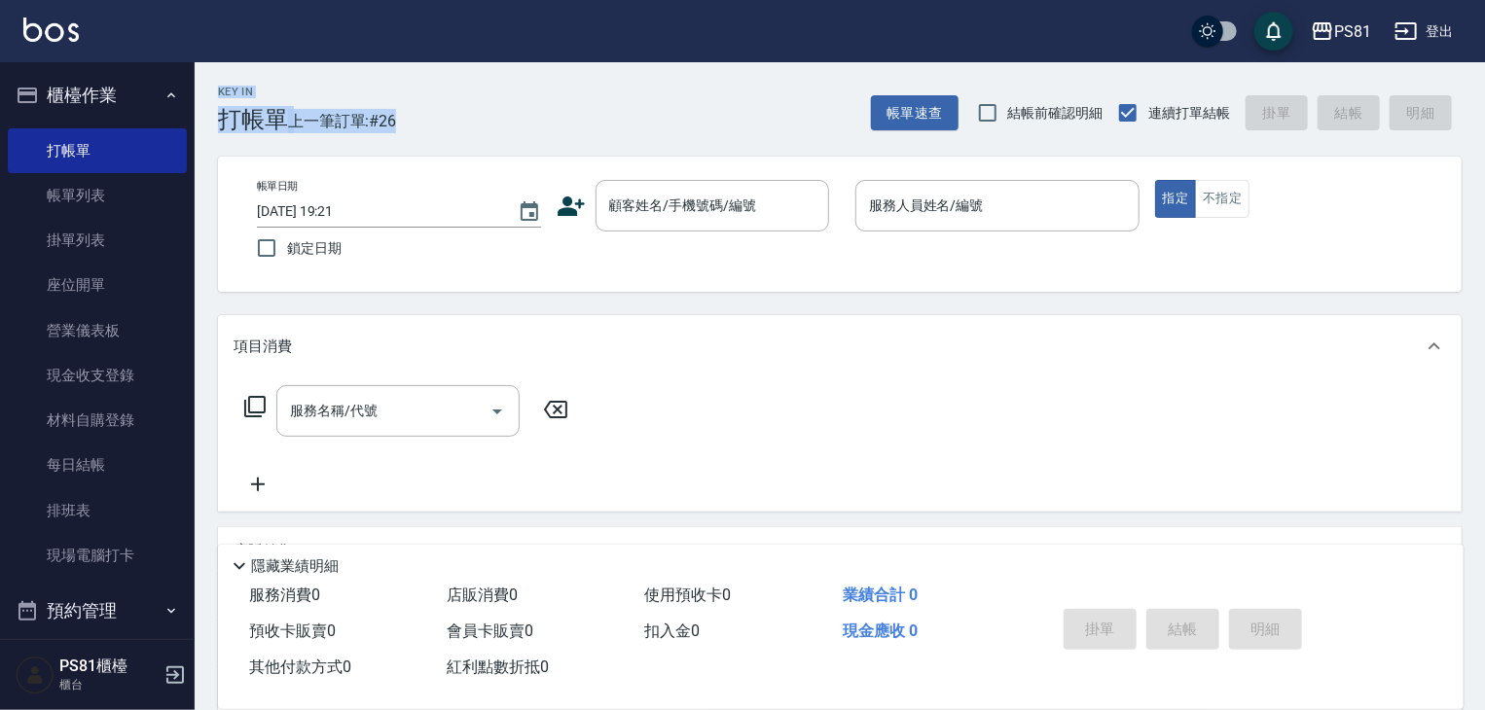
drag, startPoint x: 401, startPoint y: 122, endPoint x: 202, endPoint y: 75, distance: 203.9
click at [202, 75] on div "Key In 打帳單 上一筆訂單:#26 帳單速查 結帳前確認明細 連續打單結帳 掛單 結帳 明細" at bounding box center [828, 97] width 1267 height 71
click at [335, 106] on div "Key In 打帳單 上一筆訂單:#26" at bounding box center [295, 97] width 201 height 71
click at [350, 106] on div "Key In 打帳單 上一筆訂單:#26" at bounding box center [295, 97] width 201 height 71
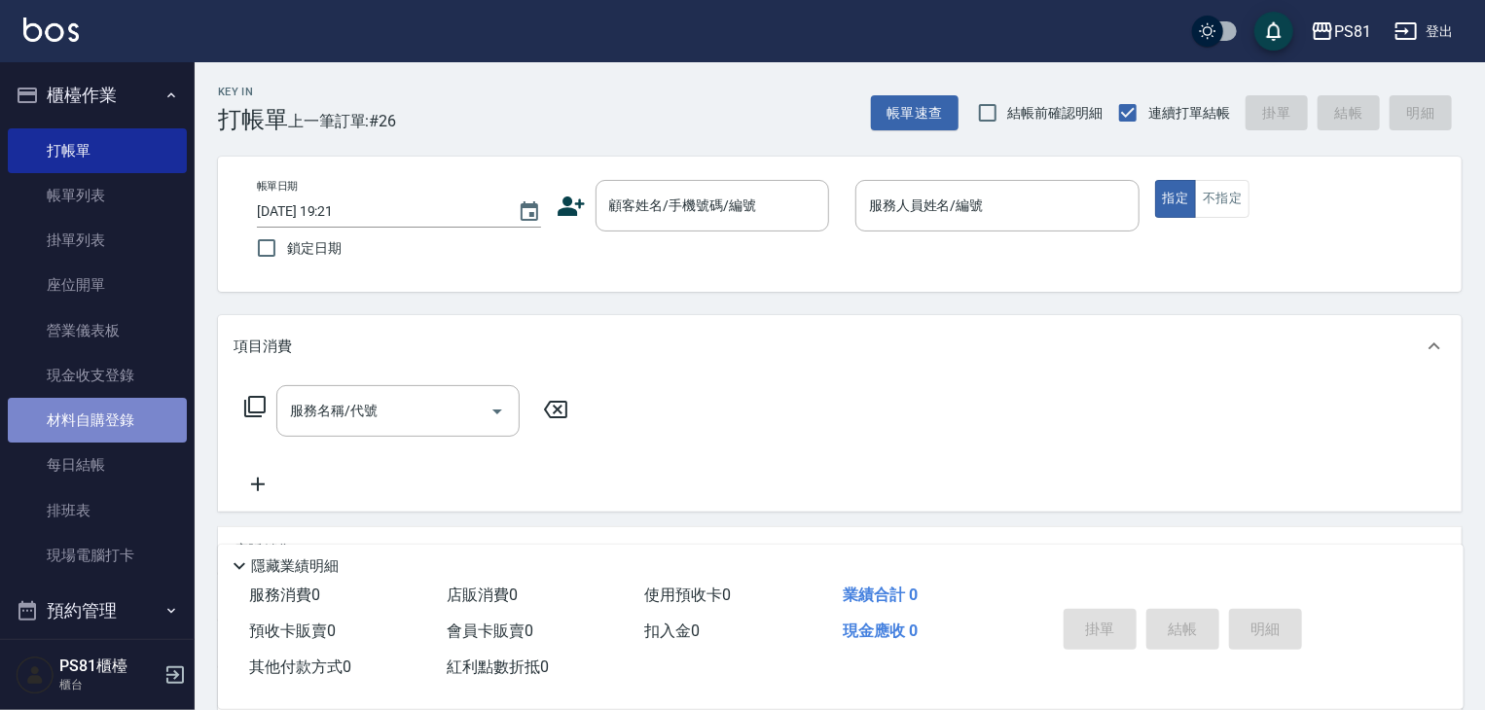
click at [136, 417] on link "材料自購登錄" at bounding box center [97, 420] width 179 height 45
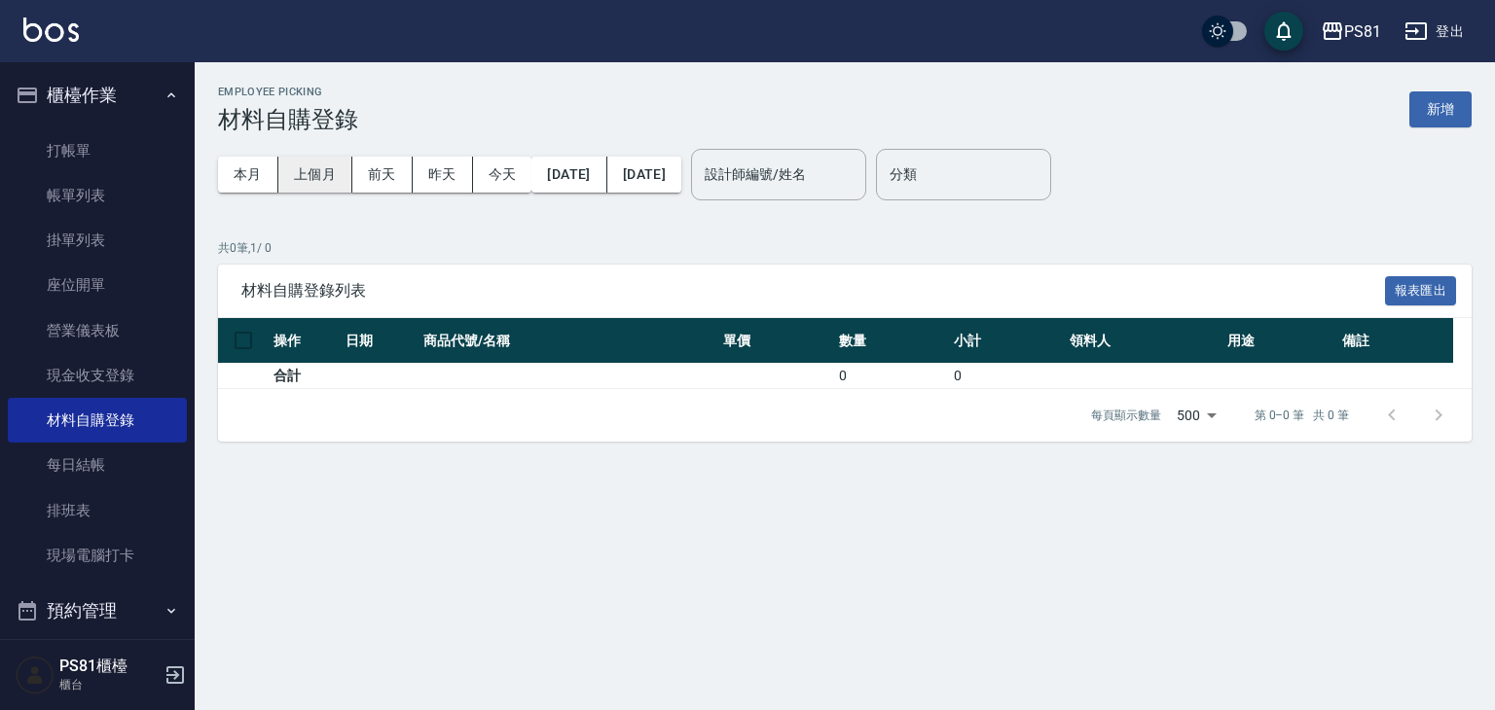
click at [309, 182] on button "上個月" at bounding box center [315, 175] width 74 height 36
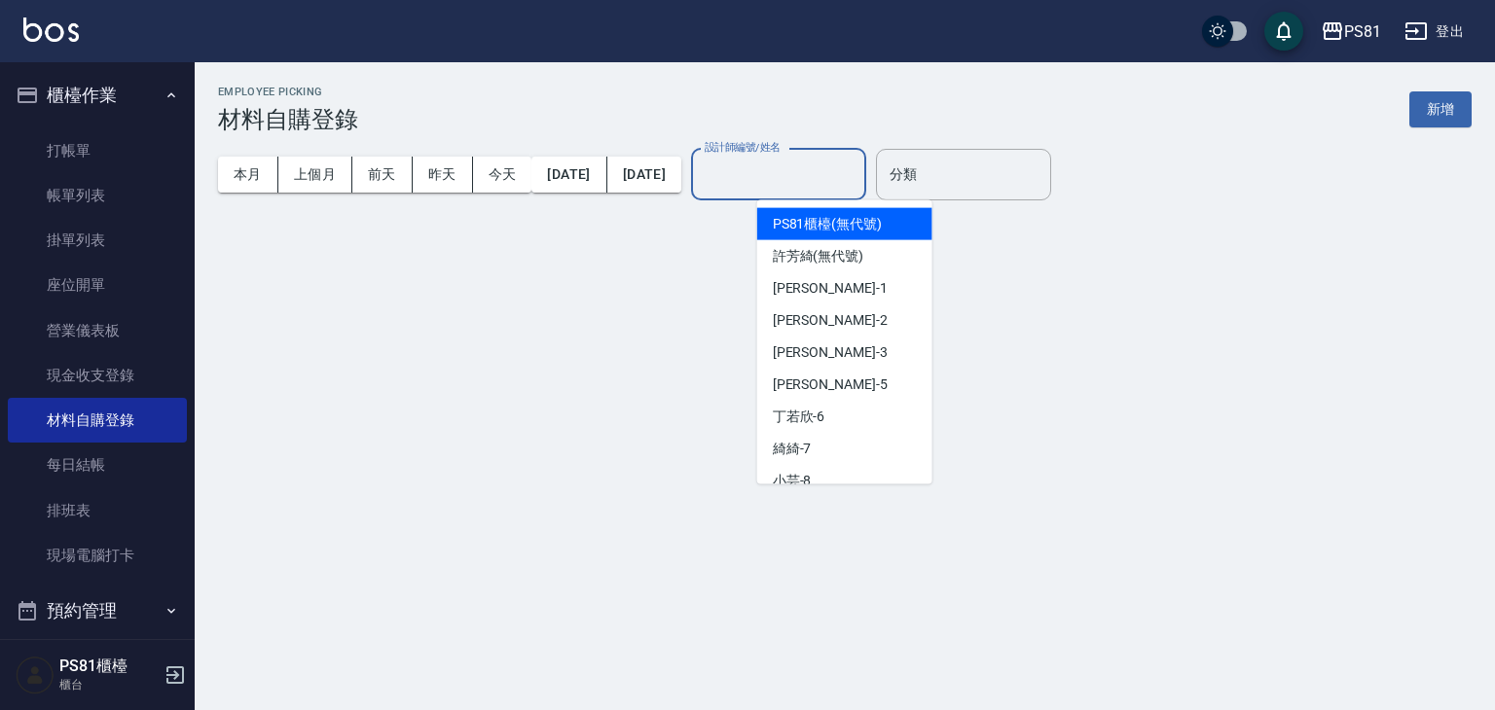
click at [810, 174] on input "設計師編號/姓名" at bounding box center [779, 175] width 158 height 34
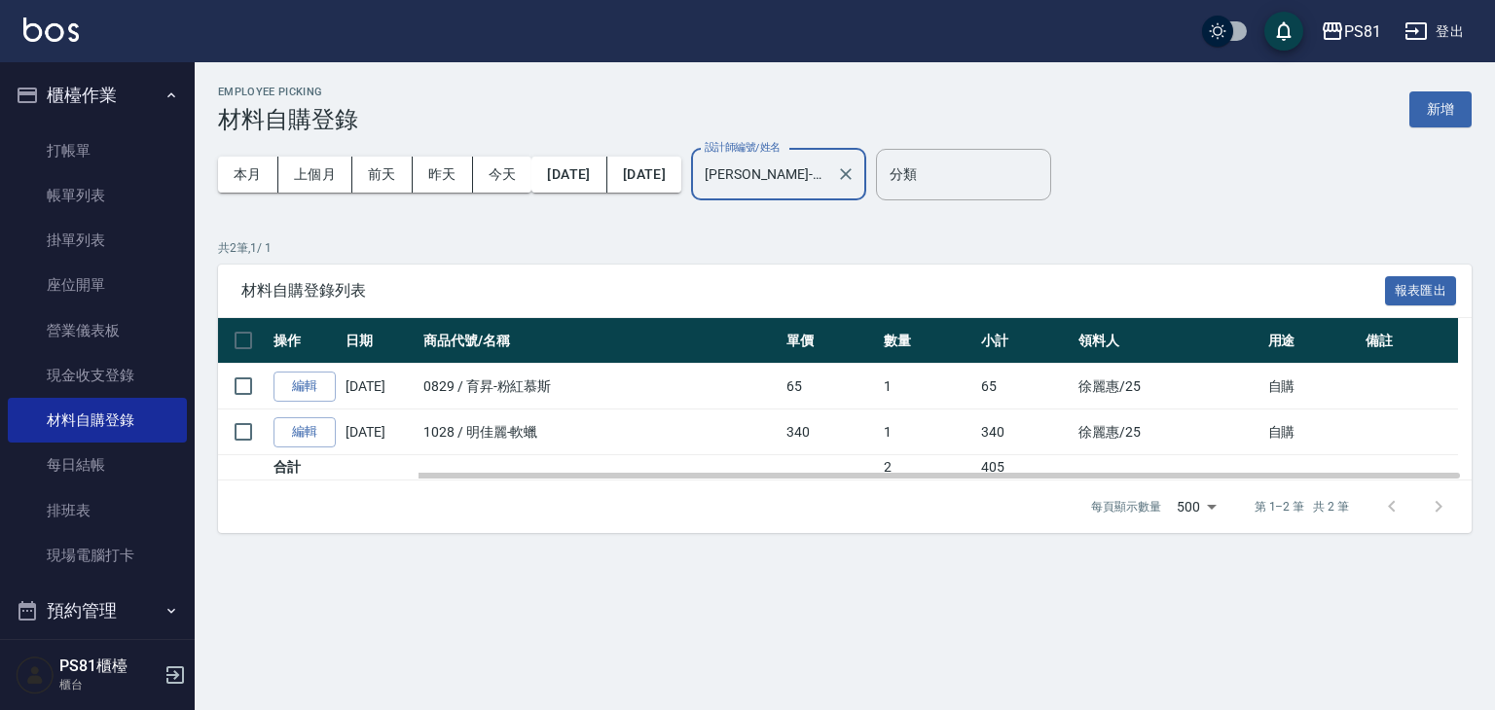
type input "[PERSON_NAME]-25"
drag, startPoint x: 773, startPoint y: 437, endPoint x: 850, endPoint y: 452, distance: 79.4
click at [850, 452] on tr "編輯 [DATE] 1028 / 明佳麗-軟蠟 340 1 340 [PERSON_NAME]/25 自購" at bounding box center [850, 433] width 1265 height 46
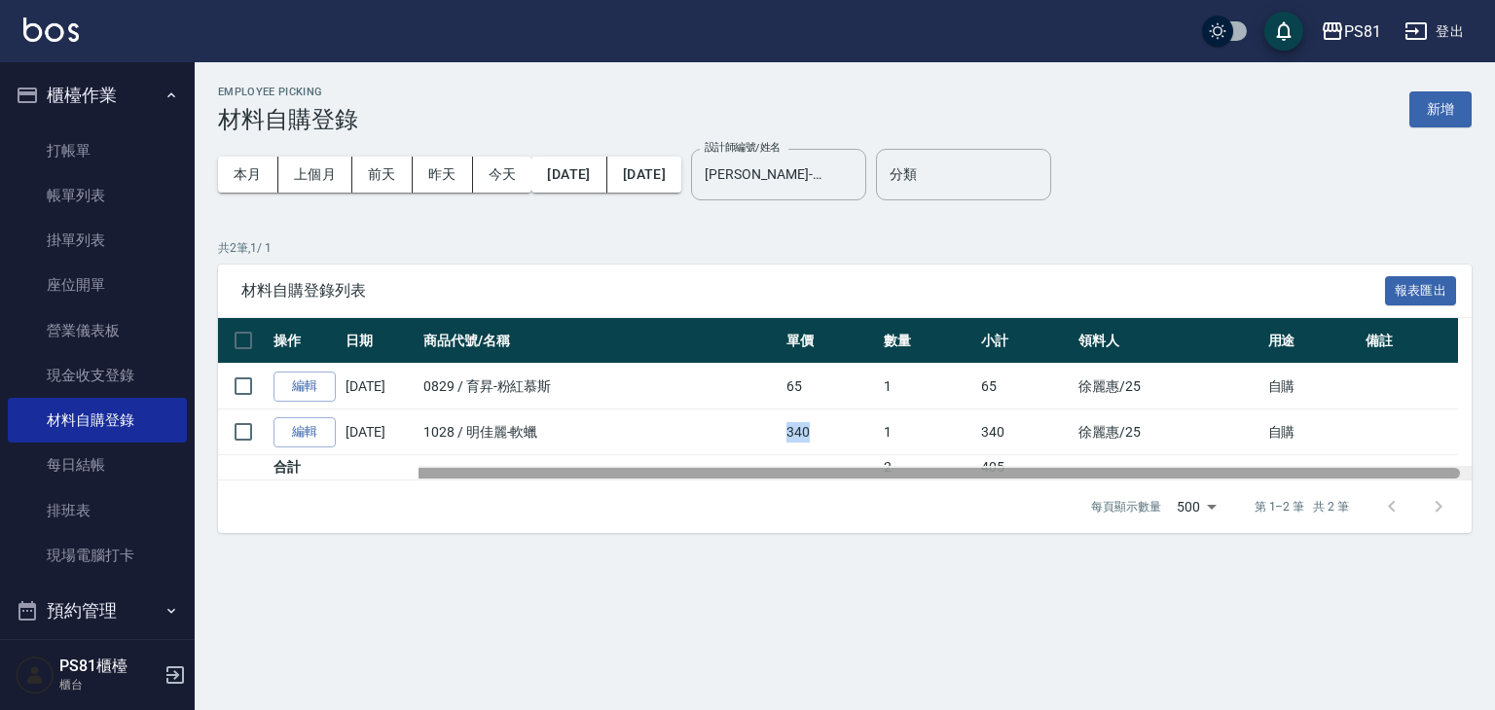
click at [852, 475] on div at bounding box center [839, 473] width 1242 height 11
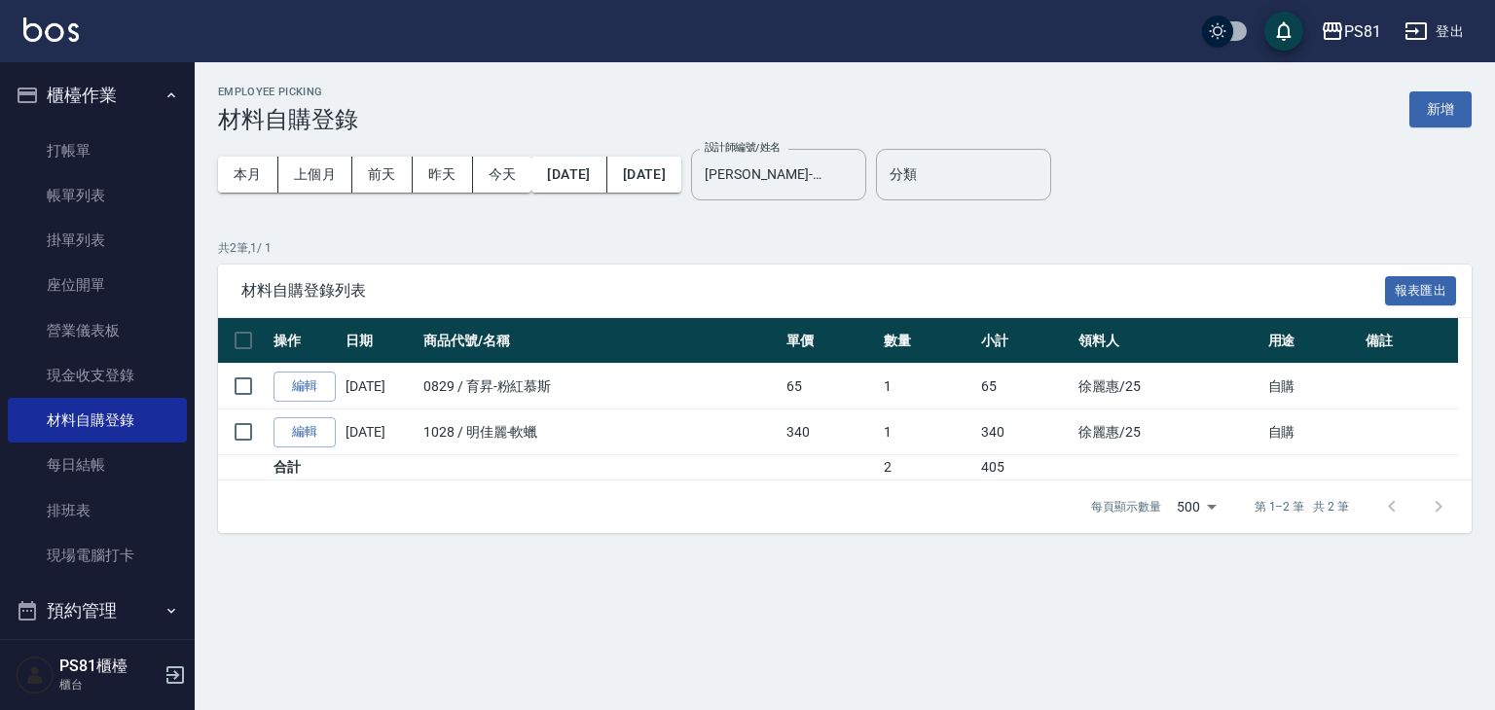
click at [946, 628] on div "Employee Picking 材料自購登錄 新增 本月 上個月 [DATE] [DATE] [DATE] [DATE] [DATE] 設計師編號/姓名 […" at bounding box center [747, 355] width 1495 height 710
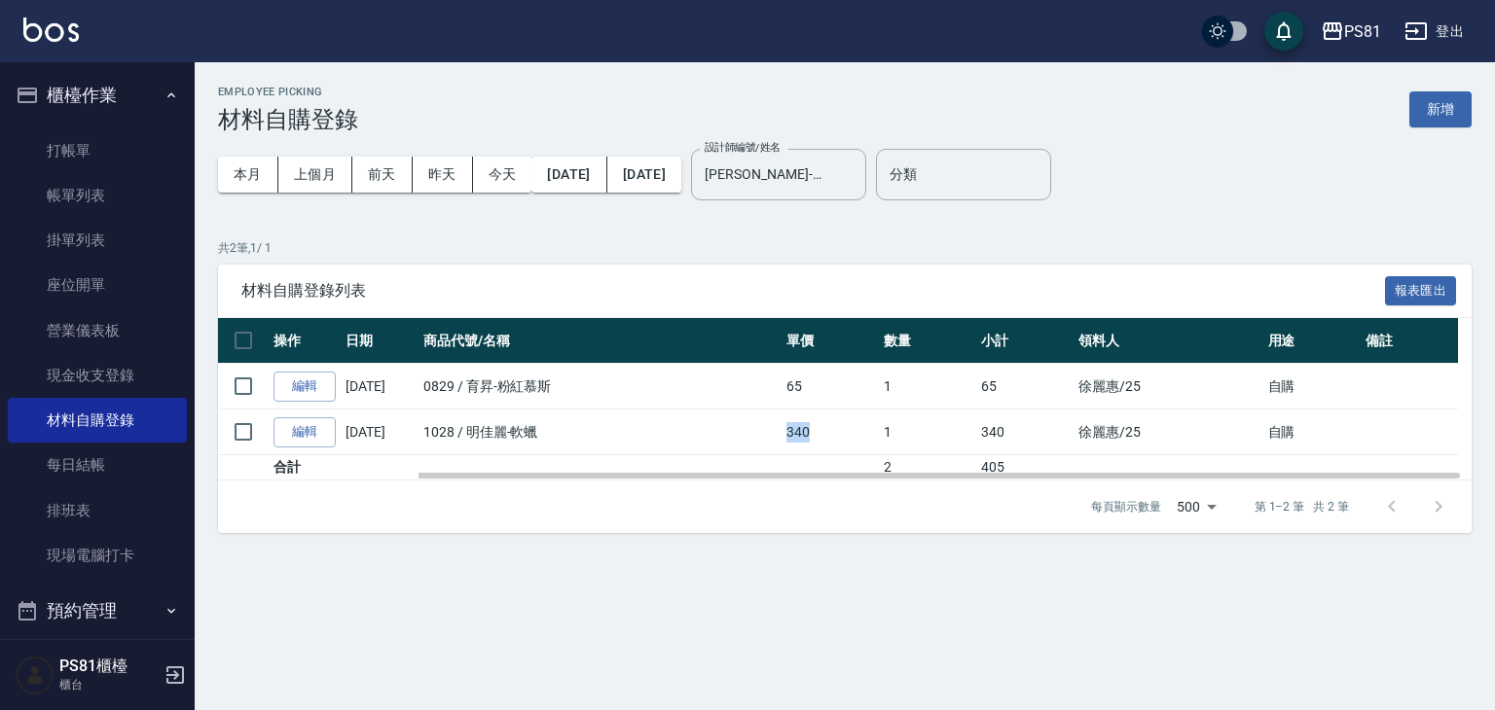
drag, startPoint x: 788, startPoint y: 432, endPoint x: 825, endPoint y: 441, distance: 38.0
click at [825, 441] on tr "編輯 [DATE] 1028 / 明佳麗-軟蠟 340 1 340 [PERSON_NAME]/25 自購" at bounding box center [850, 433] width 1265 height 46
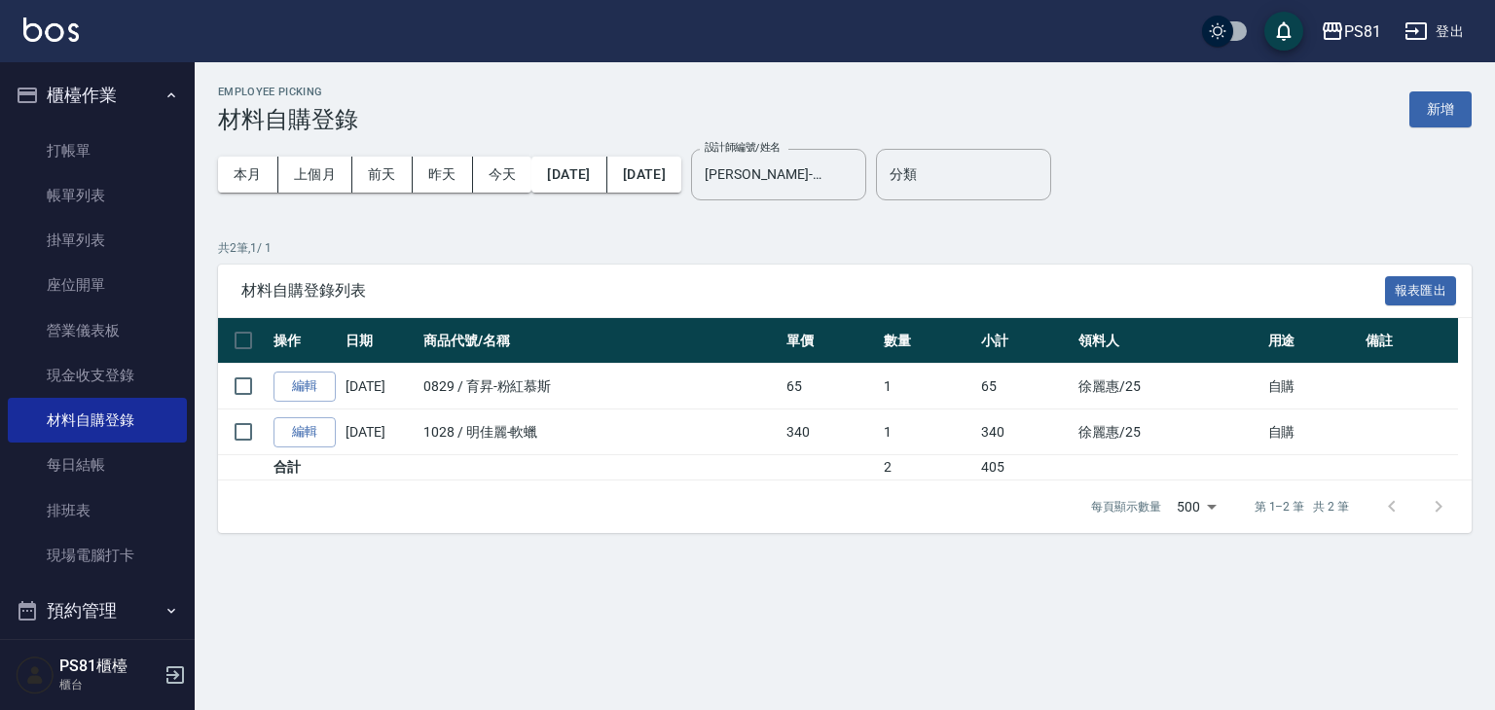
click at [829, 610] on div "Employee Picking 材料自購登錄 新增 本月 上個月 [DATE] [DATE] [DATE] [DATE] [DATE] 設計師編號/姓名 […" at bounding box center [747, 355] width 1495 height 710
click at [82, 159] on link "打帳單" at bounding box center [97, 150] width 179 height 45
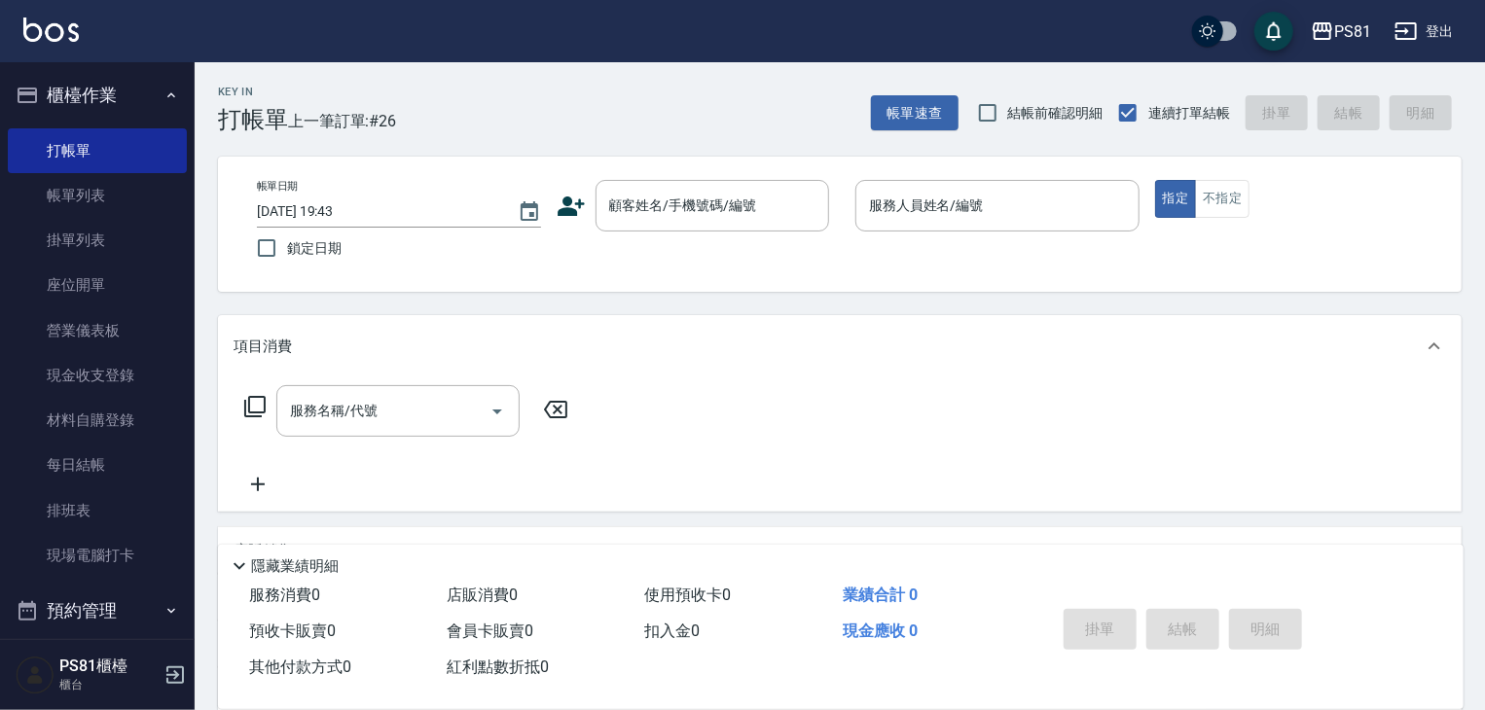
click at [557, 157] on div "帳單日期 [DATE] 19:43 鎖定日期 顧客姓名/手機號碼/編號 顧客姓名/手機號碼/編號 服務人員姓名/編號 服務人員姓名/編號 指定 不指定" at bounding box center [840, 224] width 1244 height 135
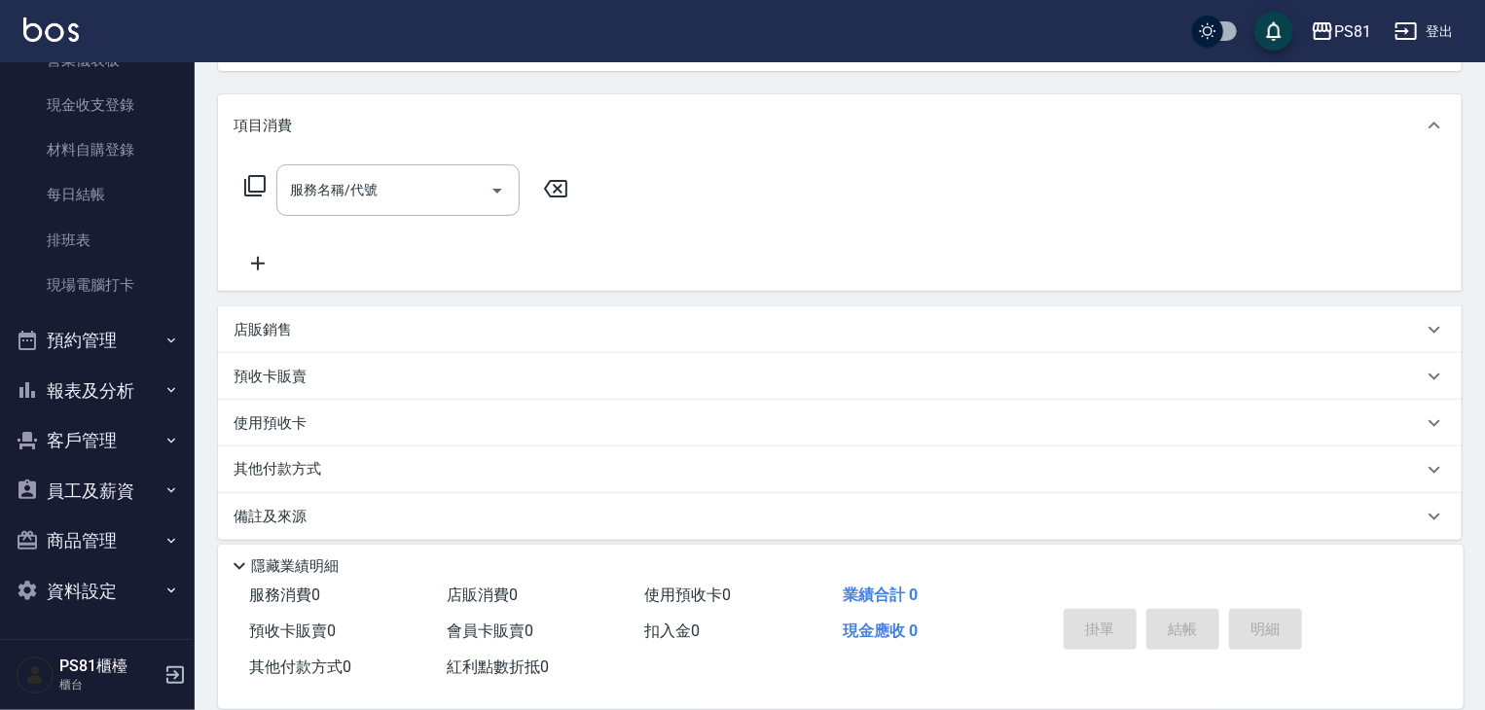
scroll to position [235, 0]
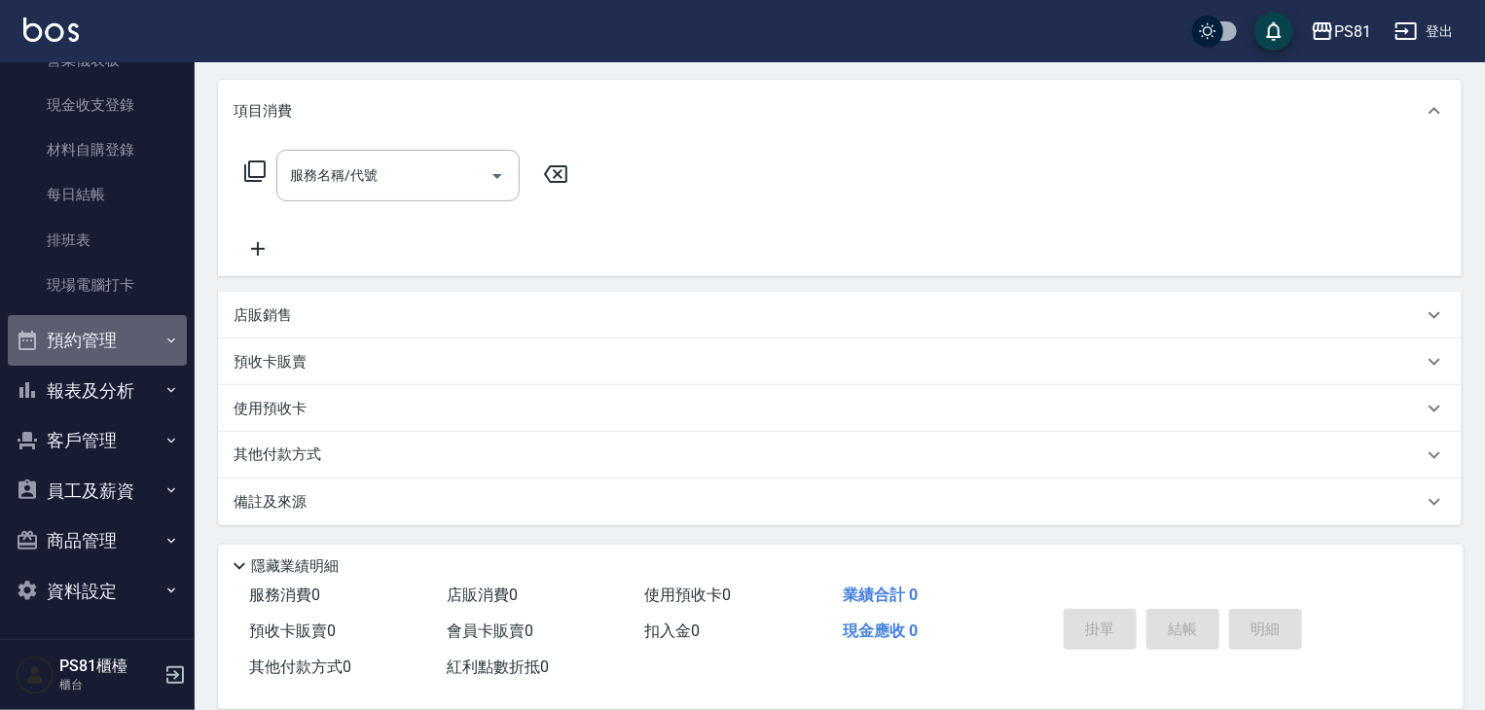
click at [163, 336] on icon "button" at bounding box center [171, 341] width 16 height 16
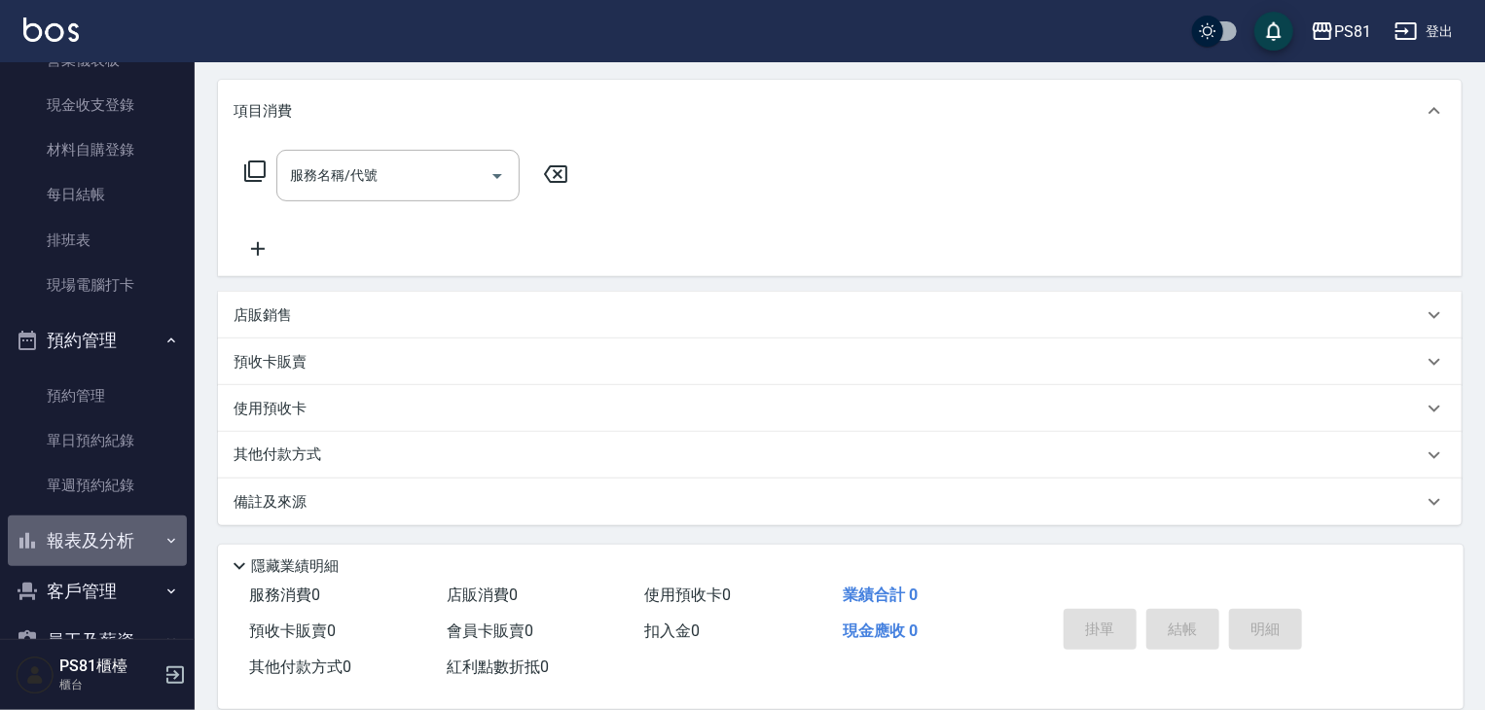
click at [163, 539] on icon "button" at bounding box center [171, 541] width 16 height 16
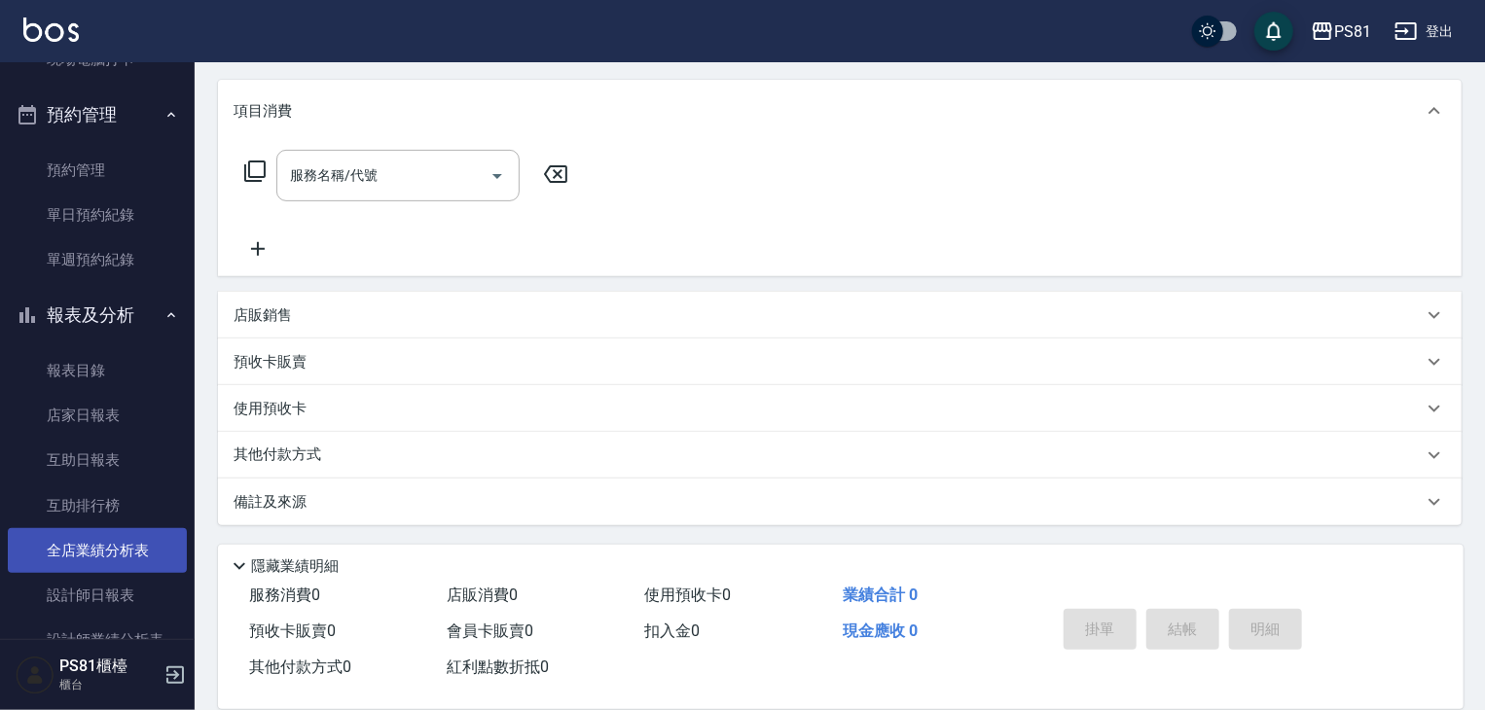
scroll to position [562, 0]
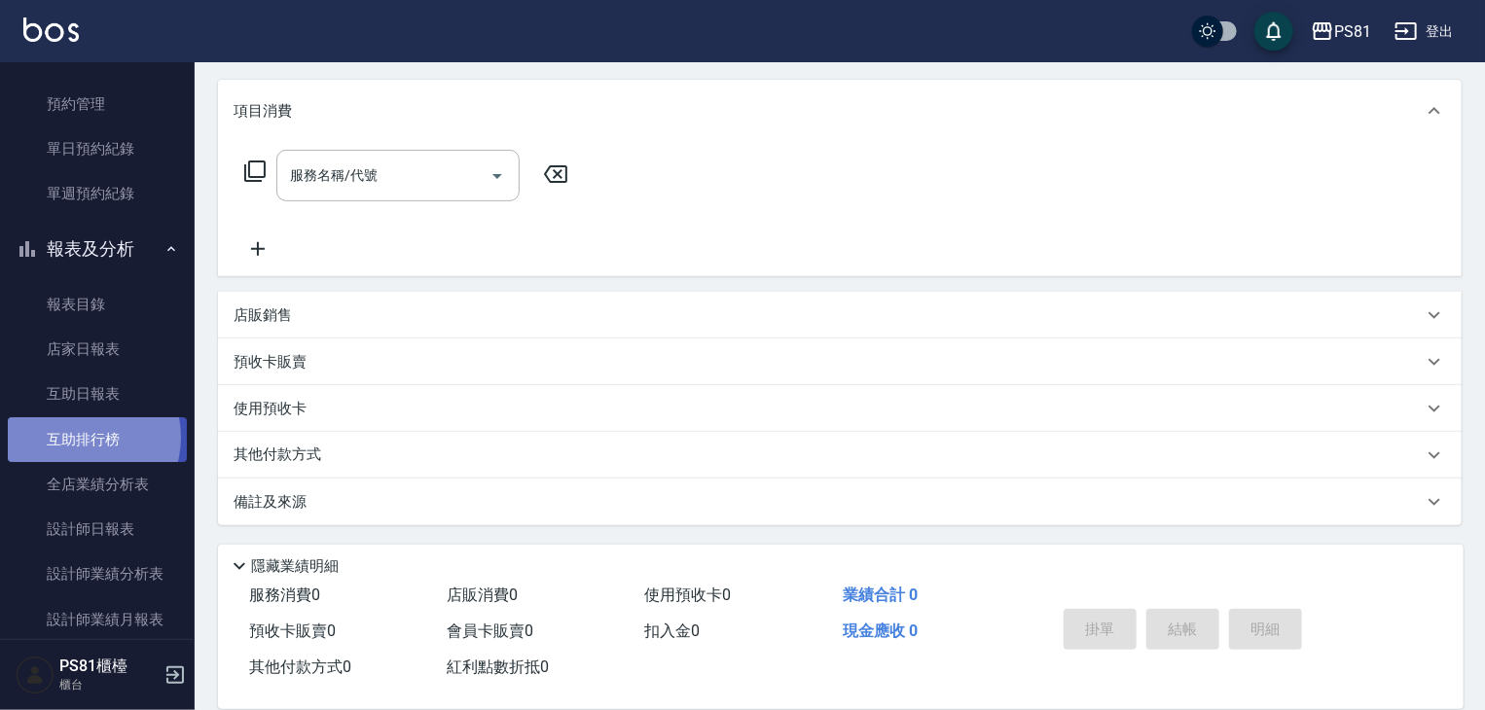
click at [82, 437] on link "互助排行榜" at bounding box center [97, 439] width 179 height 45
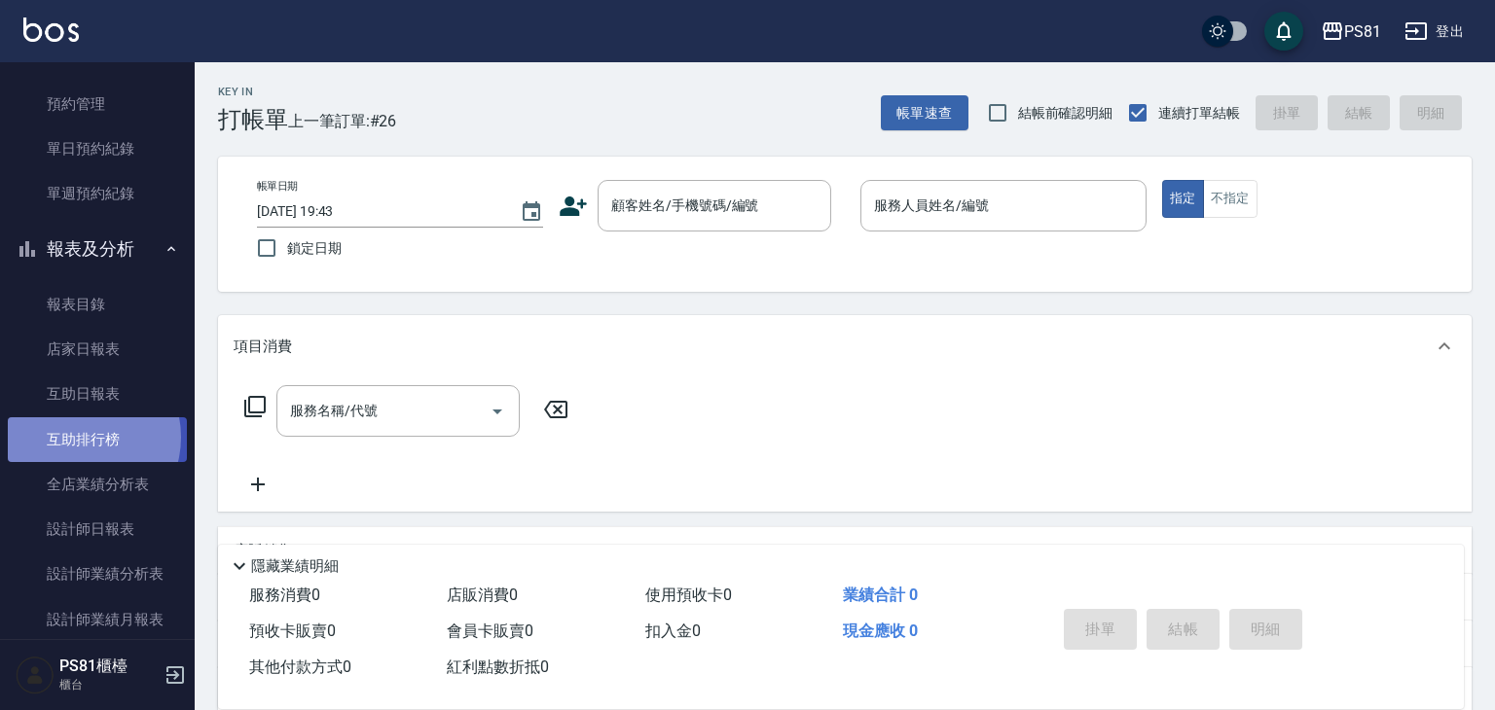
click at [83, 439] on link "互助排行榜" at bounding box center [97, 439] width 179 height 45
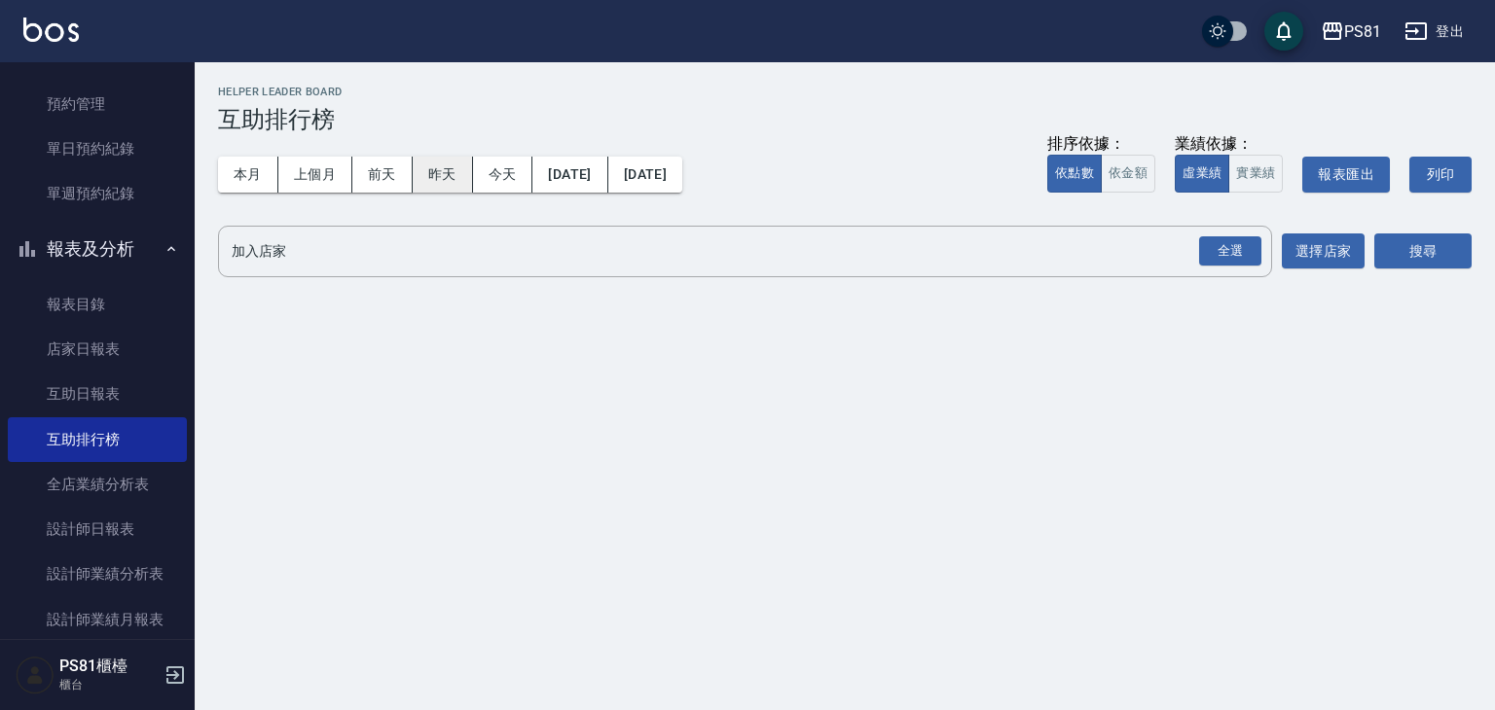
click at [457, 177] on button "昨天" at bounding box center [443, 175] width 60 height 36
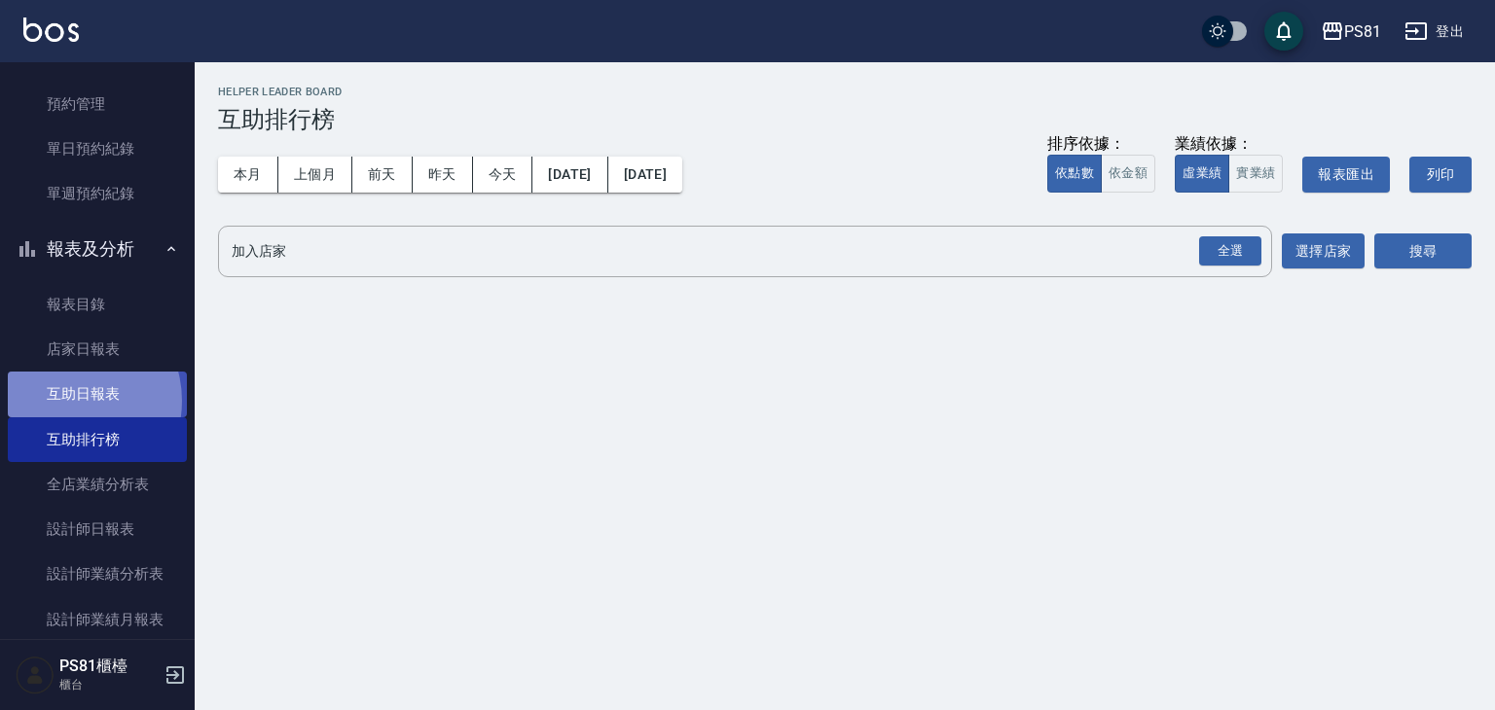
click at [66, 401] on link "互助日報表" at bounding box center [97, 394] width 179 height 45
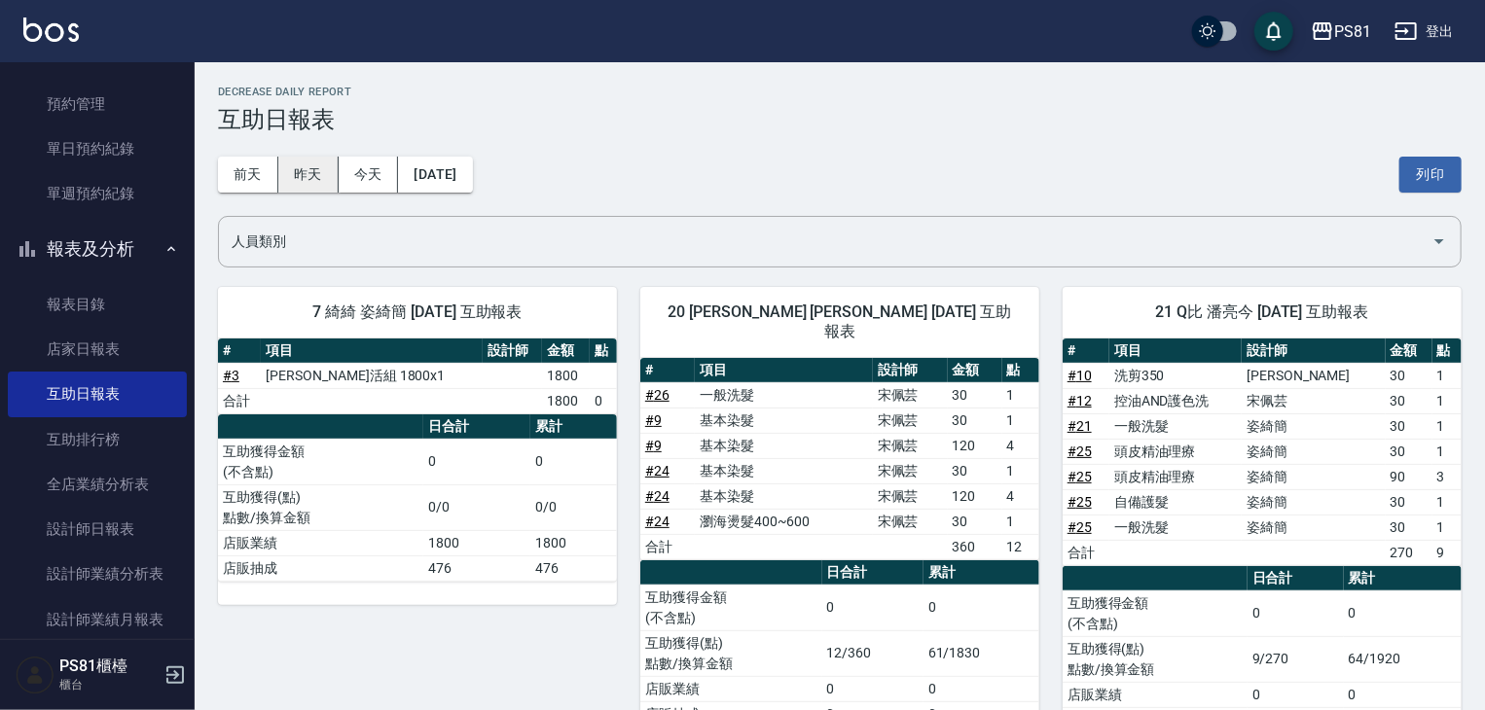
click at [315, 182] on button "昨天" at bounding box center [308, 175] width 60 height 36
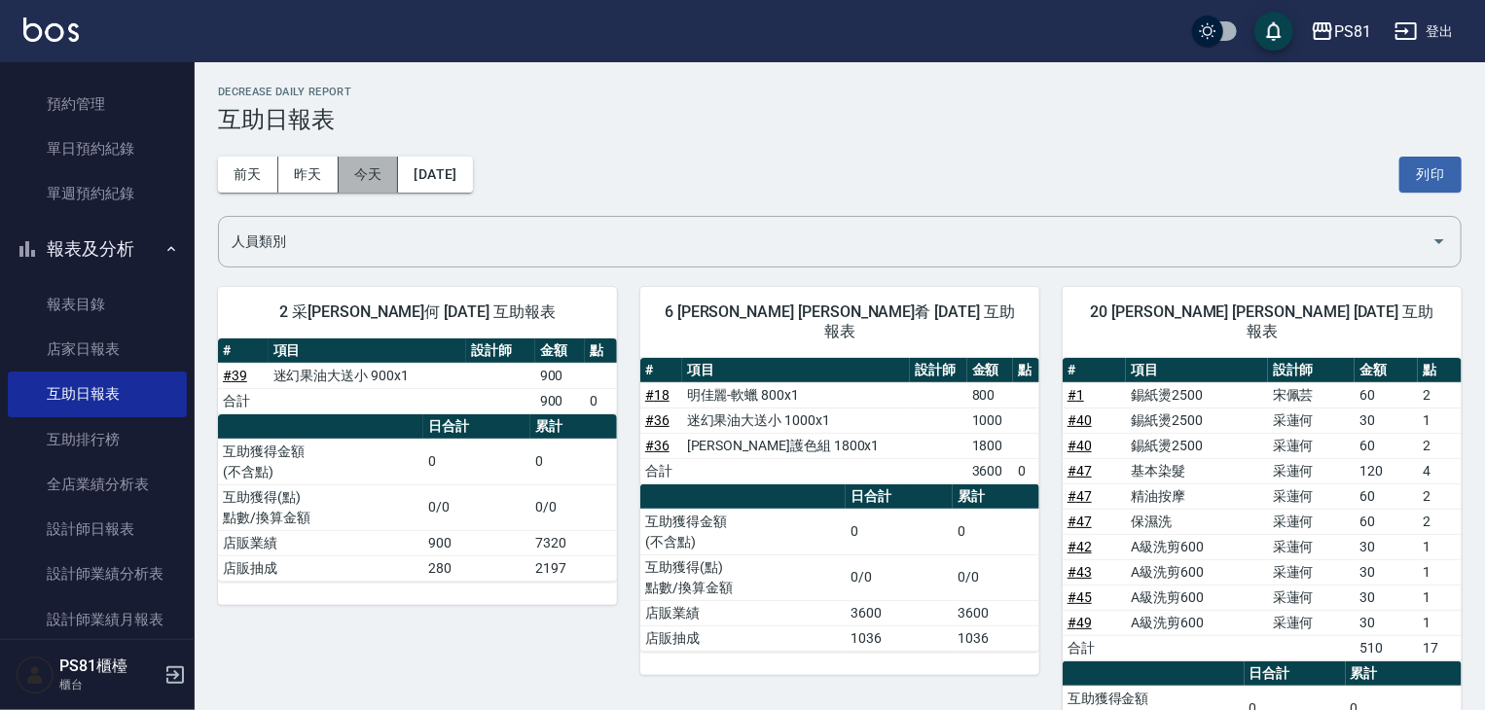
click at [374, 178] on button "今天" at bounding box center [369, 175] width 60 height 36
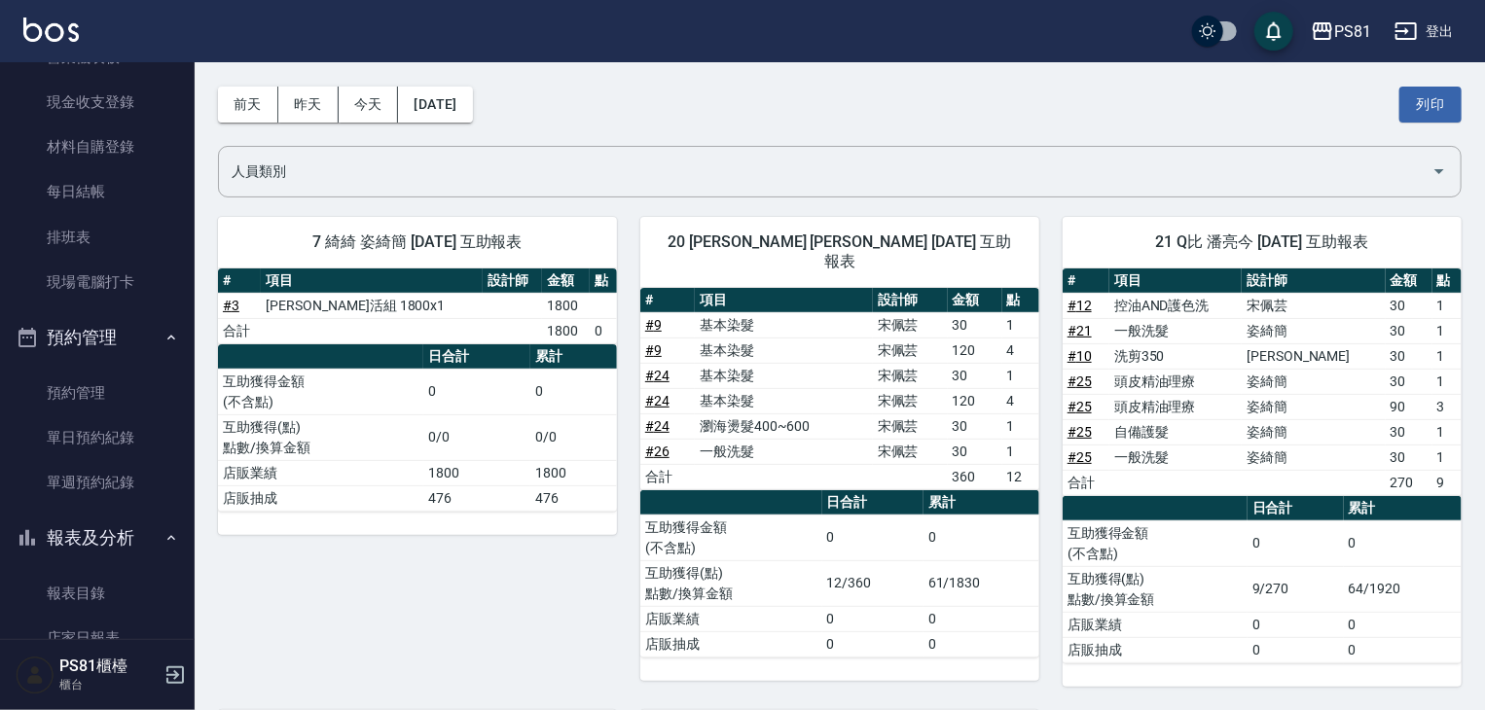
scroll to position [271, 0]
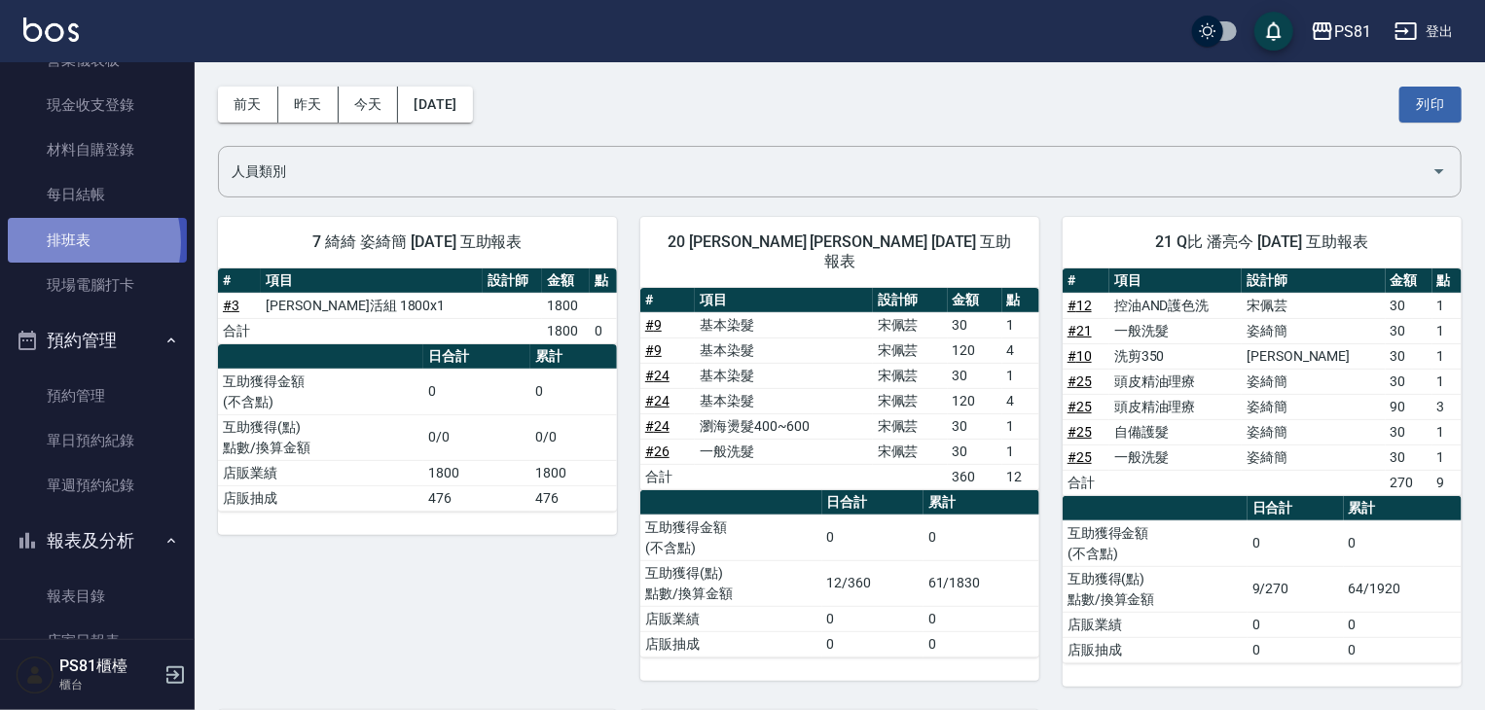
click at [72, 242] on link "排班表" at bounding box center [97, 240] width 179 height 45
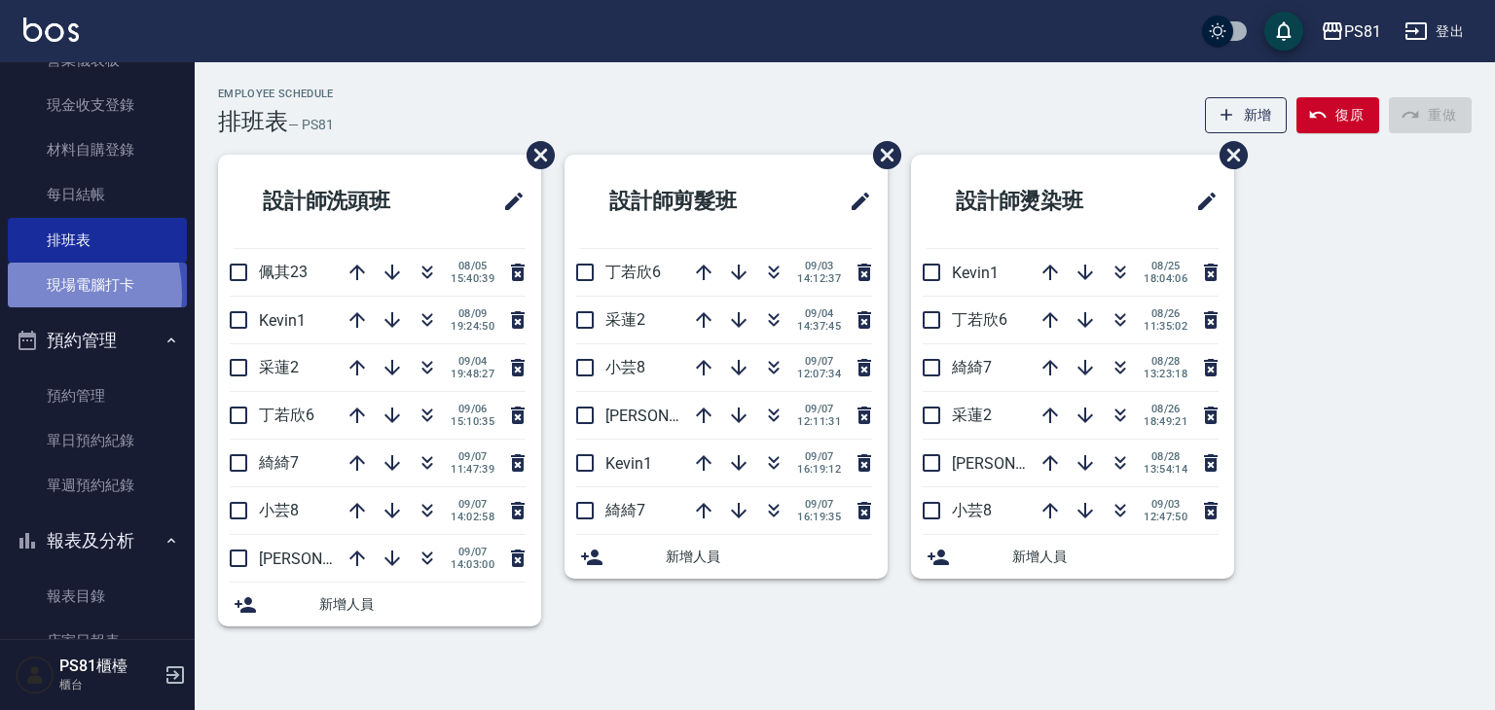
click at [35, 293] on link "現場電腦打卡" at bounding box center [97, 285] width 179 height 45
